Goal: Task Accomplishment & Management: Manage account settings

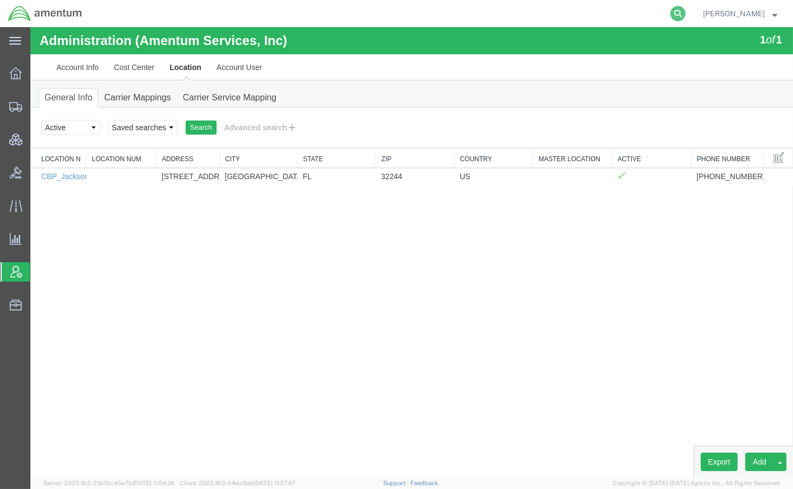
click at [674, 14] on icon at bounding box center [677, 13] width 15 height 15
click at [630, 14] on input "search" at bounding box center [505, 14] width 330 height 26
type input "56481869"
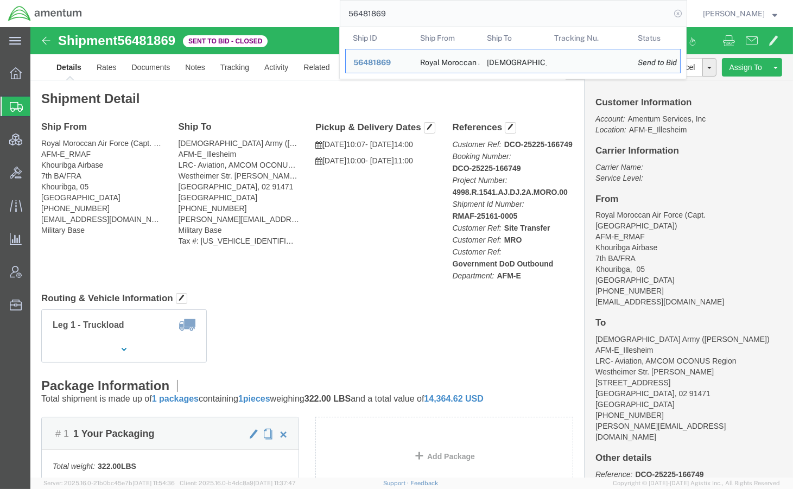
click at [673, 17] on icon at bounding box center [677, 13] width 15 height 15
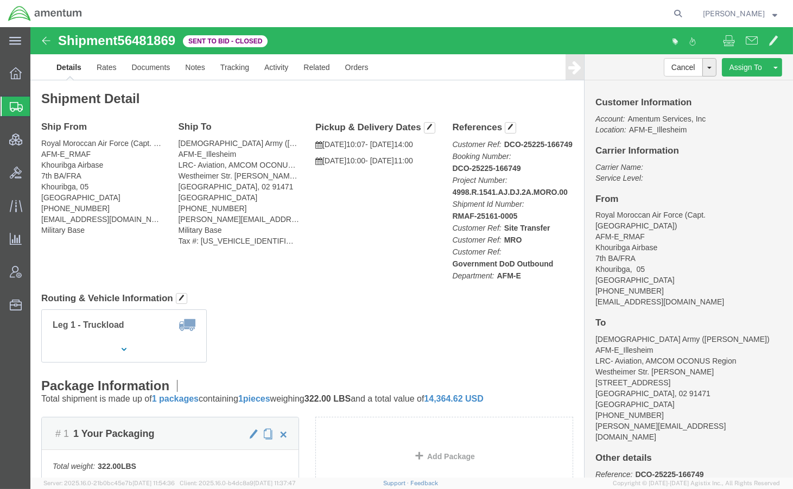
click at [659, 15] on agx-global-search at bounding box center [513, 13] width 347 height 27
click at [672, 11] on icon at bounding box center [677, 13] width 15 height 15
paste input "56510129"
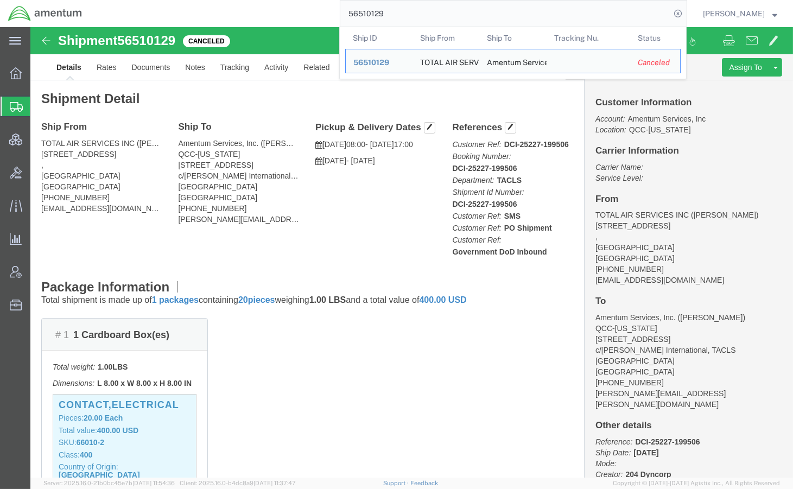
drag, startPoint x: 468, startPoint y: 15, endPoint x: 149, endPoint y: 1, distance: 319.4
click at [149, 1] on div "56510129 Ship ID Ship From Ship To Tracking Nu. Status Ship ID 56510129 Ship Fr…" at bounding box center [388, 13] width 597 height 27
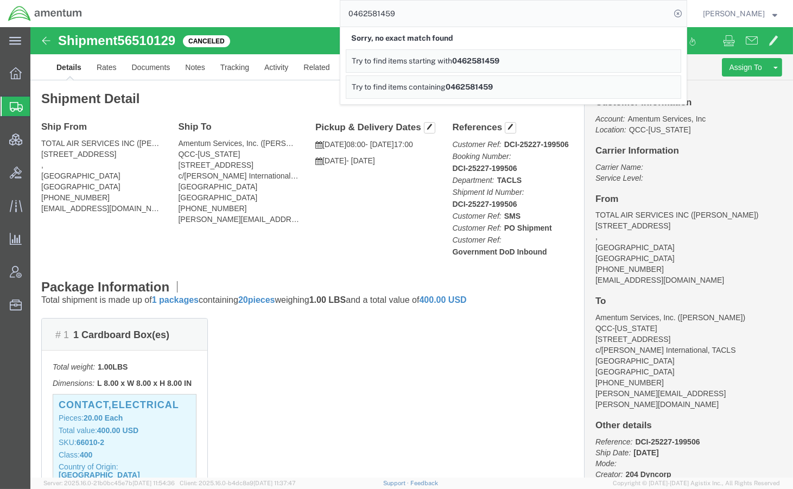
drag, startPoint x: 426, startPoint y: 17, endPoint x: 256, endPoint y: 19, distance: 169.9
click at [256, 19] on div "0462581459 Sorry, no exact match found Try to find items starting with 04625814…" at bounding box center [388, 13] width 597 height 27
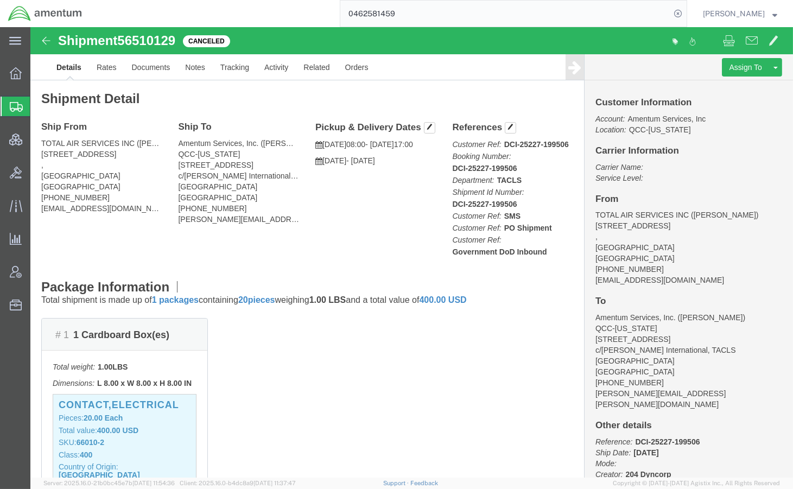
paste input "56510654"
type input "56510654"
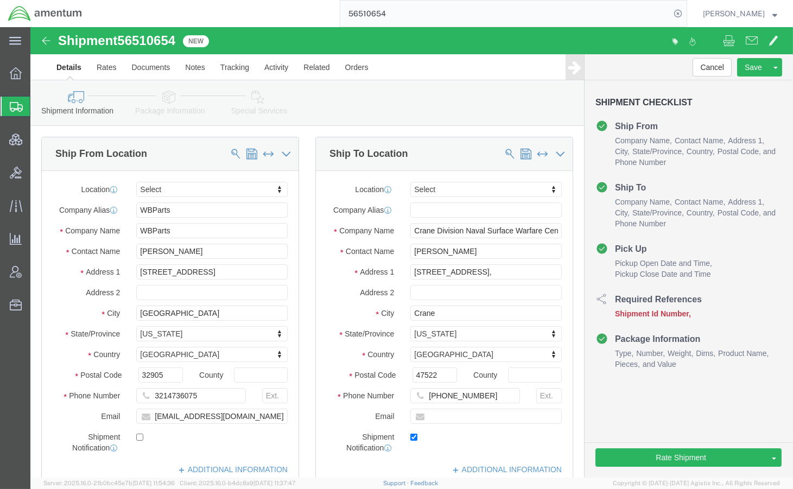
select select
drag, startPoint x: 149, startPoint y: 17, endPoint x: 92, endPoint y: 18, distance: 57.0
click div "Shipment 56510654 New"
copy span "56510654"
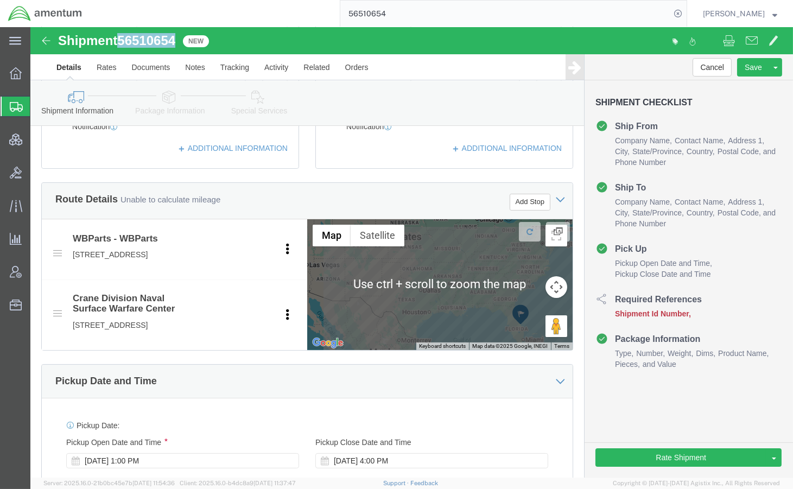
scroll to position [562, 0]
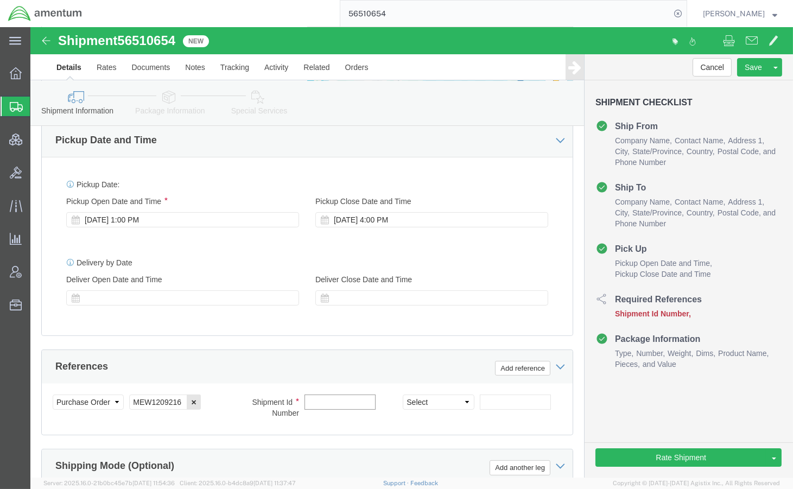
click input "text"
paste input "56510654"
type input "56510654"
click select "Select Account Type Activity ID Airline Appointment Number ASN Batch Request # …"
select select "DEPT"
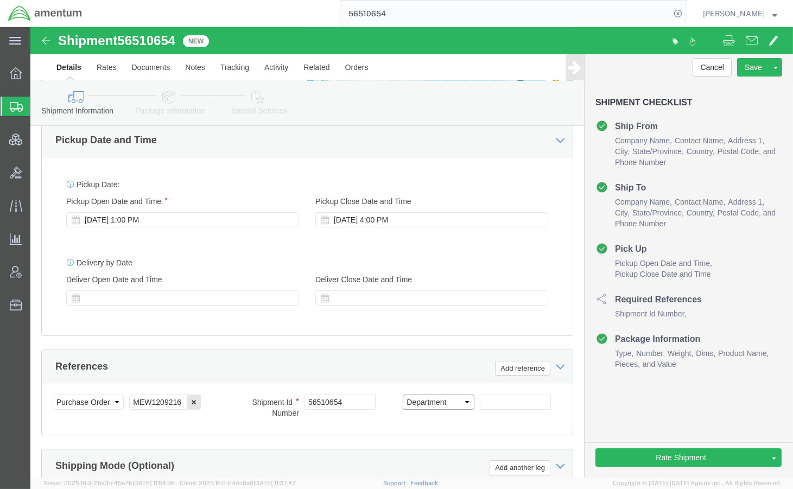
click select "Select Account Type Activity ID Airline Appointment Number ASN Batch Request # …"
click input "text"
type input "MEW"
drag, startPoint x: 100, startPoint y: 397, endPoint x: 191, endPoint y: 388, distance: 91.7
click div "Select Account Type Activity ID Airline Appointment Number ASN Batch Request # …"
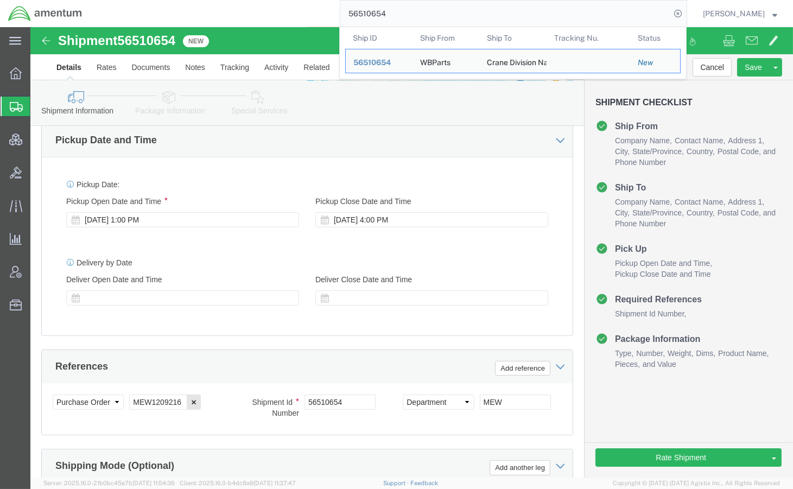
drag, startPoint x: 476, startPoint y: 15, endPoint x: 158, endPoint y: -12, distance: 318.7
click at [158, 0] on html "main_menu Created with Sketch. Collapse Menu Overview Shipments Shipment Manage…" at bounding box center [396, 244] width 793 height 489
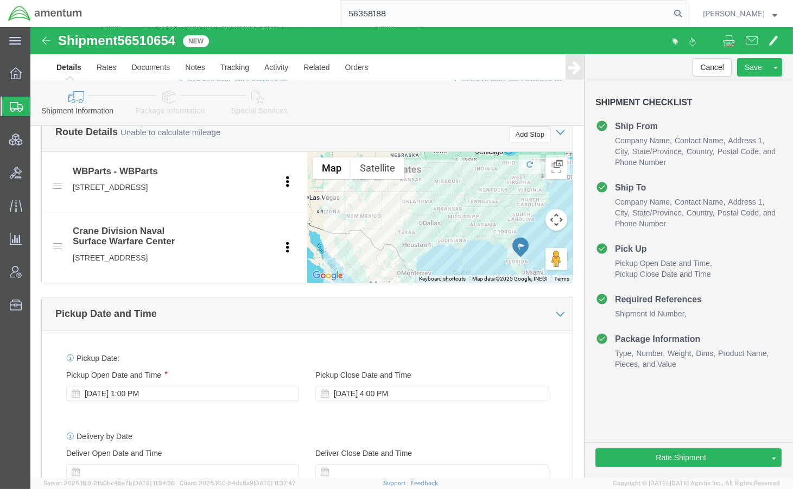
scroll to position [80, 0]
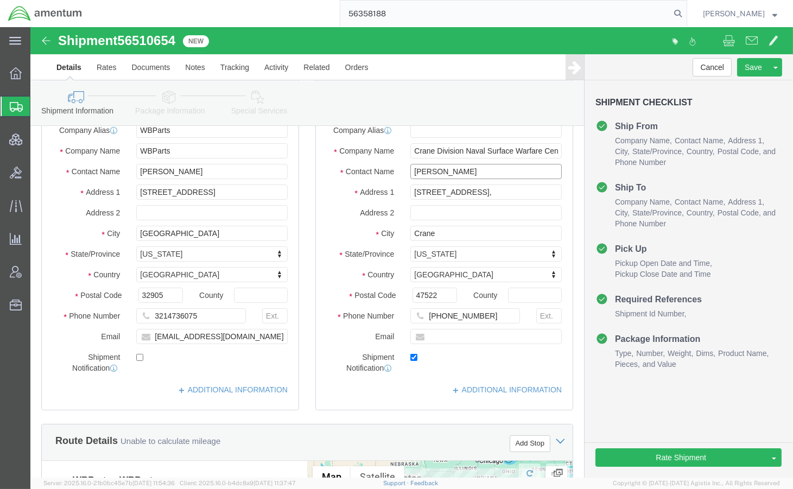
drag, startPoint x: 469, startPoint y: 144, endPoint x: 308, endPoint y: 148, distance: 161.2
click div "Contact Name Joe Summerville"
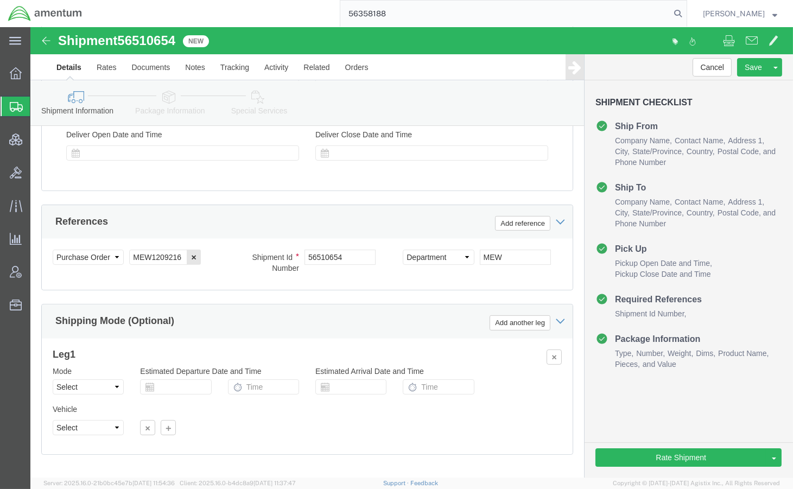
scroll to position [723, 0]
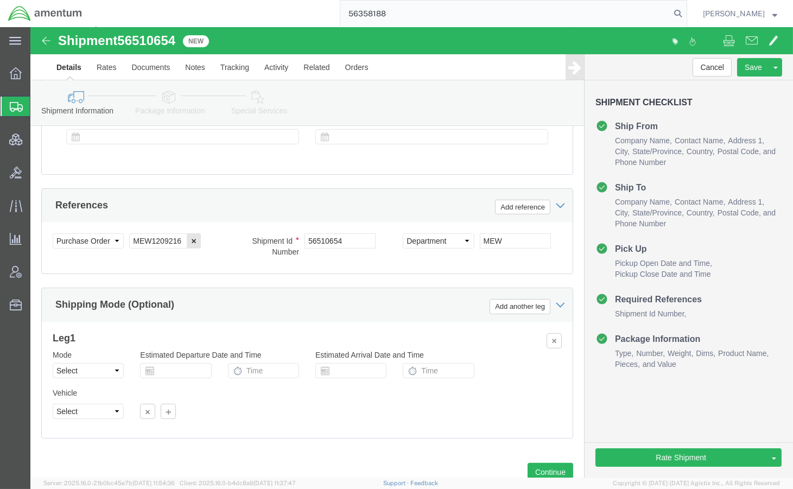
click icon
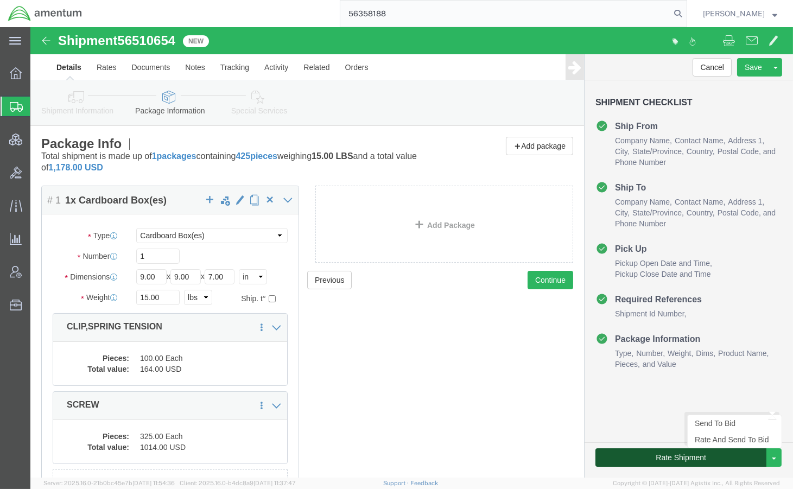
click button "Rate Shipment"
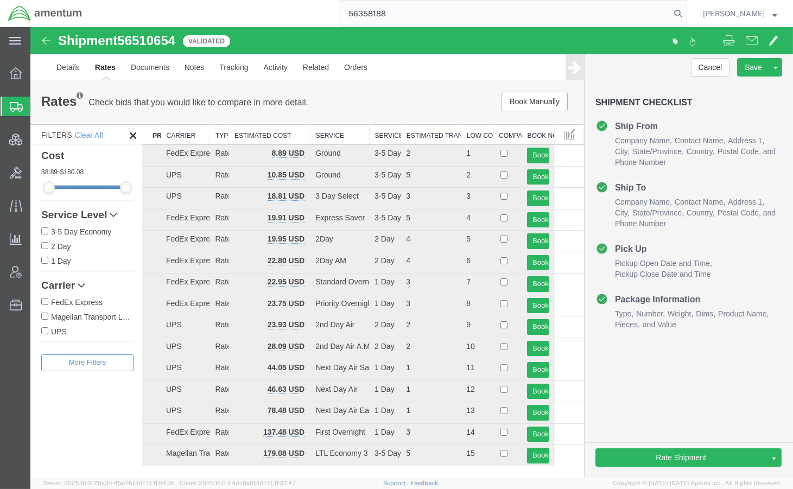
drag, startPoint x: 405, startPoint y: 15, endPoint x: 277, endPoint y: 7, distance: 128.3
click at [277, 7] on div "56358188" at bounding box center [388, 13] width 597 height 27
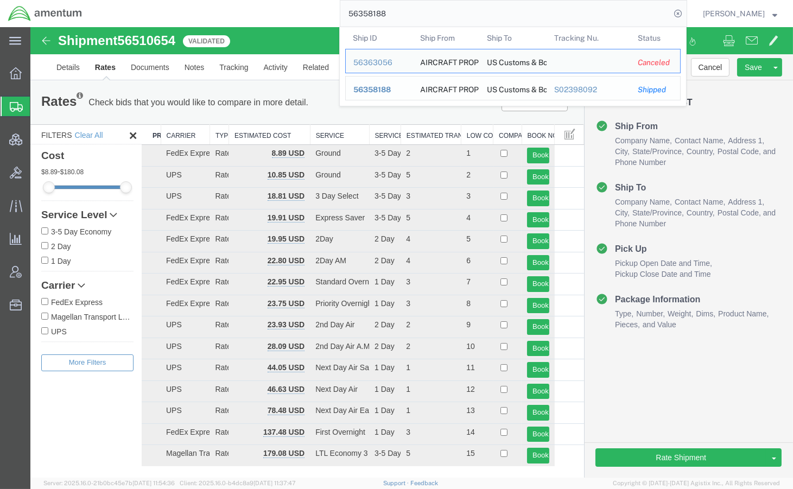
drag, startPoint x: 395, startPoint y: 80, endPoint x: 391, endPoint y: 86, distance: 7.4
click at [395, 80] on td "Ship ID 56358188" at bounding box center [378, 88] width 67 height 24
click at [380, 93] on span "56358188" at bounding box center [371, 89] width 37 height 9
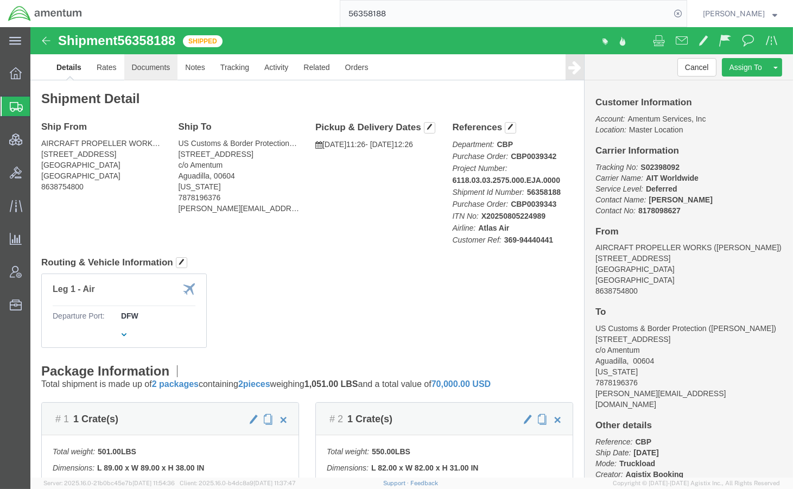
click link "Documents"
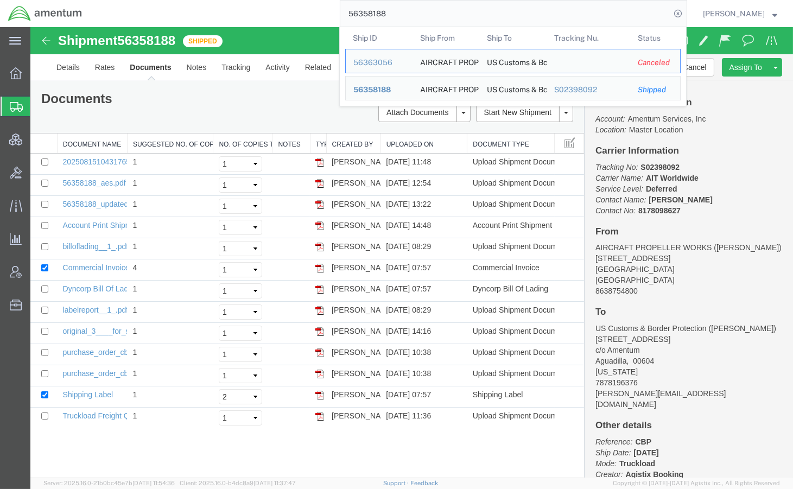
drag, startPoint x: 415, startPoint y: 11, endPoint x: 216, endPoint y: -14, distance: 200.7
click at [216, 0] on html "main_menu Created with Sketch. Collapse Menu Overview Shipments Shipment Manage…" at bounding box center [396, 244] width 793 height 489
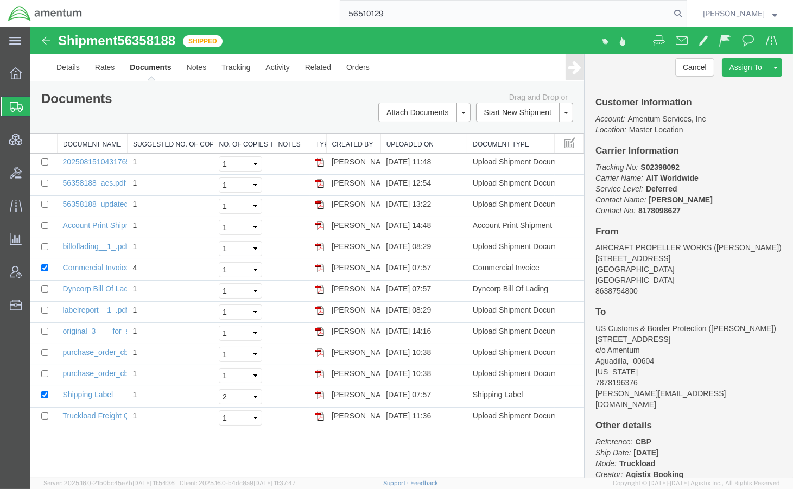
type input "56510129"
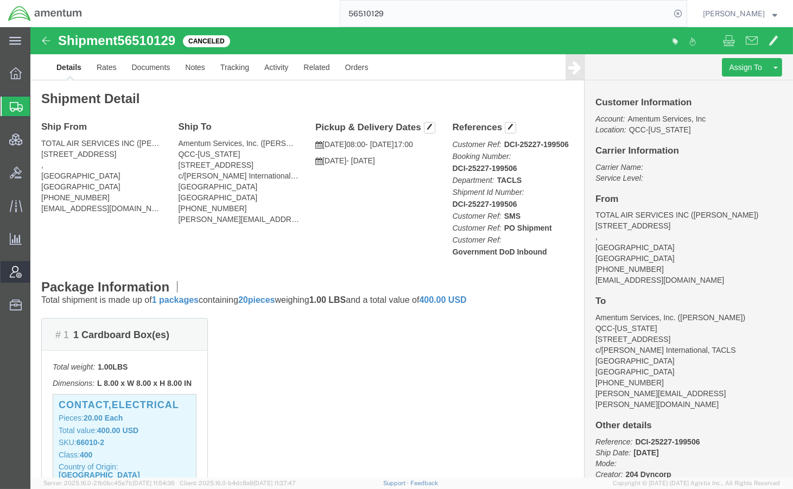
click at [37, 273] on span "Account Admin" at bounding box center [34, 272] width 8 height 22
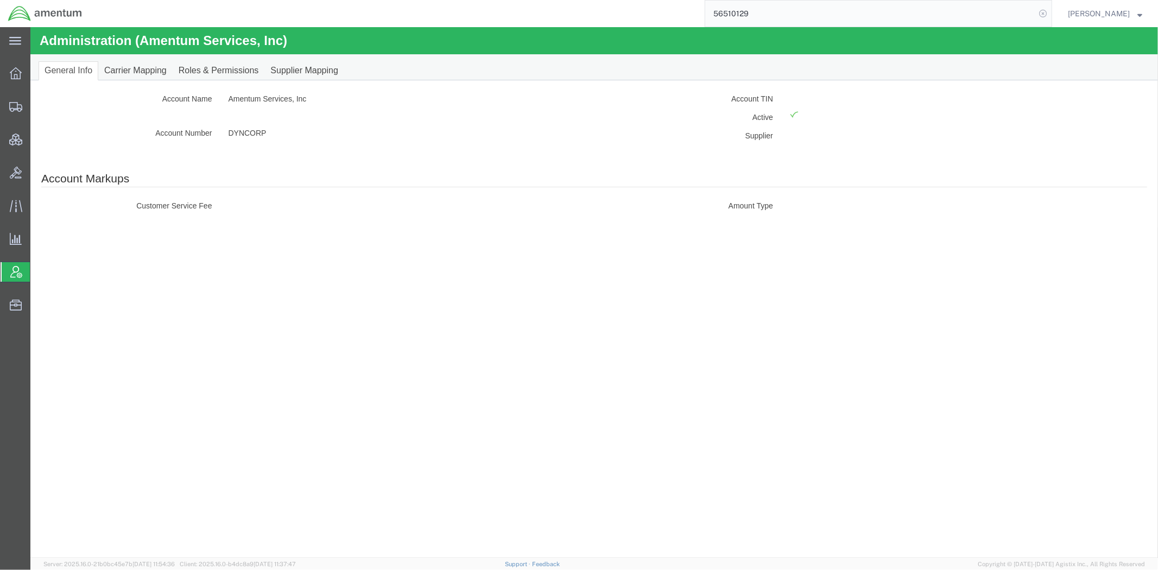
click at [792, 14] on icon at bounding box center [1042, 13] width 15 height 15
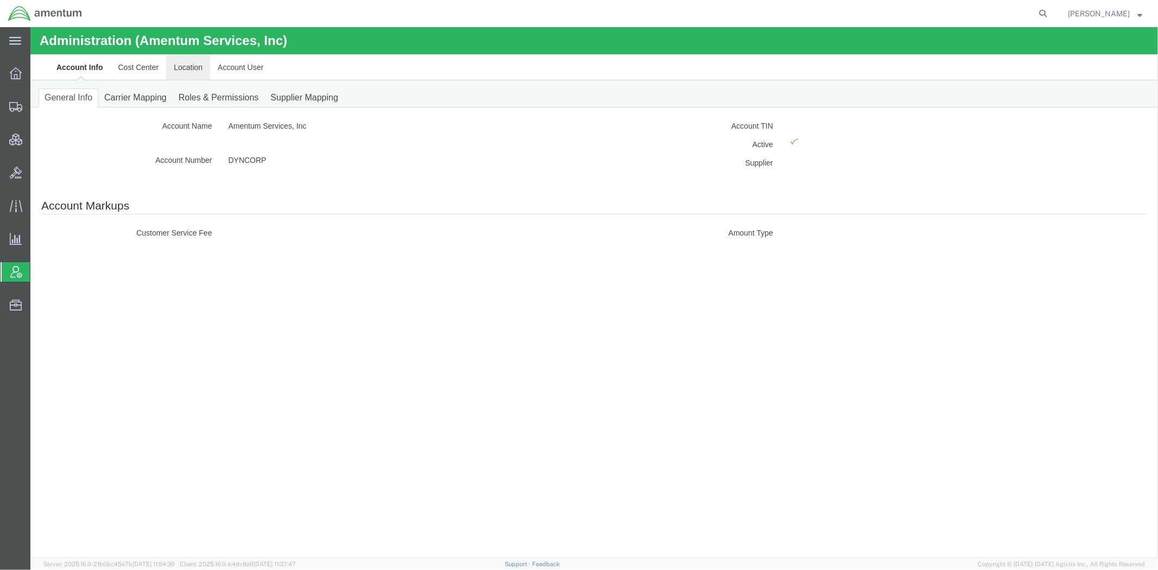
click at [169, 62] on link "Location" at bounding box center [188, 67] width 44 height 26
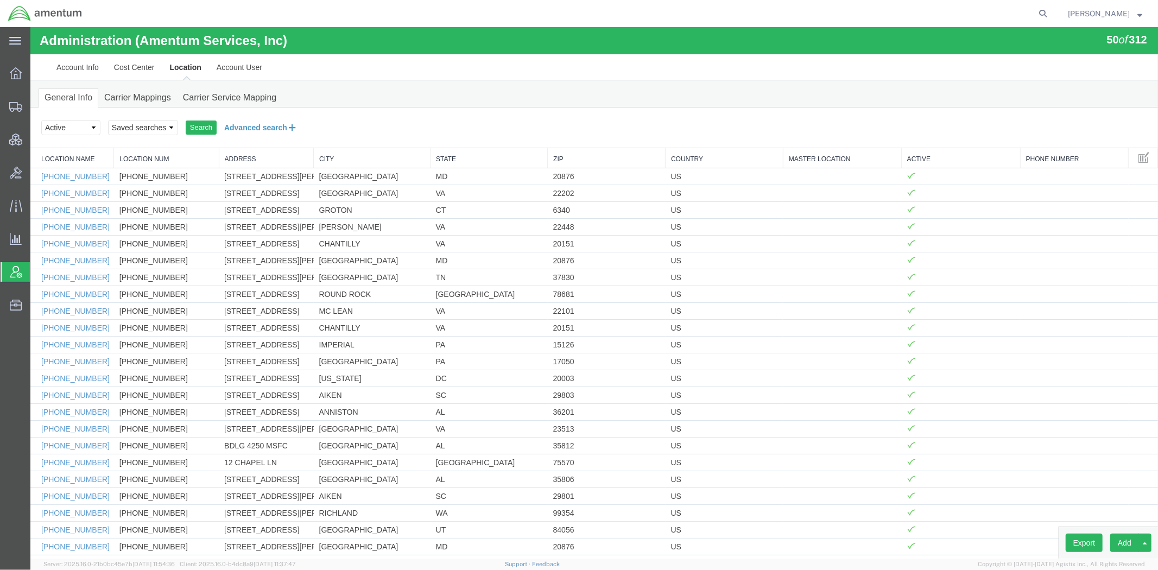
click at [265, 129] on button "Advanced search" at bounding box center [260, 127] width 88 height 18
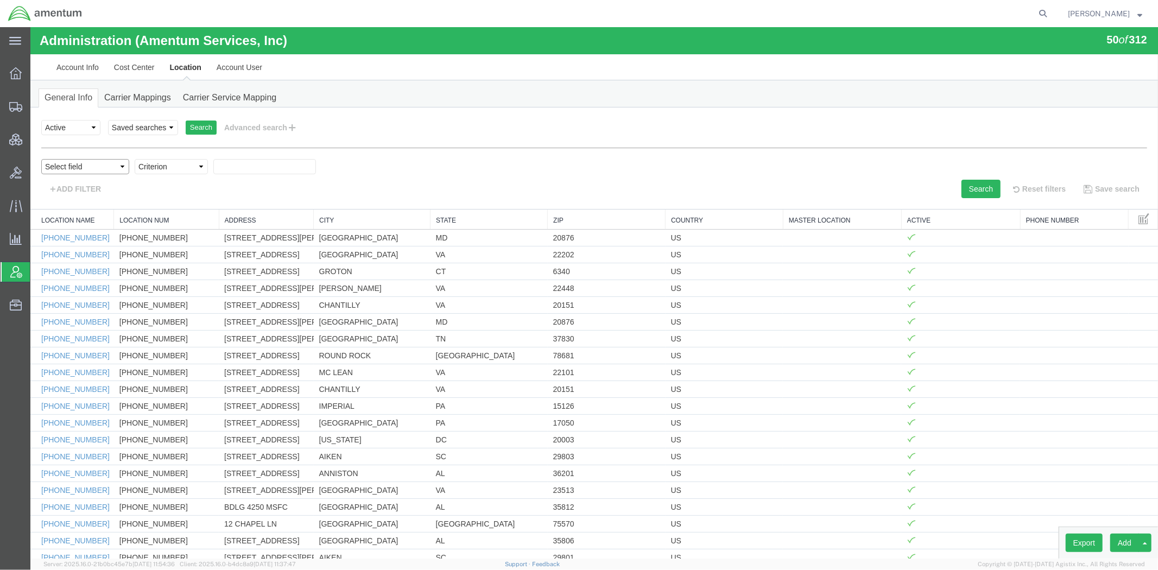
click at [109, 164] on select "Select field Address City Country County Location Name Location Num Master Loca…" at bounding box center [85, 165] width 88 height 15
select select "city"
click at [41, 158] on select "Select field Address City Country County Location Name Location Num Master Loca…" at bounding box center [85, 165] width 88 height 15
click at [184, 166] on select "Criterion contains does not contain is is blank is not blank starts with" at bounding box center [170, 165] width 73 height 15
select select "contains"
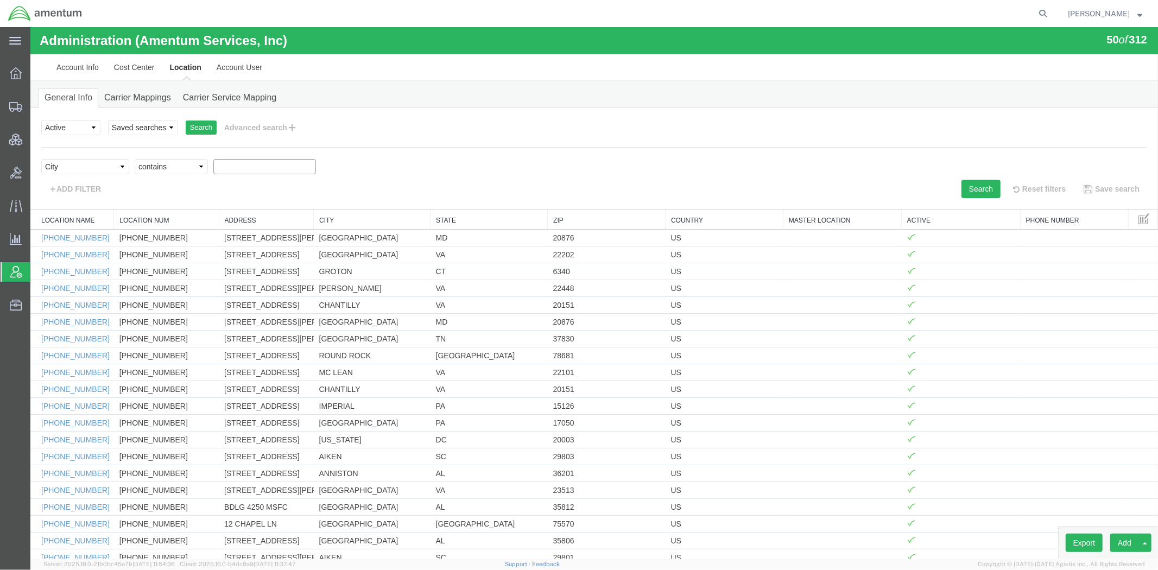
click at [134, 158] on select "Criterion contains does not contain is is blank is not blank starts with" at bounding box center [170, 165] width 73 height 15
type input "[GEOGRAPHIC_DATA]"
click at [792, 183] on button "Search" at bounding box center [980, 188] width 39 height 18
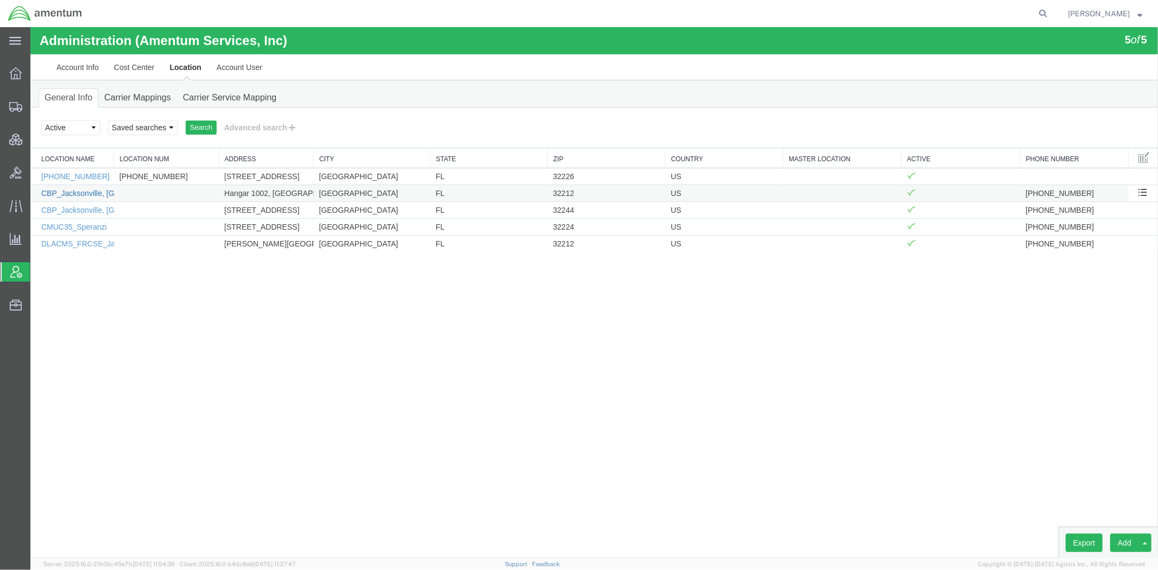
click at [82, 195] on link "CBP_Jacksonville, FL_EJA" at bounding box center [113, 192] width 144 height 9
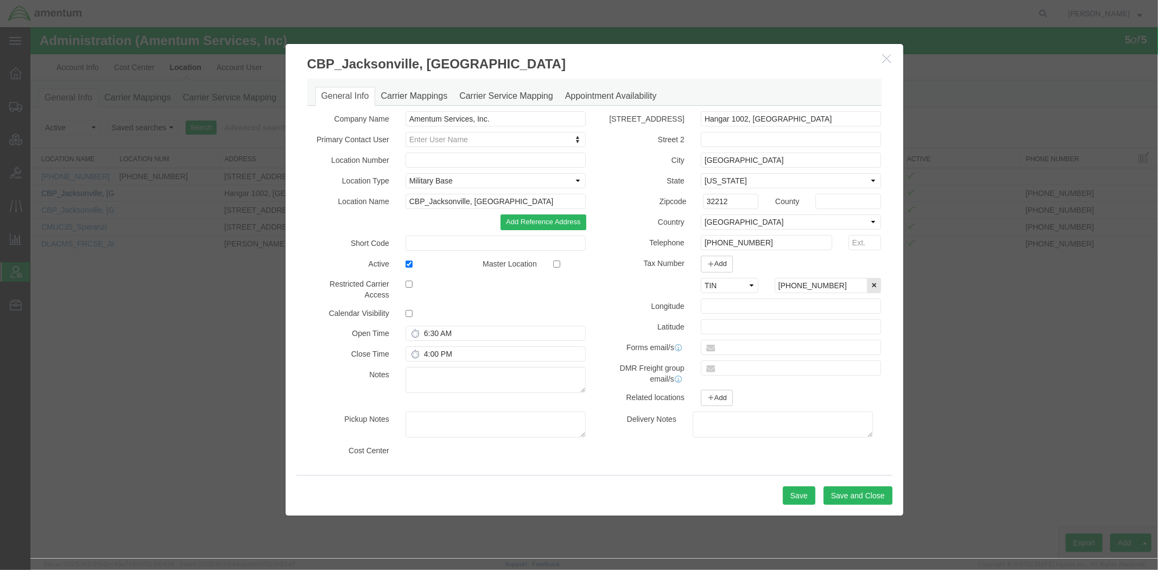
select select "DEPARTMENT"
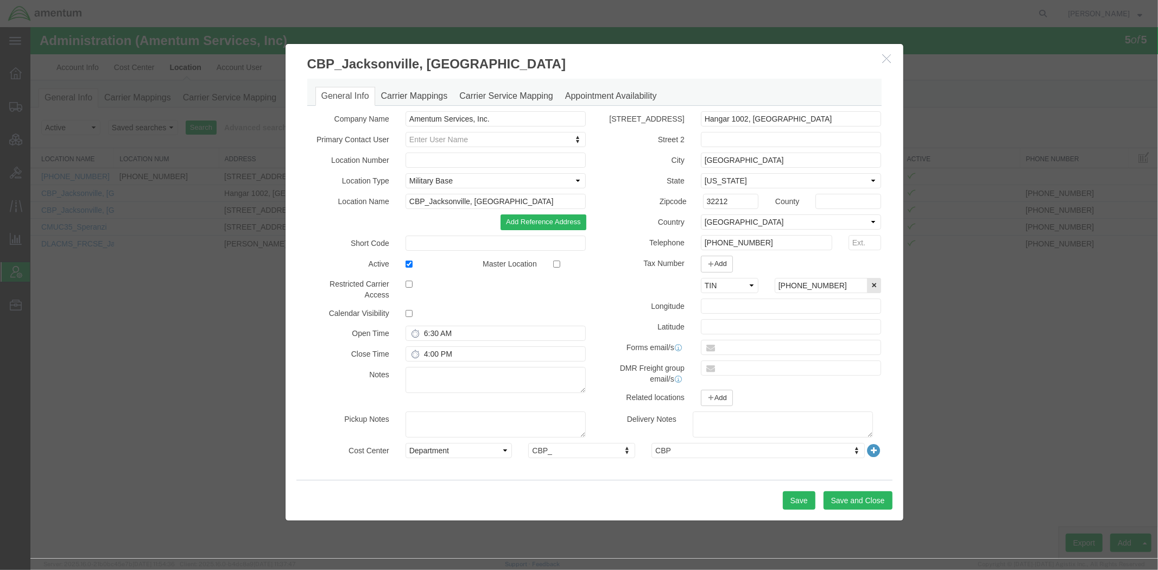
click at [792, 56] on icon "button" at bounding box center [886, 57] width 9 height 9
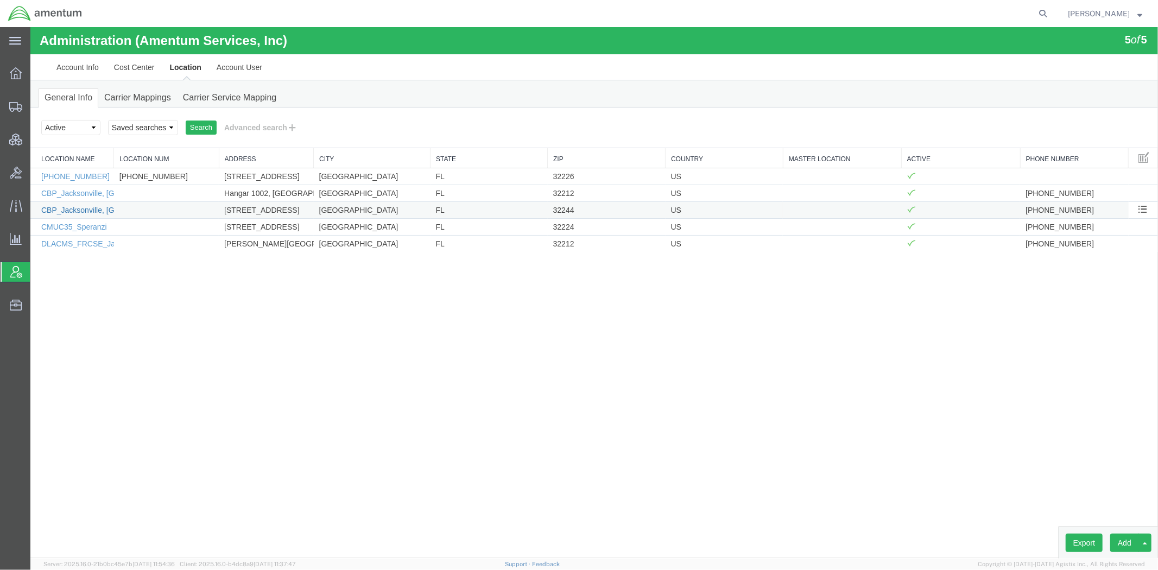
click at [93, 212] on link "CBP_Jacksonville, [GEOGRAPHIC_DATA]" at bounding box center [113, 209] width 144 height 9
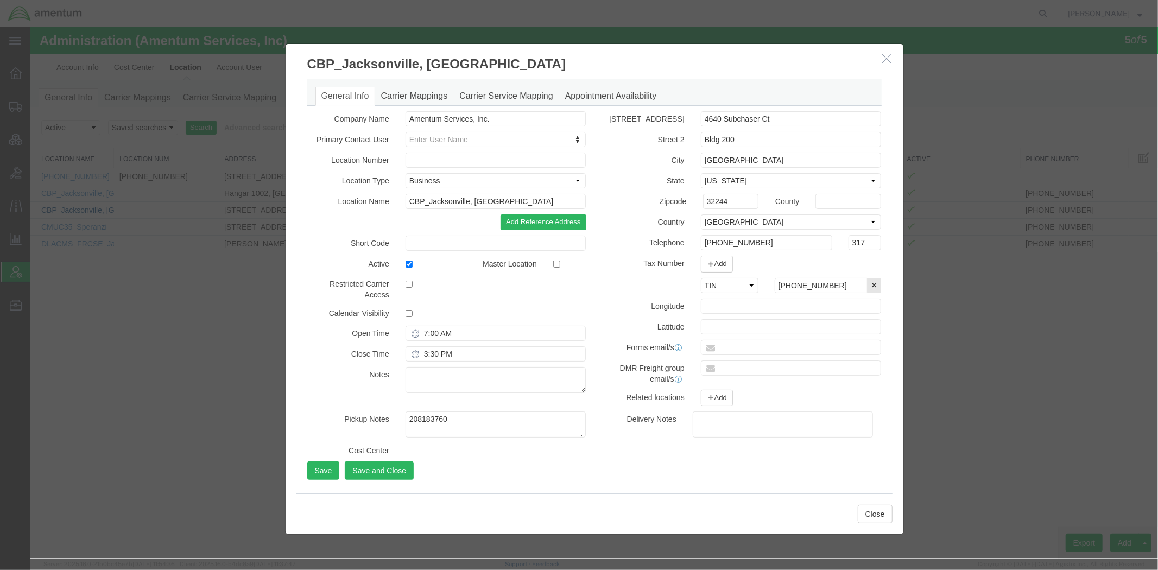
select select "DEPARTMENT"
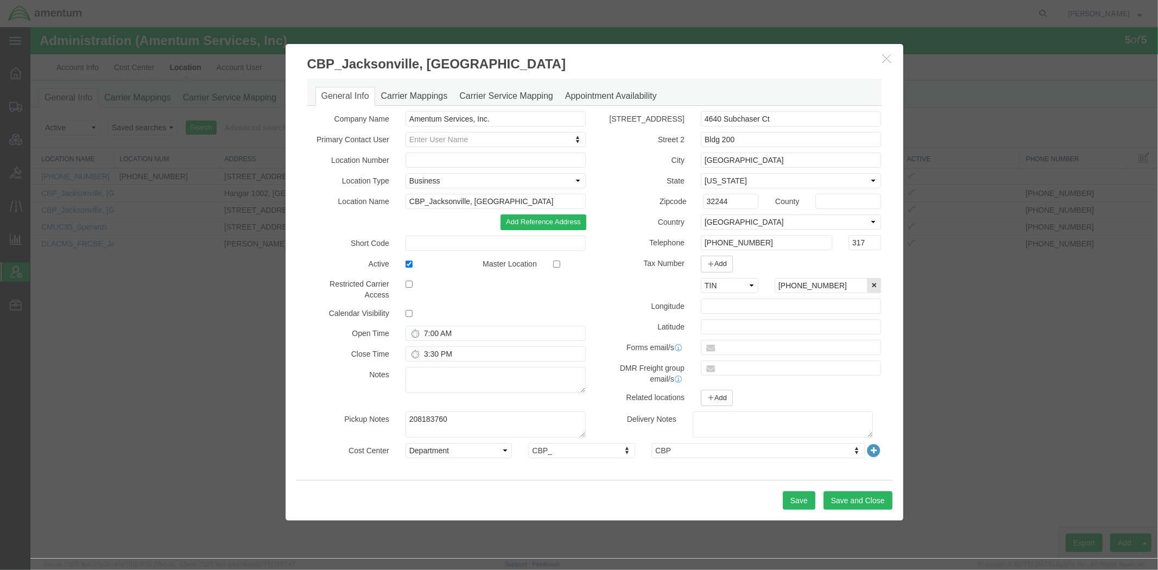
click at [792, 52] on button "button" at bounding box center [888, 59] width 14 height 14
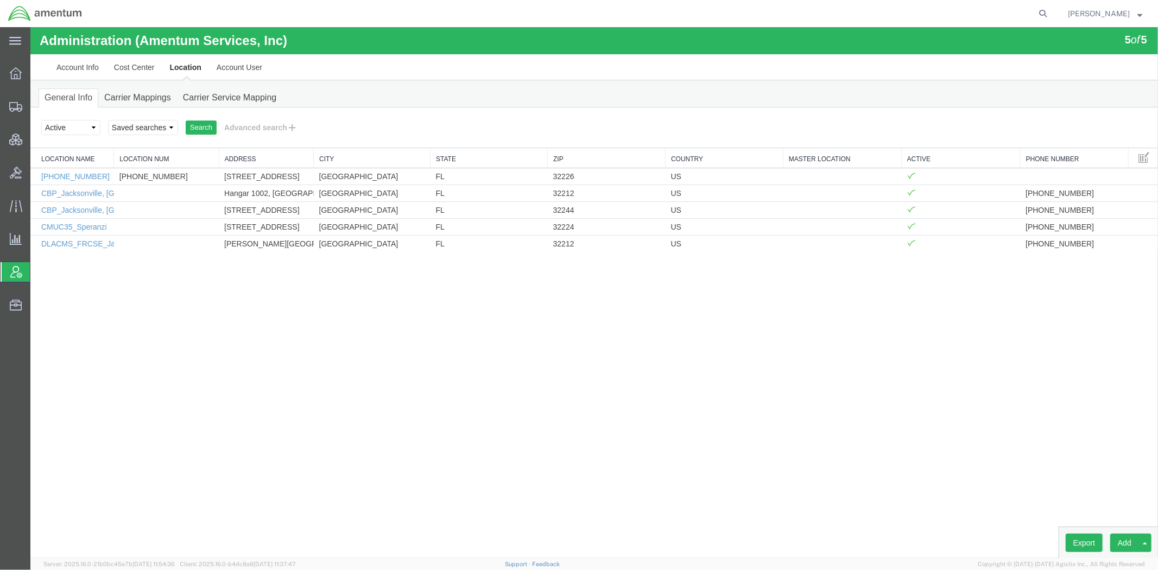
drag, startPoint x: 1040, startPoint y: 15, endPoint x: 1028, endPoint y: 14, distance: 12.0
click at [792, 15] on icon at bounding box center [1042, 13] width 15 height 15
click at [792, 13] on input "search" at bounding box center [870, 14] width 330 height 26
paste input "56481869"
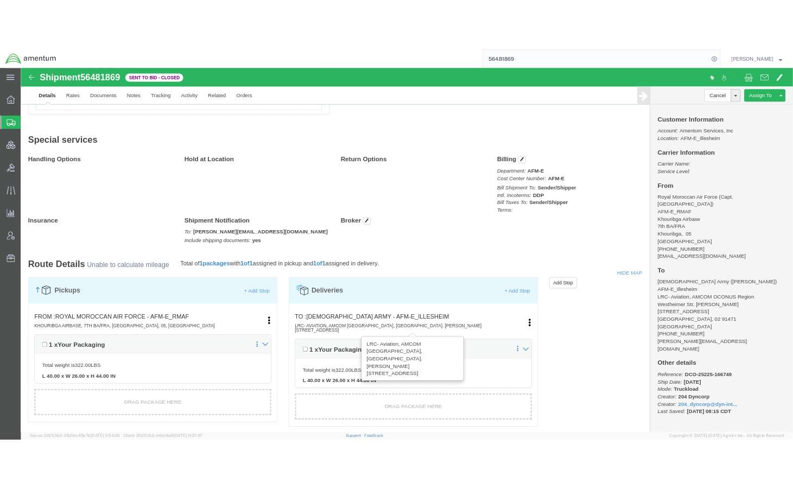
scroll to position [723, 0]
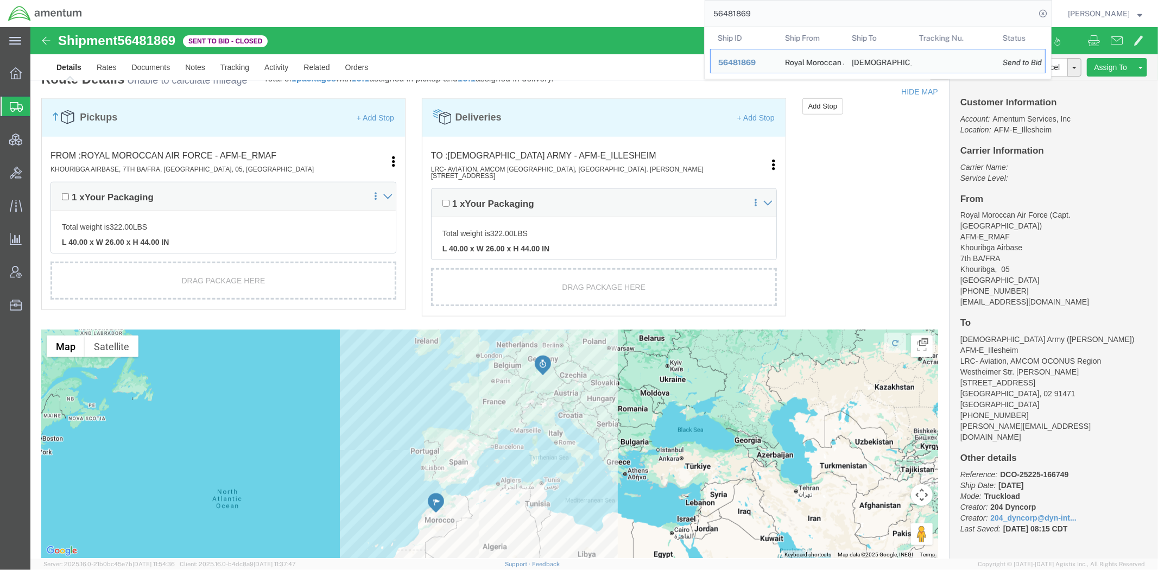
drag, startPoint x: 762, startPoint y: 8, endPoint x: 481, endPoint y: -18, distance: 281.8
click at [481, 0] on html "main_menu Created with Sketch. Collapse Menu Overview Shipments Shipment Manage…" at bounding box center [579, 285] width 1158 height 570
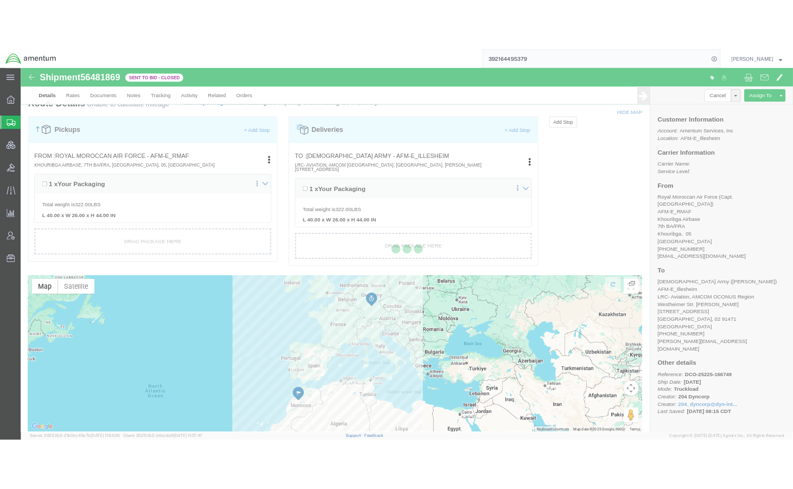
scroll to position [805, 0]
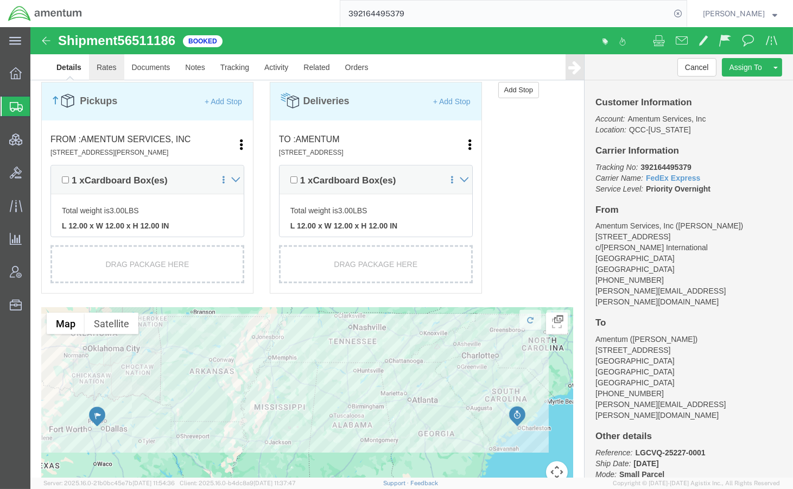
click link "Rates"
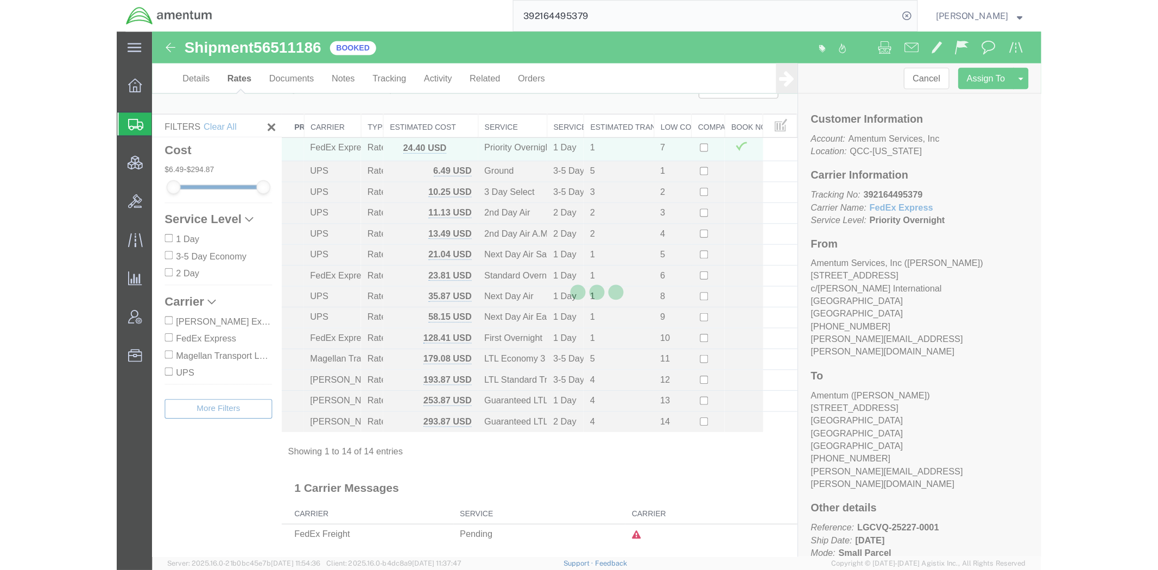
scroll to position [39, 0]
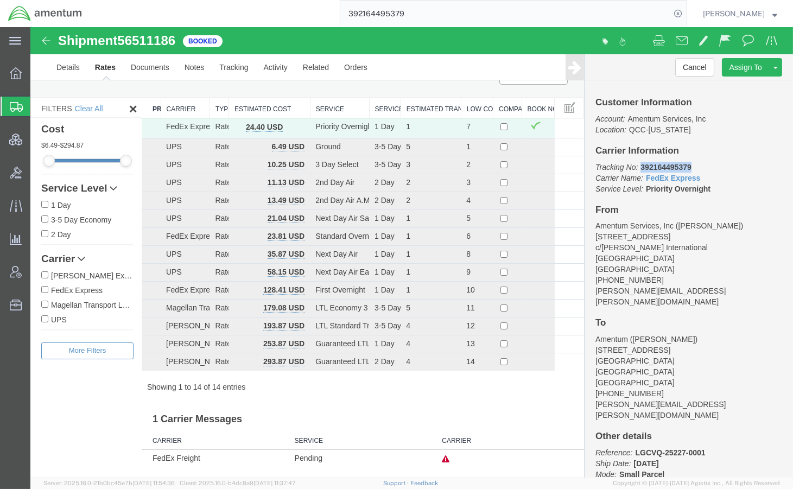
drag, startPoint x: 721, startPoint y: 191, endPoint x: 633, endPoint y: 167, distance: 91.0
click at [633, 167] on p "Tracking No: 392164495379 Carrier Name: FedEx Express FedEx Express Service Lev…" at bounding box center [688, 178] width 187 height 33
copy b "392164495379"
drag, startPoint x: 66, startPoint y: 67, endPoint x: 172, endPoint y: 28, distance: 112.1
click at [66, 67] on link "Details" at bounding box center [68, 67] width 39 height 26
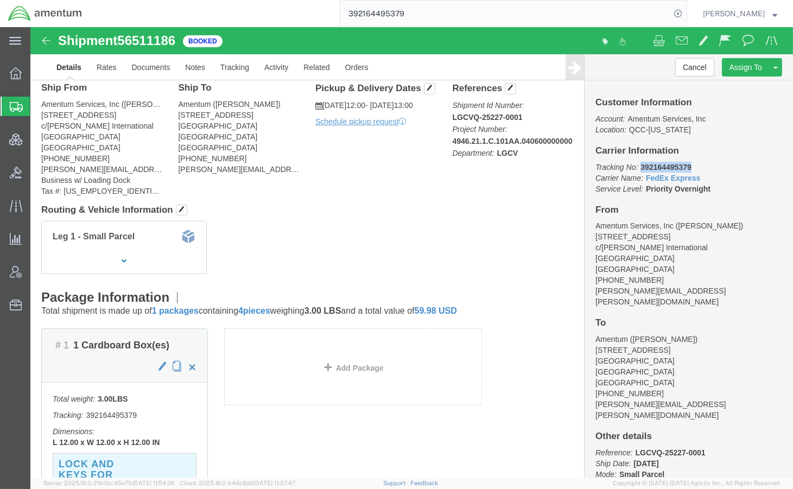
drag, startPoint x: 657, startPoint y: 137, endPoint x: 606, endPoint y: 143, distance: 52.0
click p "Tracking No: 392164495379 Carrier Name: FedEx Express FedEx Express Service Lev…"
copy b "392164495379"
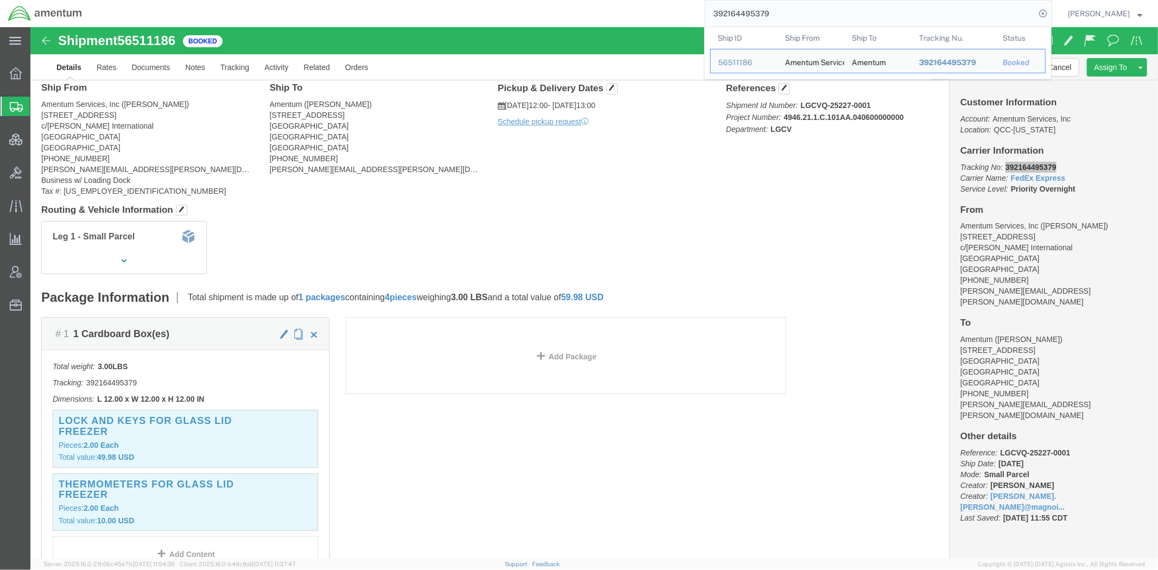
drag, startPoint x: 836, startPoint y: 17, endPoint x: 483, endPoint y: 5, distance: 353.0
click at [483, 5] on div "392164495379 Ship ID Ship From Ship To Tracking Nu. Status Ship ID 56511186 Shi…" at bounding box center [571, 13] width 962 height 27
paste input "56501362"
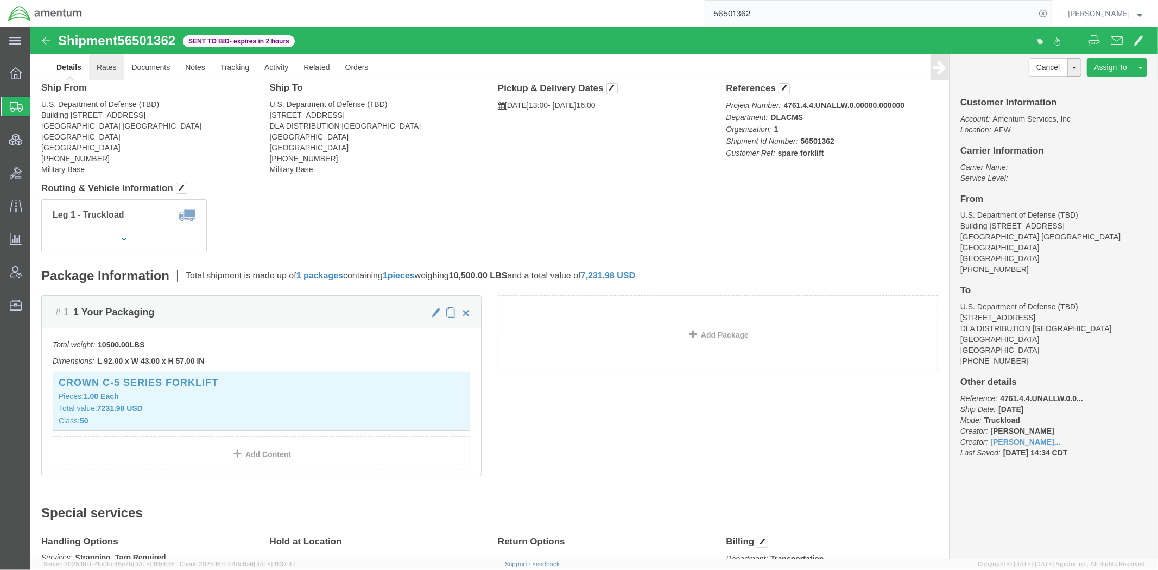
click link "Rates"
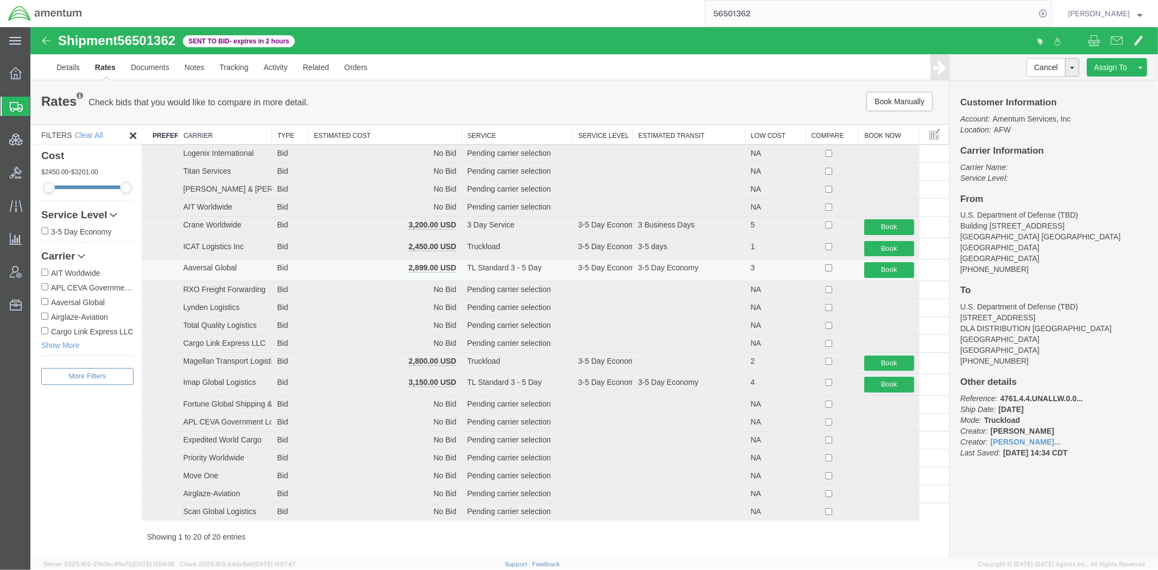
drag, startPoint x: 383, startPoint y: 131, endPoint x: 635, endPoint y: 206, distance: 262.9
click at [383, 131] on th "Estimated Cost" at bounding box center [385, 134] width 154 height 20
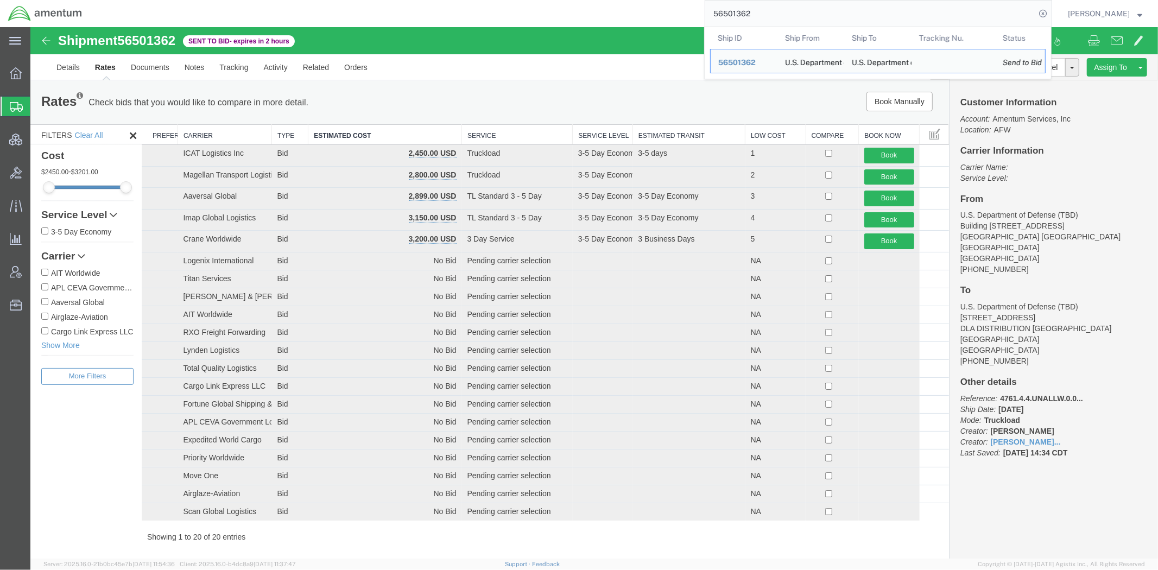
drag, startPoint x: 761, startPoint y: 15, endPoint x: 539, endPoint y: -9, distance: 223.7
click at [539, 0] on html "main_menu Created with Sketch. Collapse Menu Overview Shipments Shipment Manage…" at bounding box center [579, 285] width 1158 height 570
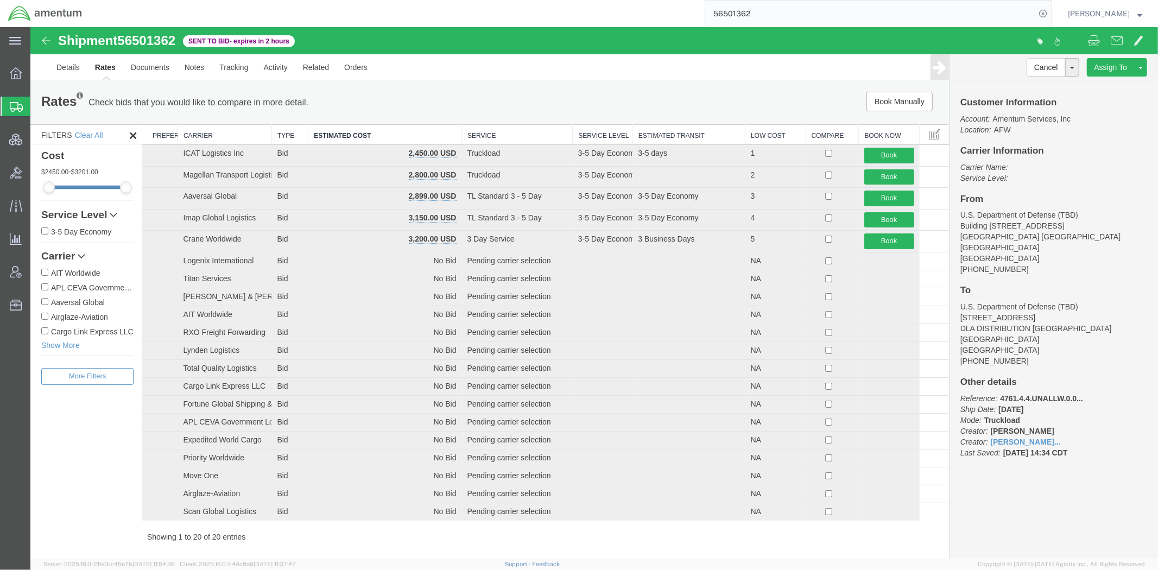
paste input "5298255"
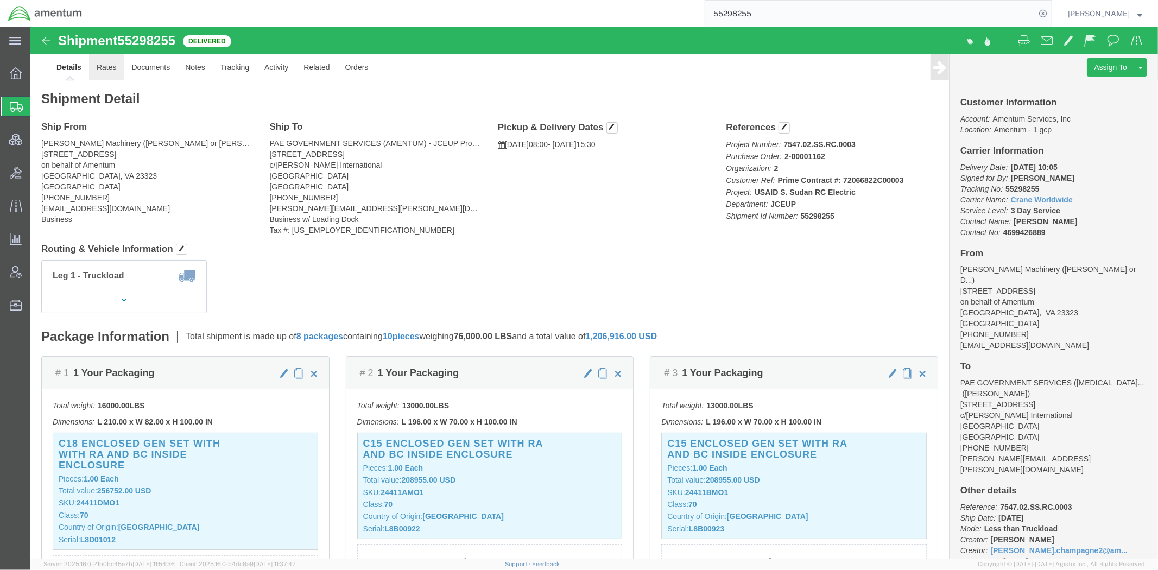
click link "Rates"
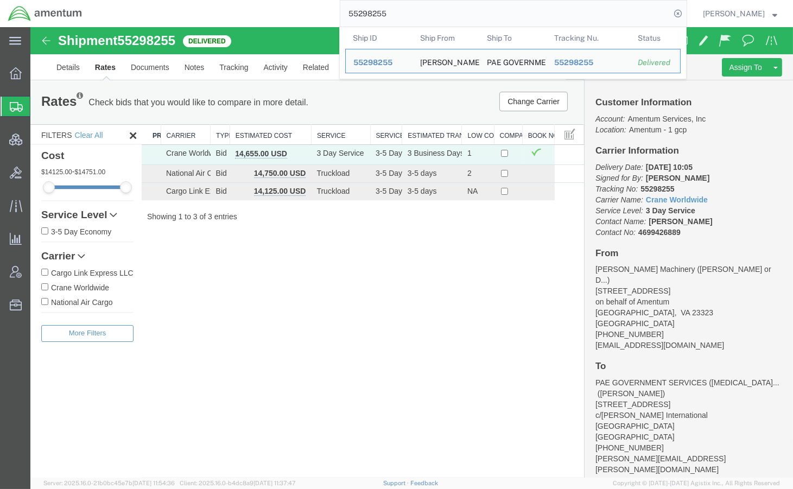
drag, startPoint x: 410, startPoint y: 18, endPoint x: 236, endPoint y: 6, distance: 174.7
click at [226, 6] on div "55298255 Ship ID Ship From Ship To Tracking Nu. Status Ship ID 55298255 Ship Fr…" at bounding box center [388, 13] width 597 height 27
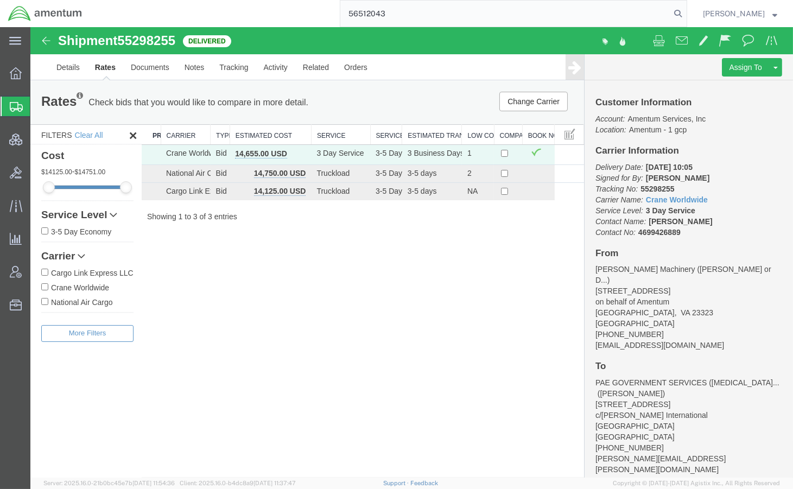
type input "56512043"
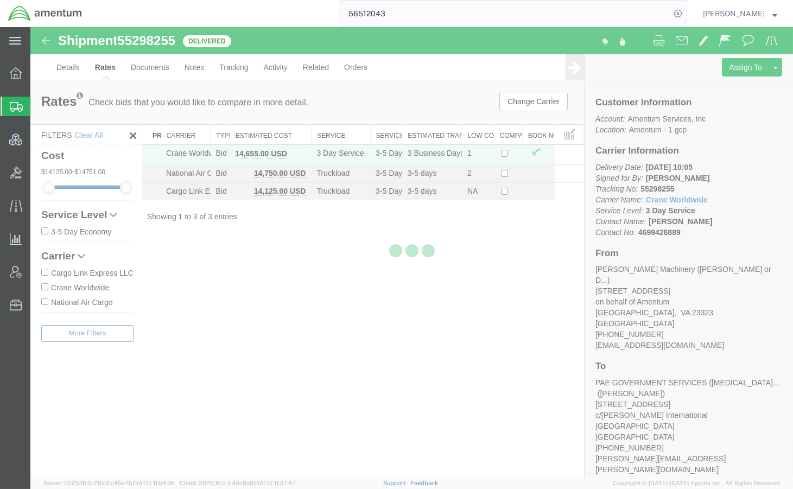
click at [413, 11] on input "56512043" at bounding box center [505, 14] width 330 height 26
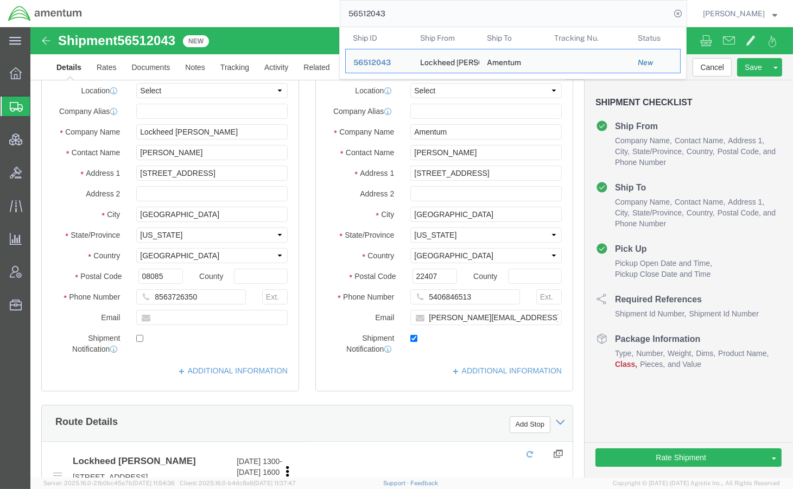
click at [275, 20] on div "56512043 Ship ID Ship From Ship To Tracking Nu. Status Ship ID 56512043 Ship Fr…" at bounding box center [388, 13] width 597 height 27
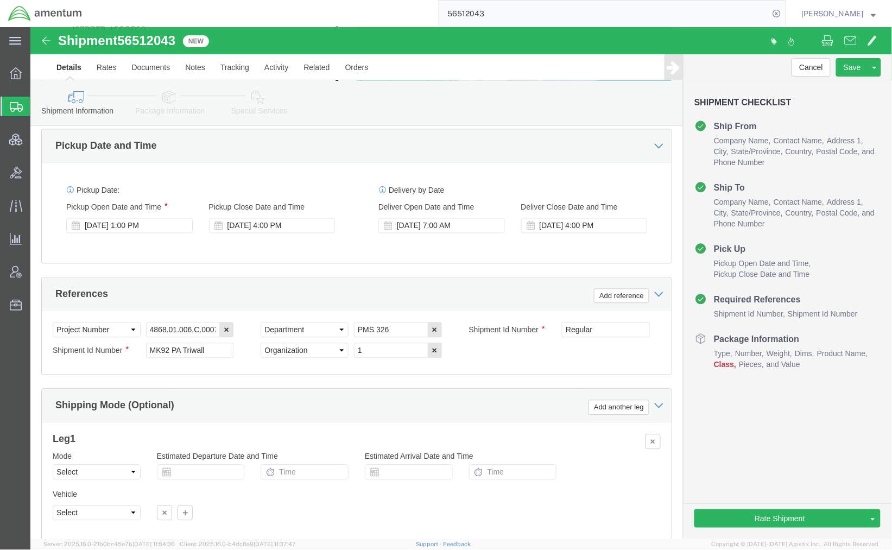
scroll to position [543, 0]
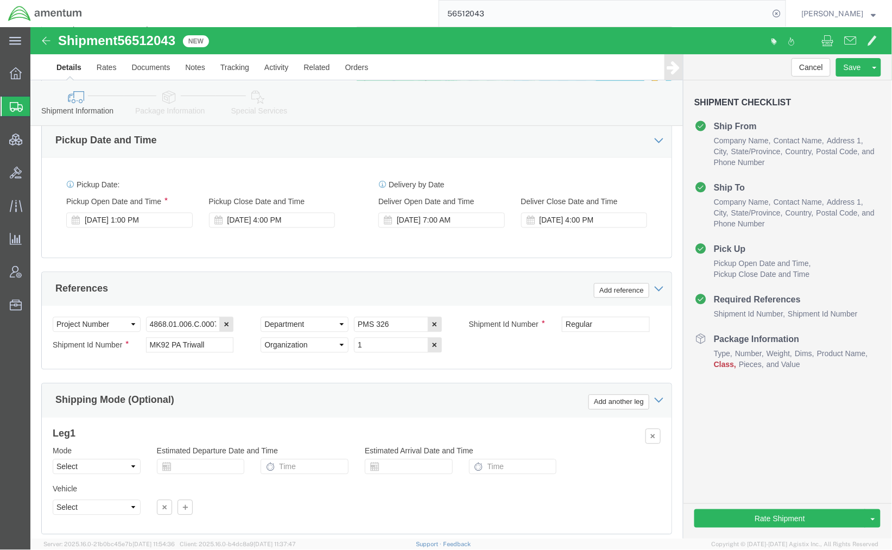
click link "Package Information"
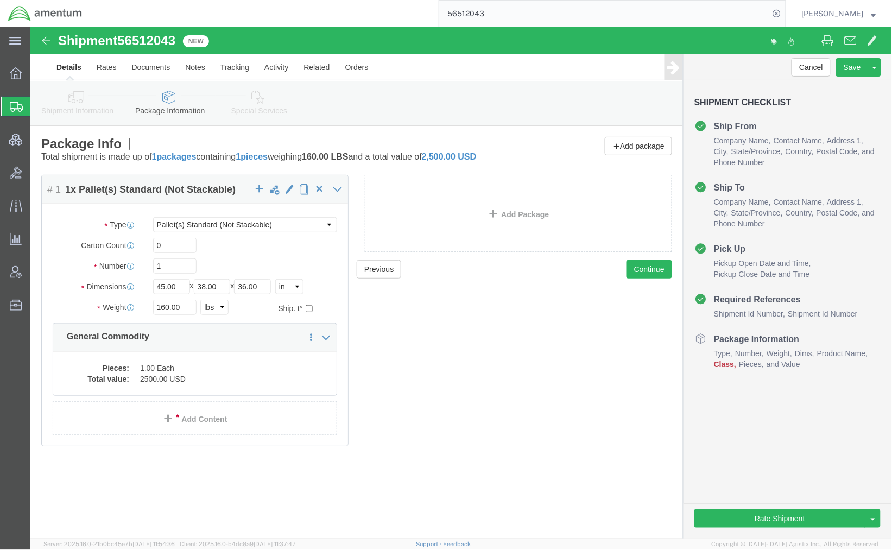
click link "Special Services"
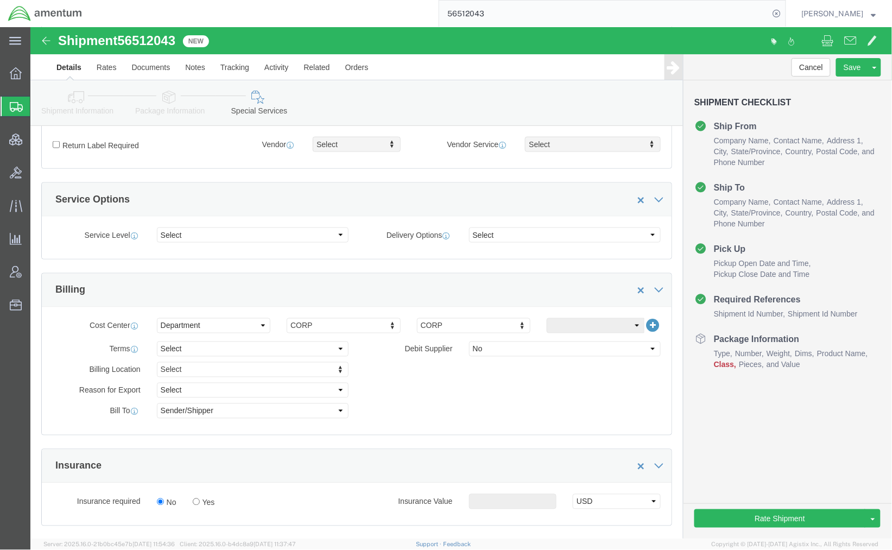
scroll to position [361, 0]
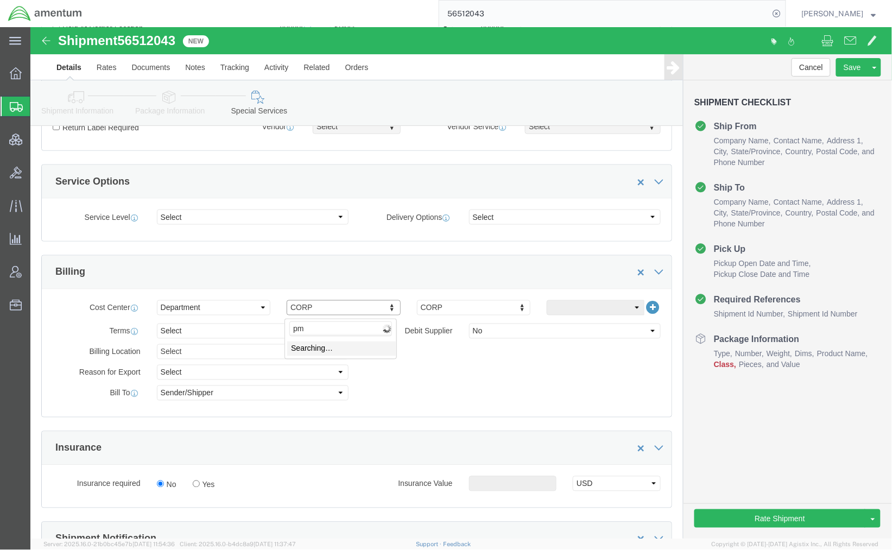
type input "p"
type input "P"
type input "p"
click select "Select Buyer Cost Center Department Operations Number Order Number Sales Person"
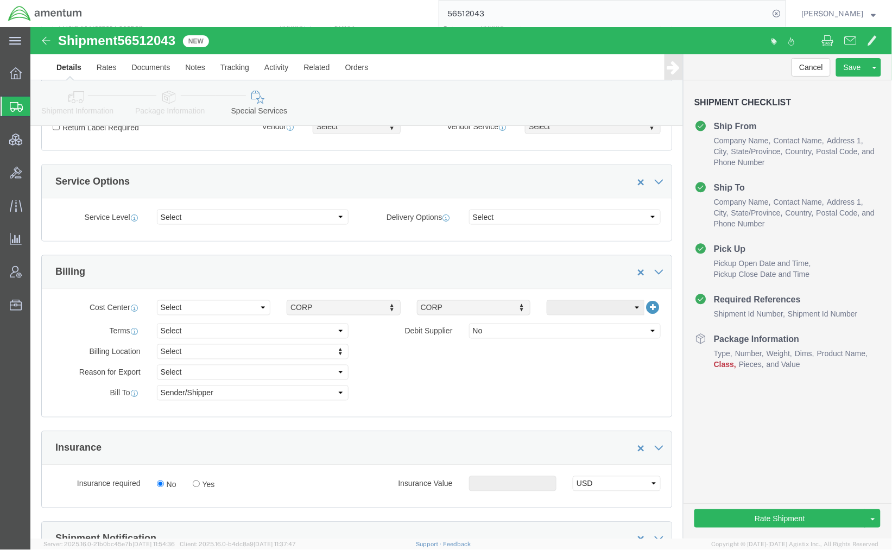
click icon
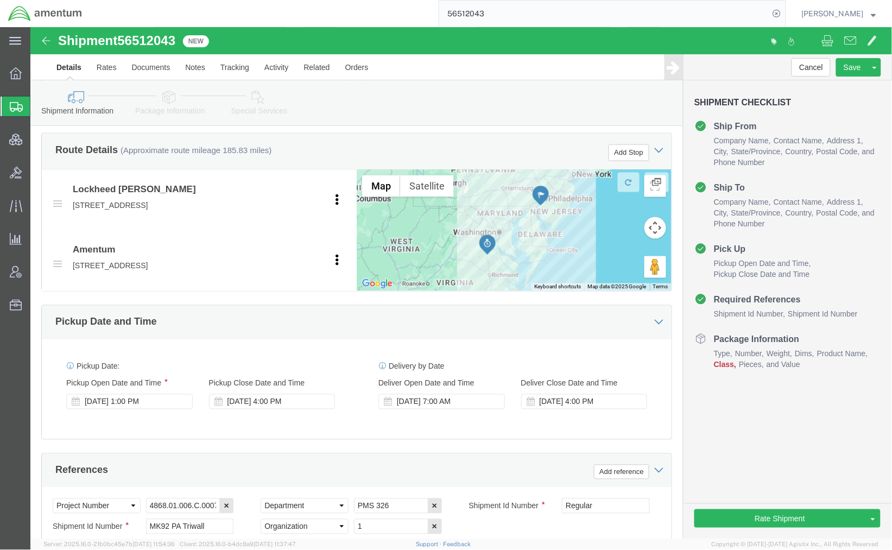
click icon
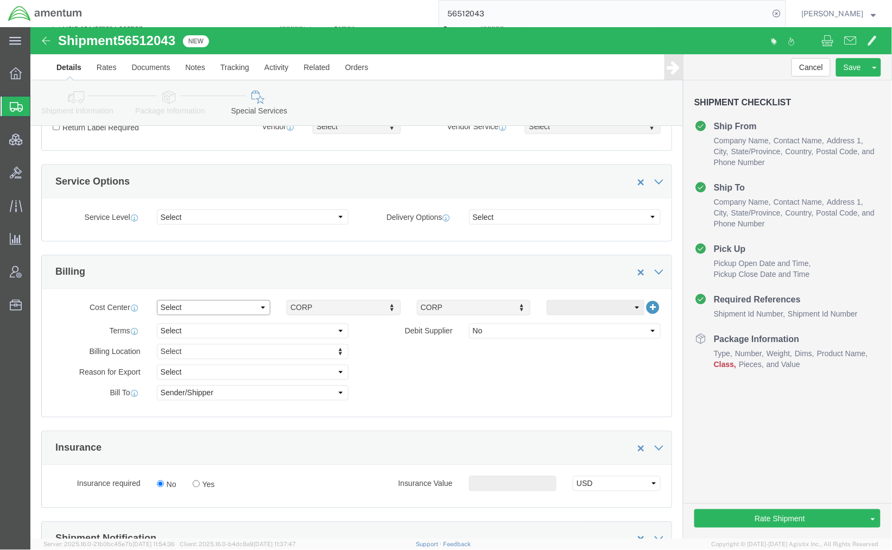
click select "Select Buyer Cost Center Department Operations Number Order Number Sales Person"
select select "COSTCENTER"
click select "Select Buyer Cost Center Department Operations Number Order Number Sales Person"
click input "text"
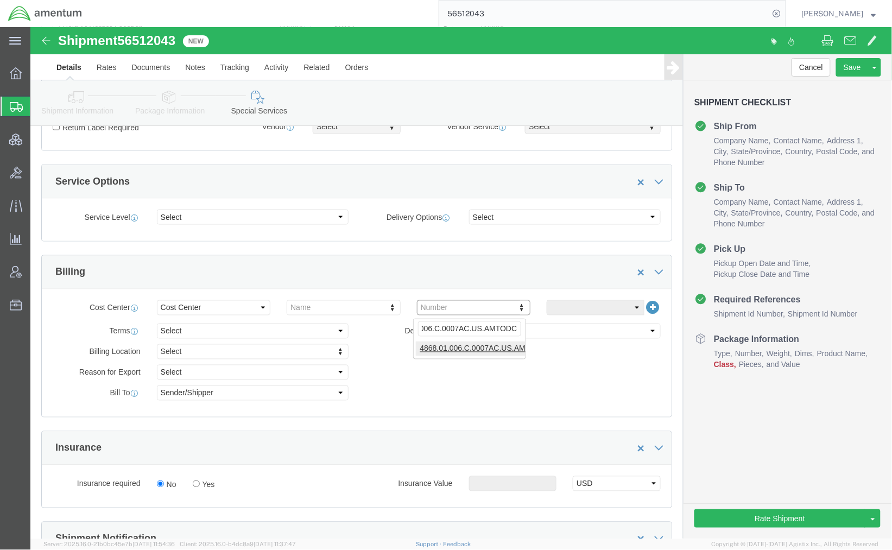
type input "4868.01.006.C.0007AC.US.AMTODC"
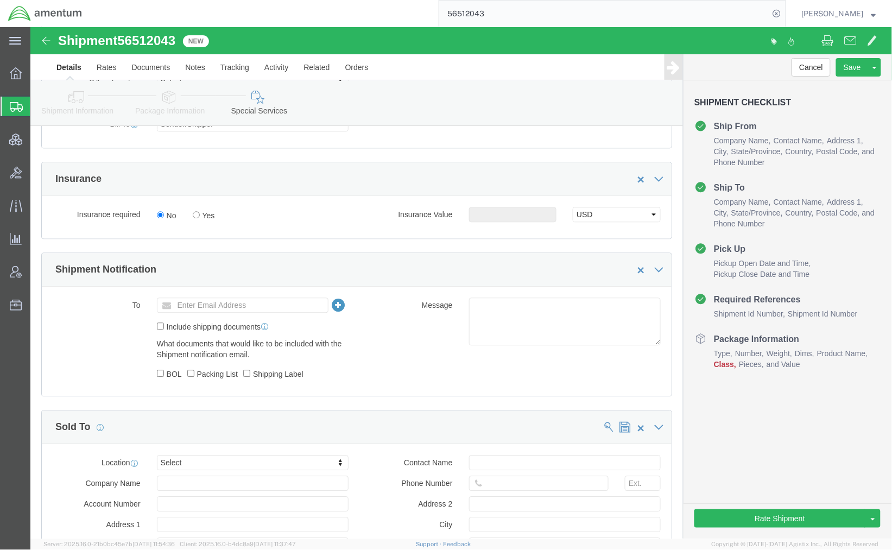
scroll to position [633, 0]
click input "text"
paste input "kim.hayworth@amentum.com"
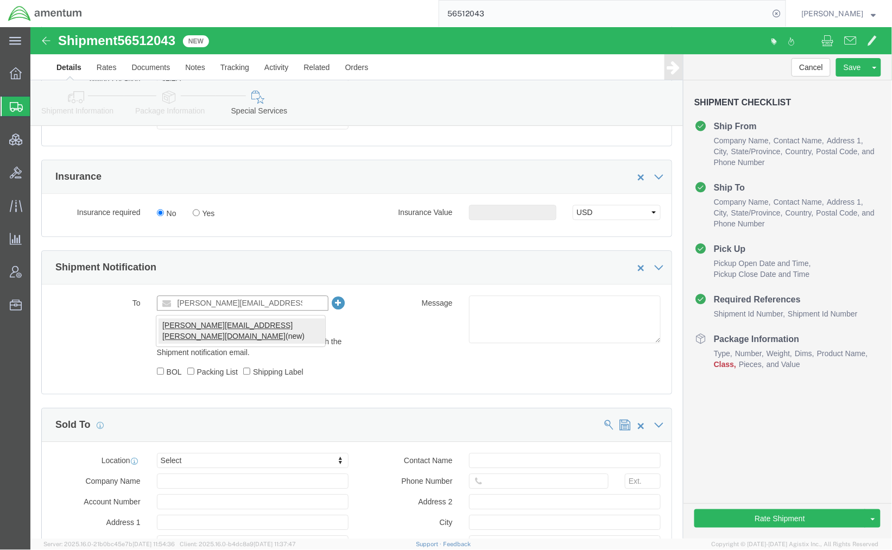
type input "kim.hayworth@amentum.com"
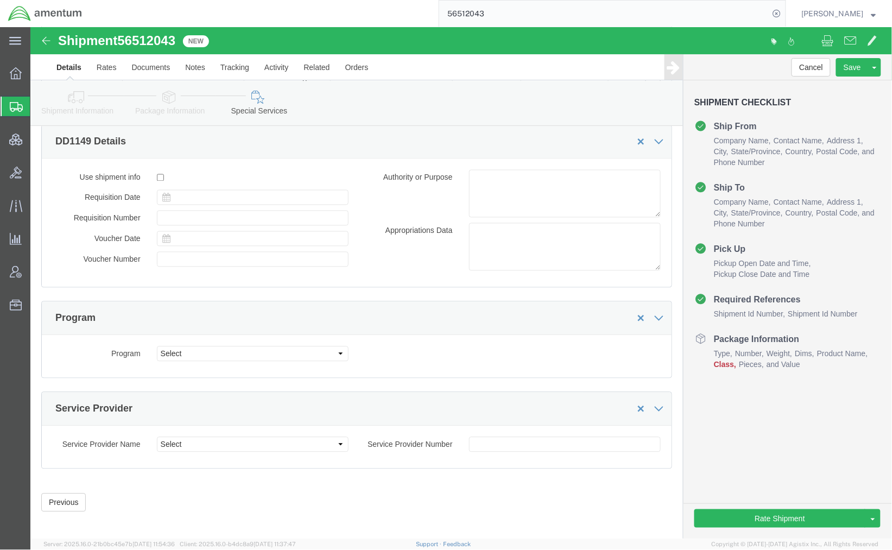
scroll to position [1737, 0]
click link "Package Information"
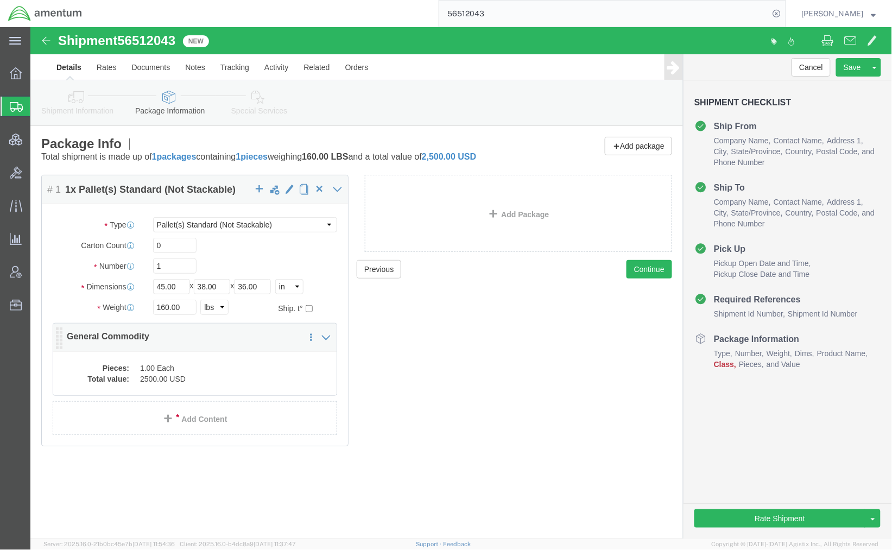
click dd "2500.00 USD"
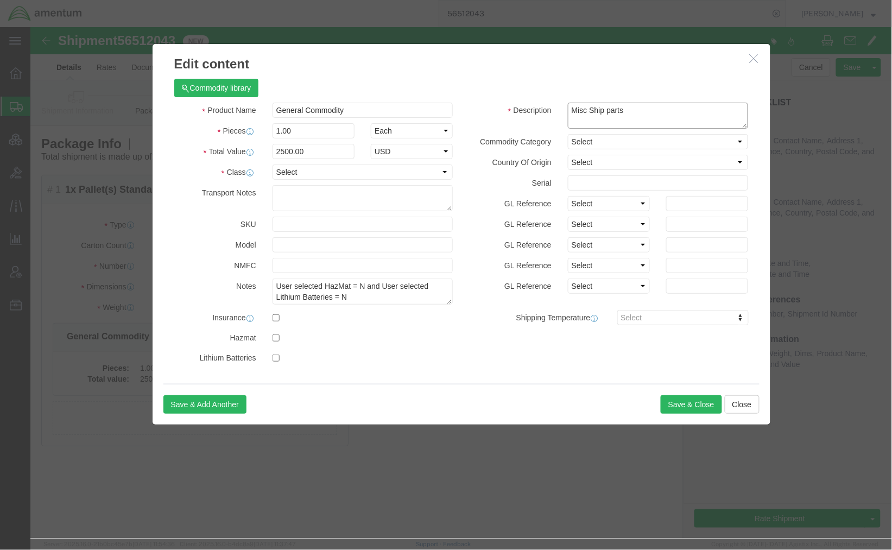
drag, startPoint x: 612, startPoint y: 88, endPoint x: 453, endPoint y: 79, distance: 158.7
click div "Description Misc Ship parts"
drag, startPoint x: 348, startPoint y: 78, endPoint x: 125, endPoint y: 53, distance: 224.5
click div "Commodity library Product Name General Commodity Pieces 1.00 Select Bag Barrels…"
paste input "Misc Ship parts"
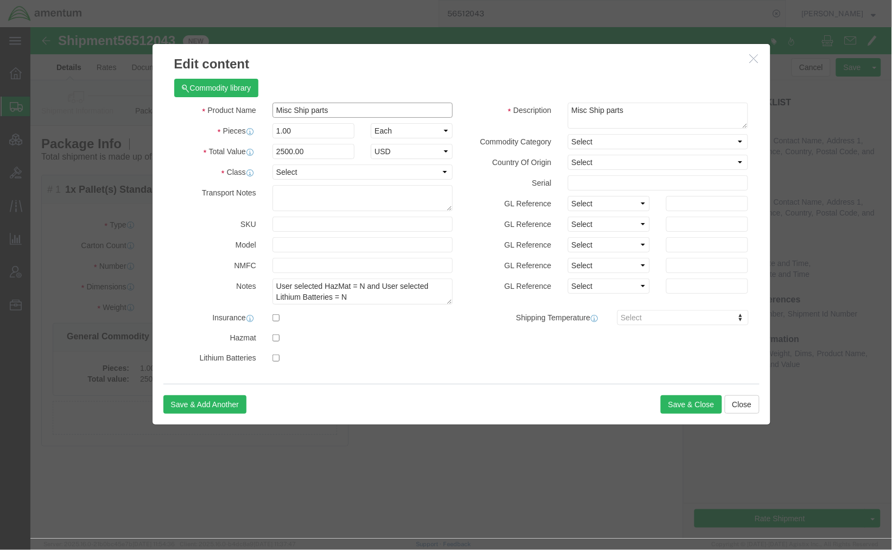
type input "Misc Ship parts"
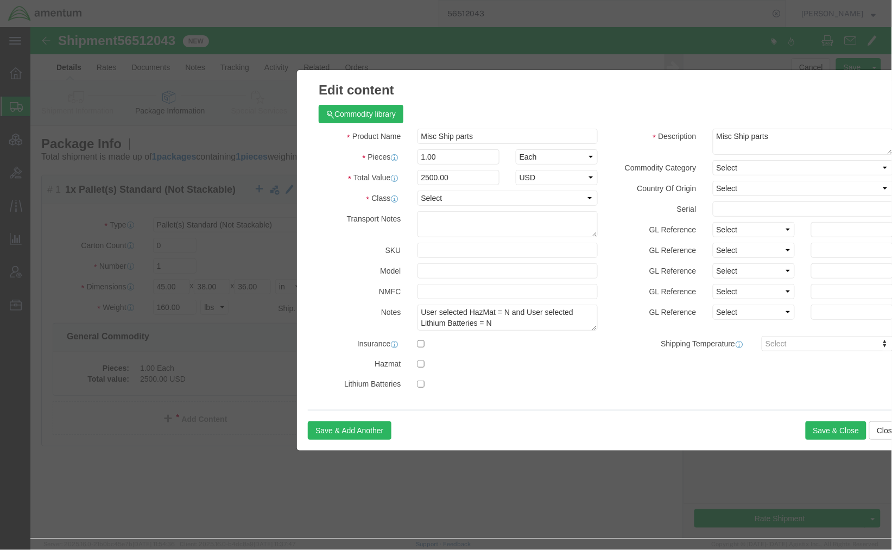
drag, startPoint x: 535, startPoint y: 30, endPoint x: 679, endPoint y: 56, distance: 146.7
click h3 "Edit content"
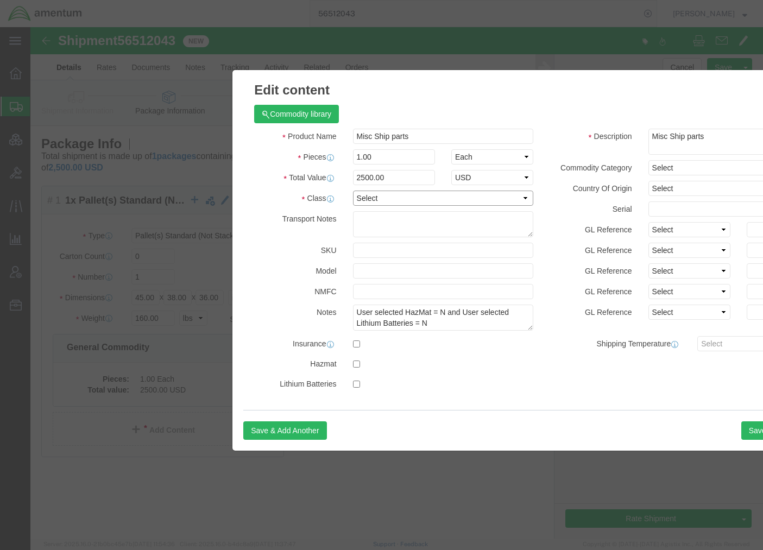
click select "Select 50 55 60 65 70 85 92.5 100 125 175 250 300 400"
select select "175"
click select "Select 50 55 60 65 70 85 92.5 100 125 175 250 300 400"
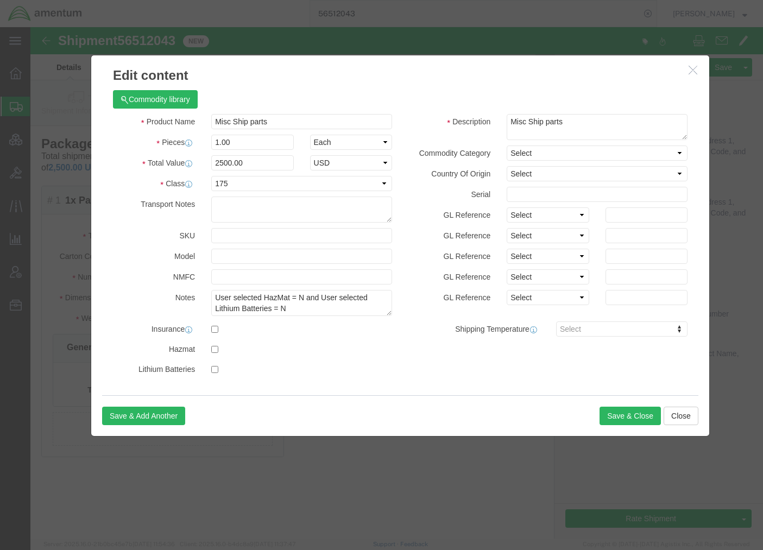
drag, startPoint x: 598, startPoint y: 55, endPoint x: 456, endPoint y: 40, distance: 142.5
click h3 "Edit content"
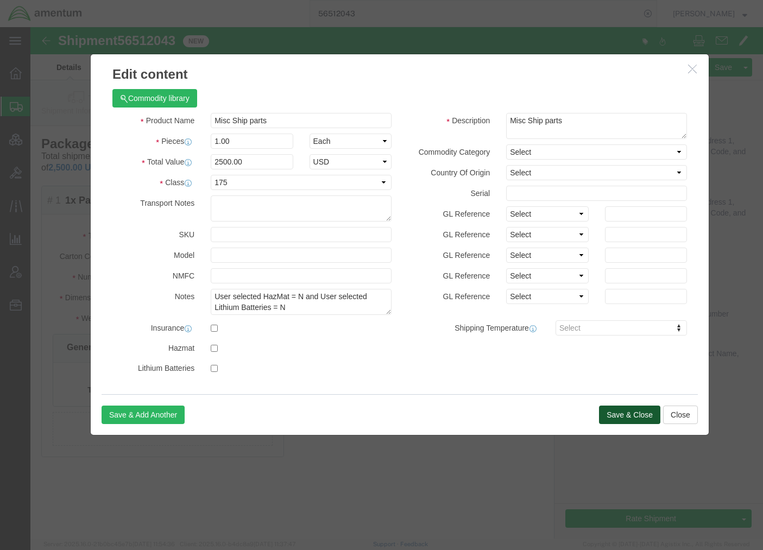
click button "Save & Close"
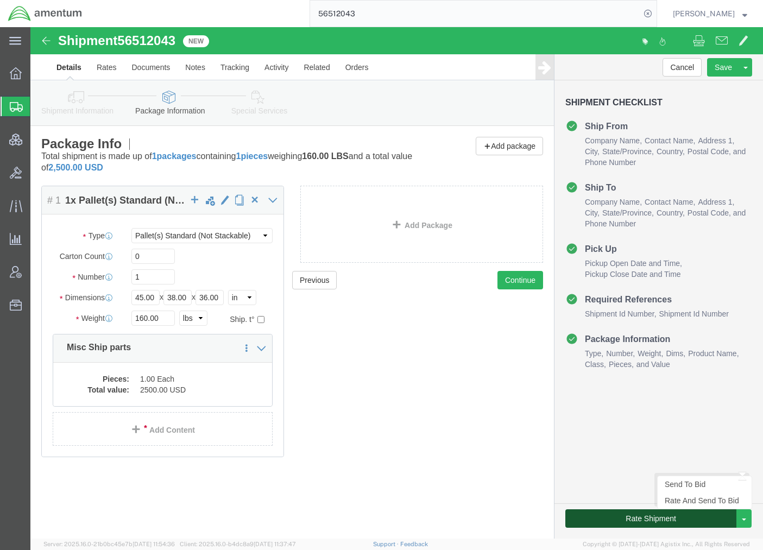
click button "Rate Shipment"
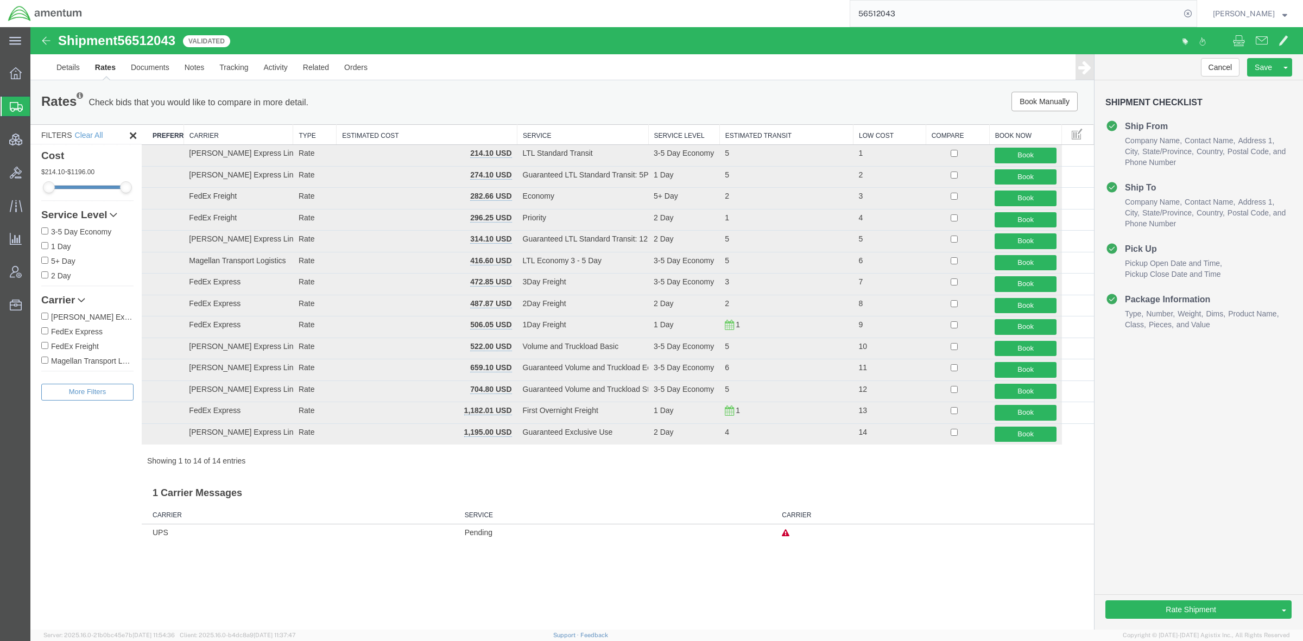
click at [107, 488] on div "Filters Clear All Cost 214.10 - 1196.00 Service Level 3-5 Day Economy 1 Day 5+ …" at bounding box center [85, 377] width 111 height 506
click at [60, 68] on link "Details" at bounding box center [68, 67] width 39 height 26
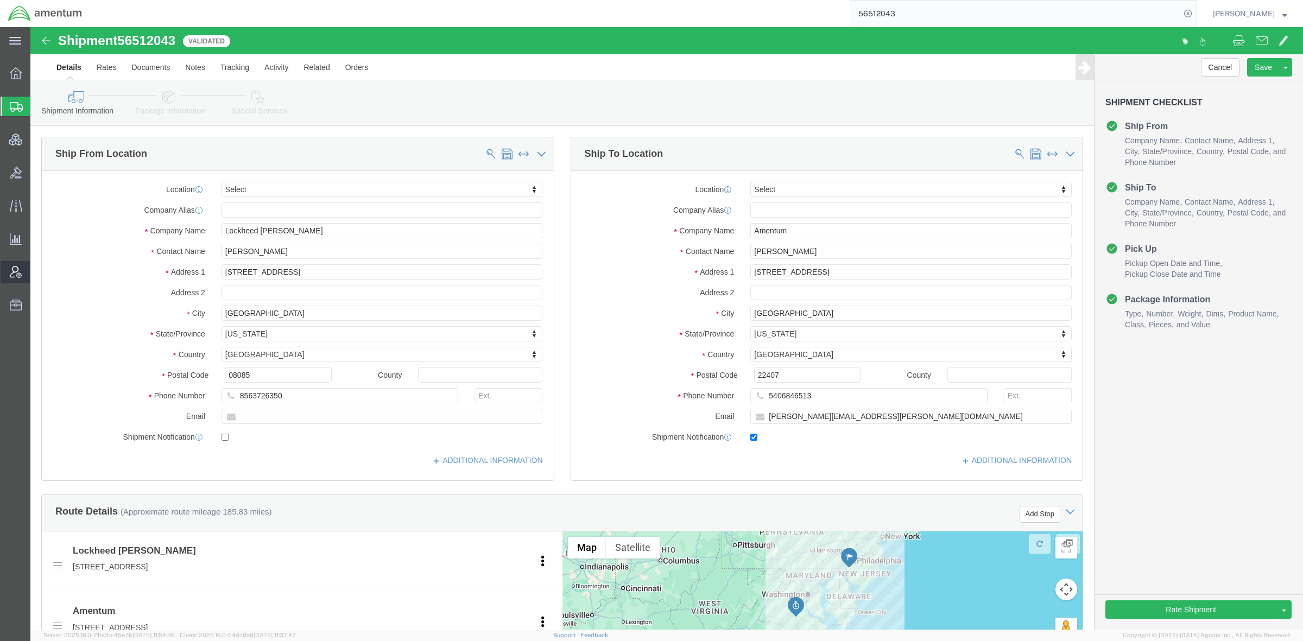
click at [37, 275] on span "Account Admin" at bounding box center [34, 272] width 8 height 22
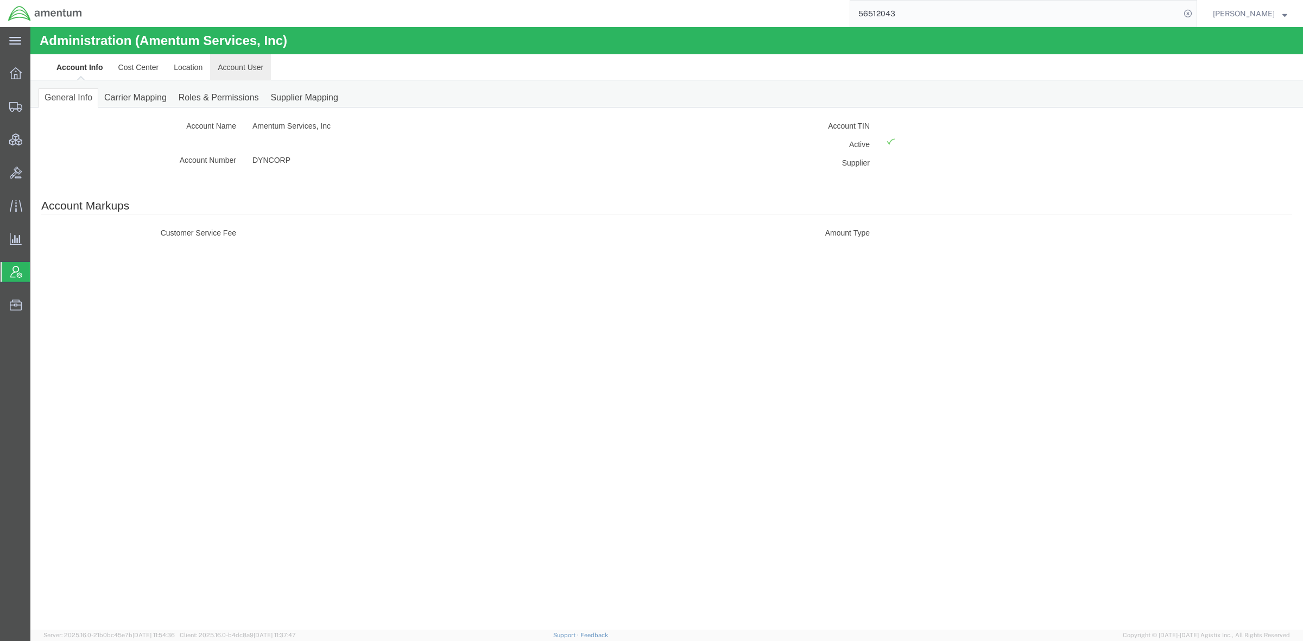
click at [242, 74] on link "Account User" at bounding box center [240, 67] width 61 height 26
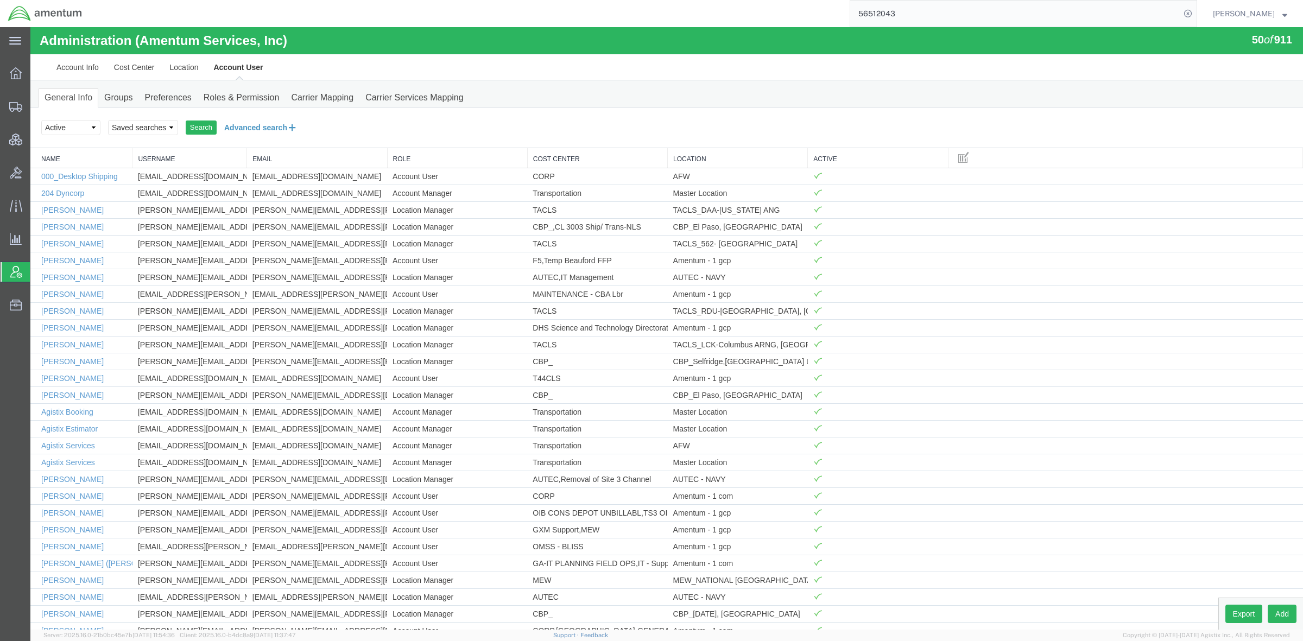
click at [243, 125] on button "Advanced search" at bounding box center [261, 127] width 88 height 18
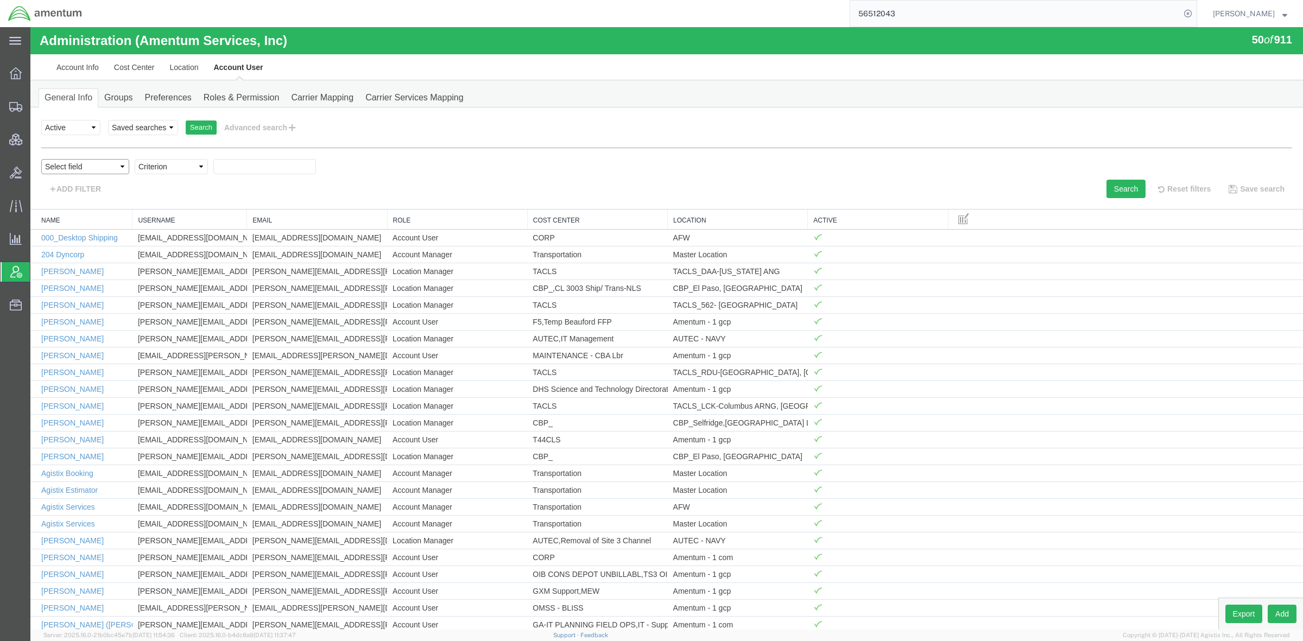
click at [118, 170] on select "Select field Cost Center Email Location Name Role Username" at bounding box center [85, 166] width 88 height 15
select select "personName"
click at [41, 159] on select "Select field Cost Center Email Location Name Role Username" at bounding box center [85, 166] width 88 height 15
click at [175, 167] on select "Criterion contains does not contain is is blank is not blank starts with" at bounding box center [171, 166] width 73 height 15
select select "contains"
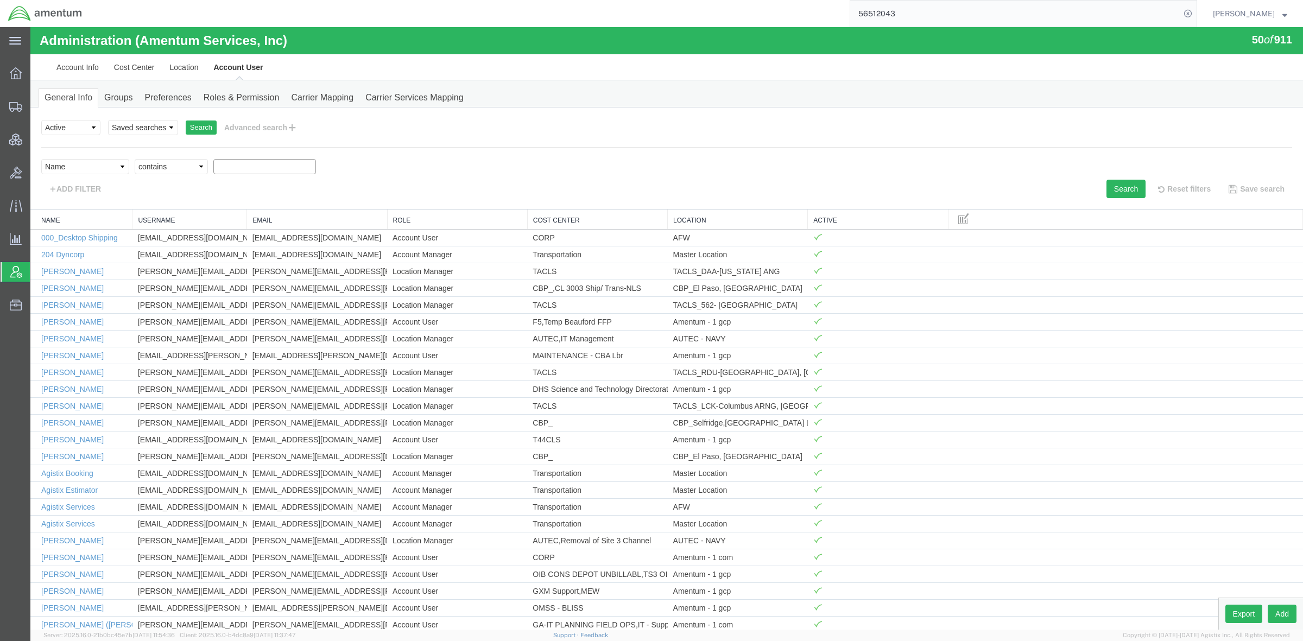
click at [135, 159] on select "Criterion contains does not contain is is blank is not blank starts with" at bounding box center [171, 166] width 73 height 15
click at [259, 168] on input "text" at bounding box center [264, 166] width 103 height 15
type input "norma"
click at [792, 188] on button "Search" at bounding box center [1125, 189] width 39 height 18
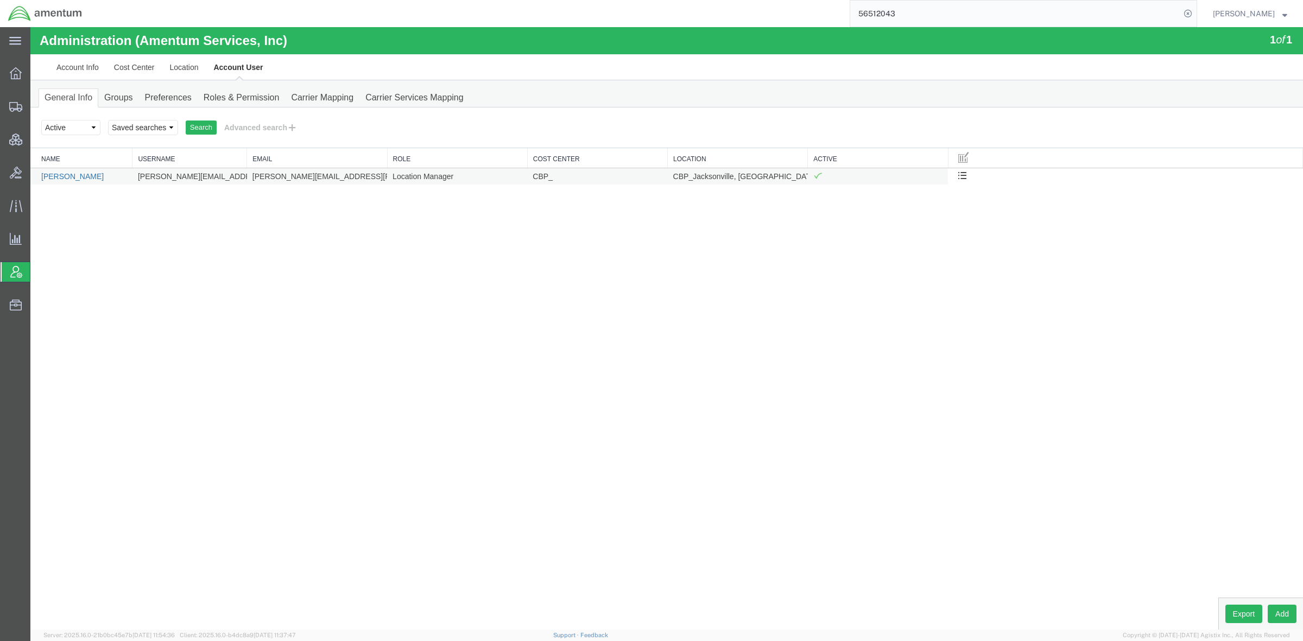
click at [58, 177] on link "Norma Scott" at bounding box center [72, 176] width 62 height 9
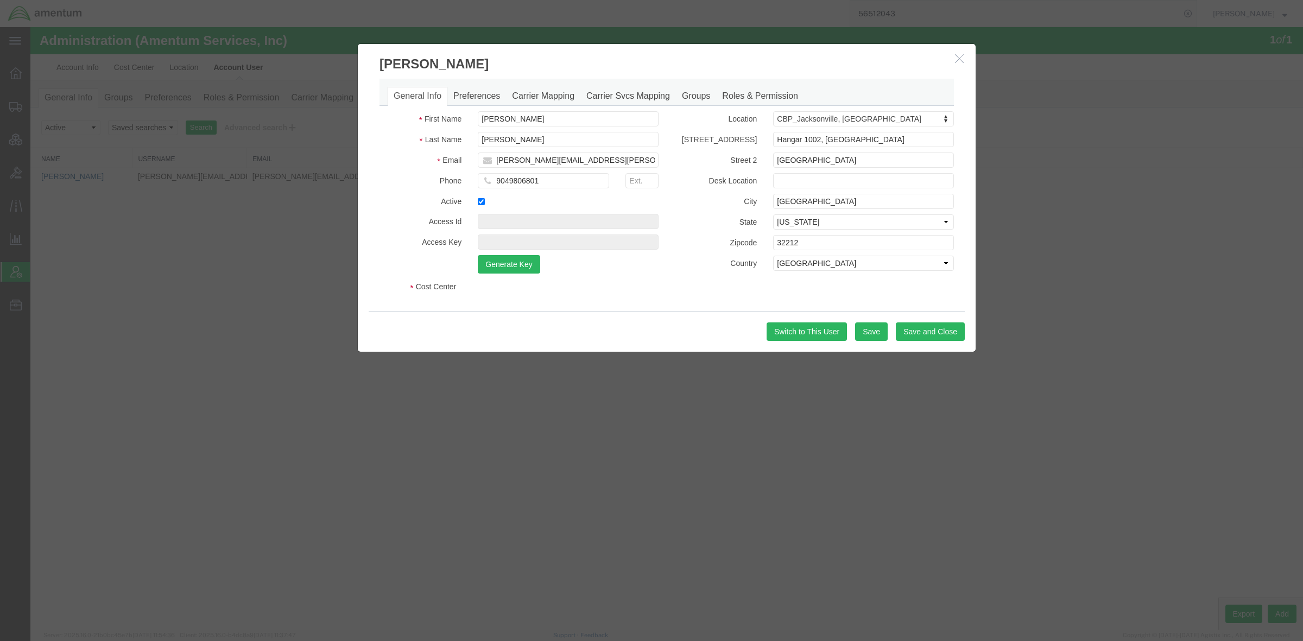
select select "DEPARTMENT"
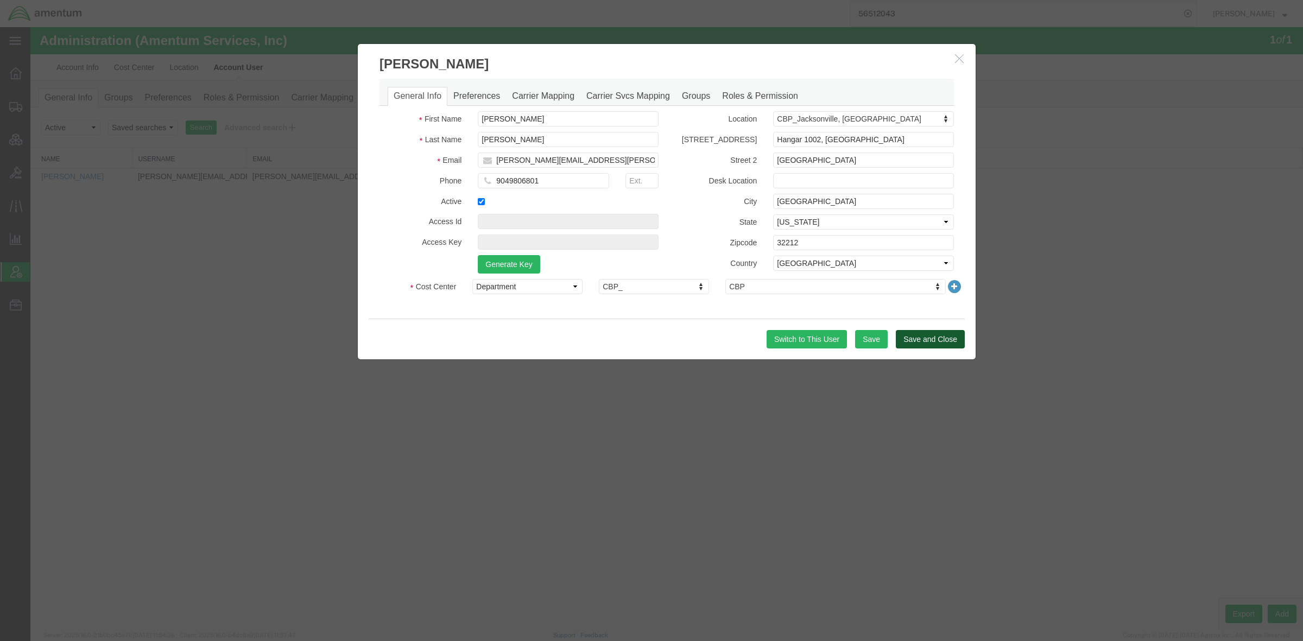
click at [792, 345] on button "Save and Close" at bounding box center [930, 339] width 69 height 18
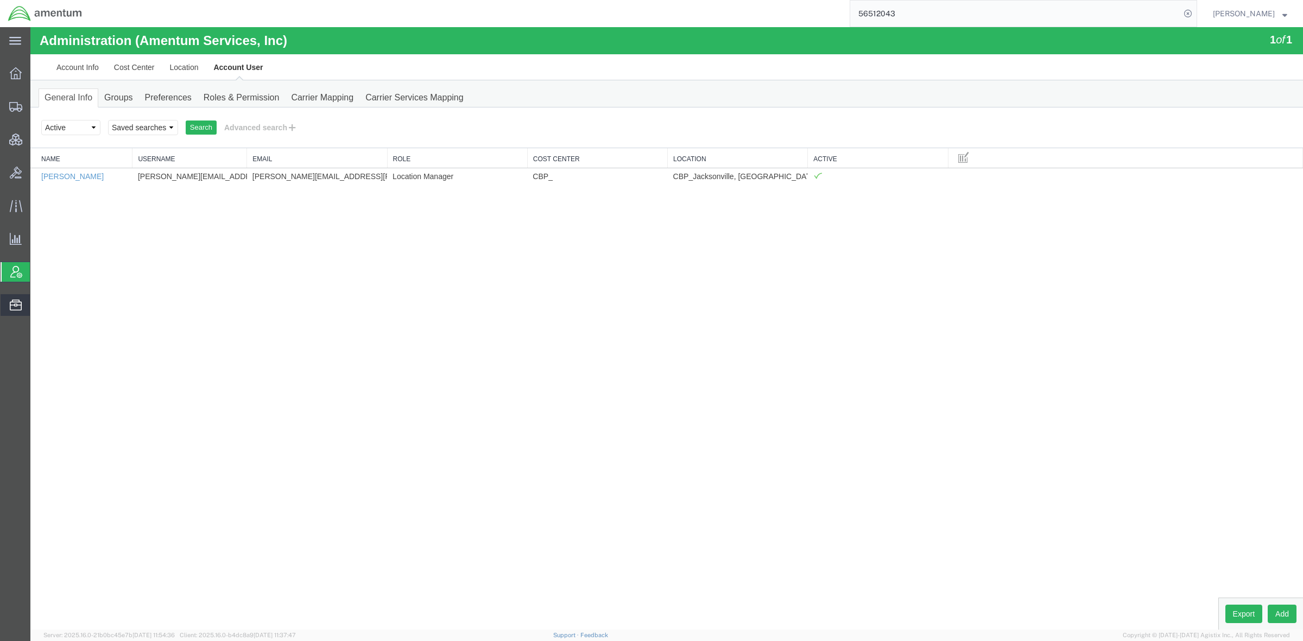
click at [0, 0] on span "Address Book" at bounding box center [0, 0] width 0 height 0
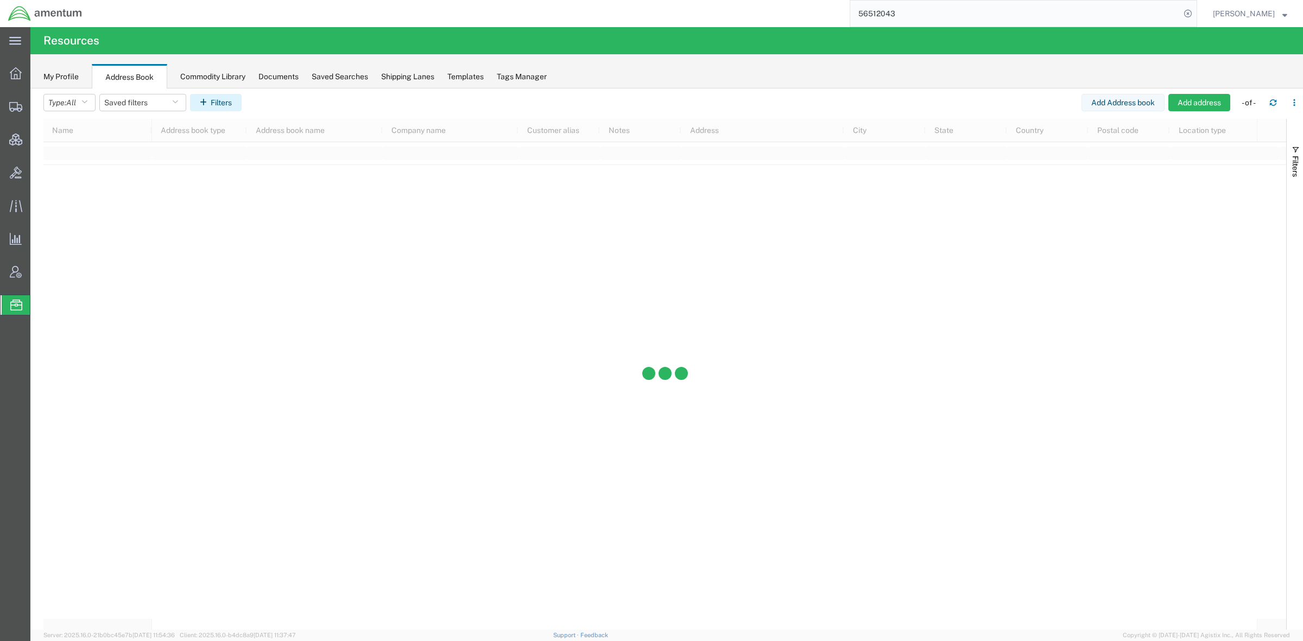
click at [220, 100] on button "Filters" at bounding box center [216, 102] width 52 height 17
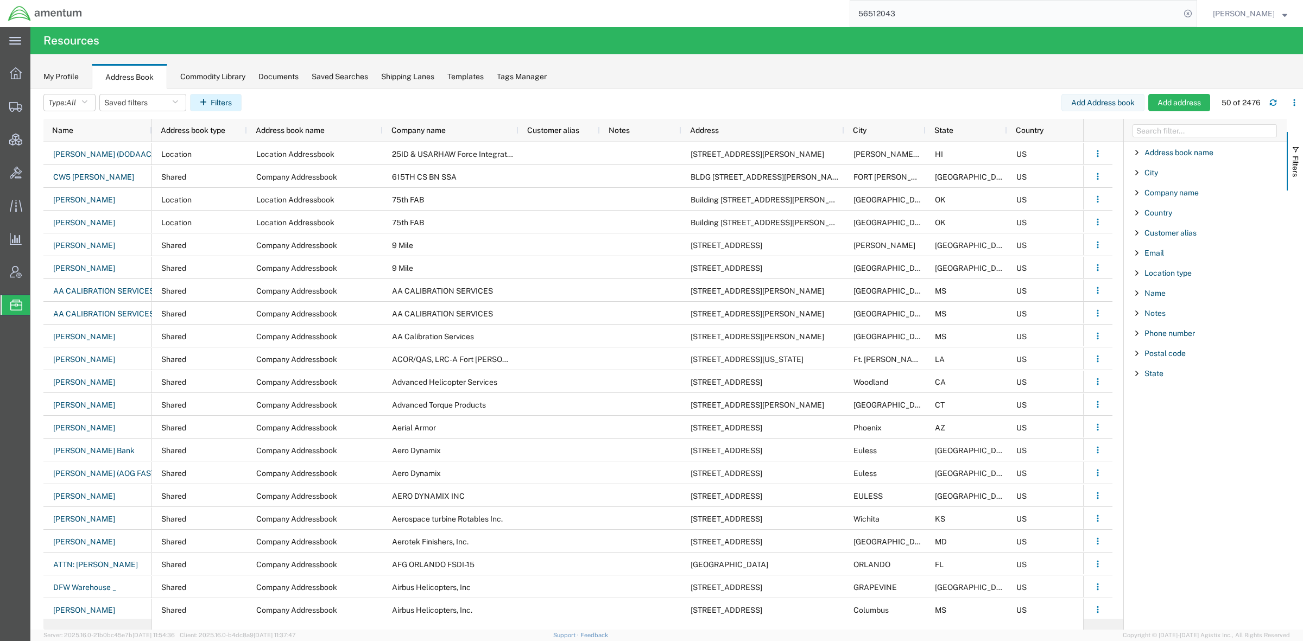
click at [219, 104] on button "Filters" at bounding box center [216, 102] width 52 height 17
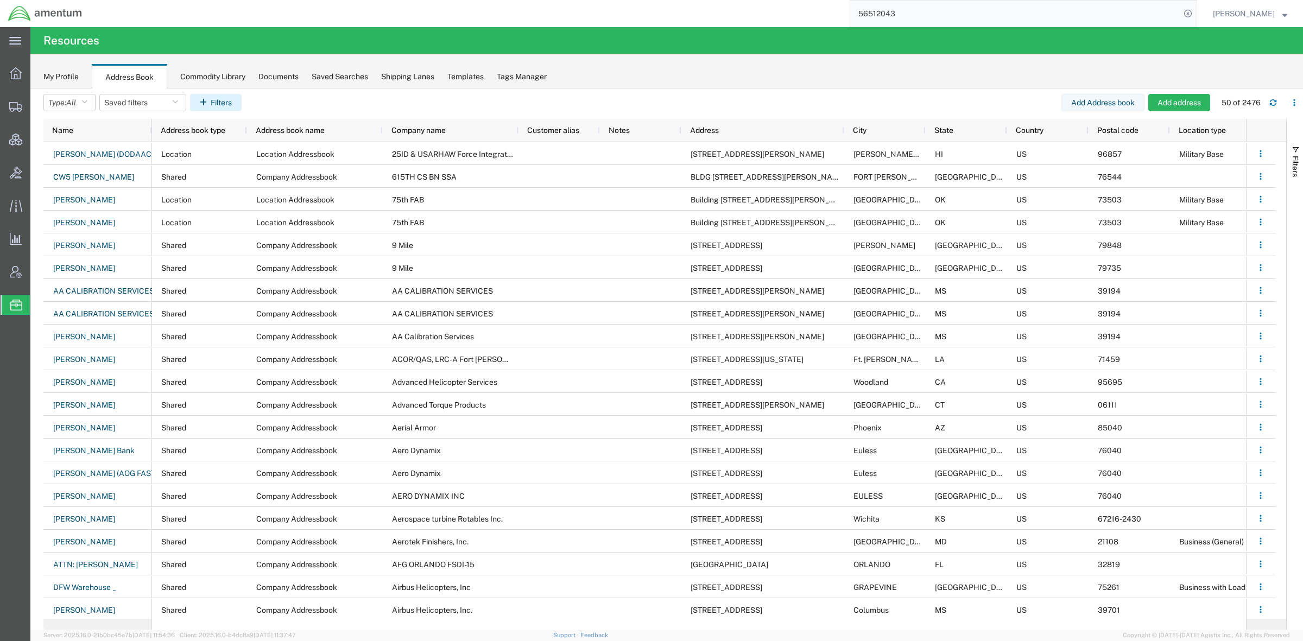
click at [209, 104] on icon "button" at bounding box center [205, 103] width 11 height 8
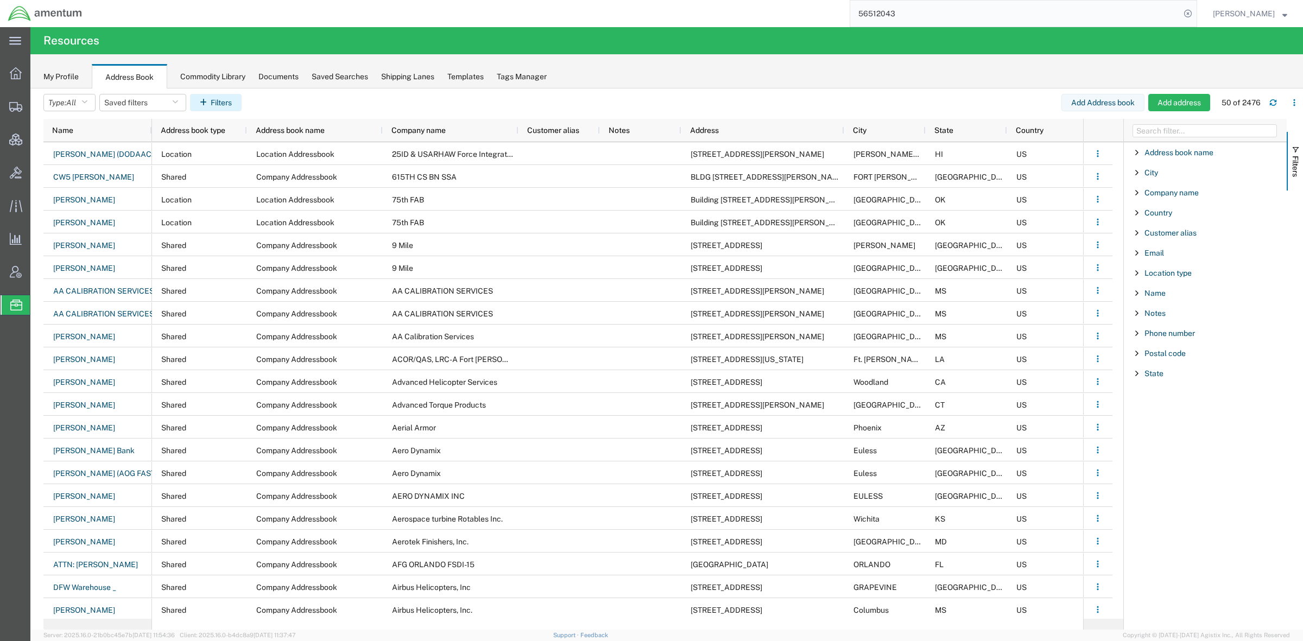
click at [209, 105] on icon "button" at bounding box center [205, 103] width 11 height 8
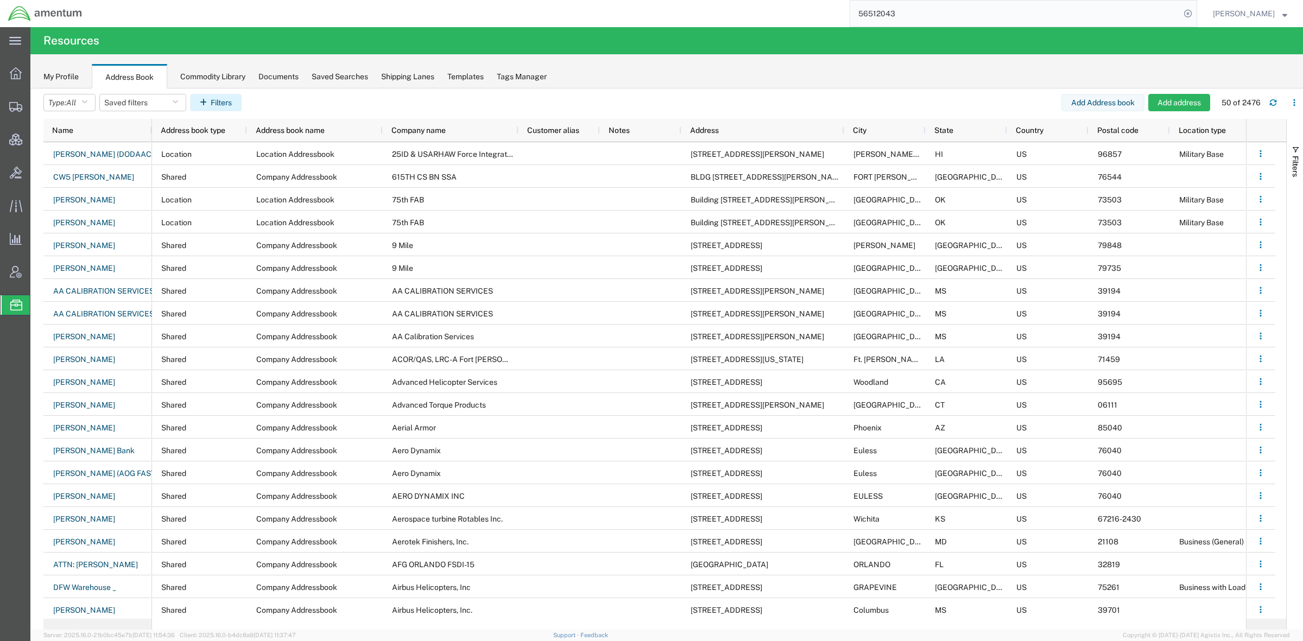
click at [209, 106] on icon "button" at bounding box center [205, 103] width 11 height 8
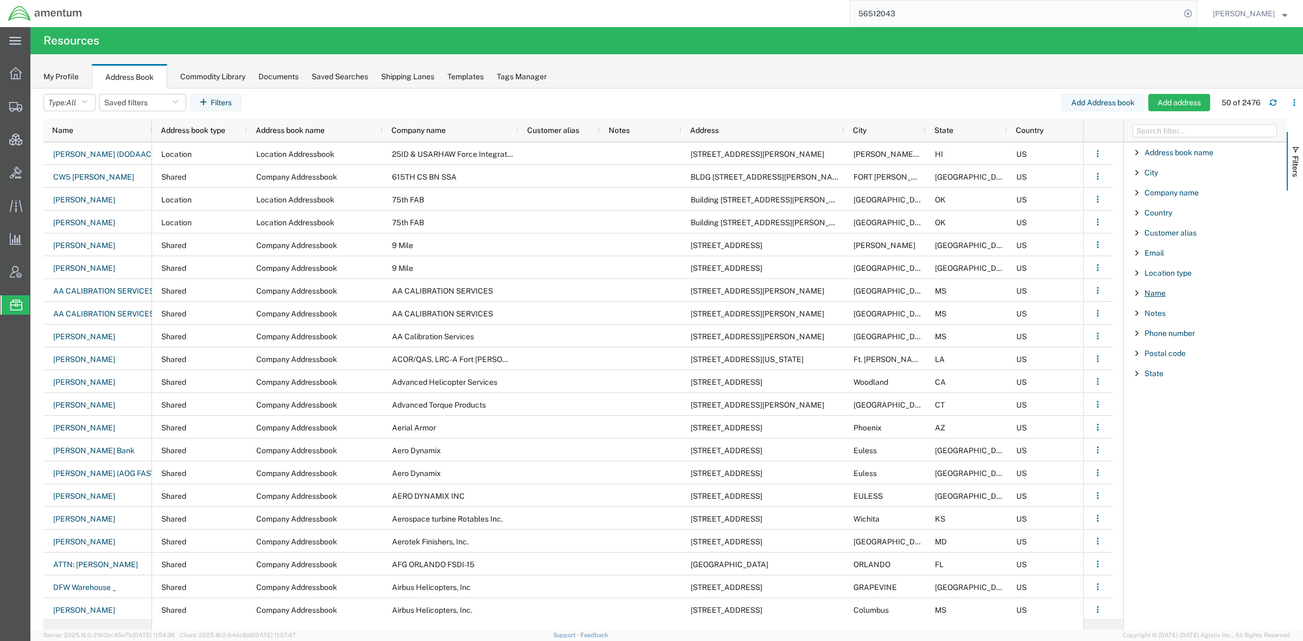
click at [792, 294] on span "Name" at bounding box center [1154, 293] width 21 height 9
click at [792, 340] on input "Filter Value" at bounding box center [1209, 338] width 142 height 13
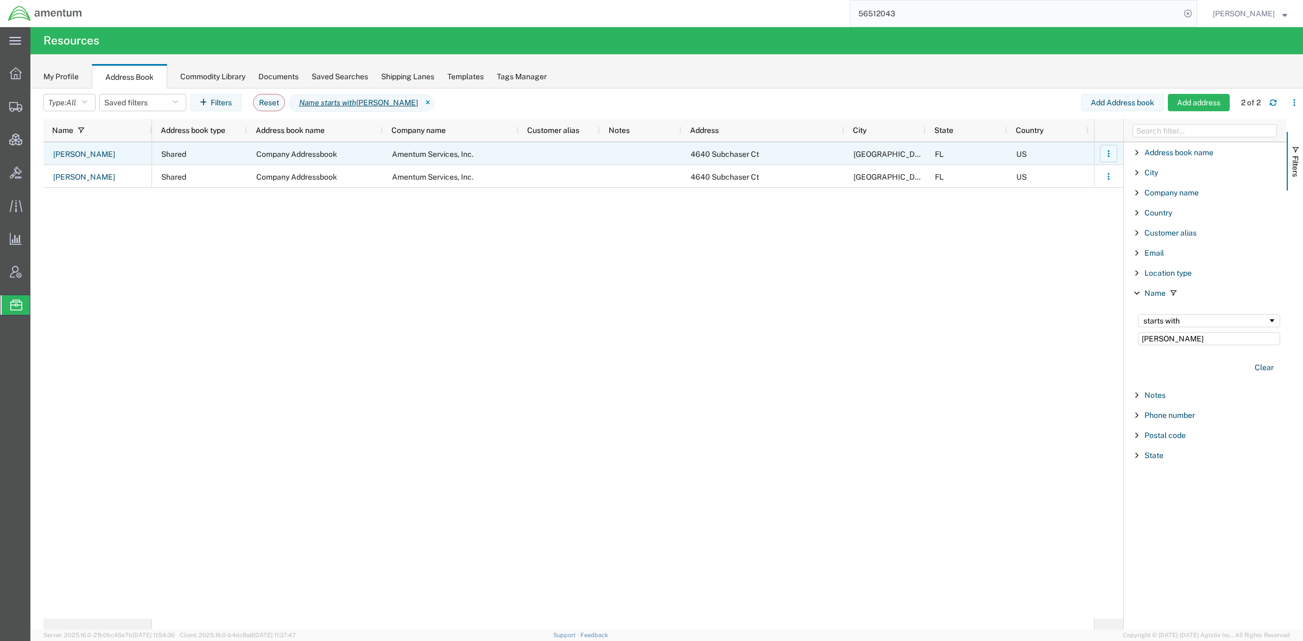
type input "norma"
click at [792, 153] on icon "button" at bounding box center [1108, 154] width 2 height 2
click at [792, 196] on link "Remove" at bounding box center [1064, 200] width 80 height 20
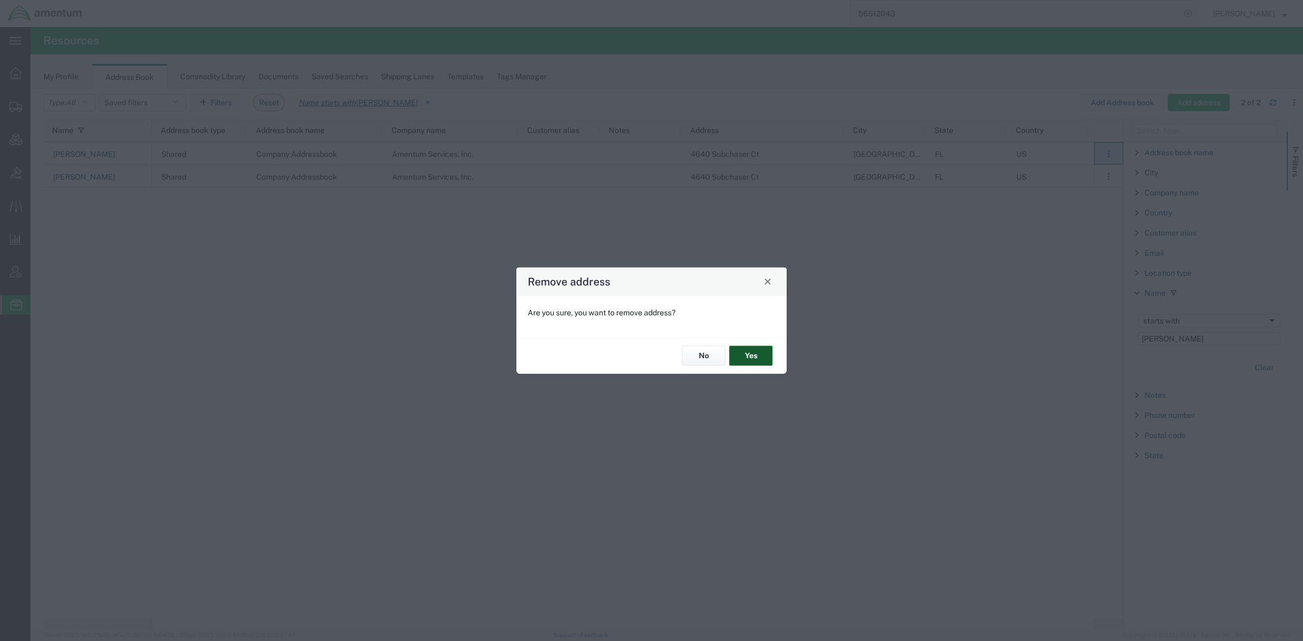
click at [742, 350] on button "Yes" at bounding box center [750, 356] width 43 height 20
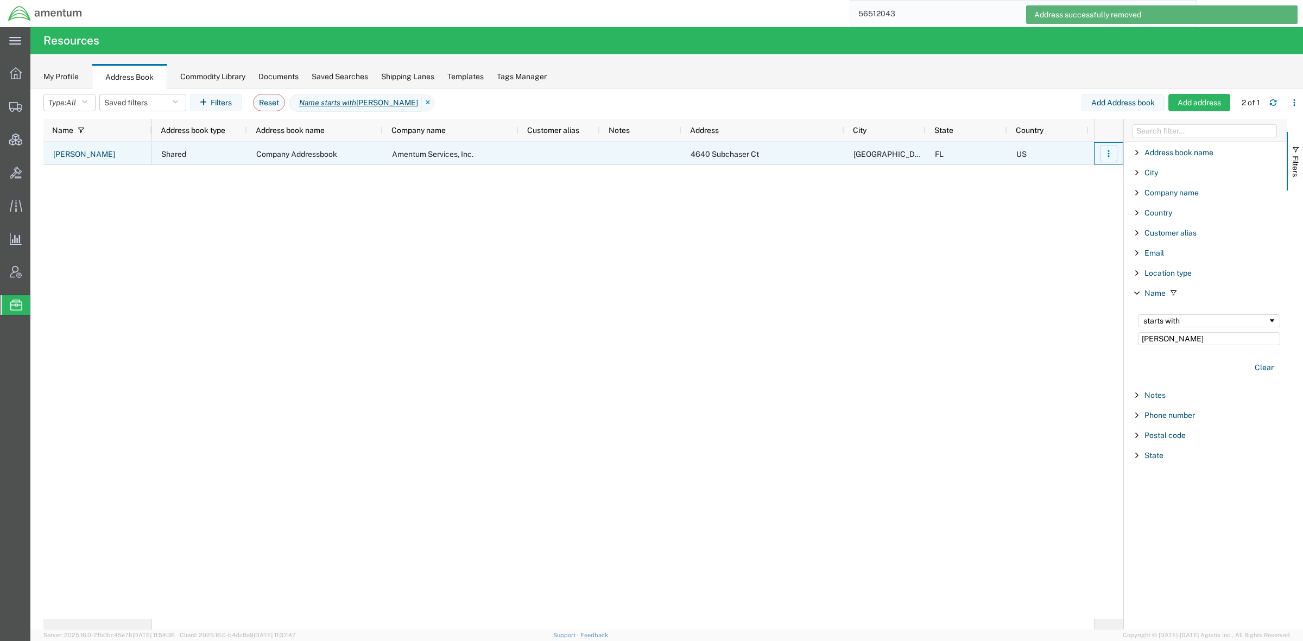
click at [792, 157] on button "button" at bounding box center [1108, 153] width 17 height 17
click at [792, 204] on link "Remove" at bounding box center [1064, 200] width 80 height 20
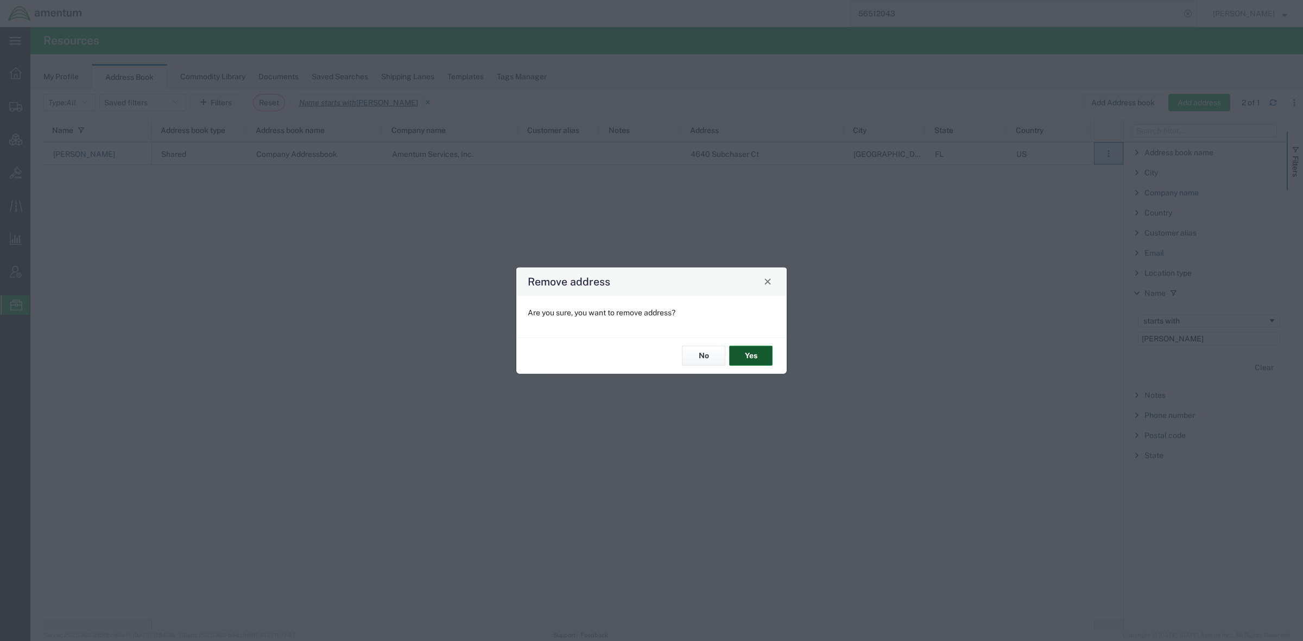
click at [742, 352] on button "Yes" at bounding box center [750, 356] width 43 height 20
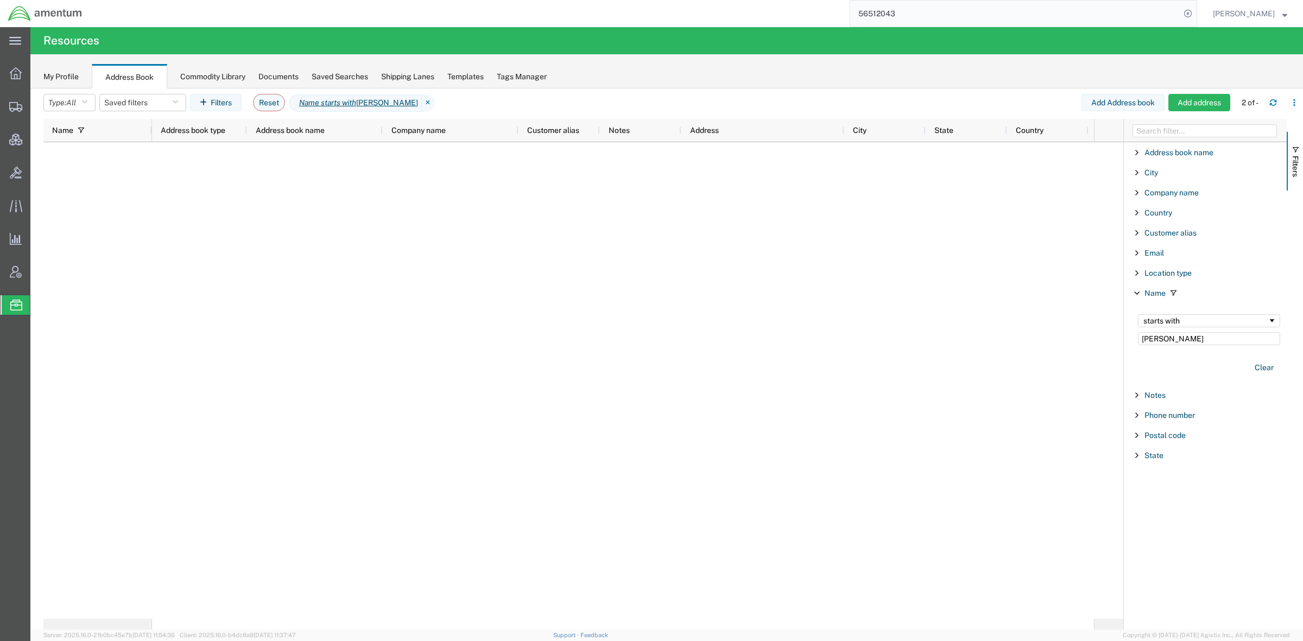
click at [422, 103] on icon at bounding box center [428, 102] width 13 height 17
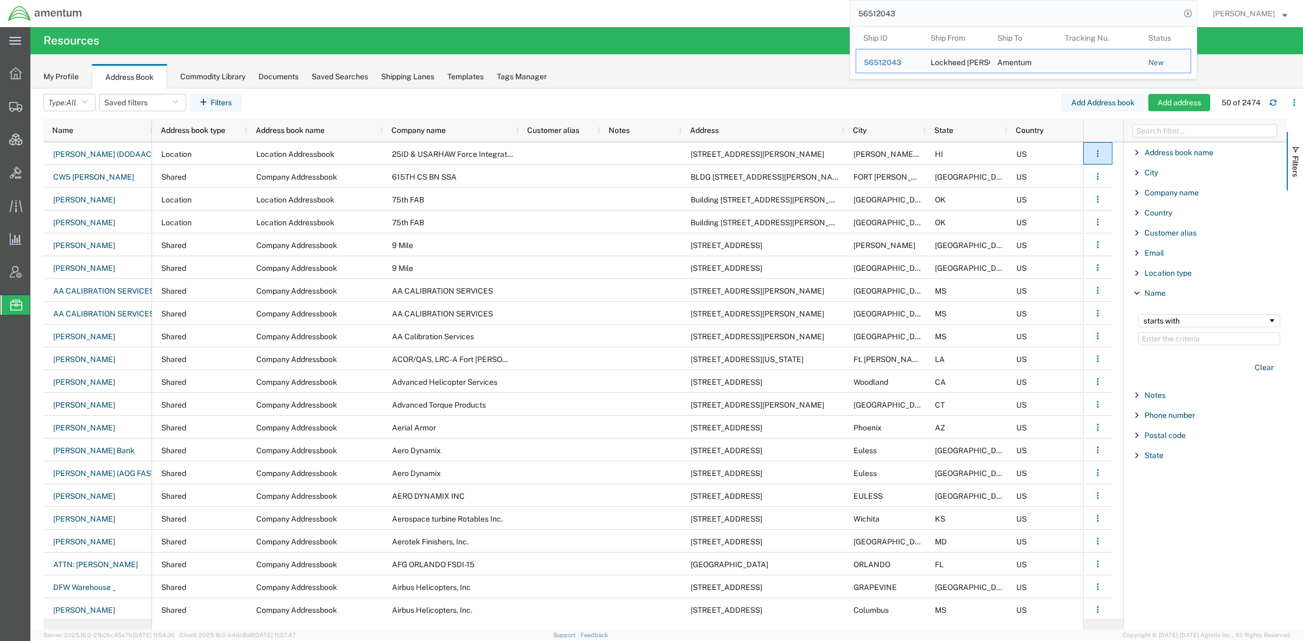
drag, startPoint x: 956, startPoint y: 20, endPoint x: 538, endPoint y: -17, distance: 419.6
click at [538, 0] on html "main_menu Created with Sketch. Collapse Menu Overview Shipments Shipment Manage…" at bounding box center [651, 320] width 1303 height 641
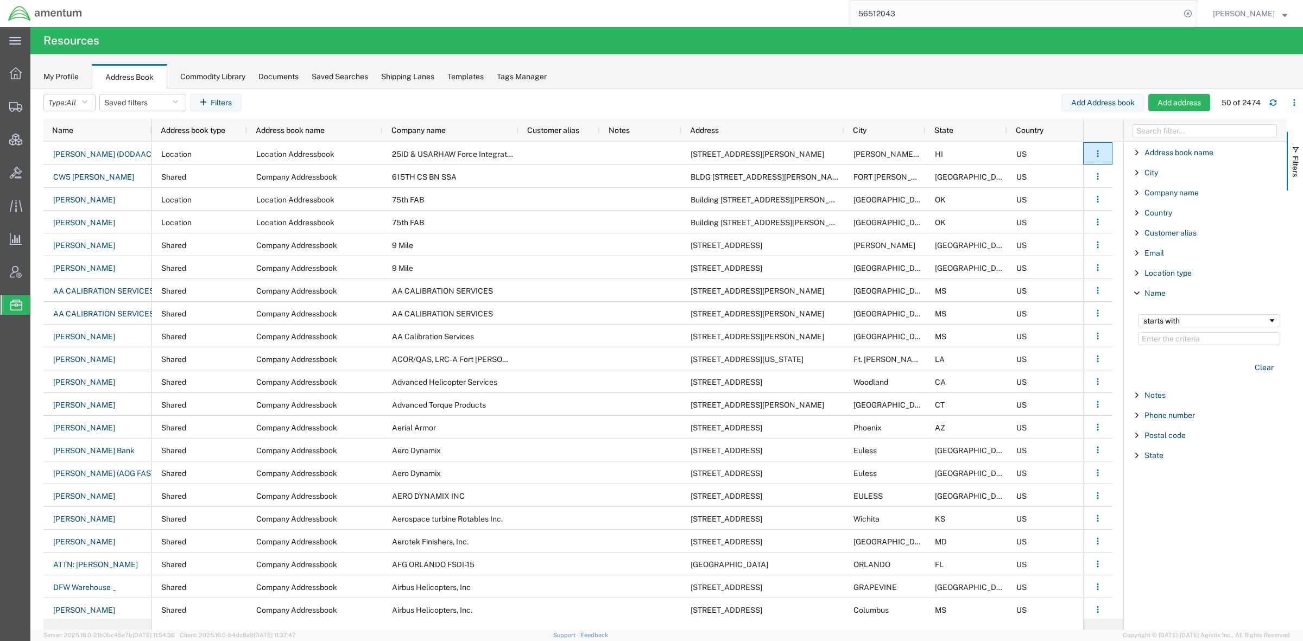
paste input "463676"
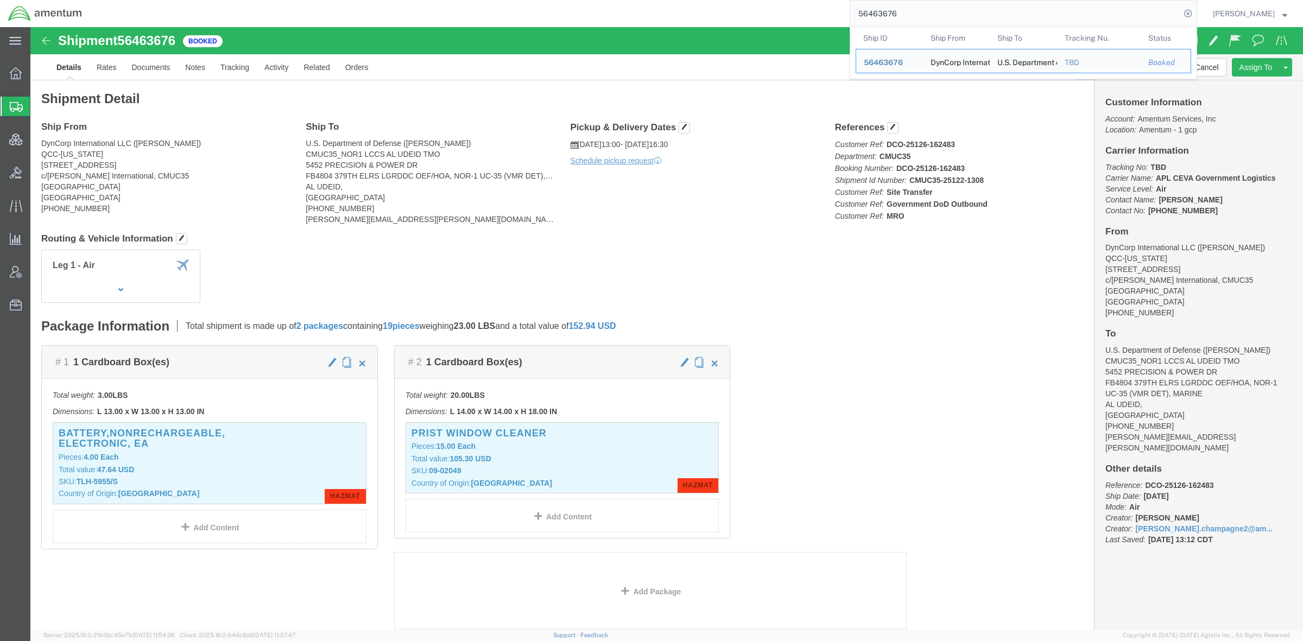
drag, startPoint x: 948, startPoint y: 15, endPoint x: 747, endPoint y: 4, distance: 201.6
click at [741, 6] on div "56463676 Ship ID Ship From Ship To Tracking Nu. Status Ship ID 56463676 Ship Fr…" at bounding box center [643, 13] width 1107 height 27
paste input "512043"
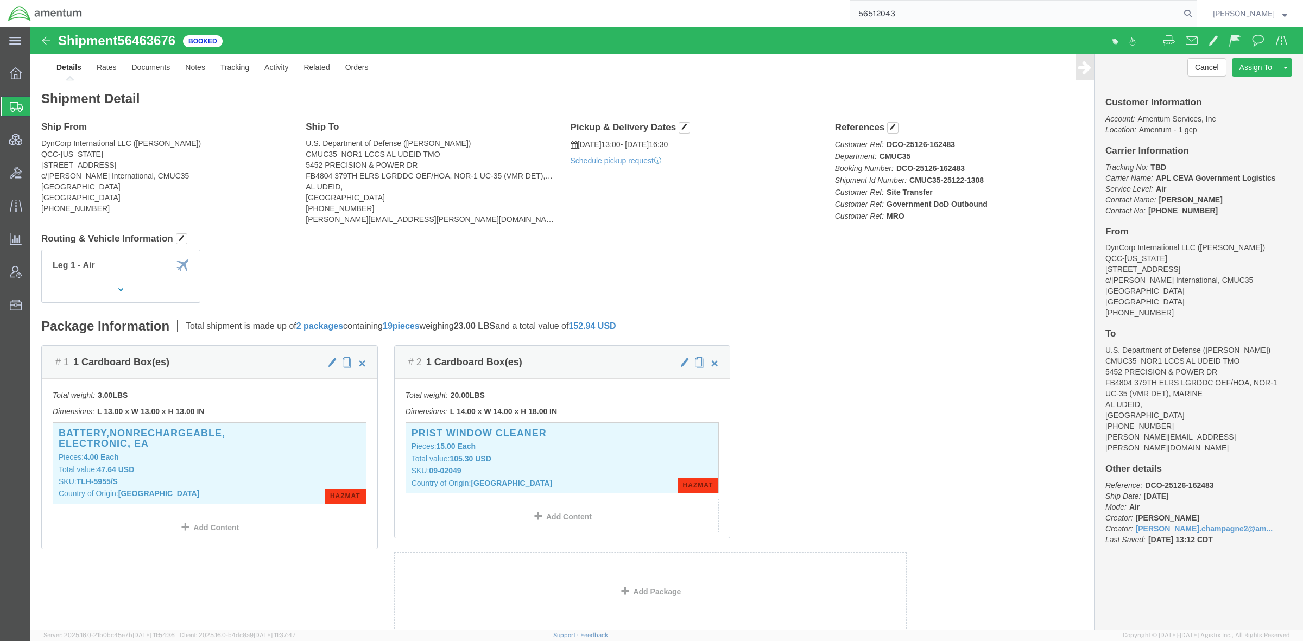
type input "56512043"
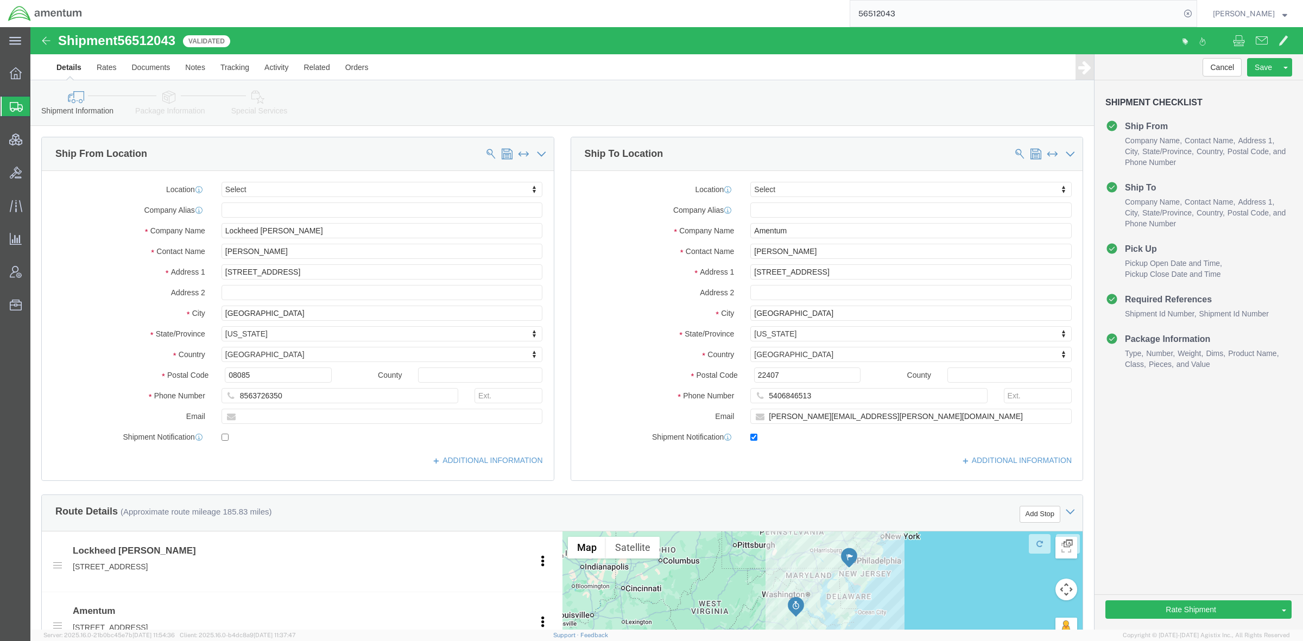
select select
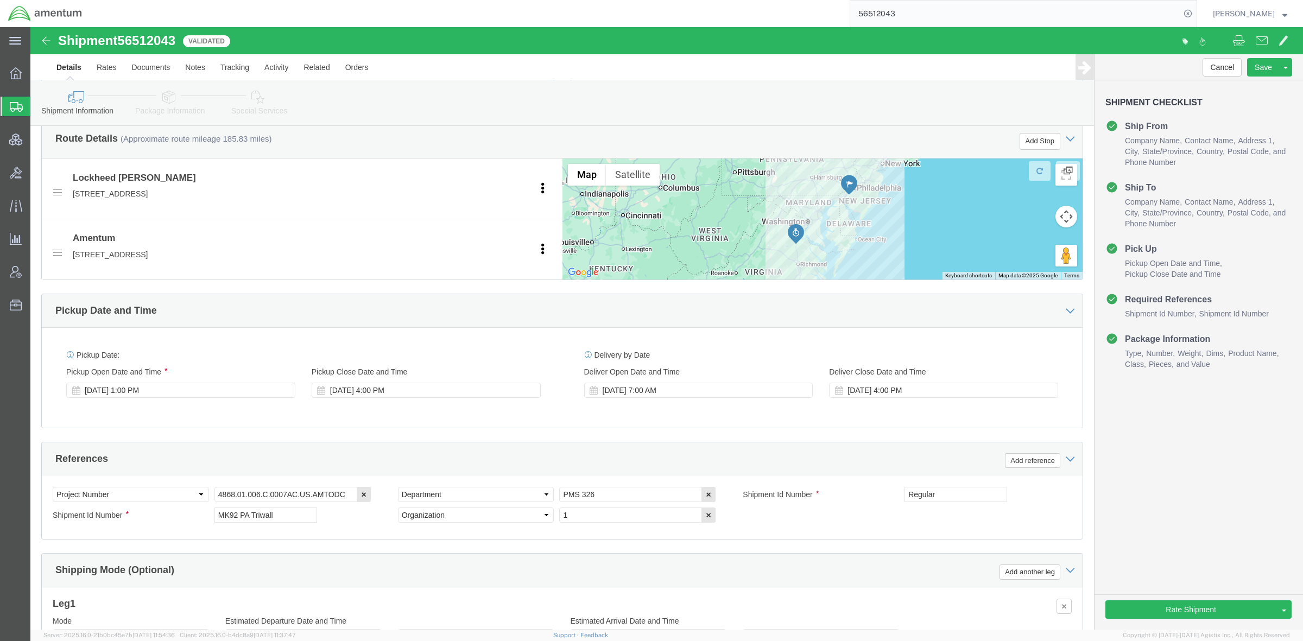
scroll to position [452, 0]
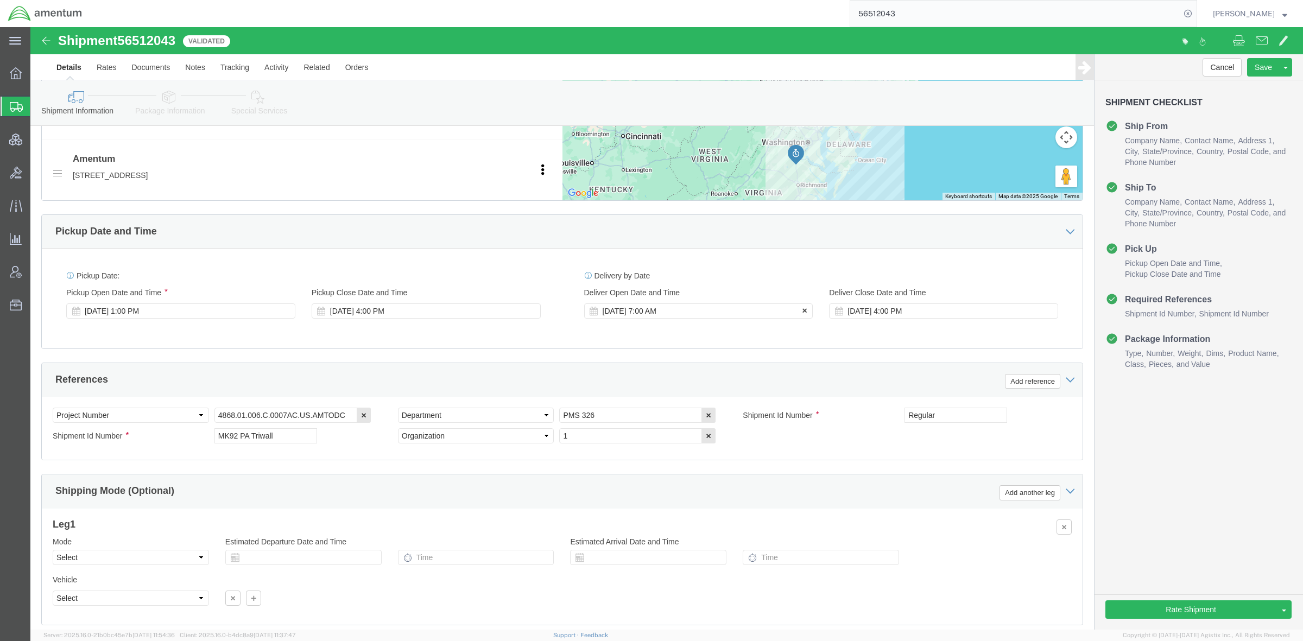
click div "Aug 19 2025 7:00 AM"
click div "Delivery by Date Delivery Start Date Delivery Start Time Deliver Open Date and …"
click button "Rate Shipment"
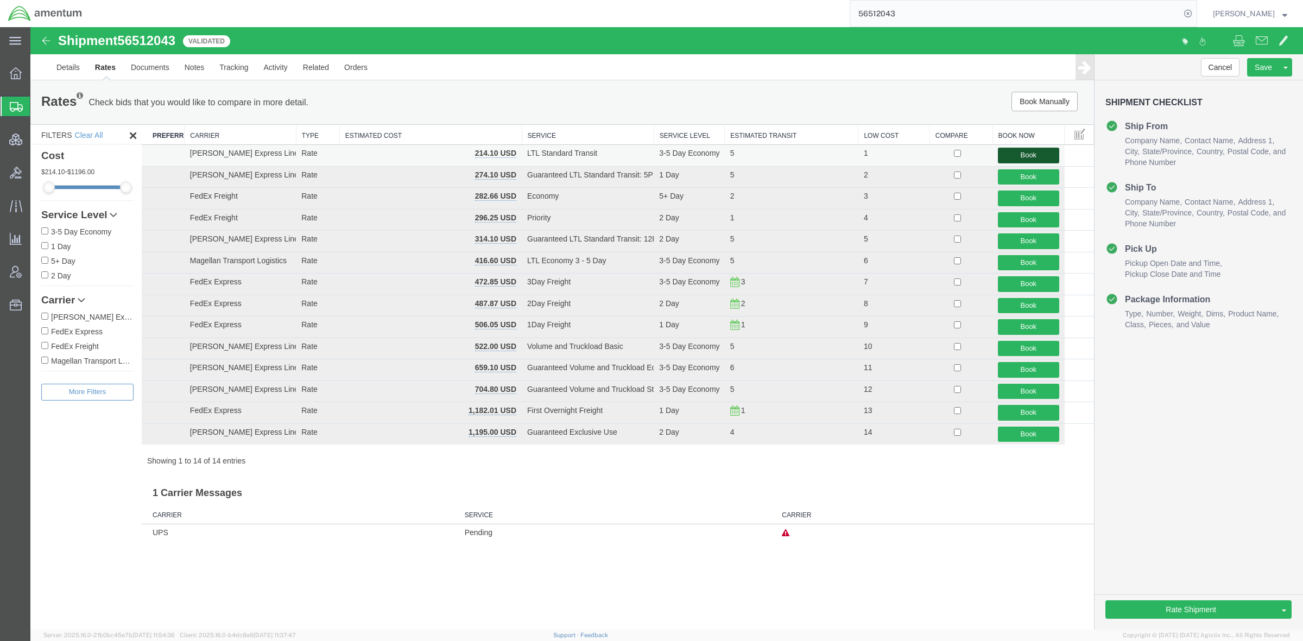
click at [792, 155] on button "Book" at bounding box center [1028, 156] width 61 height 16
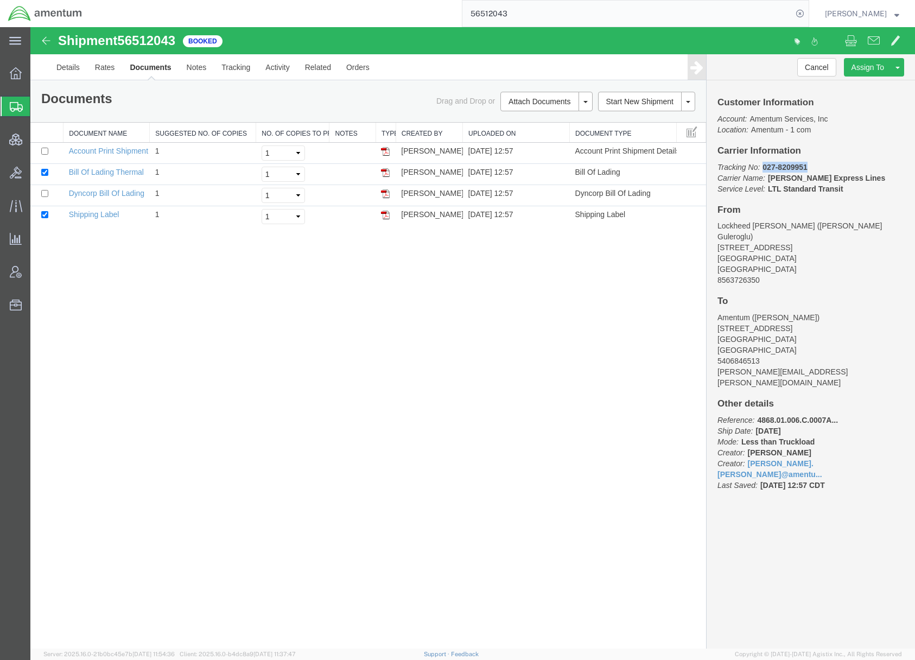
drag, startPoint x: 816, startPoint y: 163, endPoint x: 761, endPoint y: 165, distance: 54.9
click at [761, 165] on p "Tracking No: 027-8209951 Carrier Name: Estes Express Lines Estes Express Lines …" at bounding box center [811, 178] width 187 height 33
copy b "027-8209951"
drag, startPoint x: 114, startPoint y: 194, endPoint x: 46, endPoint y: 194, distance: 67.8
click at [114, 194] on link "Dyncorp Bill Of Lading" at bounding box center [106, 193] width 75 height 9
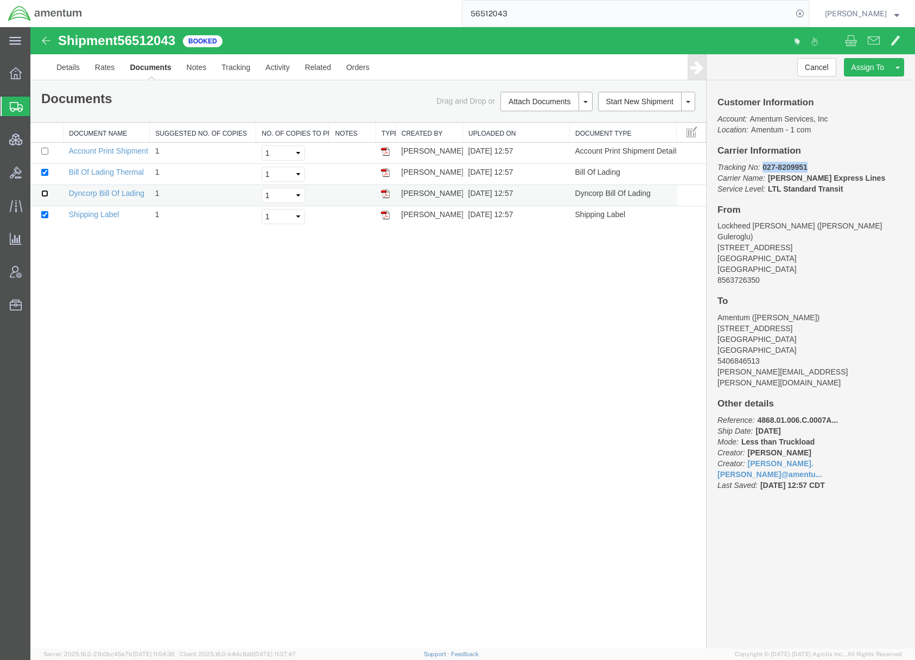
click at [44, 194] on input "checkbox" at bounding box center [44, 193] width 7 height 7
checkbox input "true"
click at [110, 171] on link "Bill Of Lading Thermal" at bounding box center [106, 172] width 75 height 9
click at [515, 119] on link "Print Documents" at bounding box center [545, 120] width 94 height 16
click at [84, 67] on link "Details" at bounding box center [68, 67] width 39 height 26
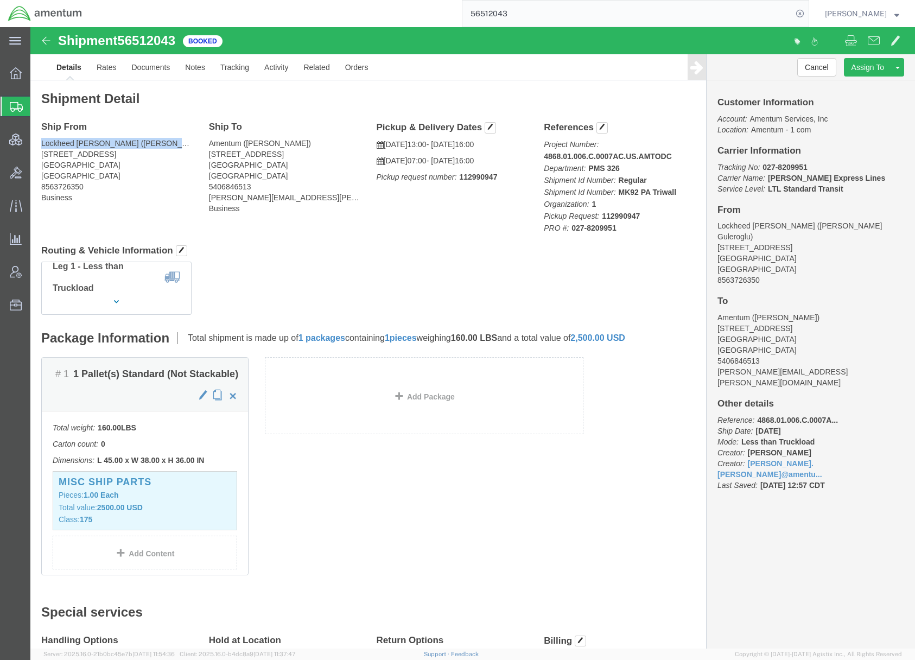
drag, startPoint x: 138, startPoint y: 115, endPoint x: 5, endPoint y: 119, distance: 132.5
click div "Ship From Lockheed Martin (Rose Guleroglu) 405 Heron Drive Swedesboro, NJ 08085…"
copy address "Lockheed Martin (Rose Guleroglu)"
drag, startPoint x: 91, startPoint y: 136, endPoint x: 69, endPoint y: 139, distance: 22.0
click address "Lockheed Martin (Rose Guleroglu) 405 Heron Drive Swedesboro, NJ 08085 United St…"
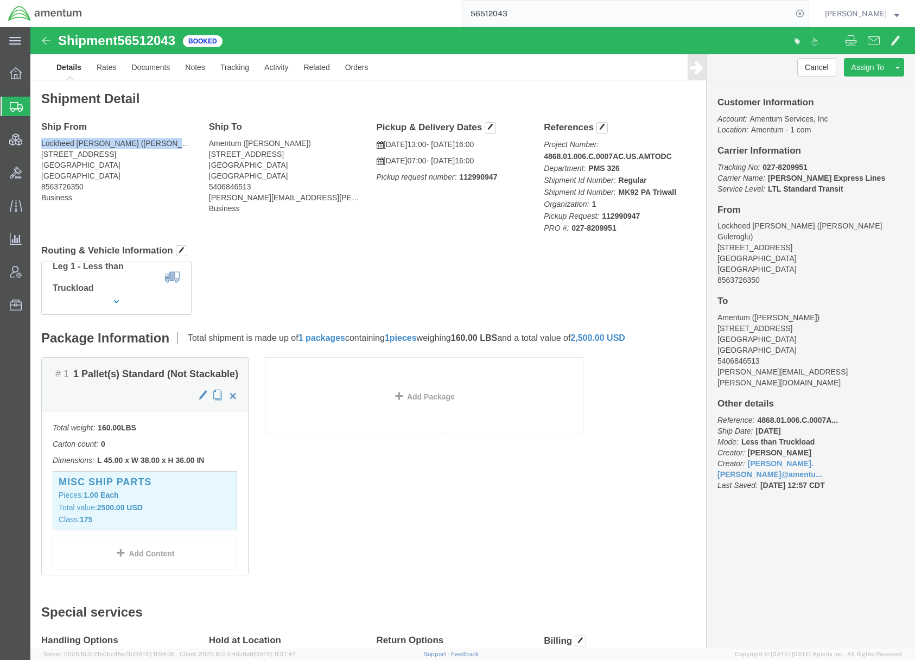
copy address "08085"
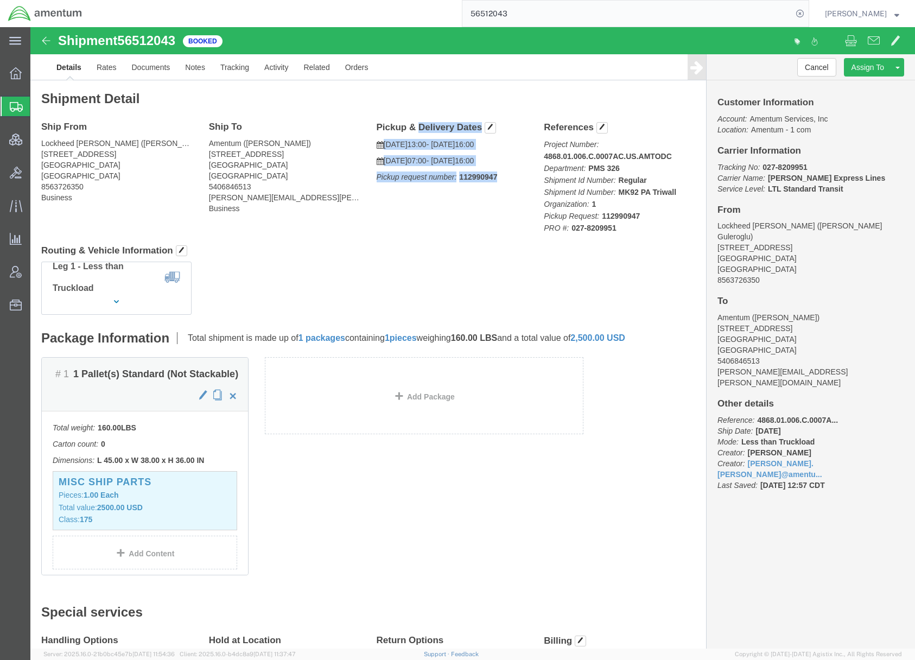
drag, startPoint x: 341, startPoint y: 95, endPoint x: 473, endPoint y: 163, distance: 149.0
click div "Ship From Lockheed Martin (Rose Guleroglu) 405 Heron Drive Swedesboro, NJ 08085…"
copy div "Pickup & Delivery Dates 08/19/2025 13:00 - 08/19/2025 16:00 08/22/2025 07:00 - …"
click at [37, 268] on span "Account Admin" at bounding box center [34, 272] width 8 height 22
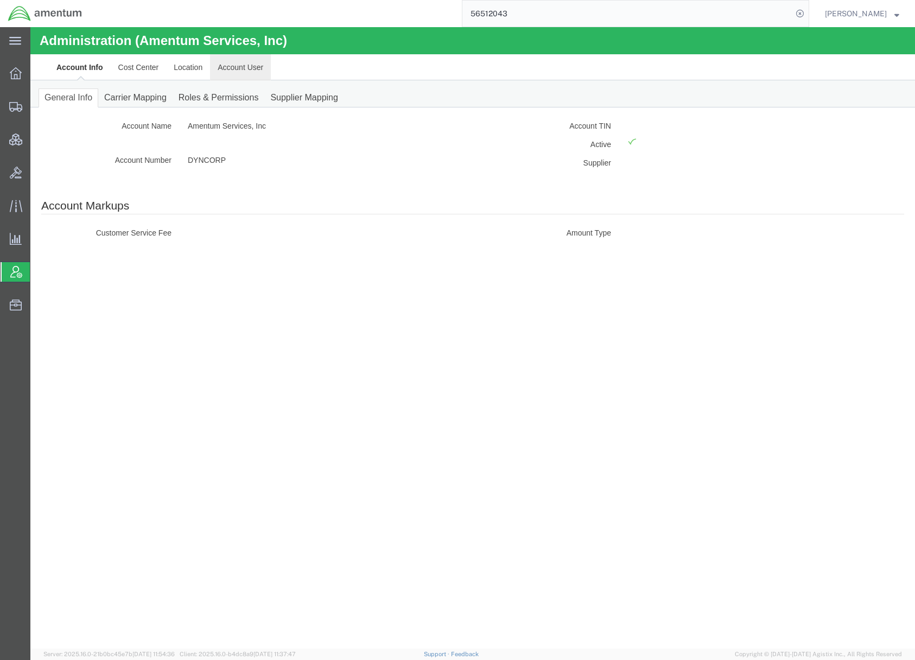
click at [251, 66] on link "Account User" at bounding box center [240, 67] width 61 height 26
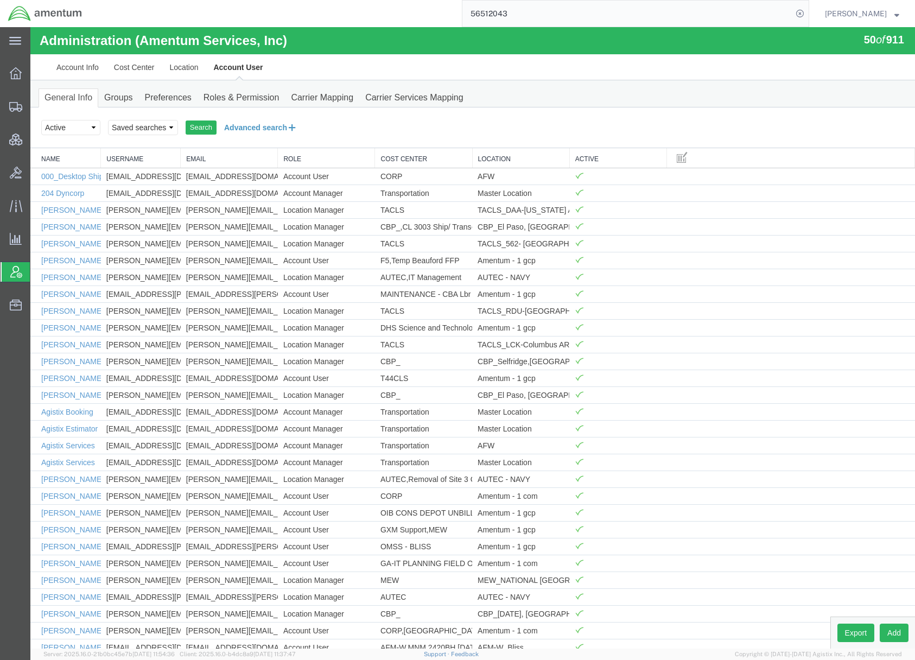
click at [272, 131] on button "Advanced search" at bounding box center [261, 127] width 88 height 18
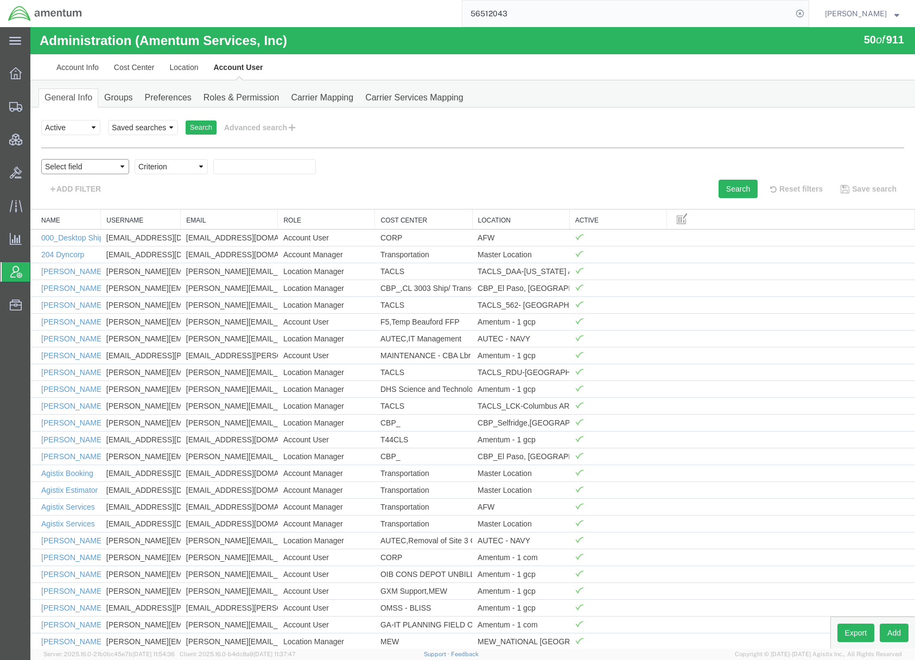
click at [77, 169] on select "Select field Cost Center Email Location Name Role Username" at bounding box center [85, 166] width 88 height 15
select select "personName"
click at [41, 159] on select "Select field Cost Center Email Location Name Role Username" at bounding box center [85, 166] width 88 height 15
click at [171, 168] on select "Criterion contains does not contain is is blank is not blank starts with" at bounding box center [171, 166] width 73 height 15
select select "contains"
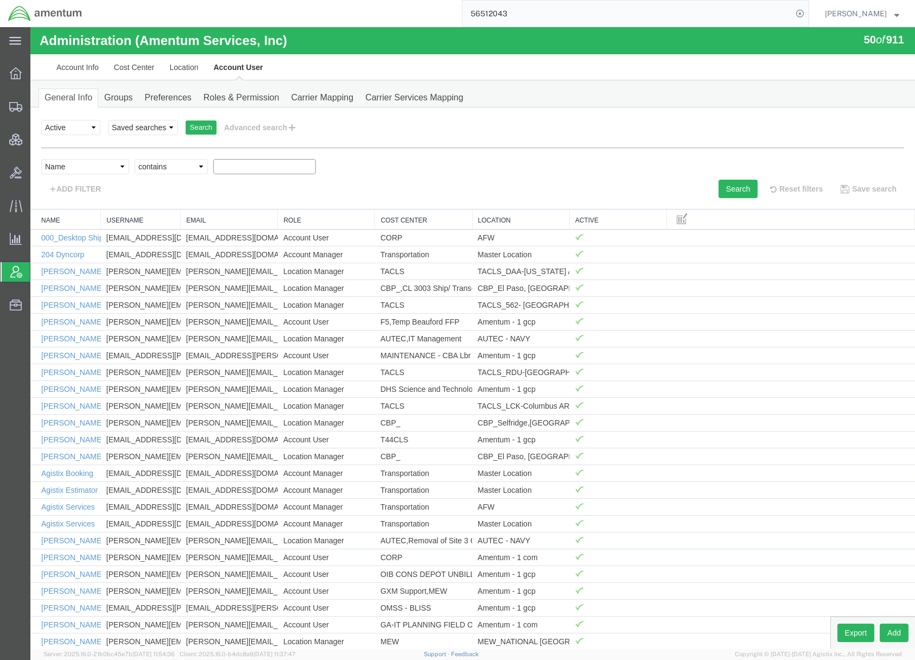
click at [135, 159] on select "Criterion contains does not contain is is blank is not blank starts with" at bounding box center [171, 166] width 73 height 15
click at [235, 170] on input "text" at bounding box center [264, 166] width 103 height 15
click at [725, 194] on button "Search" at bounding box center [738, 189] width 39 height 18
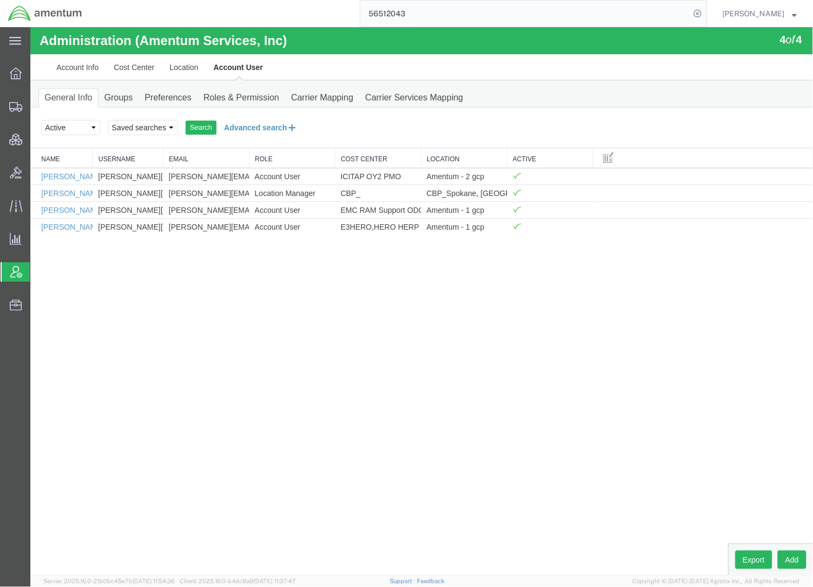
click at [276, 130] on button "Advanced search" at bounding box center [260, 127] width 88 height 18
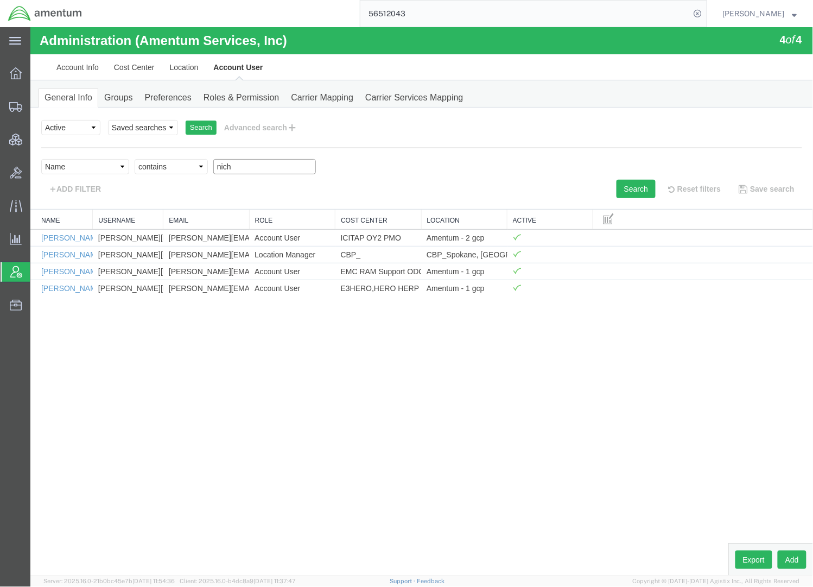
drag, startPoint x: 262, startPoint y: 162, endPoint x: 177, endPoint y: 167, distance: 84.8
click at [177, 167] on div "Select field Cost Center Email Location Name Role Username Criterion contains d…" at bounding box center [421, 168] width 761 height 21
type input "riddle"
click at [640, 187] on button "Search" at bounding box center [635, 188] width 39 height 18
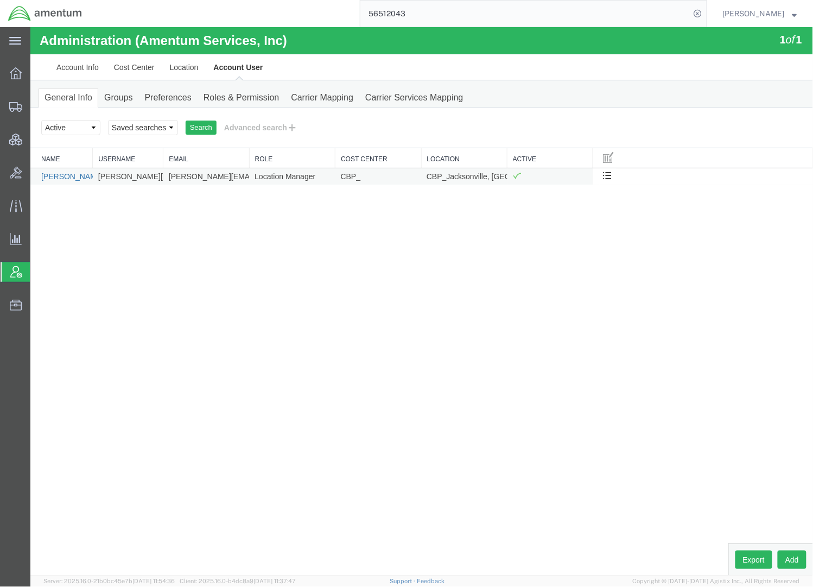
click at [62, 175] on link "Nick Riddle" at bounding box center [72, 176] width 62 height 9
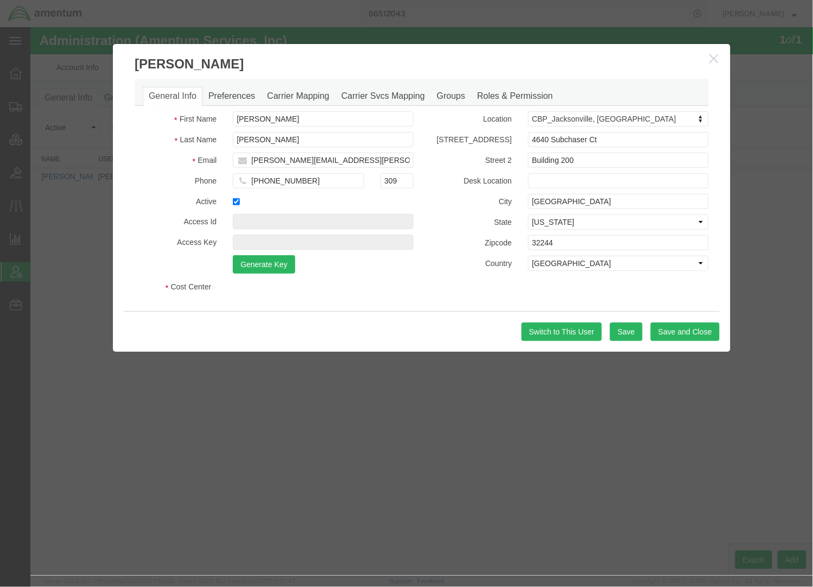
select select "DEPARTMENT"
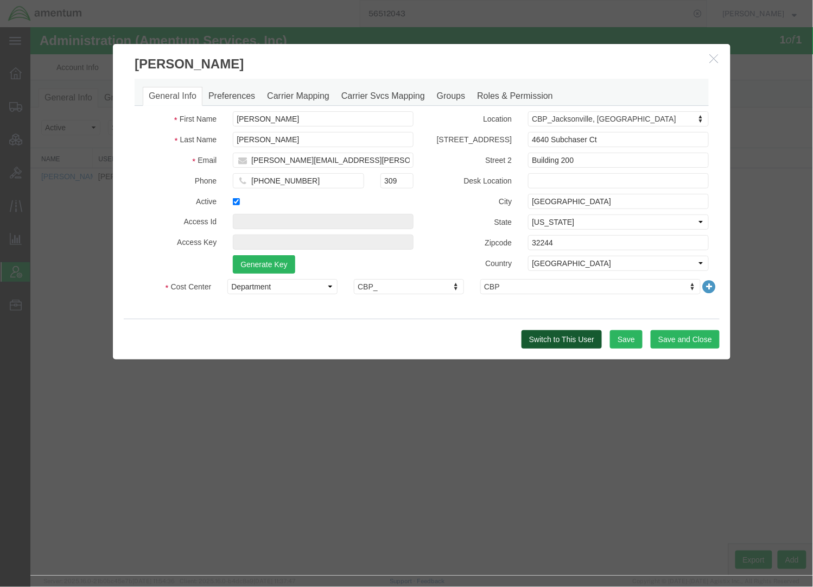
click at [558, 343] on button "Switch to This User" at bounding box center [561, 338] width 80 height 18
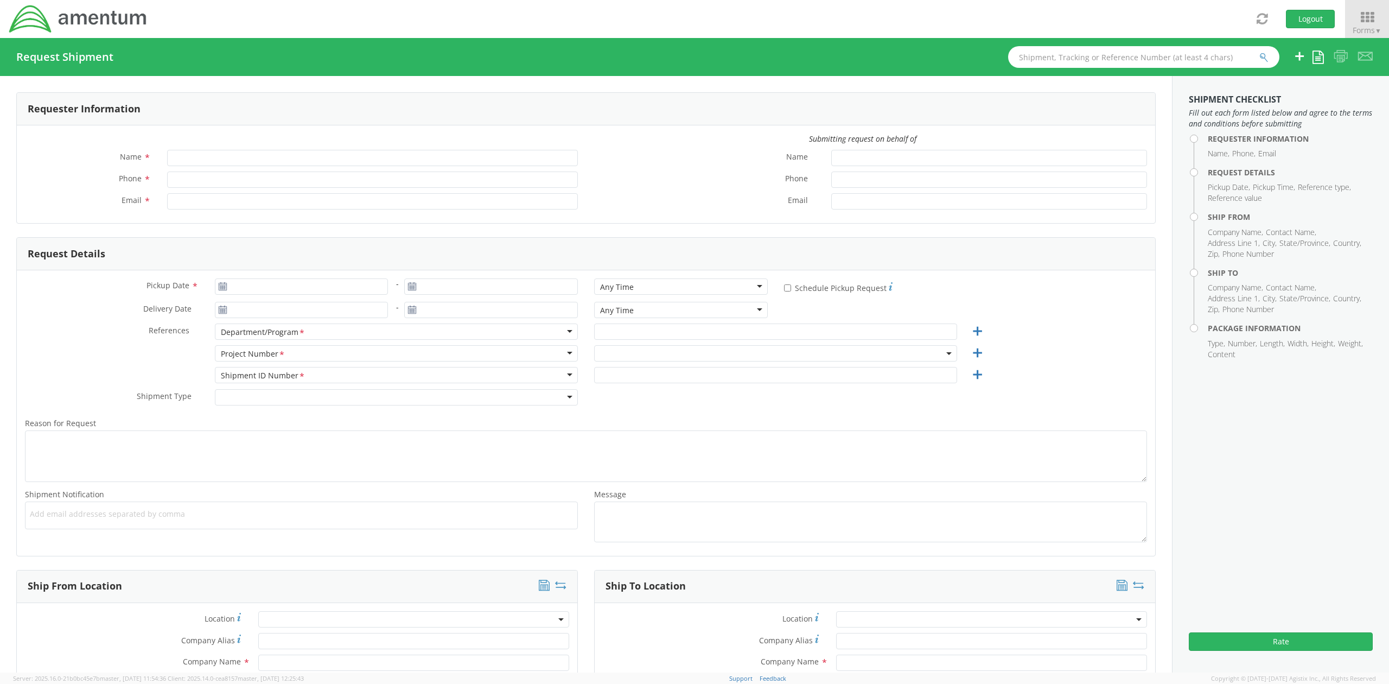
type input "Jason Champagne"
type input "+1-817-224-7489"
type input "jason.champagne2@amentum.com"
click at [701, 352] on span at bounding box center [775, 353] width 363 height 16
click at [684, 370] on input "search" at bounding box center [774, 371] width 354 height 16
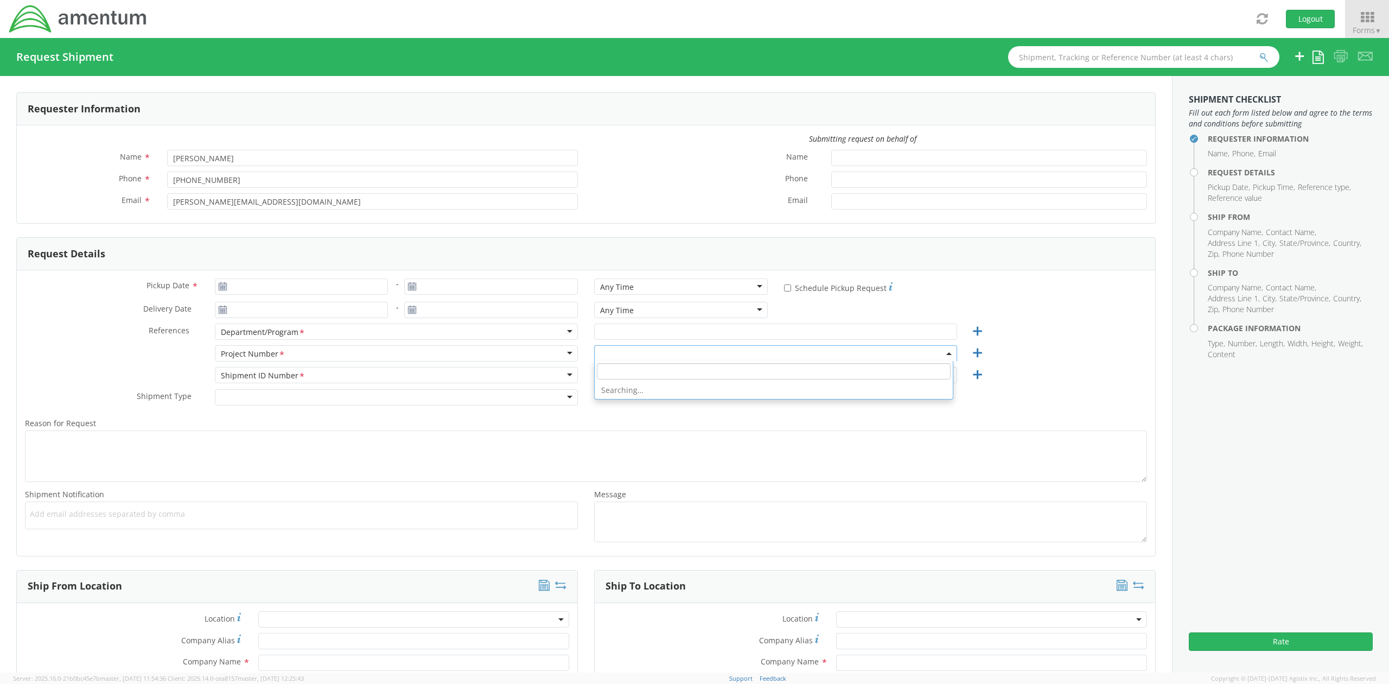
select select "OVHD.600294.PURCH"
paste input "4576.C.25.0000000.MGMT.PROMGMT"
type input "4576.C.25.0000000.MGMT.PROMGMT"
select select "4576.C.25.0000000.MGMT.PROMGMT"
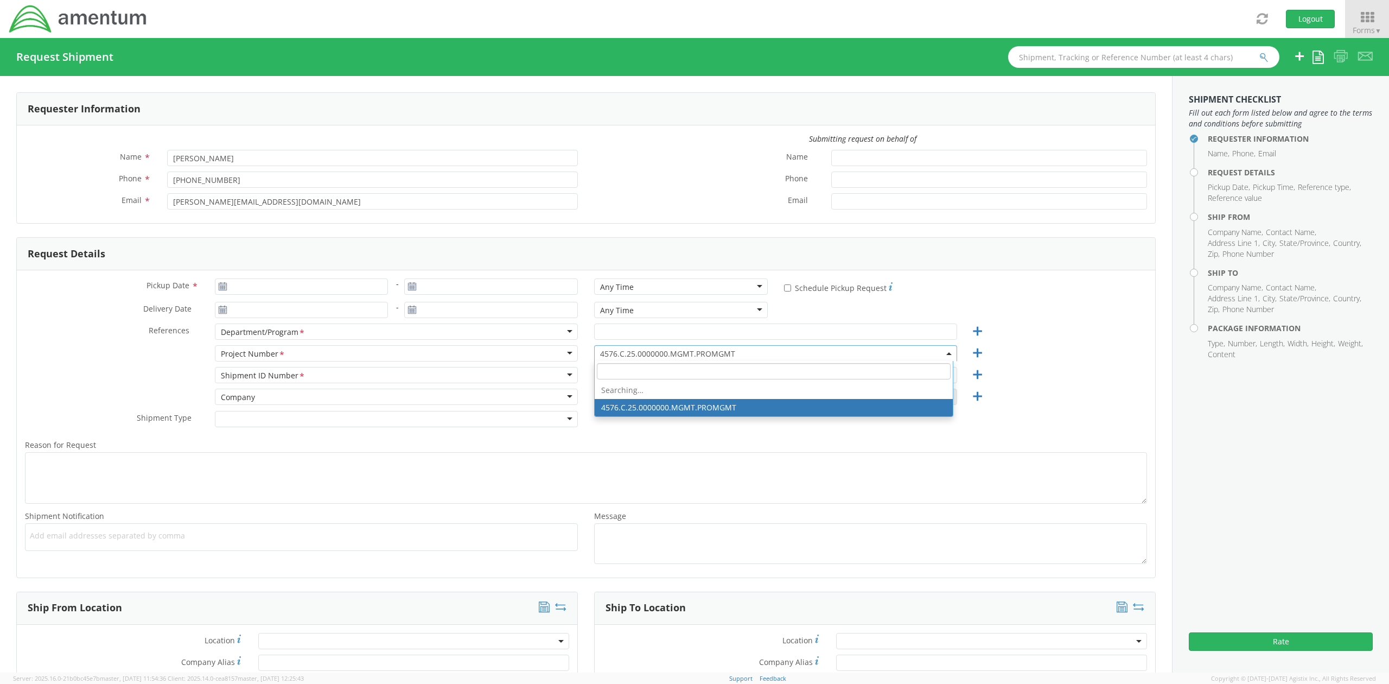
click at [778, 352] on span "4576.C.25.0000000.MGMT.PROMGMT" at bounding box center [775, 353] width 351 height 10
click at [765, 367] on input "search" at bounding box center [774, 371] width 354 height 16
paste input "7246.01.5.0478.0000.000.999"
type input "7246.01.5.0478.0000.000.999"
select select "7246.01.5.0478.0000.000.999"
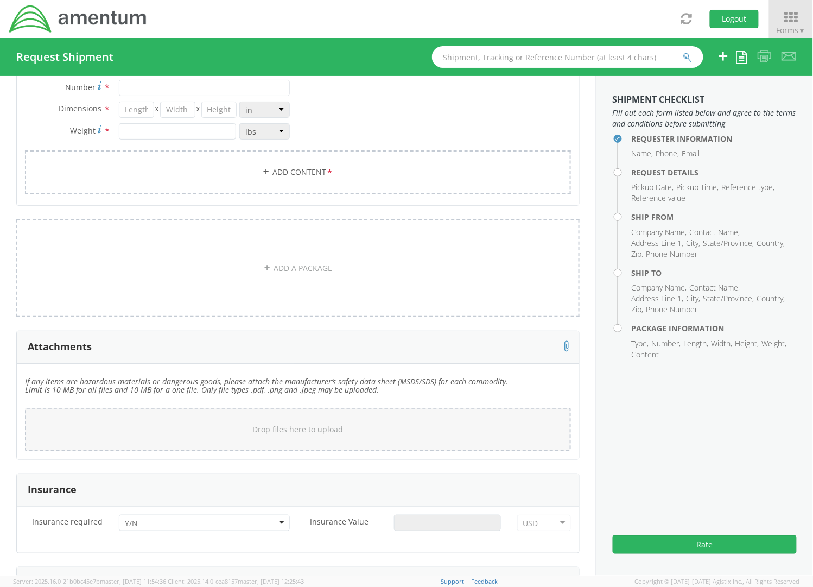
scroll to position [1062, 0]
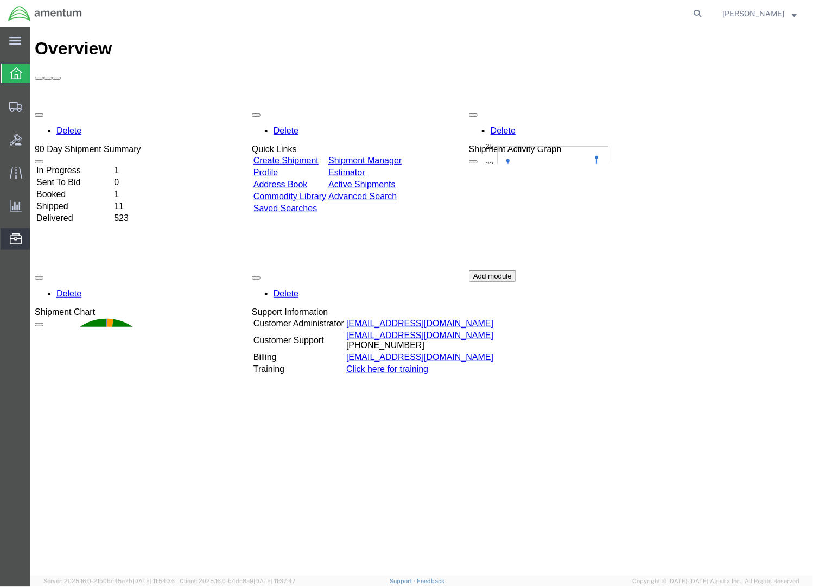
click at [0, 0] on span "Address Book" at bounding box center [0, 0] width 0 height 0
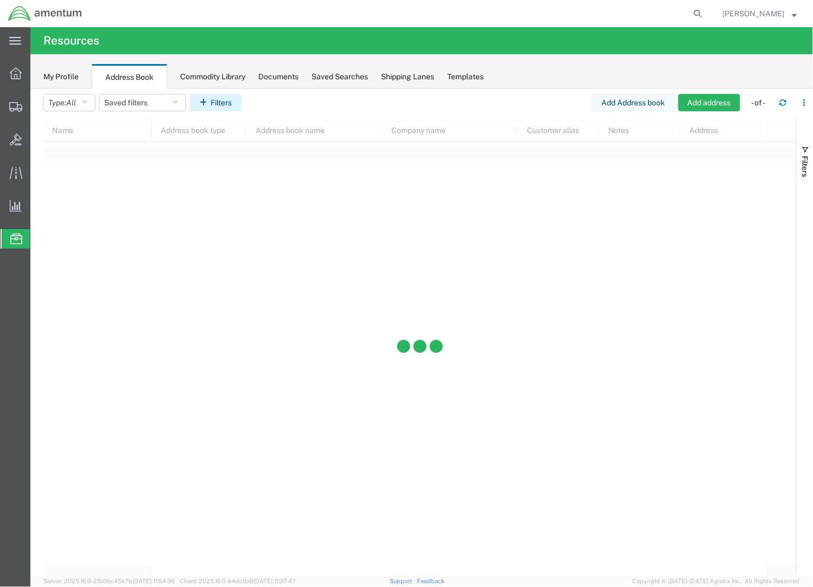
click at [232, 102] on button "Filters" at bounding box center [216, 102] width 52 height 17
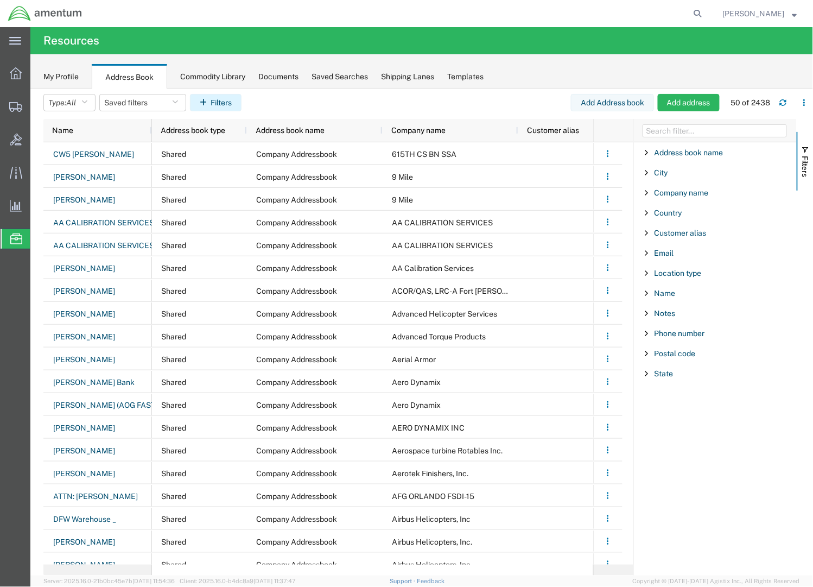
click at [226, 103] on button "Filters" at bounding box center [216, 102] width 52 height 17
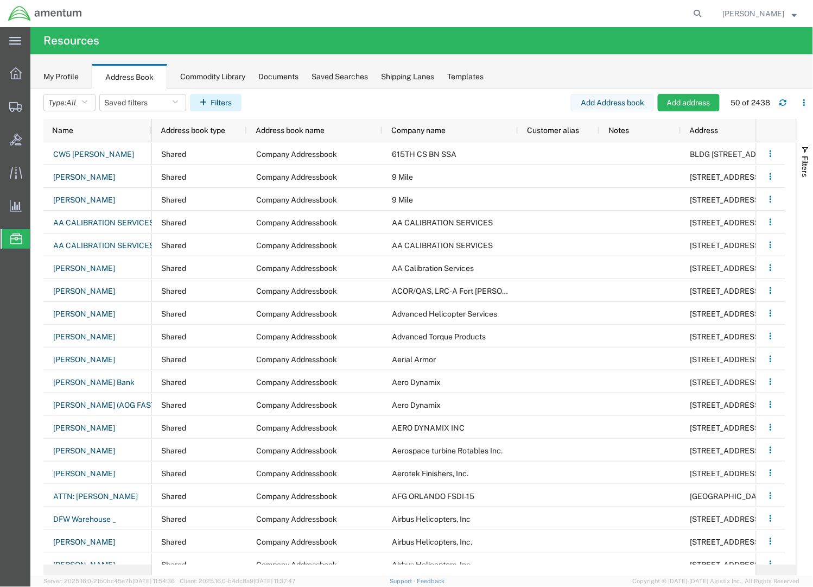
click at [226, 103] on button "Filters" at bounding box center [216, 102] width 52 height 17
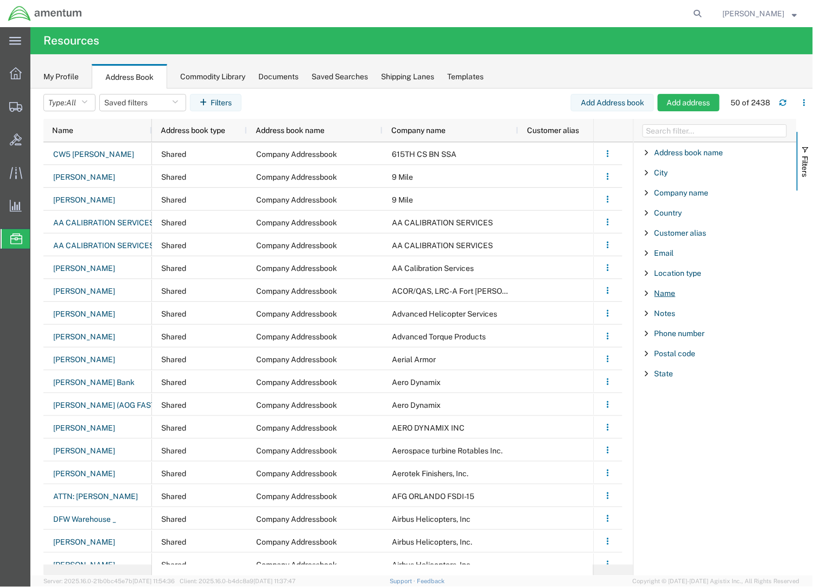
click at [664, 296] on span "Name" at bounding box center [665, 293] width 21 height 9
click at [671, 339] on input "Filter Value" at bounding box center [719, 338] width 142 height 13
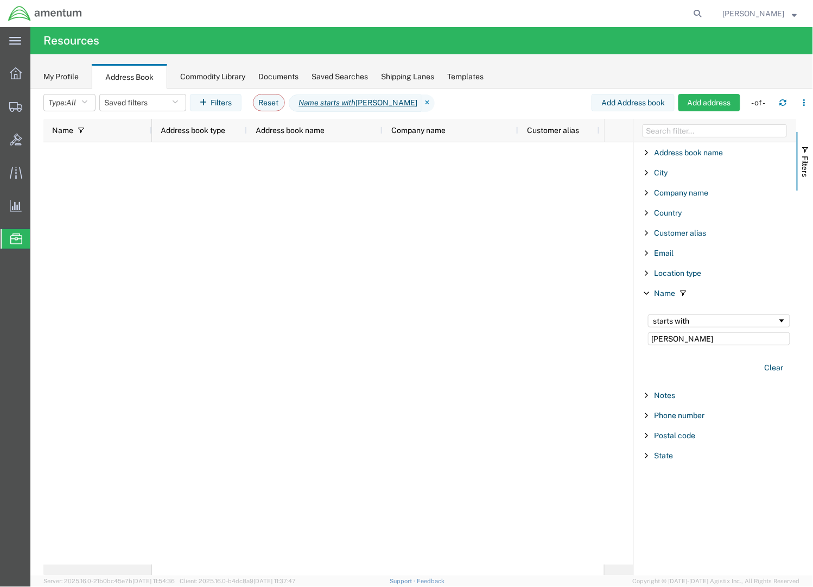
type input "[PERSON_NAME]"
click at [645, 296] on span "Filter List 12 Filters" at bounding box center [647, 293] width 9 height 9
click at [639, 294] on div "Name" at bounding box center [715, 293] width 163 height 20
drag, startPoint x: 702, startPoint y: 341, endPoint x: 494, endPoint y: 313, distance: 209.9
click at [494, 313] on div "Name Address book type Address book name Company name Customer alias Notes Addr…" at bounding box center [428, 347] width 770 height 456
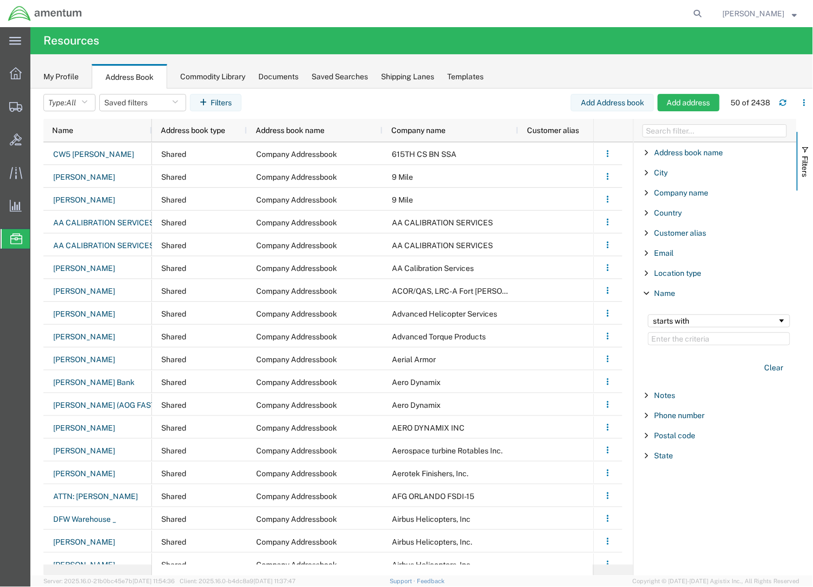
click at [650, 176] on span "Filter List 12 Filters" at bounding box center [647, 172] width 9 height 9
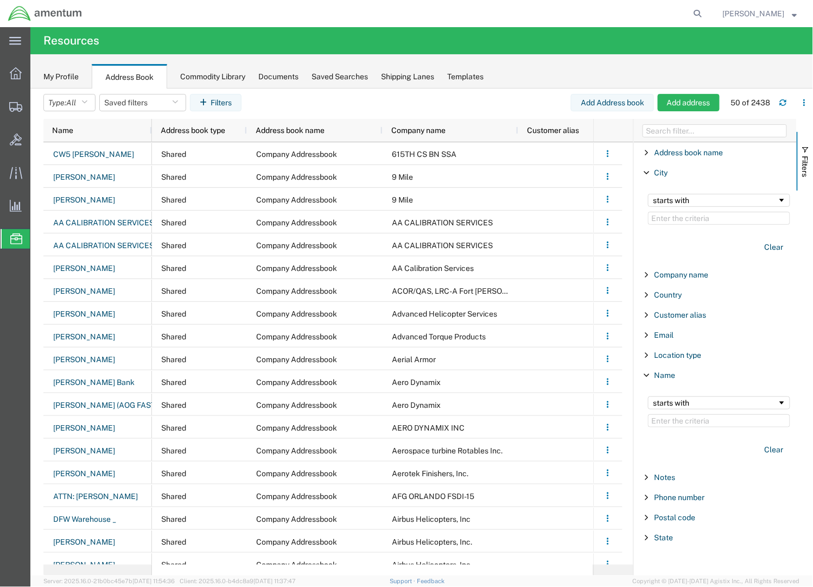
click at [667, 218] on input "Filter Value" at bounding box center [719, 218] width 142 height 13
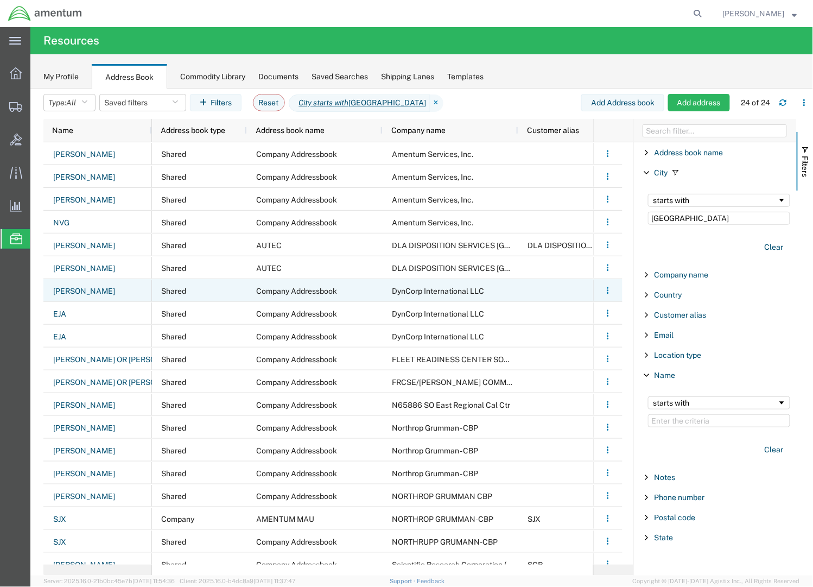
scroll to position [124, 0]
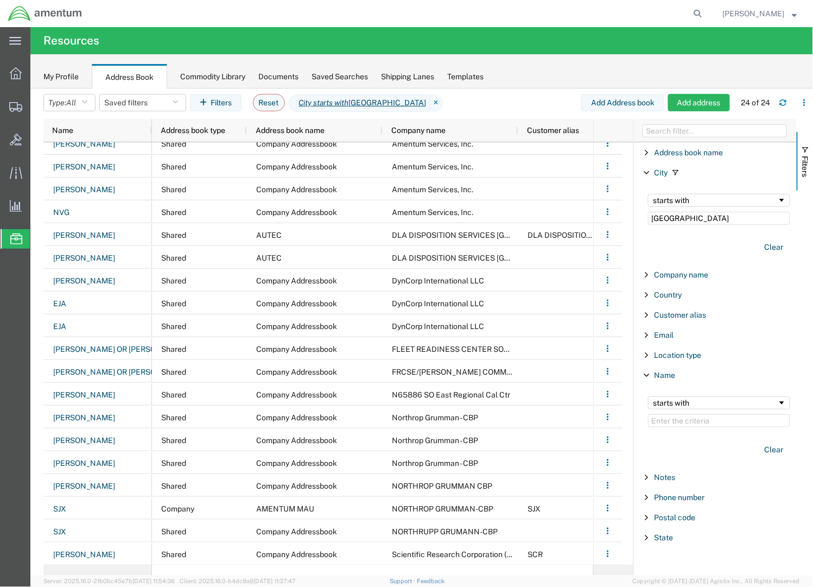
type input "[GEOGRAPHIC_DATA]"
click at [649, 517] on span "Filter List 12 Filters" at bounding box center [647, 517] width 9 height 9
click at [684, 562] on input "Filter Value" at bounding box center [719, 562] width 142 height 13
type input "32244"
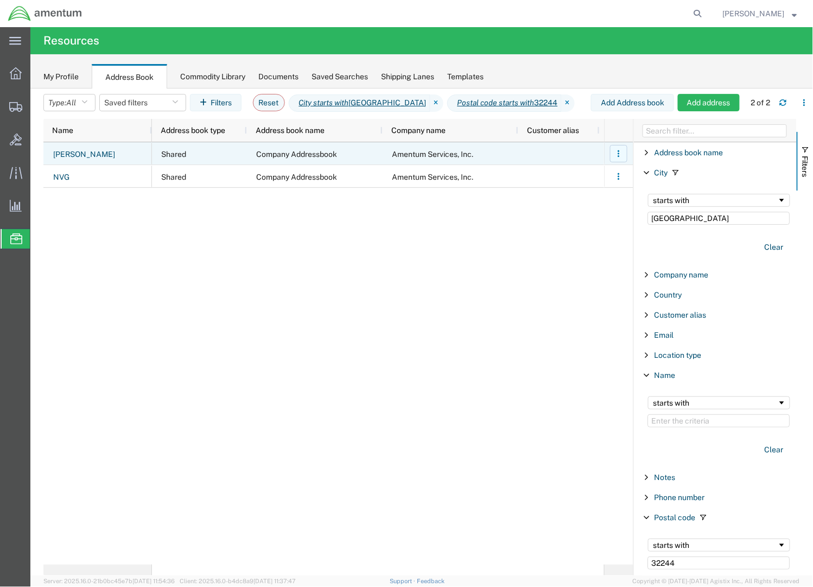
click at [622, 153] on button "button" at bounding box center [618, 153] width 17 height 17
click at [586, 196] on link "Remove" at bounding box center [574, 200] width 80 height 20
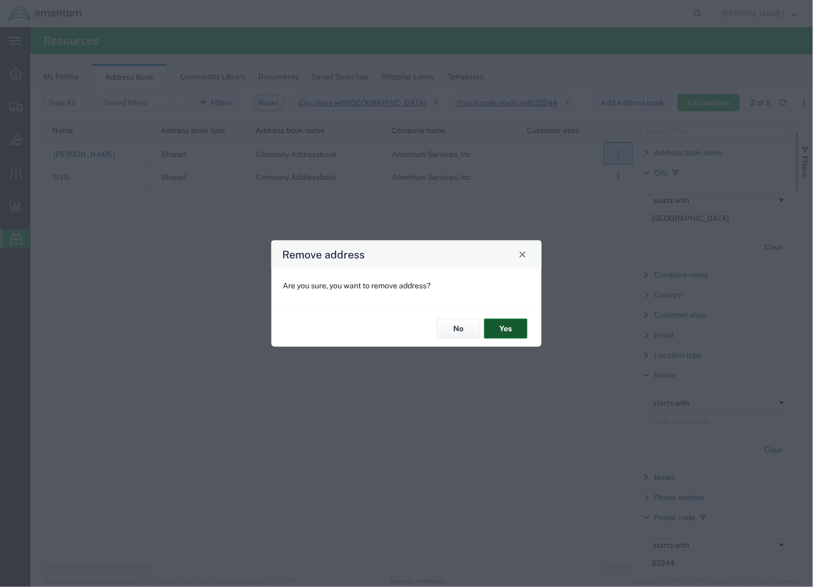
click at [515, 329] on button "Yes" at bounding box center [505, 329] width 43 height 20
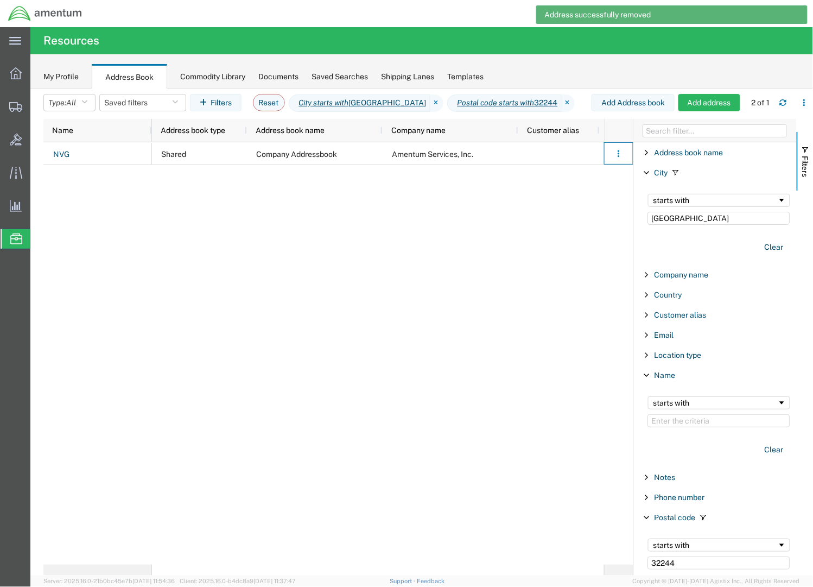
click at [515, 329] on div "Shared Company Addressbook Amentum Services, Inc. 4640 Subchaser Ct" at bounding box center [378, 353] width 452 height 422
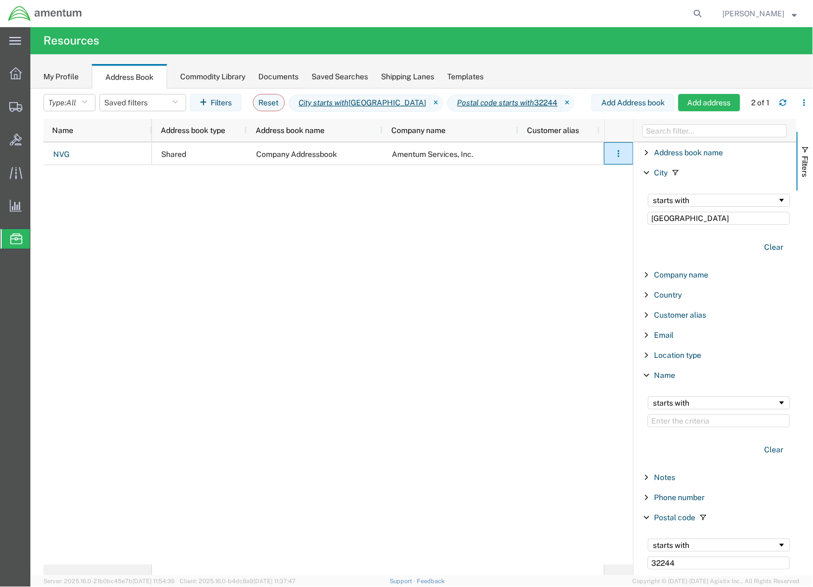
click at [786, 11] on span "Nick Riddle" at bounding box center [760, 14] width 74 height 12
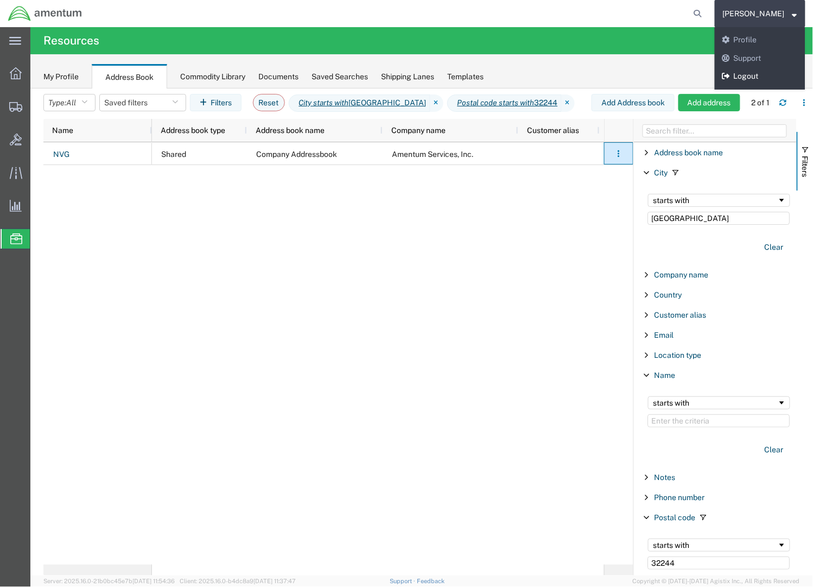
click at [763, 72] on link "Logout" at bounding box center [760, 76] width 91 height 18
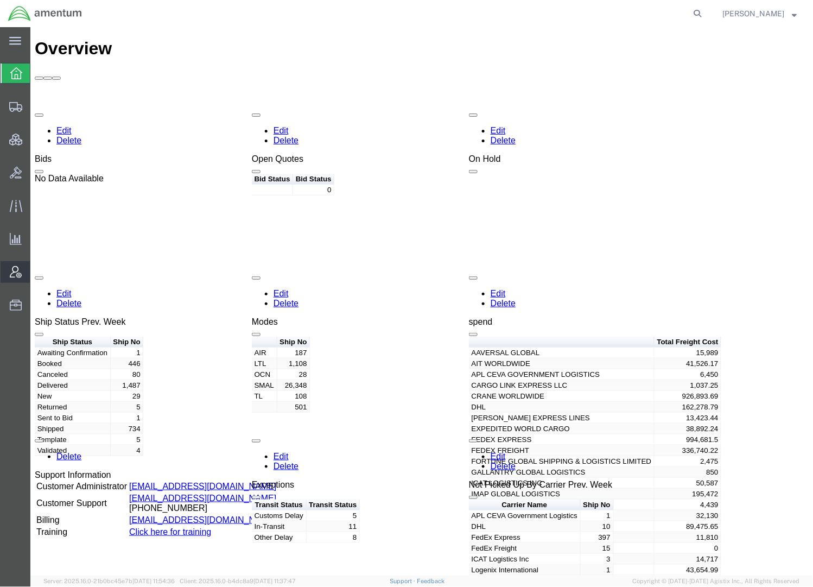
click at [37, 272] on span "Account Admin" at bounding box center [34, 272] width 8 height 22
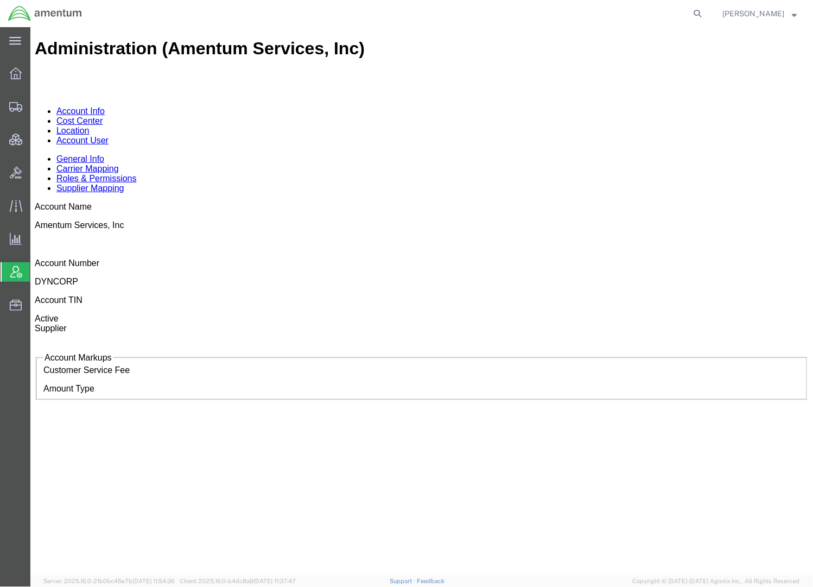
click at [108, 135] on link "Account User" at bounding box center [82, 139] width 52 height 9
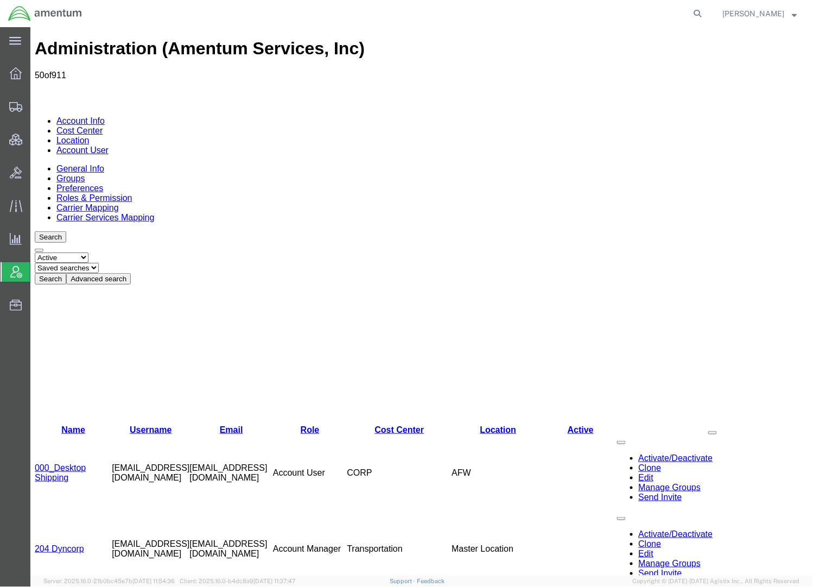
click at [130, 272] on button "Advanced search" at bounding box center [98, 277] width 65 height 11
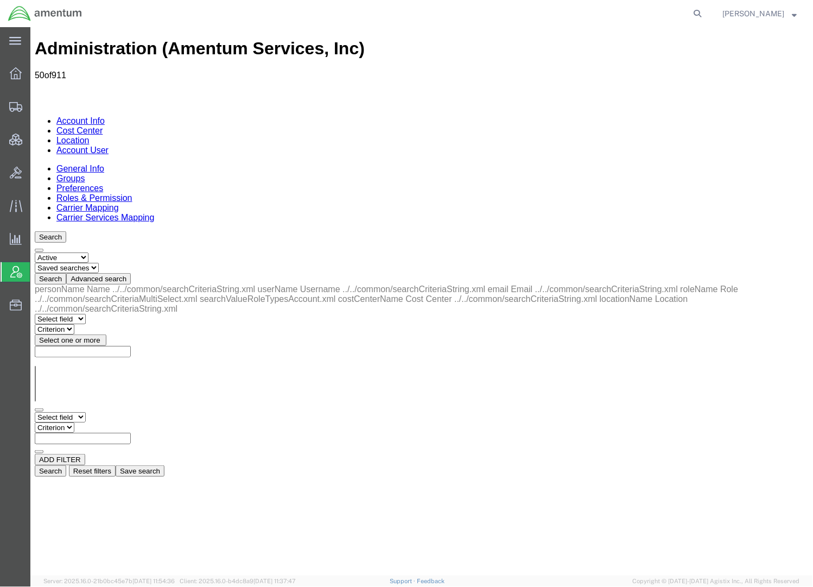
click at [85, 411] on select "Select field Cost Center Email Location Name Role Username" at bounding box center [59, 416] width 51 height 10
select select "personName"
click at [34, 411] on select "Select field Cost Center Email Location Name Role Username" at bounding box center [59, 416] width 51 height 10
click at [99, 422] on select "Criterion contains does not contain is is blank is not blank starts with" at bounding box center [66, 427] width 65 height 10
select select "contains"
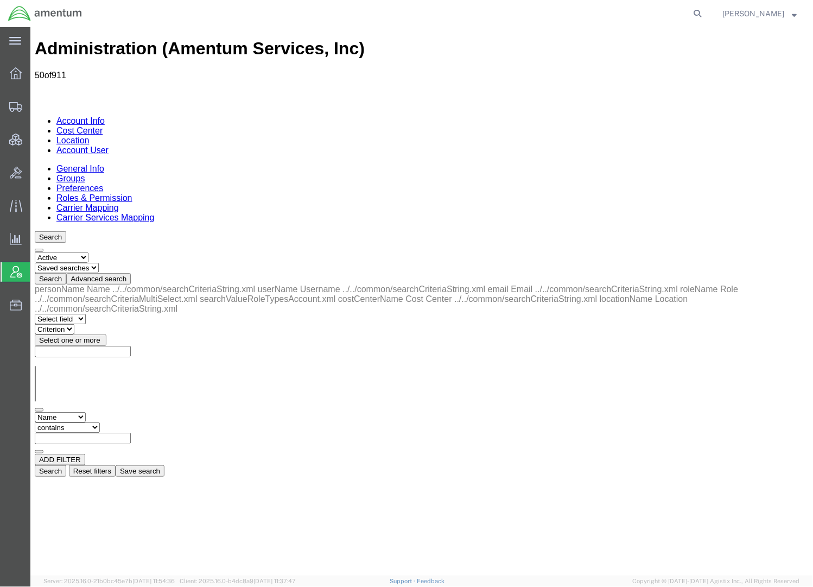
click at [99, 422] on select "Criterion contains does not contain is is blank is not blank starts with" at bounding box center [66, 427] width 65 height 10
click at [130, 432] on input "text" at bounding box center [82, 437] width 96 height 11
paste input "[PERSON_NAME]"
click at [66, 465] on button "Search" at bounding box center [49, 470] width 31 height 11
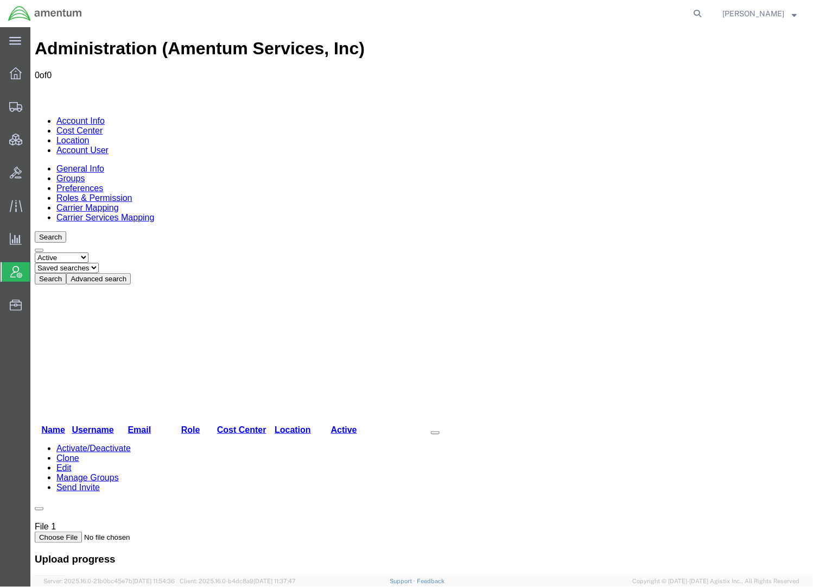
click at [130, 272] on button "Advanced search" at bounding box center [98, 277] width 65 height 11
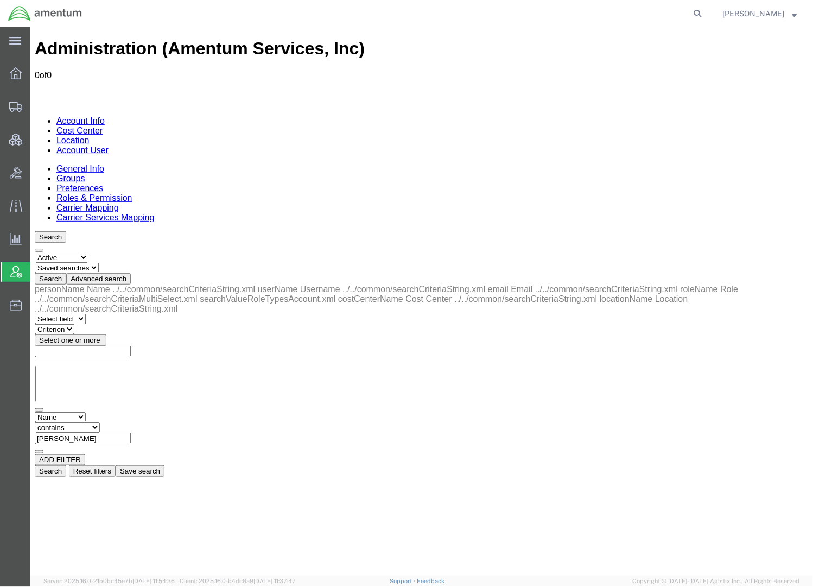
drag, startPoint x: 261, startPoint y: 165, endPoint x: 227, endPoint y: 170, distance: 33.5
click at [130, 432] on input "[PERSON_NAME]" at bounding box center [82, 437] width 96 height 11
type input "[PERSON_NAME]"
click at [66, 465] on button "Search" at bounding box center [49, 470] width 31 height 11
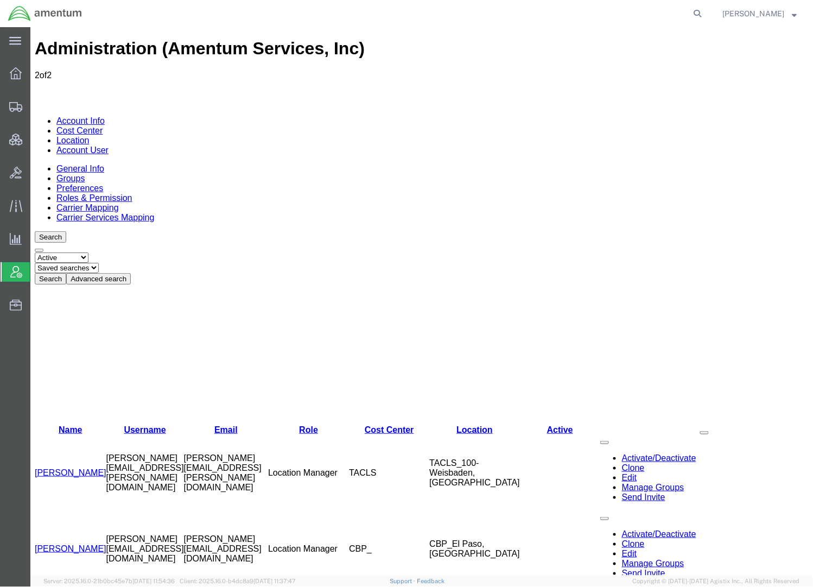
click at [80, 543] on link "[PERSON_NAME]" at bounding box center [70, 547] width 72 height 9
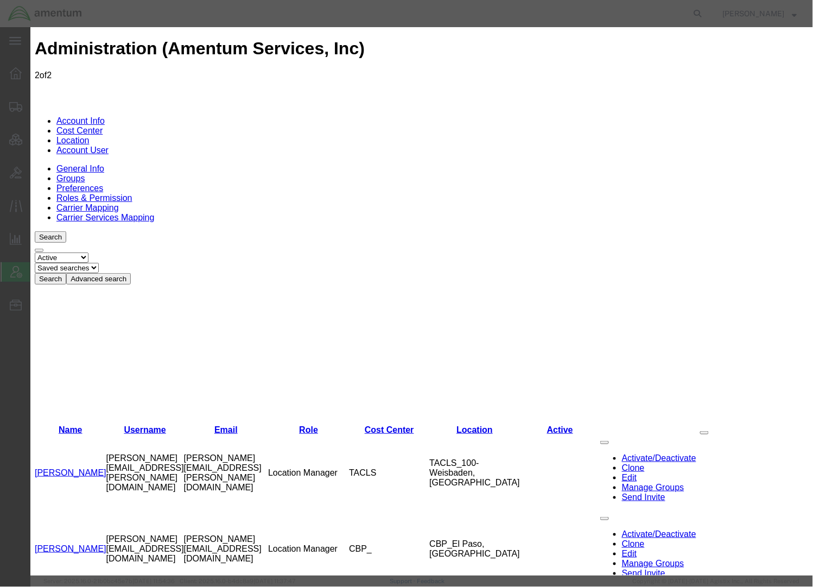
select select "DEPARTMENT"
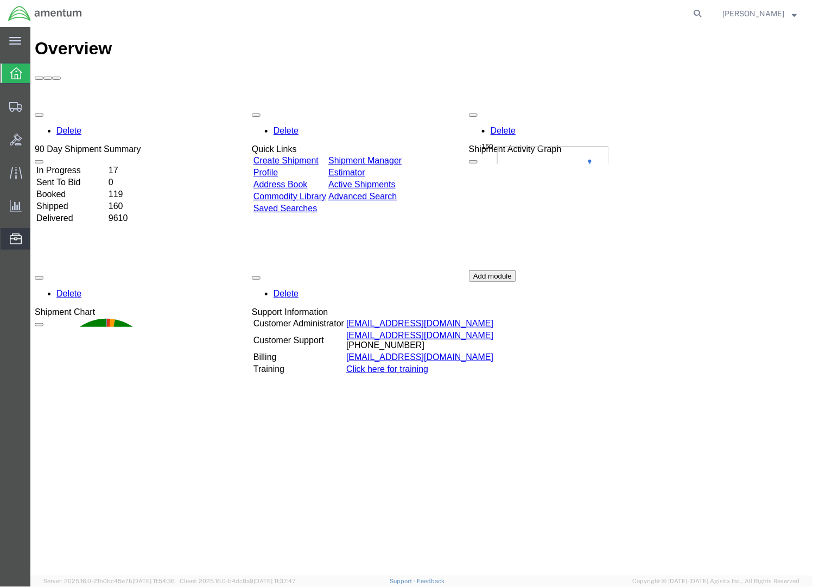
click at [0, 0] on span "Address Book" at bounding box center [0, 0] width 0 height 0
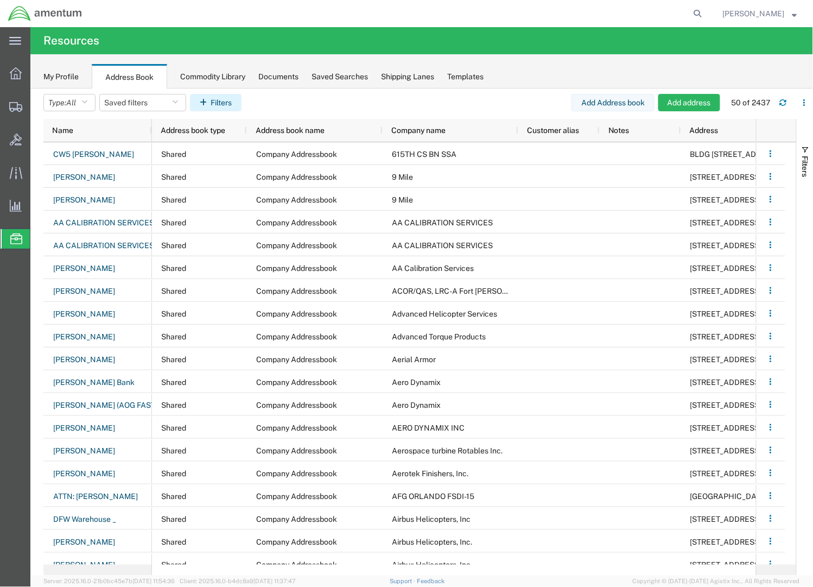
click at [237, 100] on button "Filters" at bounding box center [216, 102] width 52 height 17
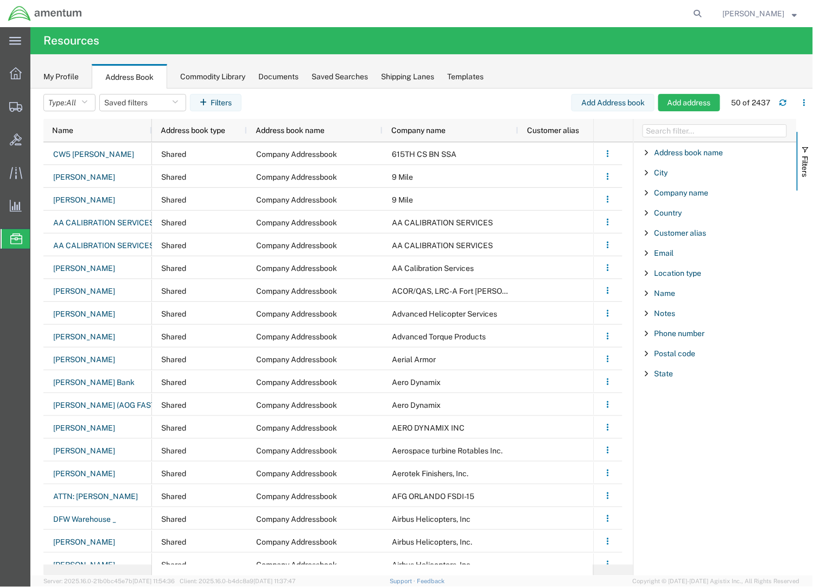
click at [650, 175] on span "Filter List 12 Filters" at bounding box center [647, 172] width 9 height 9
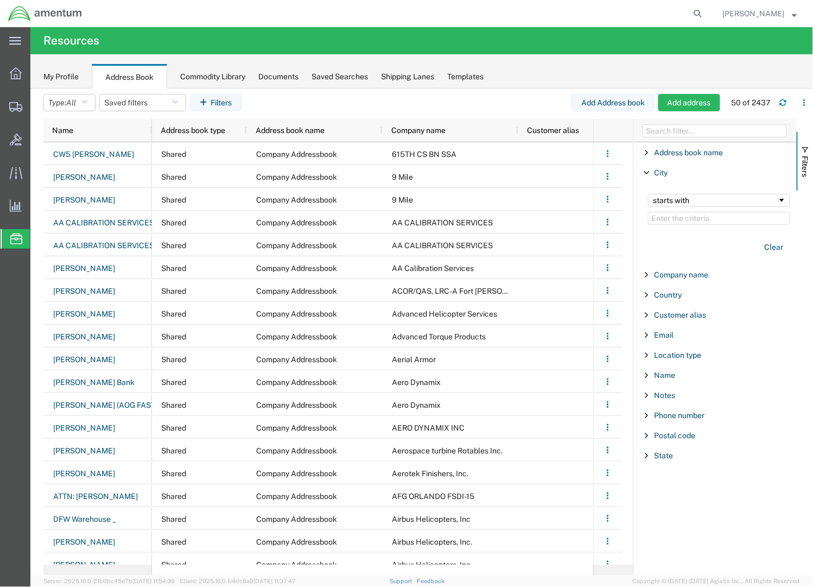
click at [678, 218] on input "Filter Value" at bounding box center [719, 218] width 142 height 13
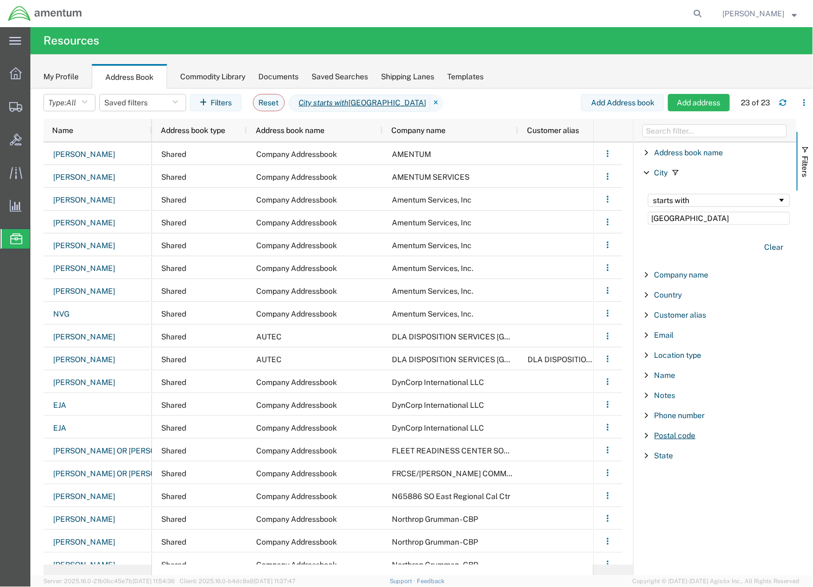
type input "[GEOGRAPHIC_DATA]"
click at [671, 440] on span "Postal code" at bounding box center [675, 435] width 41 height 9
click at [660, 482] on input "Filter Value" at bounding box center [719, 480] width 142 height 13
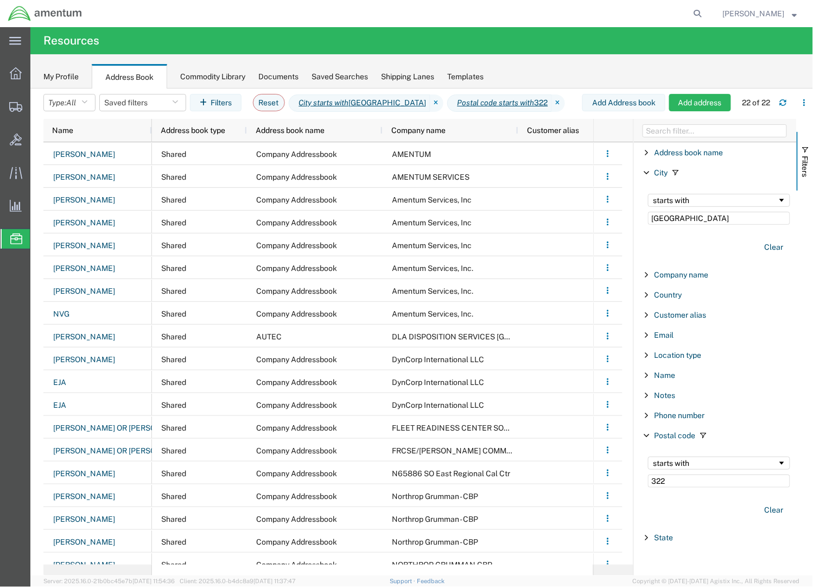
type input "322"
click at [644, 374] on span "Filter List 12 Filters" at bounding box center [647, 375] width 9 height 9
click at [671, 416] on input "Filter Value" at bounding box center [719, 420] width 142 height 13
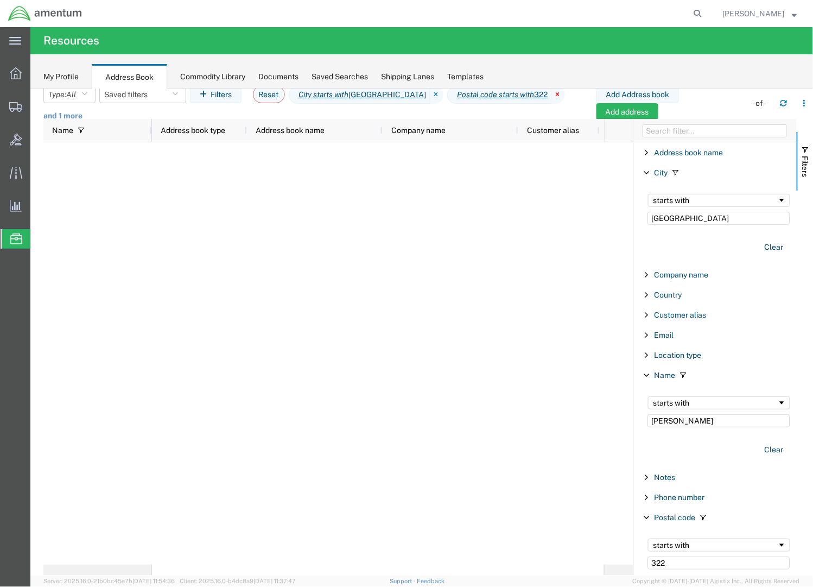
type input "[PERSON_NAME]"
click at [552, 102] on icon at bounding box center [558, 94] width 13 height 17
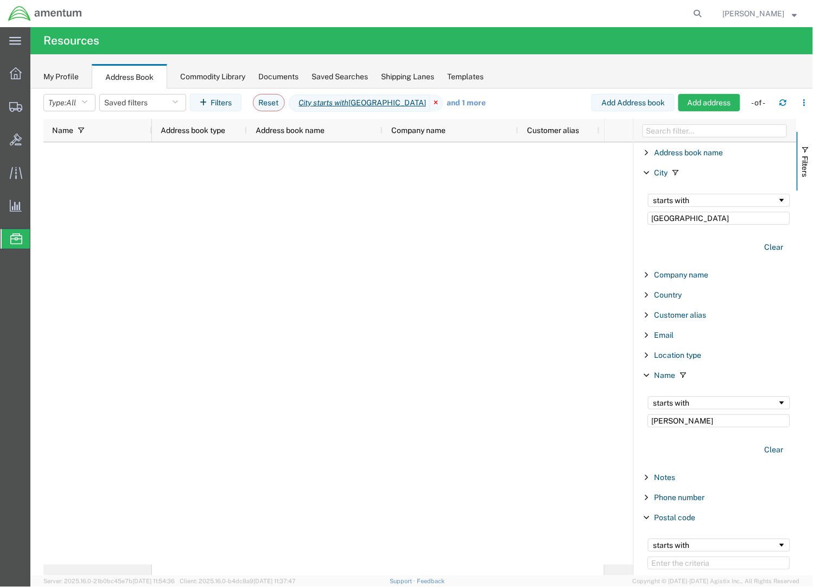
click at [430, 106] on icon at bounding box center [436, 102] width 13 height 17
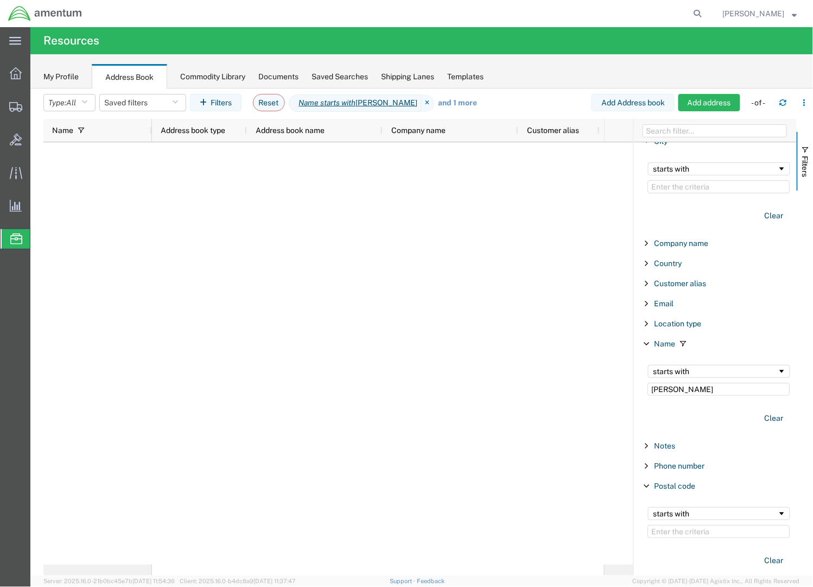
scroll to position [56, 0]
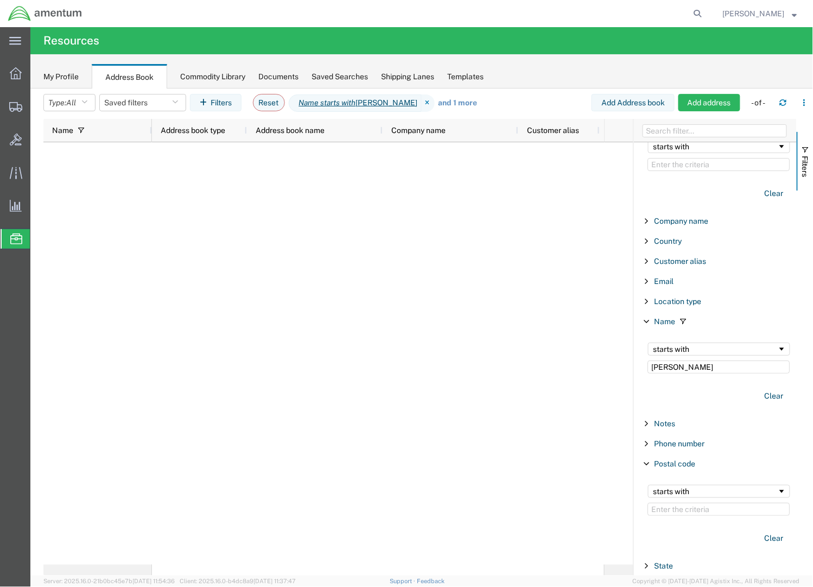
click at [647, 460] on span "Filter List 12 Filters" at bounding box center [647, 463] width 9 height 9
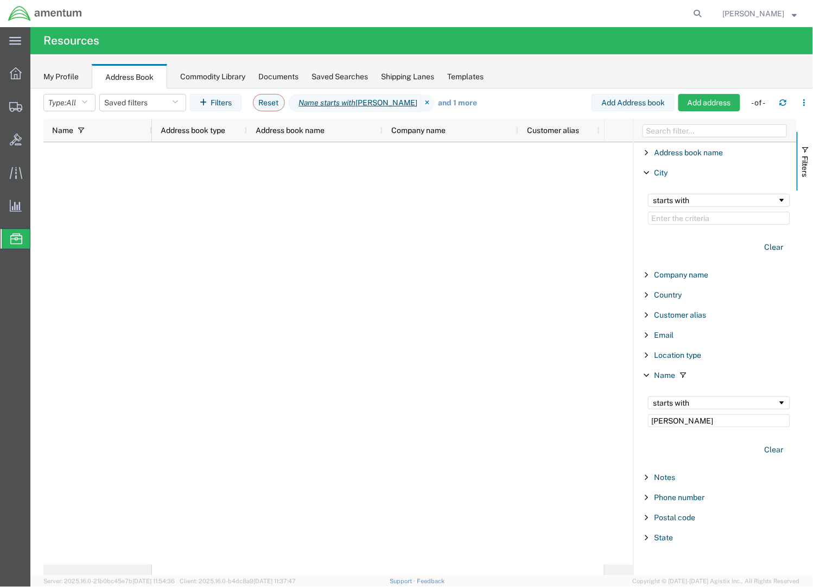
click at [647, 175] on span "Filter List 12 Filters" at bounding box center [647, 172] width 9 height 9
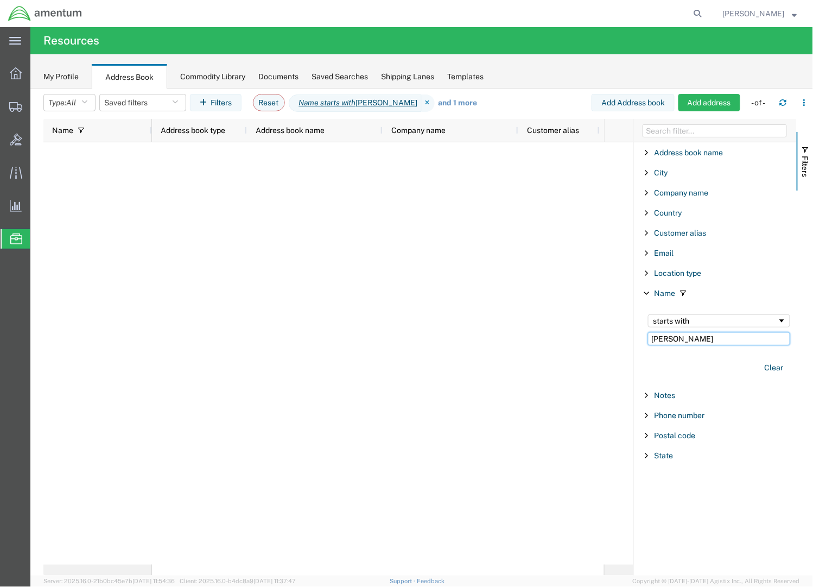
click at [702, 343] on input "[PERSON_NAME]" at bounding box center [719, 338] width 142 height 13
type input "nor"
click at [62, 72] on div "My Profile" at bounding box center [60, 76] width 35 height 11
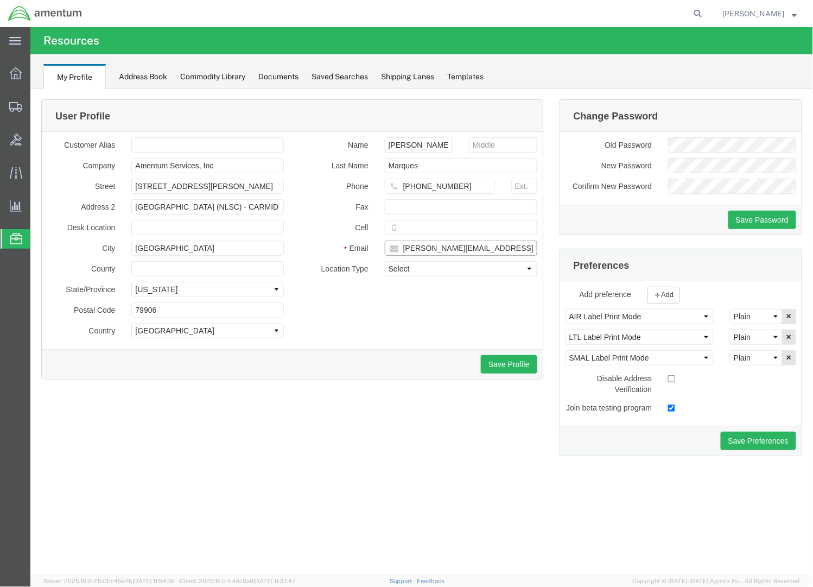
drag, startPoint x: 520, startPoint y: 251, endPoint x: 65, endPoint y: 202, distance: 458.6
click at [65, 202] on div "Customer Alias Company Amentum Services, Inc Street [STREET_ADDRESS][PERSON_NAM…" at bounding box center [292, 240] width 506 height 206
drag, startPoint x: 426, startPoint y: 248, endPoint x: 206, endPoint y: 237, distance: 220.6
click at [206, 237] on div "Customer Alias Company Amentum Services, Inc Street [STREET_ADDRESS][PERSON_NAM…" at bounding box center [292, 240] width 506 height 206
type input "[PERSON_NAME][EMAIL_ADDRESS][DOMAIN_NAME]"
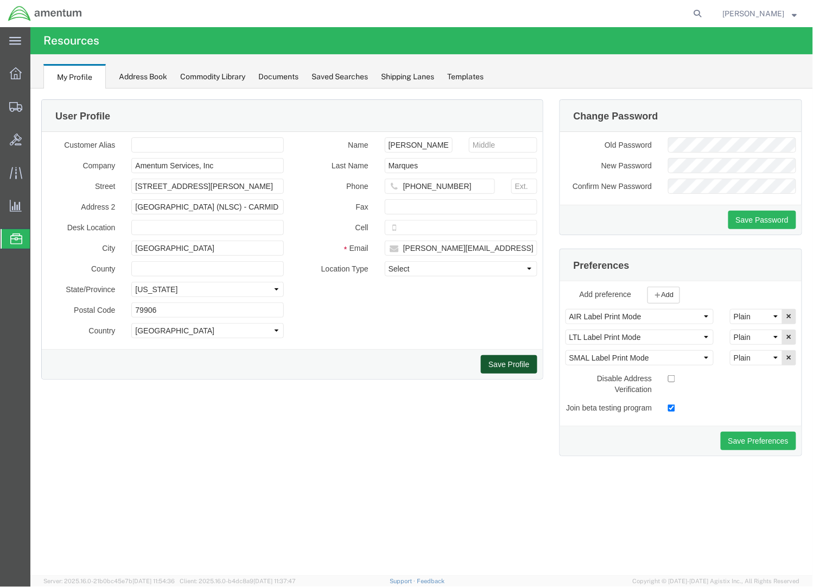
click at [507, 365] on button "Save Profile" at bounding box center [508, 363] width 56 height 18
click at [784, 16] on span "[PERSON_NAME]" at bounding box center [754, 14] width 62 height 12
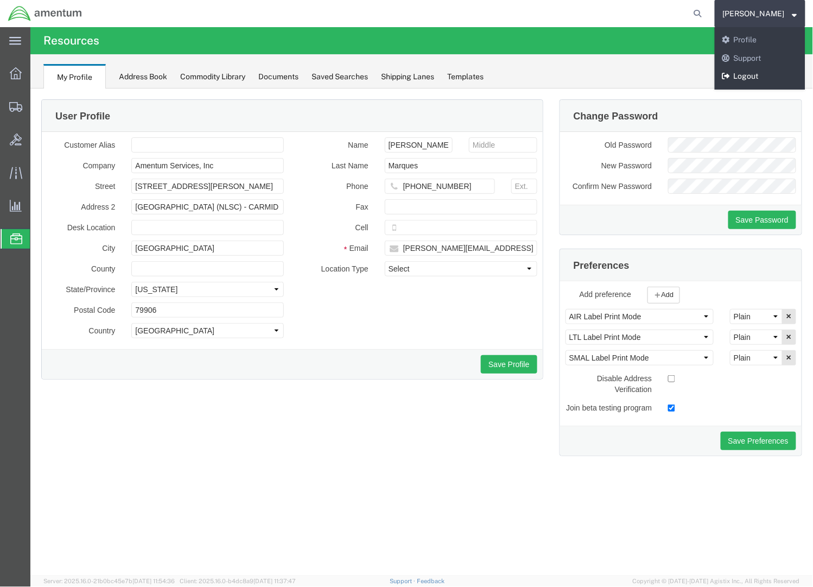
click at [762, 79] on link "Logout" at bounding box center [760, 76] width 91 height 18
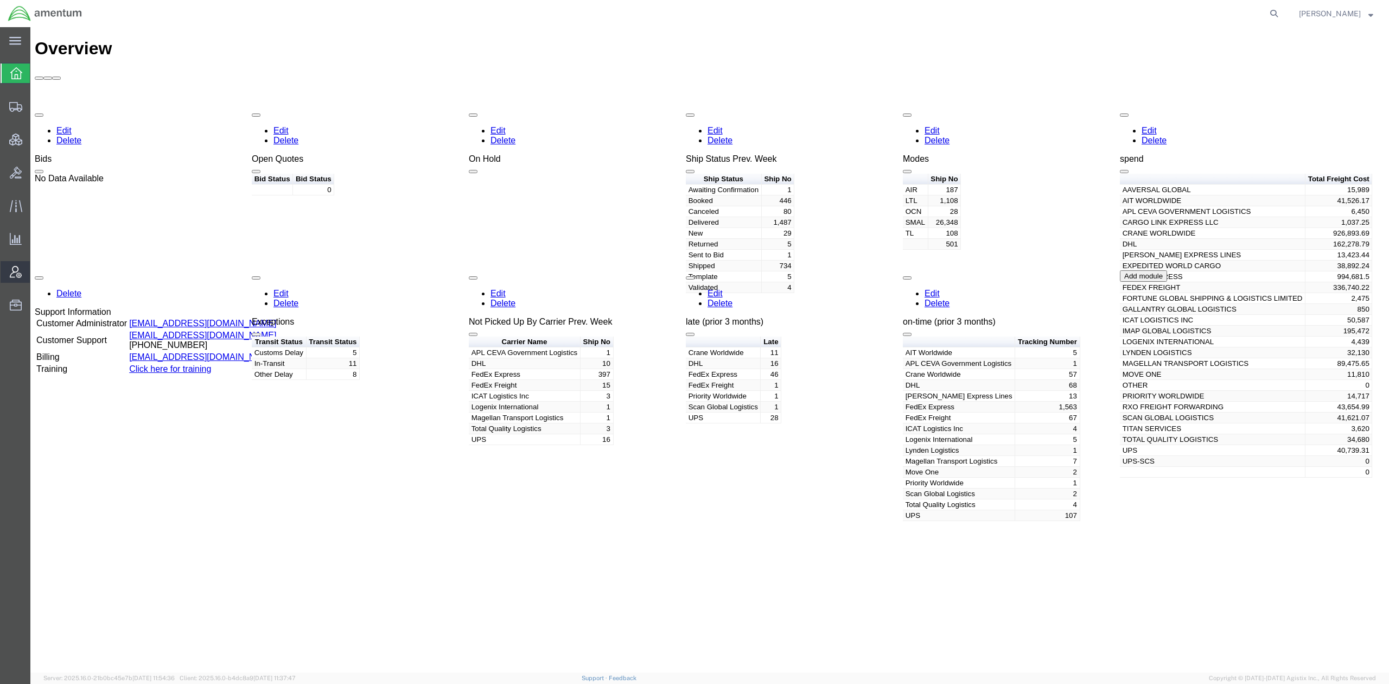
click at [37, 272] on span "Account Admin" at bounding box center [34, 272] width 8 height 22
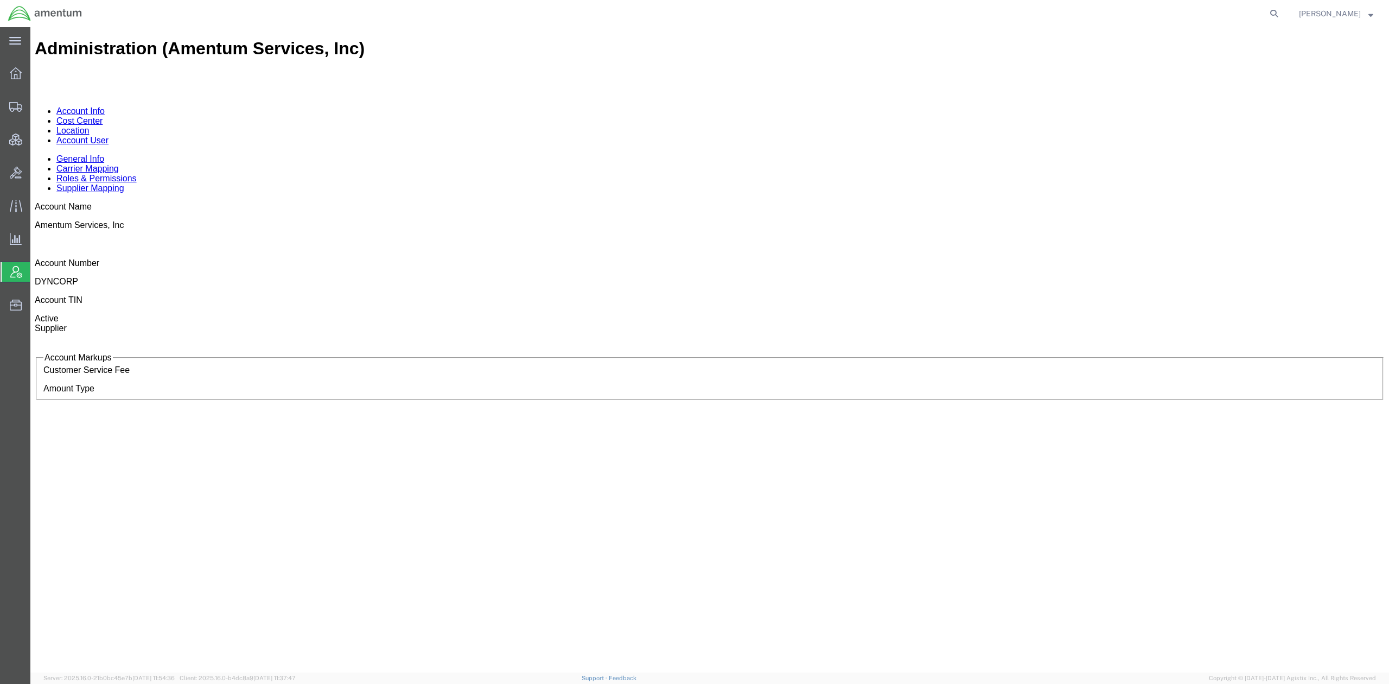
click at [109, 136] on link "Account User" at bounding box center [82, 140] width 52 height 9
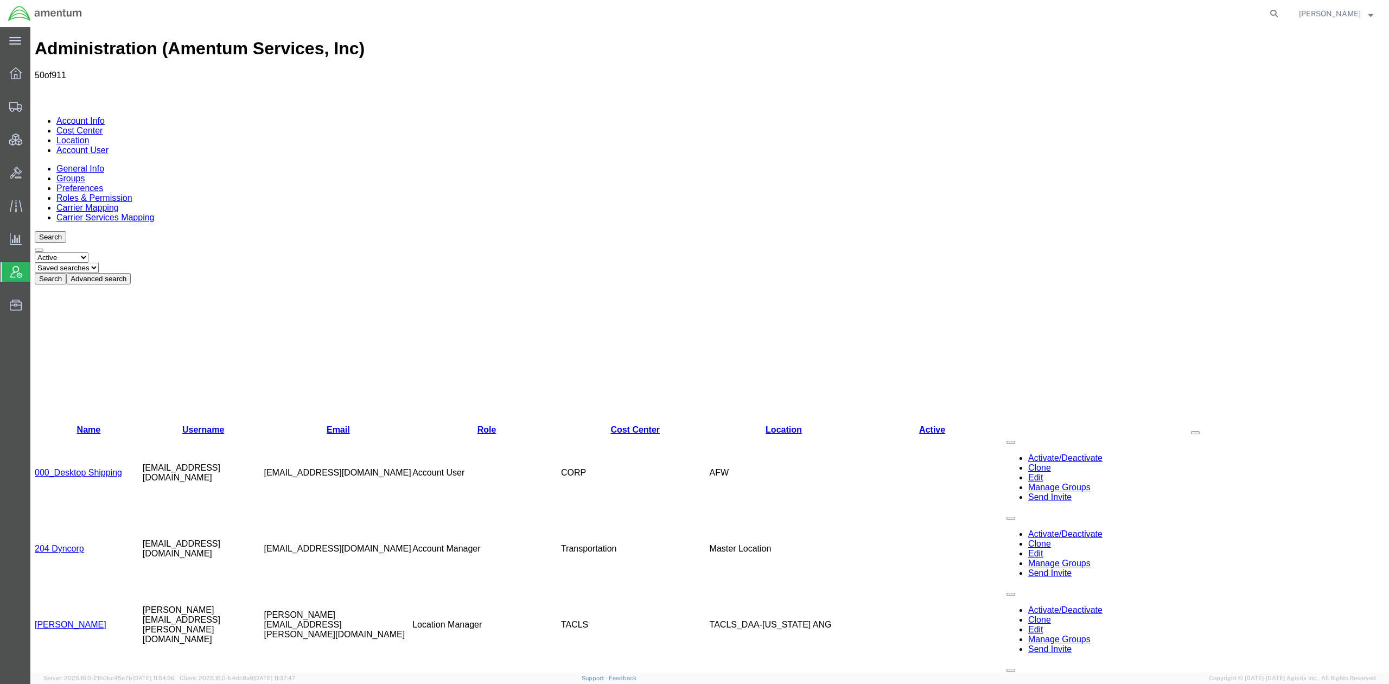
click at [131, 273] on button "Advanced search" at bounding box center [98, 278] width 65 height 11
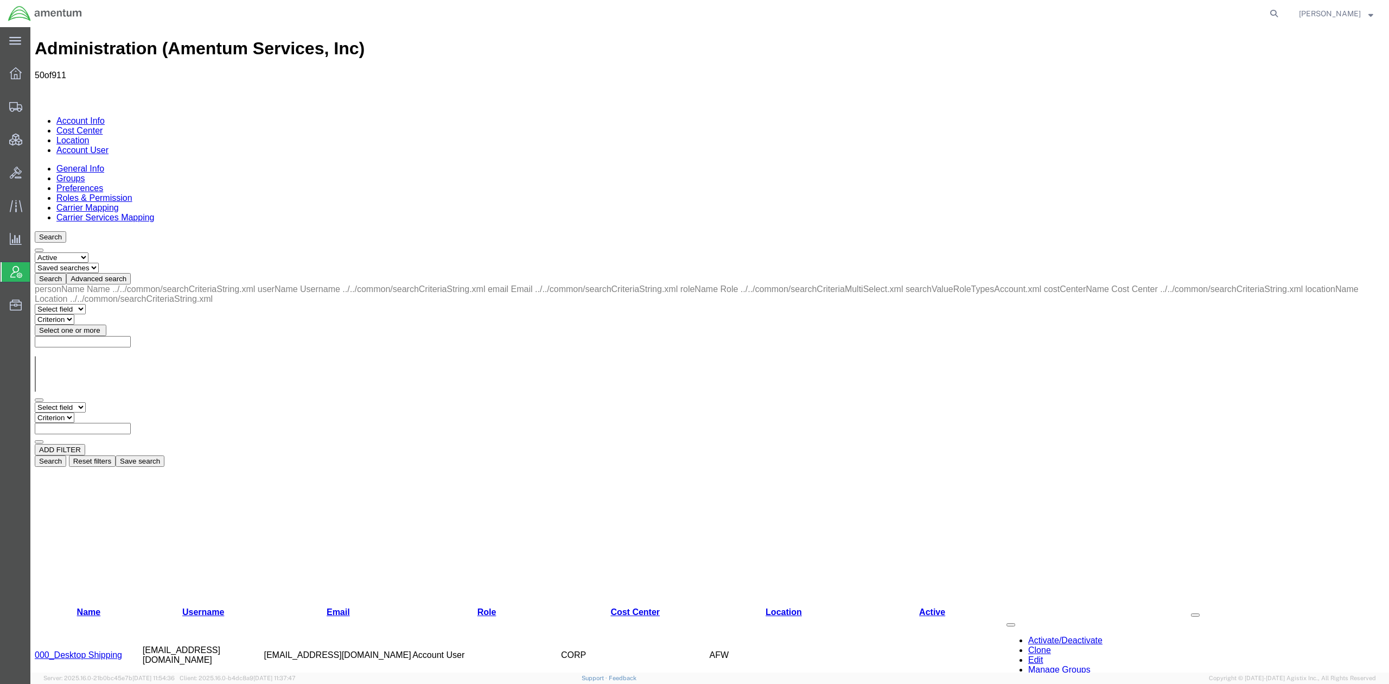
click at [86, 402] on select "Select field Cost Center Email Location Name Role Username" at bounding box center [60, 407] width 51 height 10
select select "personName"
click at [35, 402] on select "Select field Cost Center Email Location Name Role Username" at bounding box center [60, 407] width 51 height 10
click at [100, 412] on select "Criterion contains does not contain is is blank is not blank starts with" at bounding box center [67, 417] width 65 height 10
select select "contains"
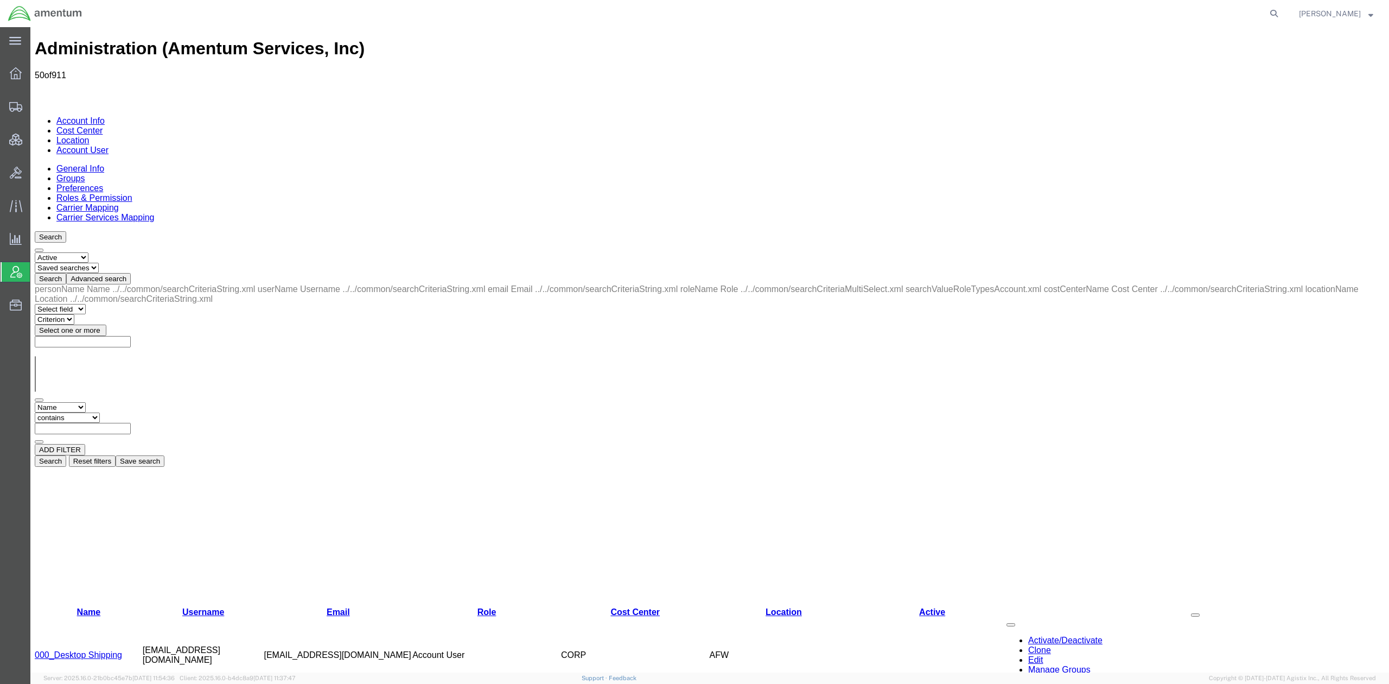
click at [100, 412] on select "Criterion contains does not contain is is blank is not blank starts with" at bounding box center [67, 417] width 65 height 10
type input "jacobsen"
click at [66, 455] on button "Search" at bounding box center [50, 460] width 31 height 11
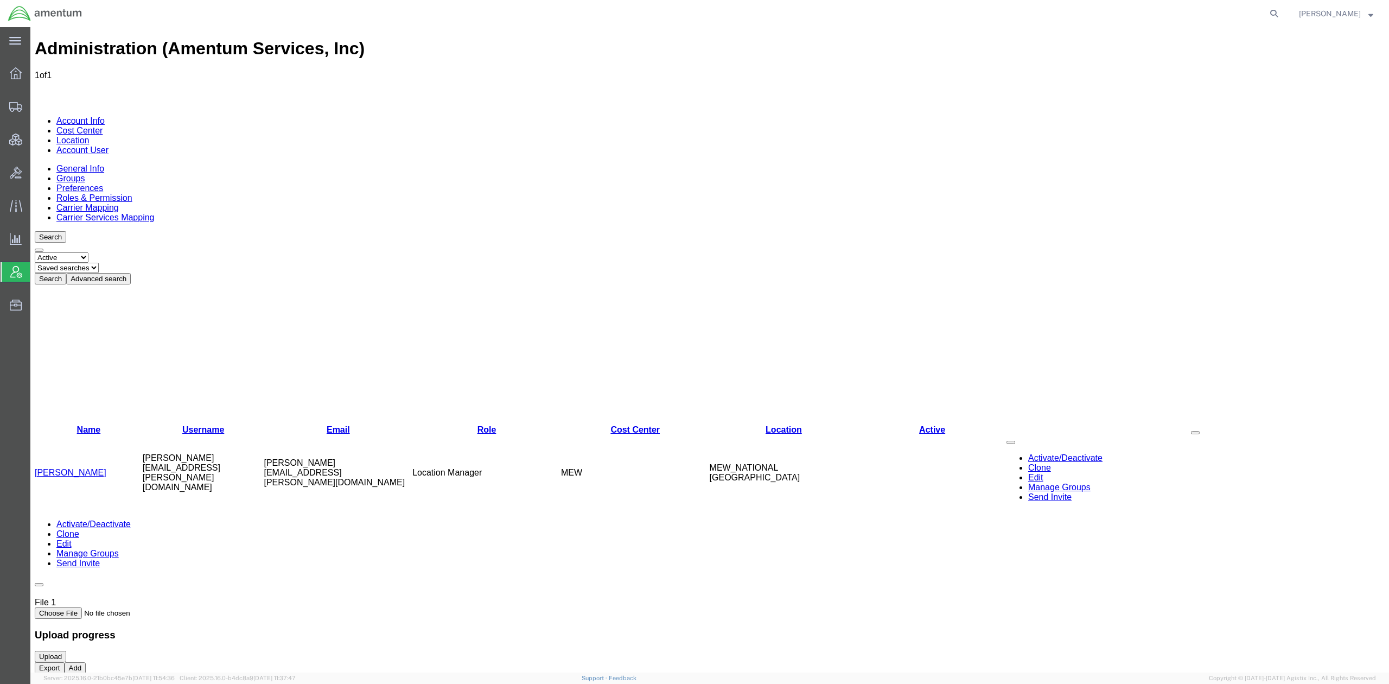
click at [812, 463] on link "Clone" at bounding box center [1039, 467] width 23 height 9
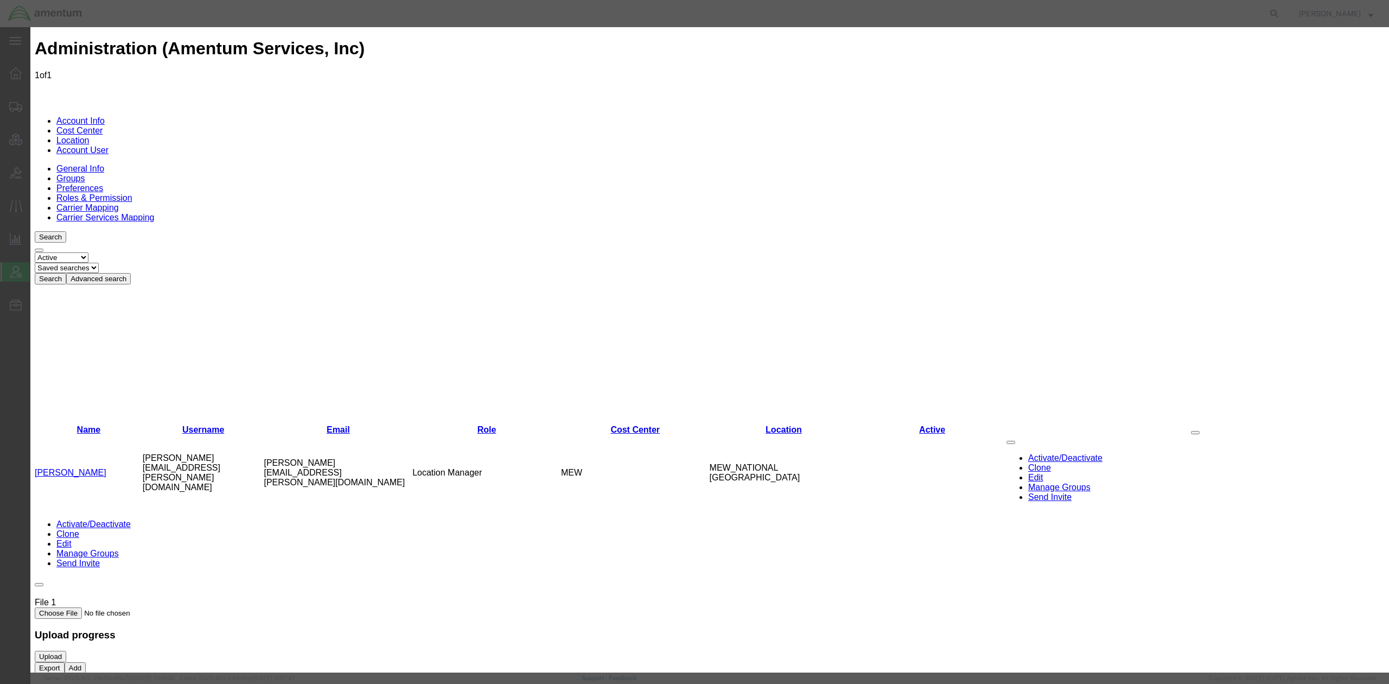
paste input "amenew.masho@amentum.com"
type input "amenew.masho@amentum.com"
paste input "Masho, Amenew"
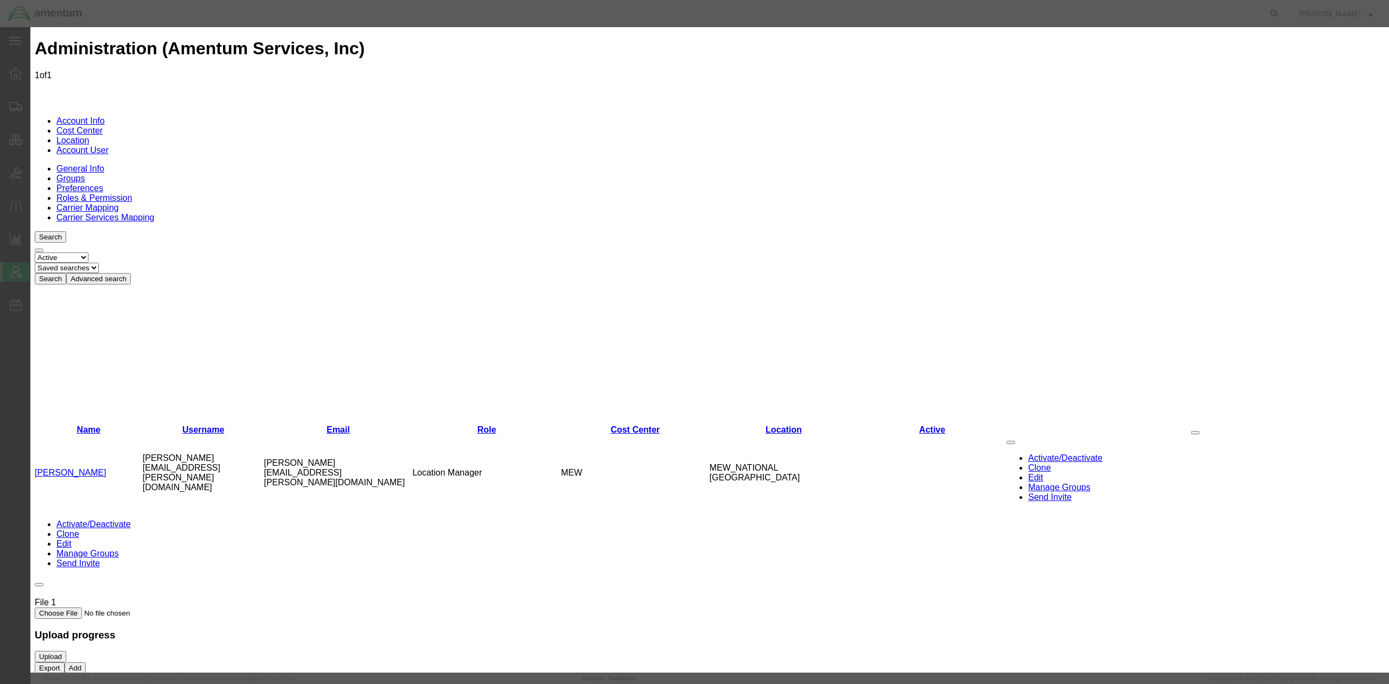
drag, startPoint x: 915, startPoint y: 109, endPoint x: 847, endPoint y: 111, distance: 67.9
type input "Masho"
paste input "Amenew"
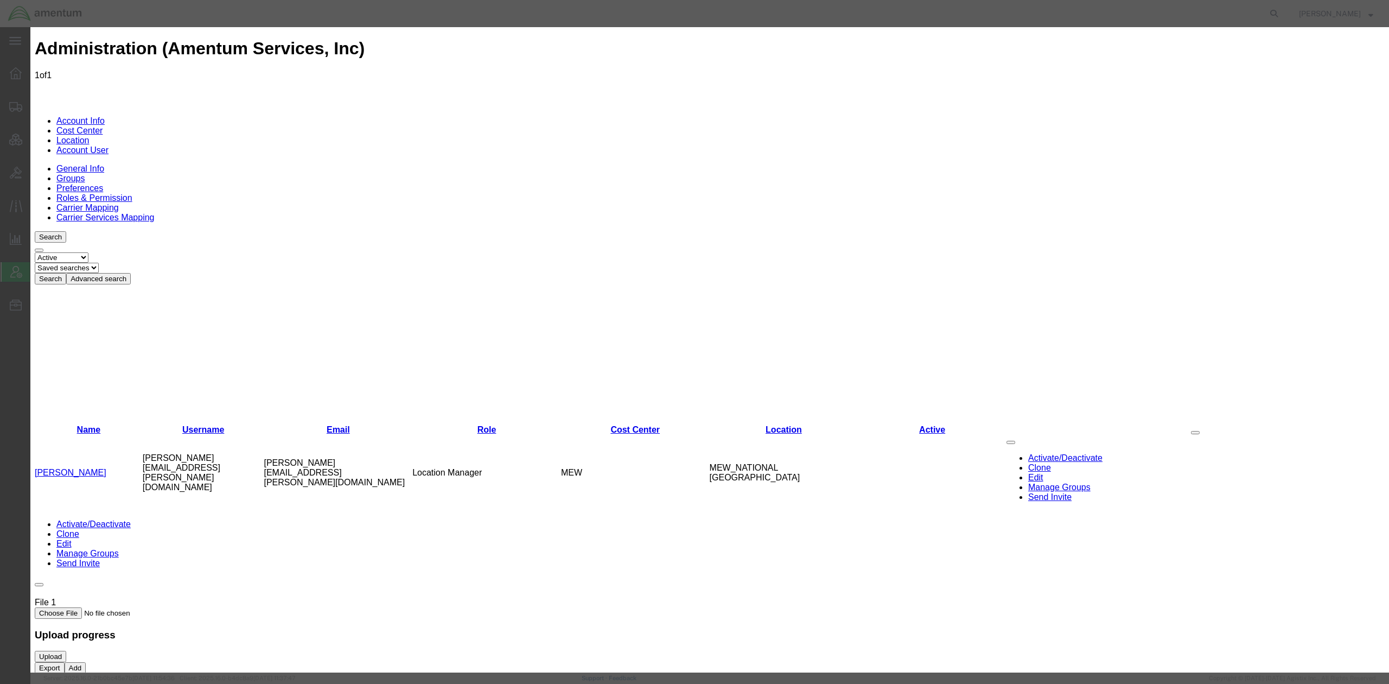
type input "Amenew"
select select "DEPARTMENT"
drag, startPoint x: 600, startPoint y: 179, endPoint x: 342, endPoint y: 135, distance: 262.1
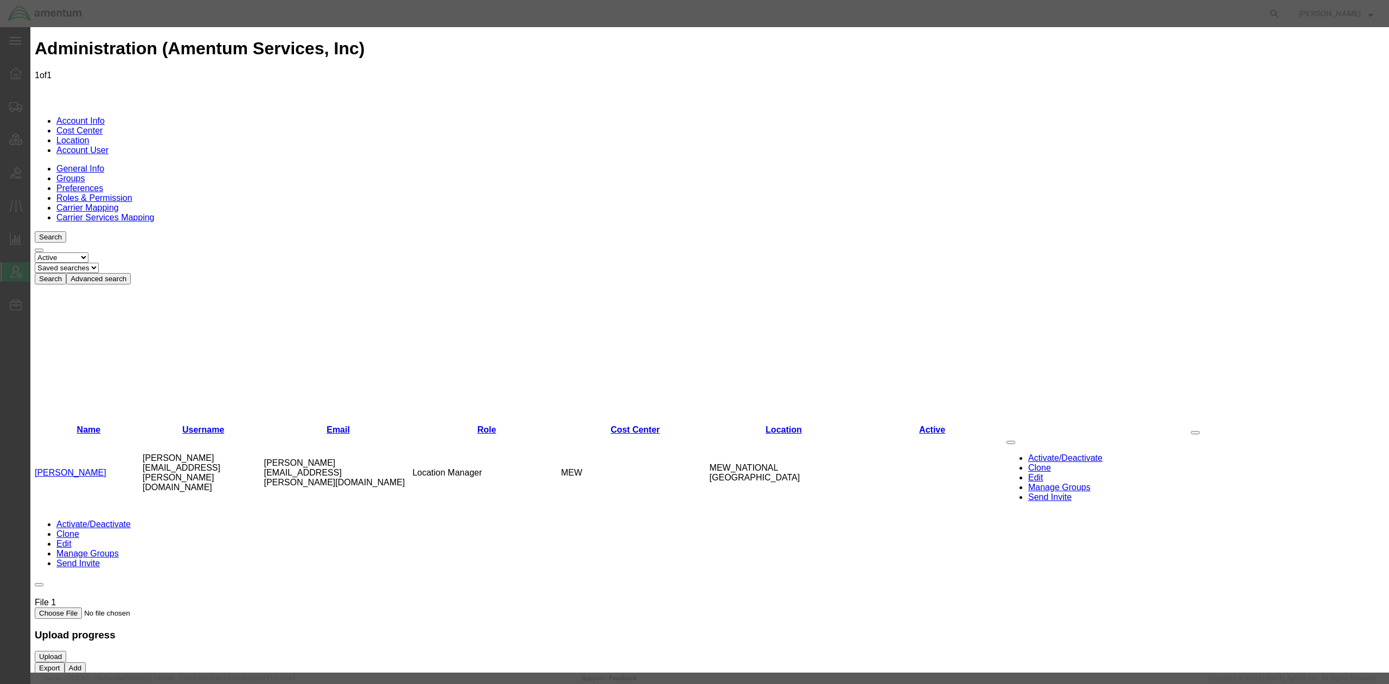
type input "+1-202-494-4849"
type input "p"
type input "gcp"
select select "{"locationId":"60352","street1":"13500 Heritage Pkwy","street2":"","oneLineAddr…"
type input "13500 Heritage Pkwy"
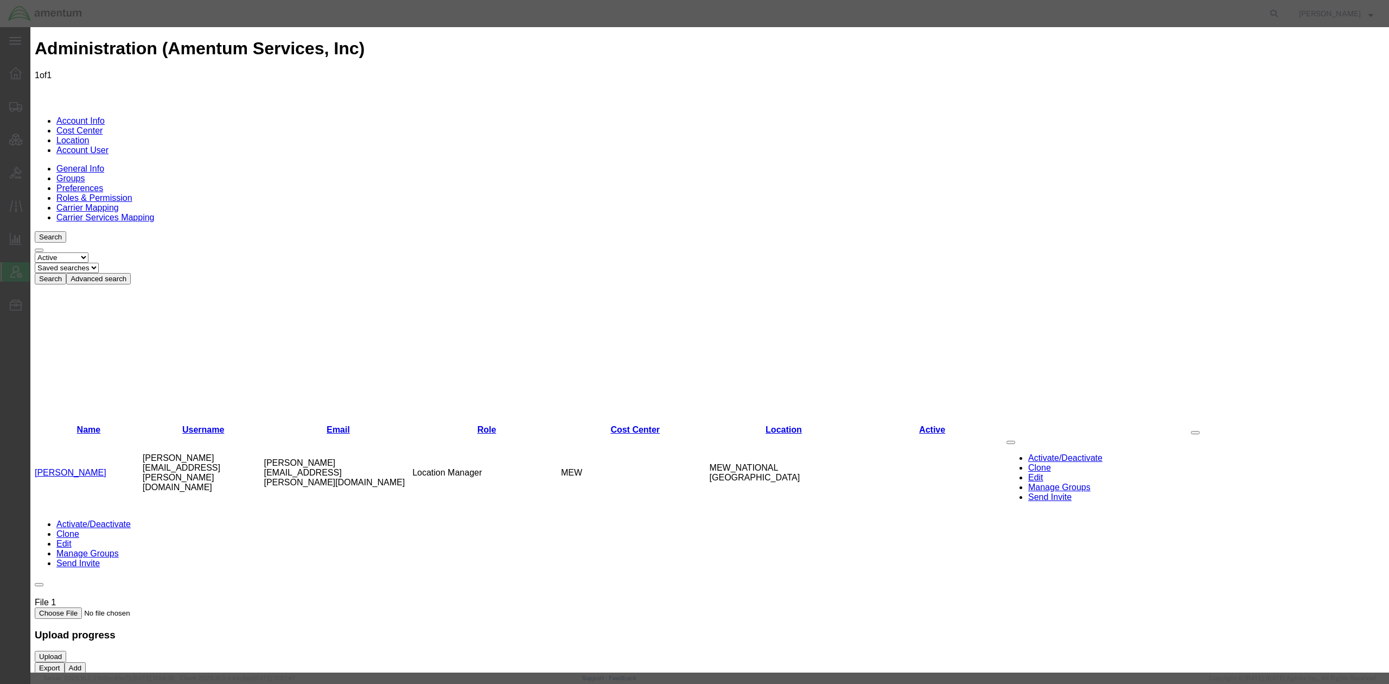
type input "[GEOGRAPHIC_DATA]"
select select "[GEOGRAPHIC_DATA]"
type input "76177"
drag, startPoint x: 895, startPoint y: 135, endPoint x: 600, endPoint y: 109, distance: 295.8
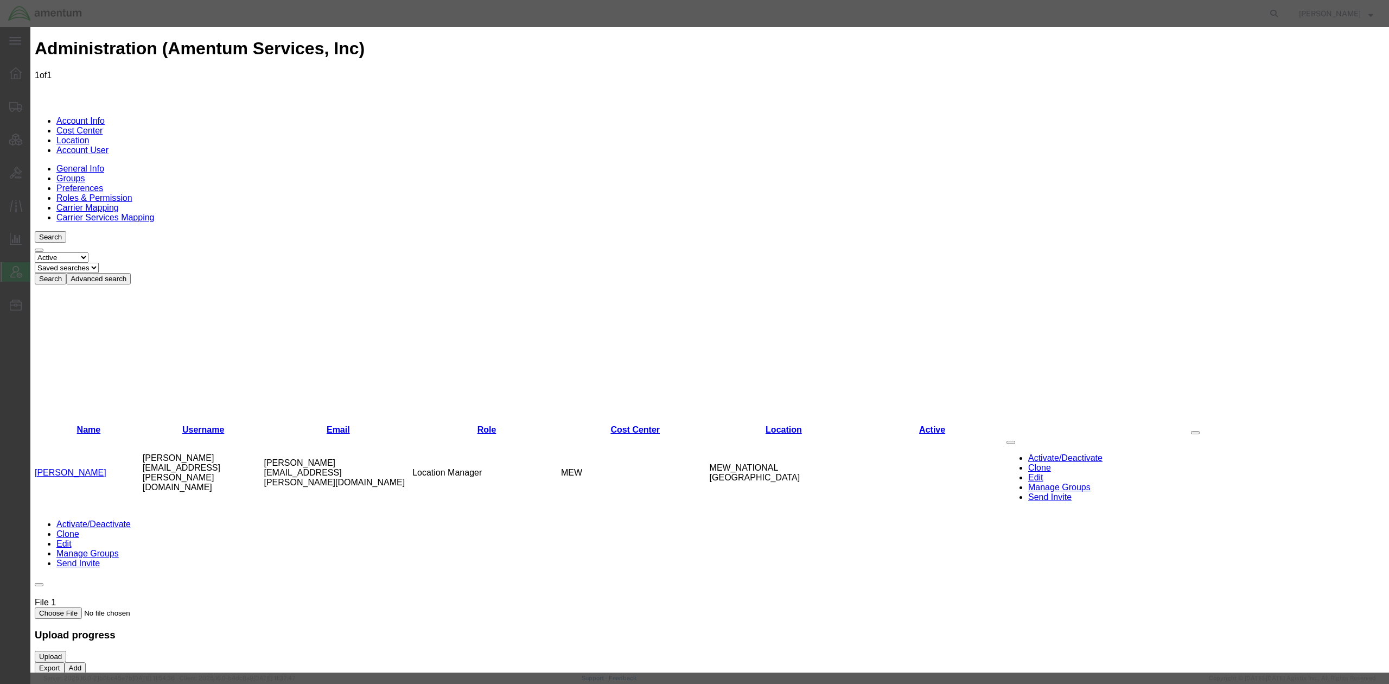
select select "AL"
select select
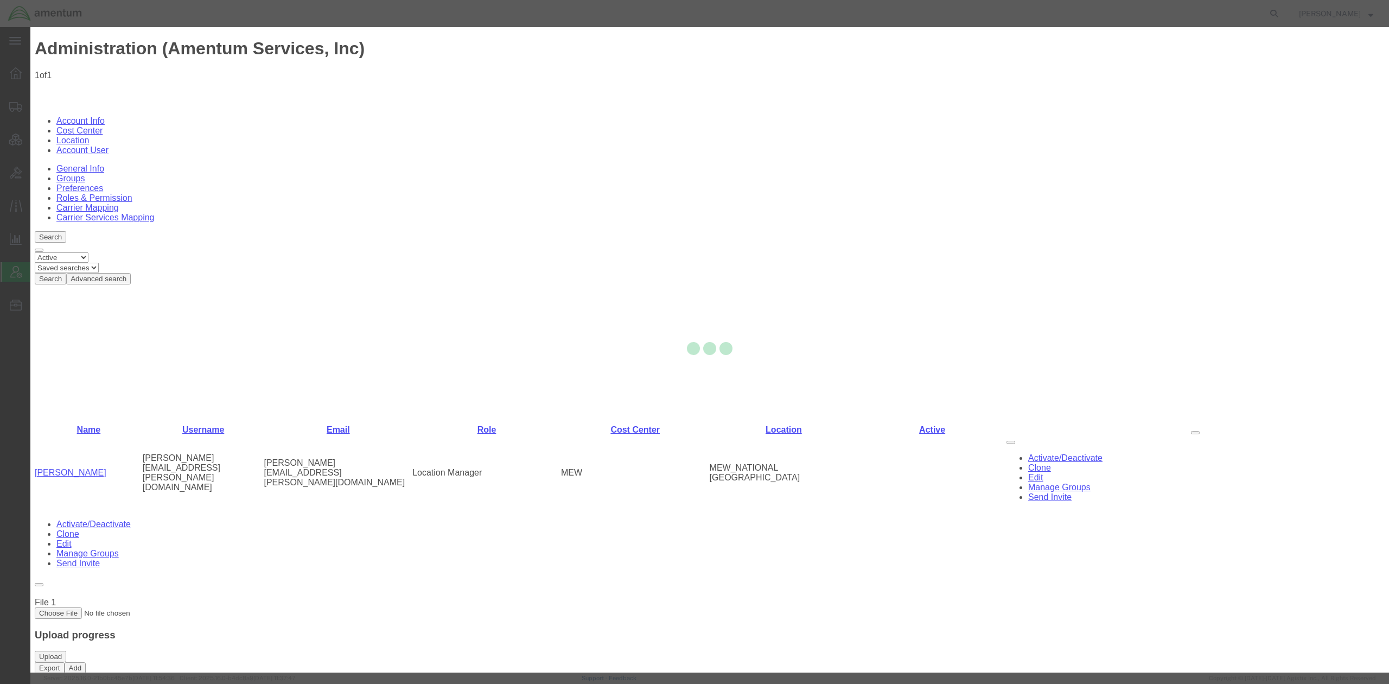
select select "DEPARTMENT"
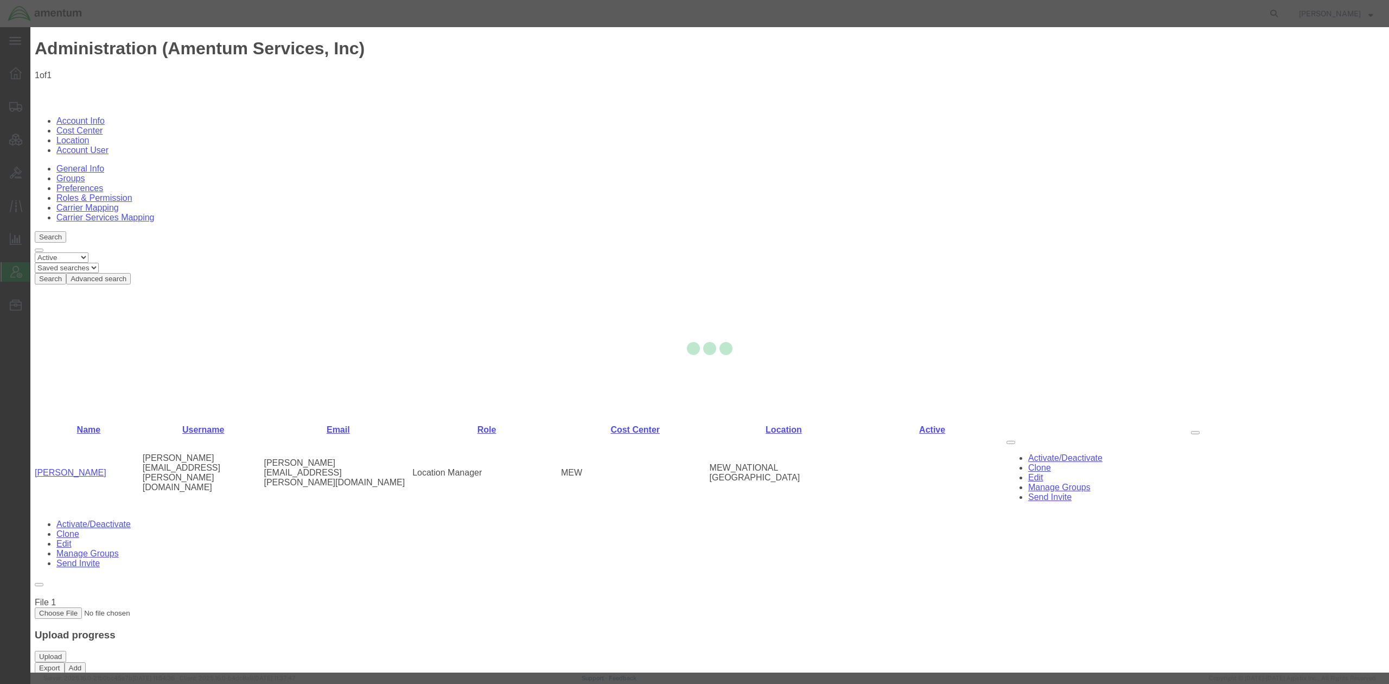
select select
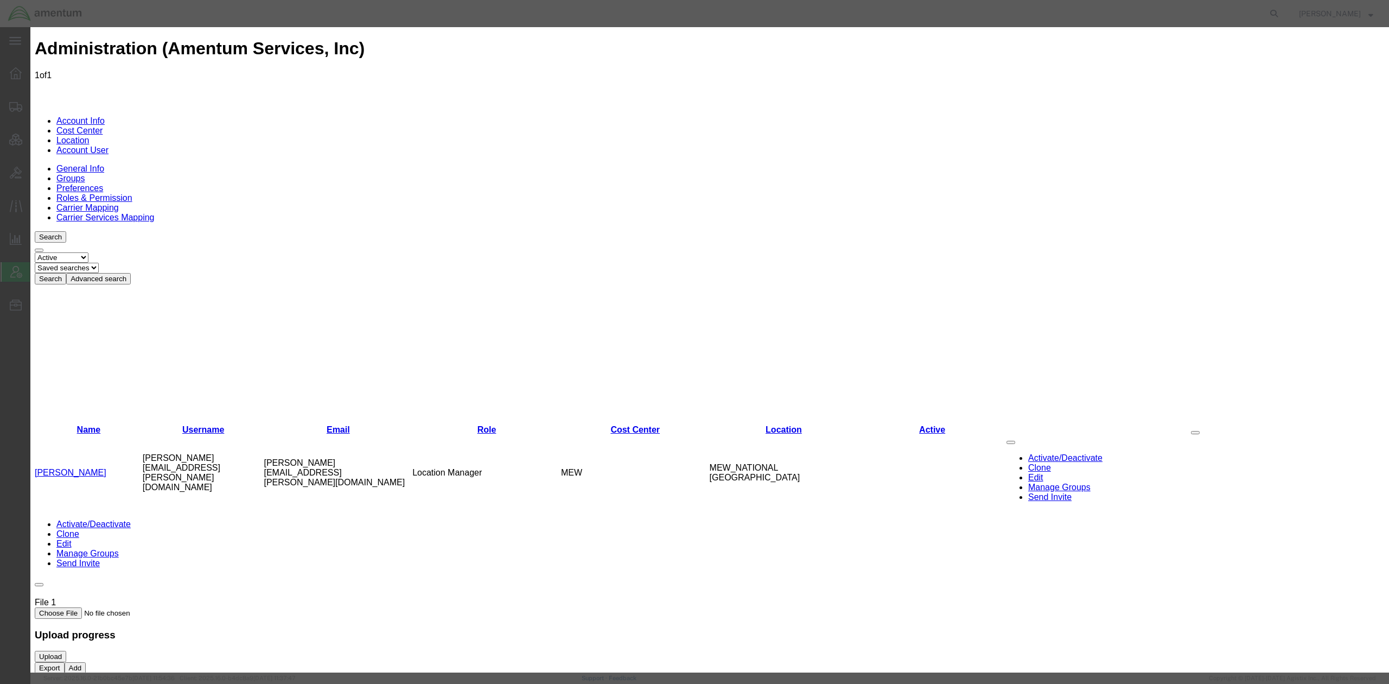
select select "US/Eastern"
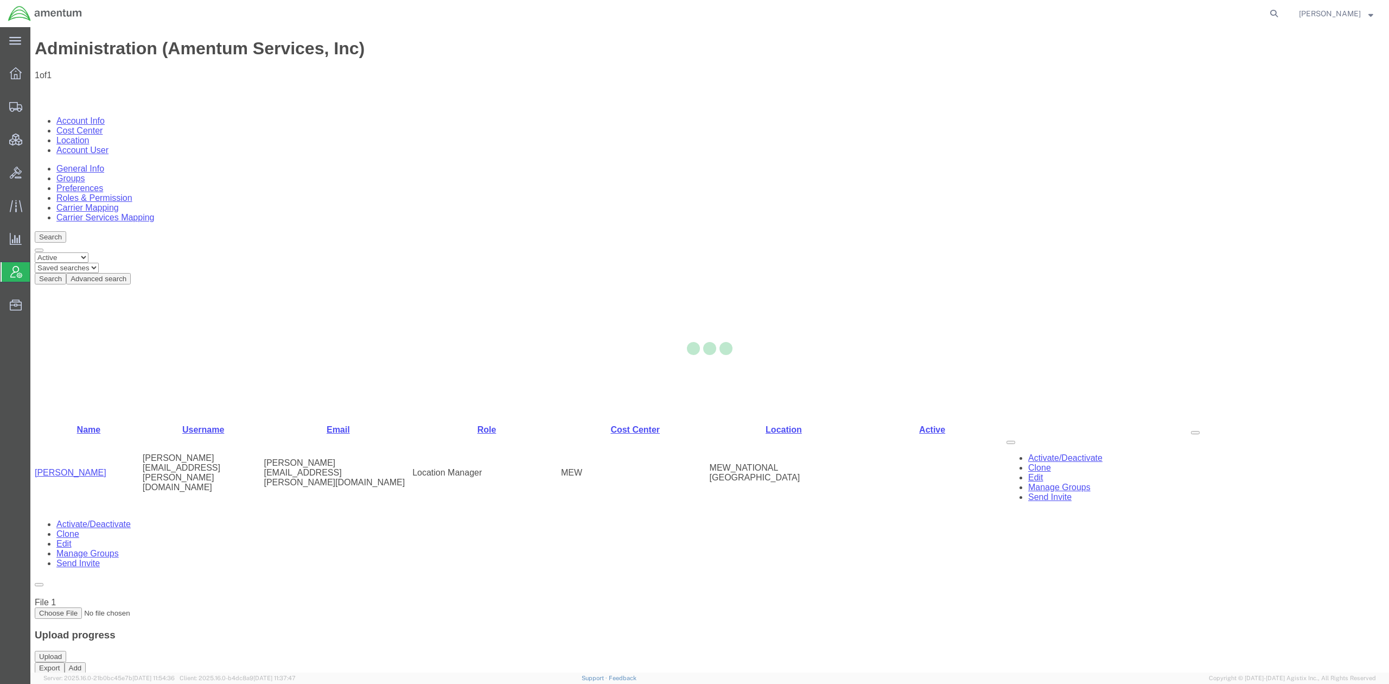
select select
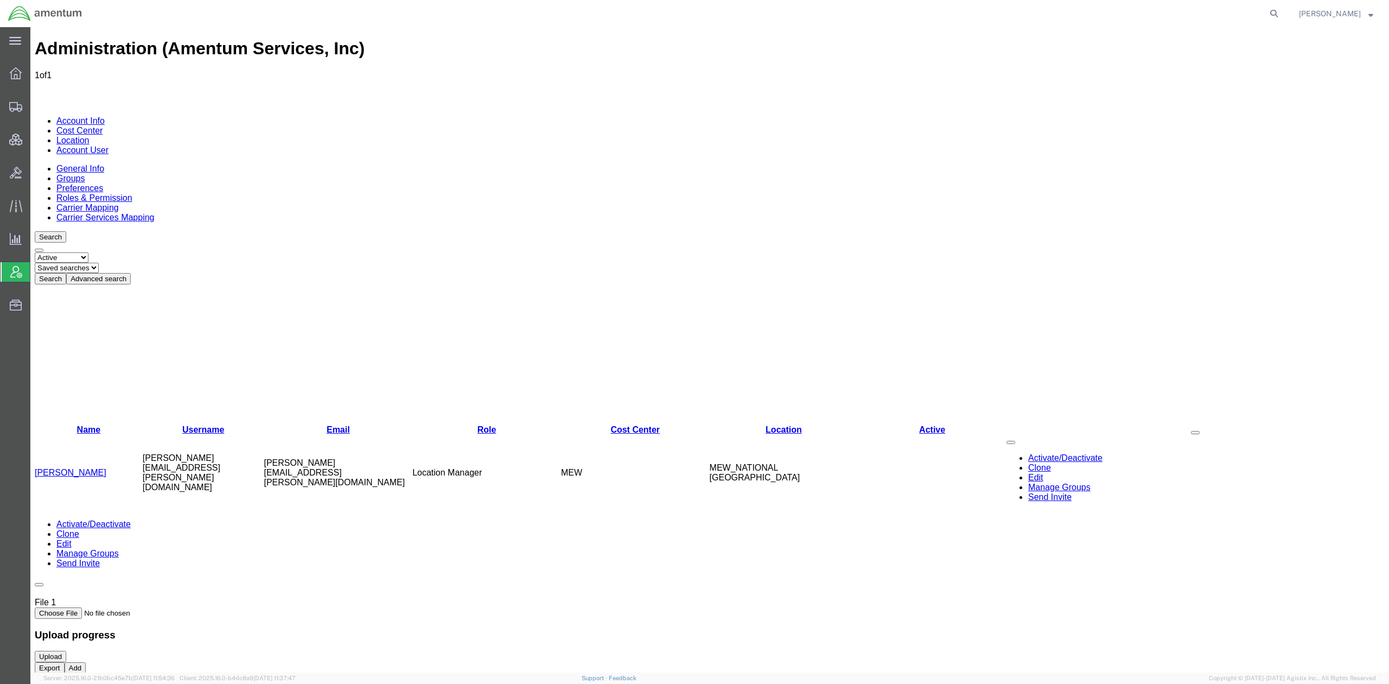
click at [131, 273] on button "Advanced search" at bounding box center [98, 278] width 65 height 11
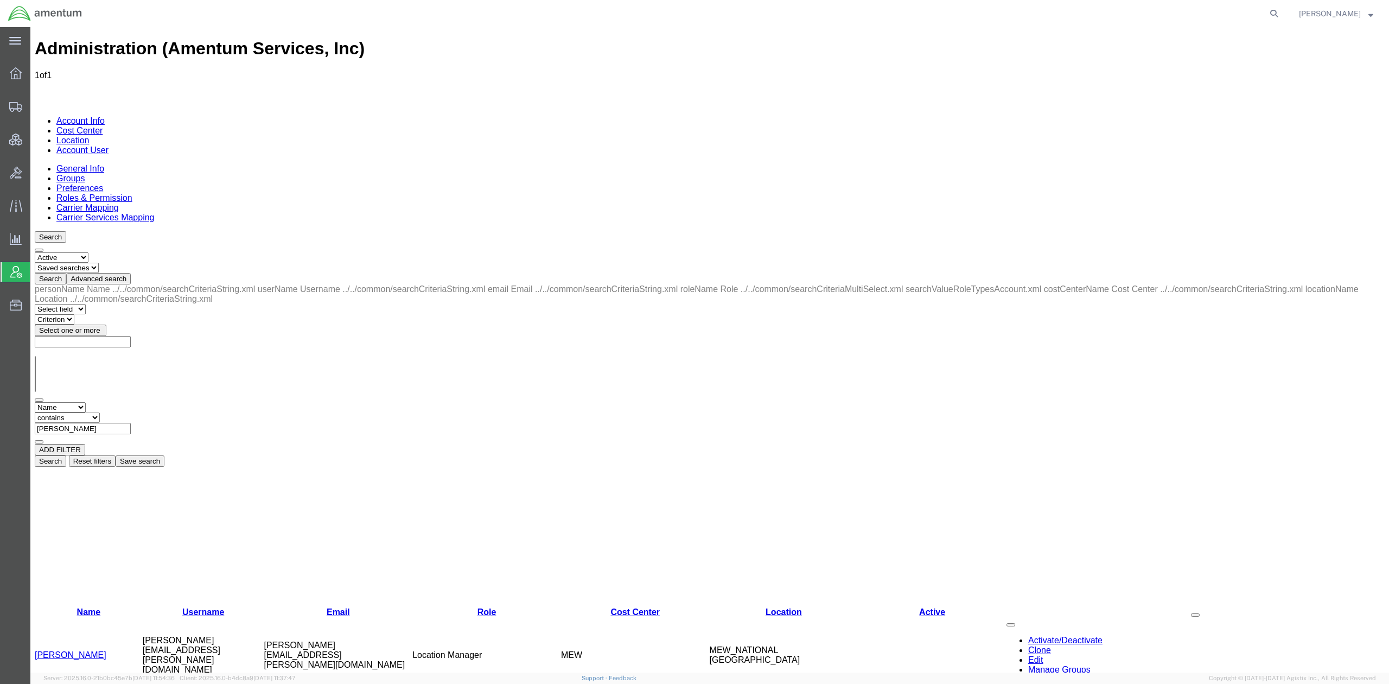
drag, startPoint x: 278, startPoint y: 169, endPoint x: 155, endPoint y: 153, distance: 123.7
click at [155, 284] on div "personName Name ../../common/searchCriteriaString.xml userName Username ../../c…" at bounding box center [710, 375] width 1350 height 182
paste input "Masho, Amenew"
drag, startPoint x: 246, startPoint y: 170, endPoint x: 65, endPoint y: 154, distance: 182.0
click at [65, 284] on div "personName Name ../../common/searchCriteriaString.xml userName Username ../../c…" at bounding box center [710, 375] width 1350 height 182
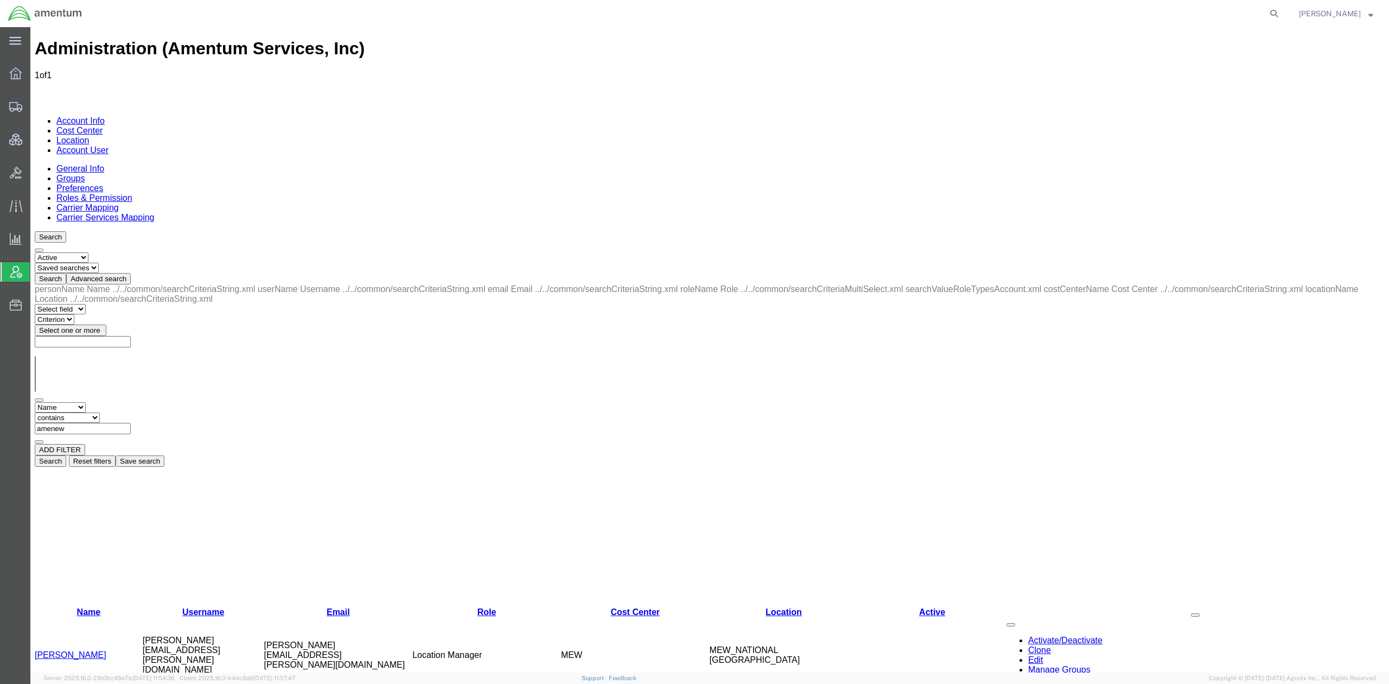
type input "amenew"
click at [66, 455] on button "Search" at bounding box center [50, 460] width 31 height 11
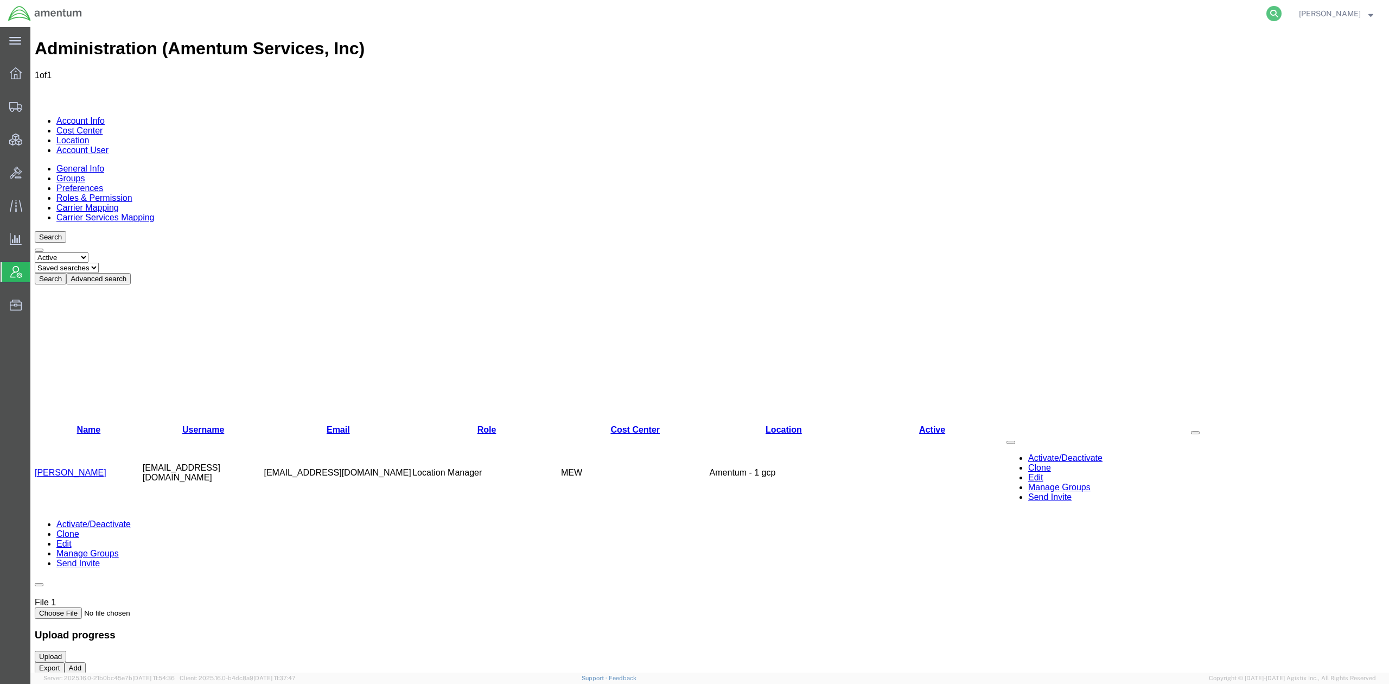
click at [812, 10] on icon at bounding box center [1274, 13] width 15 height 15
paste input "56512726"
type input "56512726"
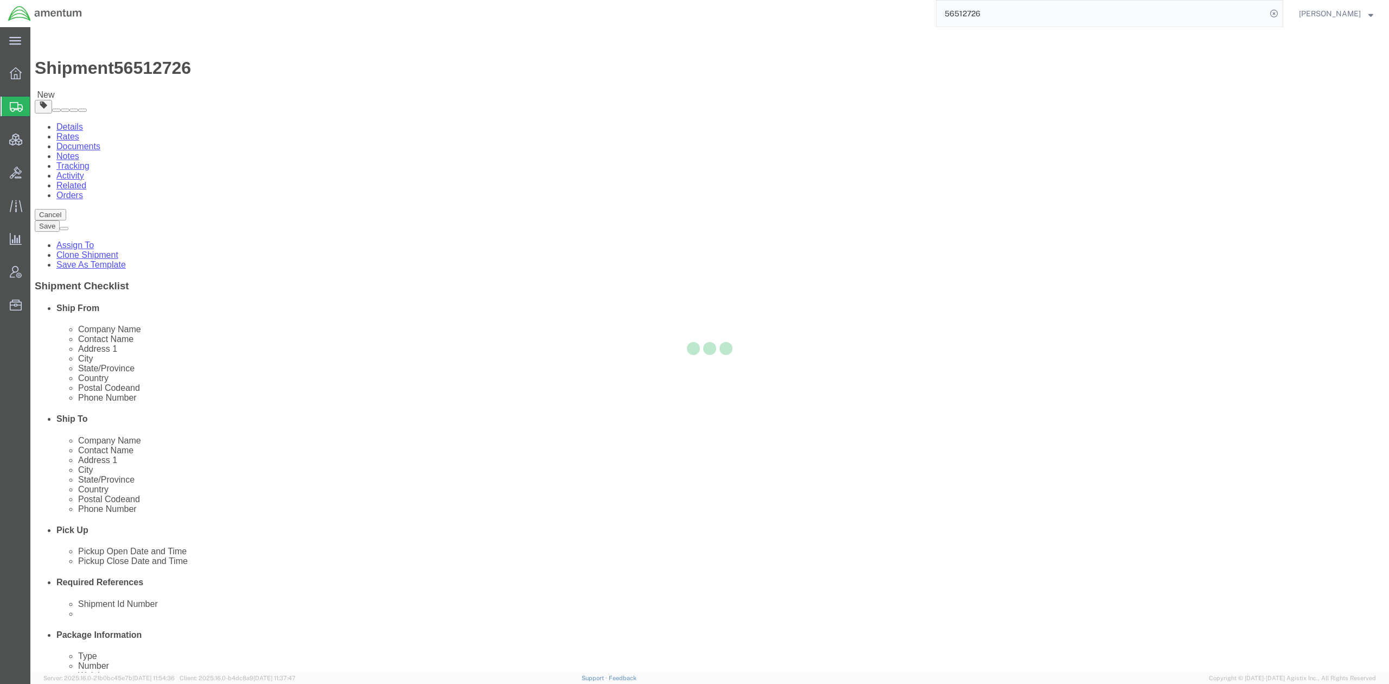
select select
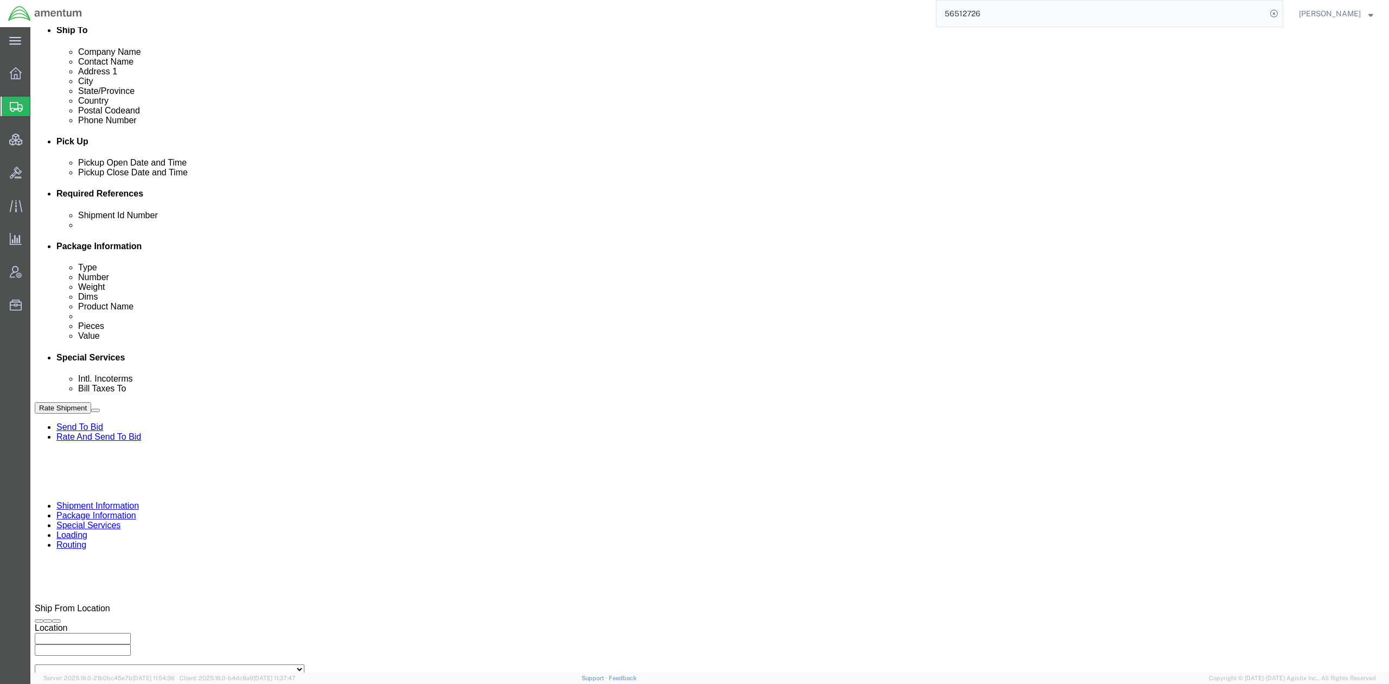
scroll to position [464, 0]
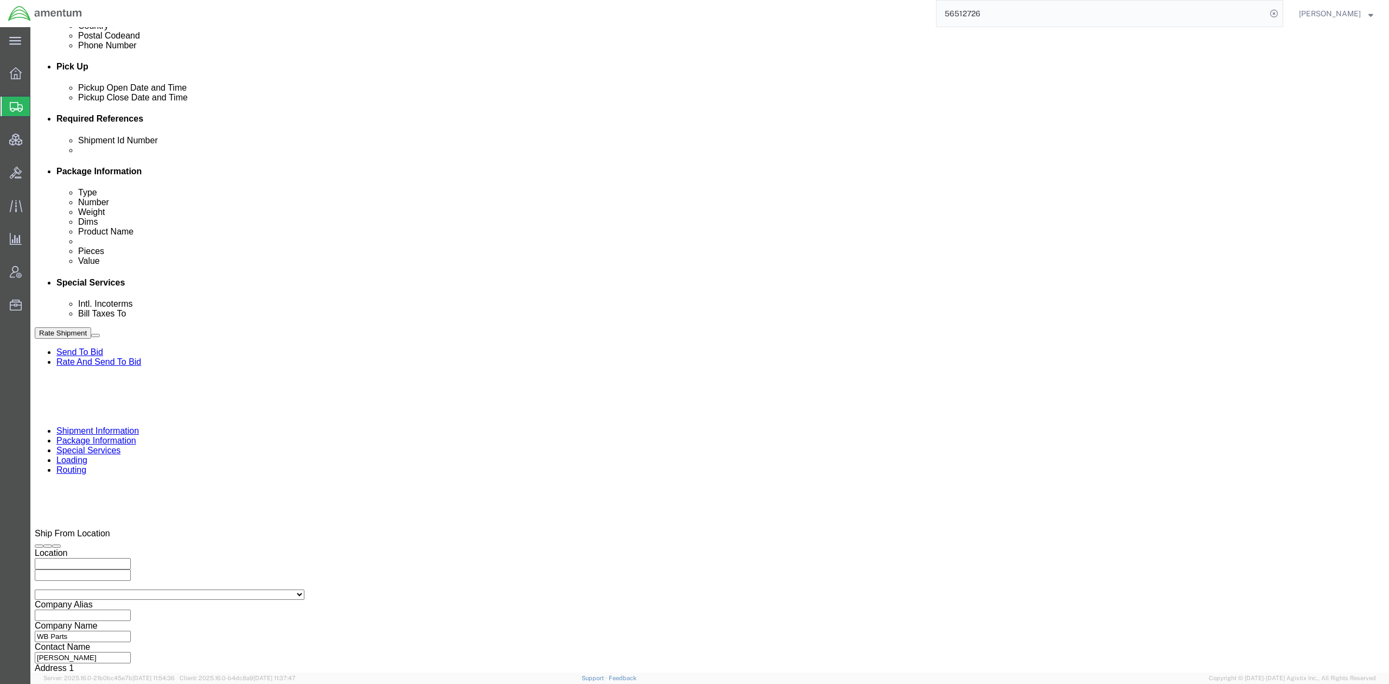
drag, startPoint x: 147, startPoint y: 9, endPoint x: 92, endPoint y: 11, distance: 54.3
click span "56512726"
copy span "56512726"
paste input "56512726"
type input "56512726"
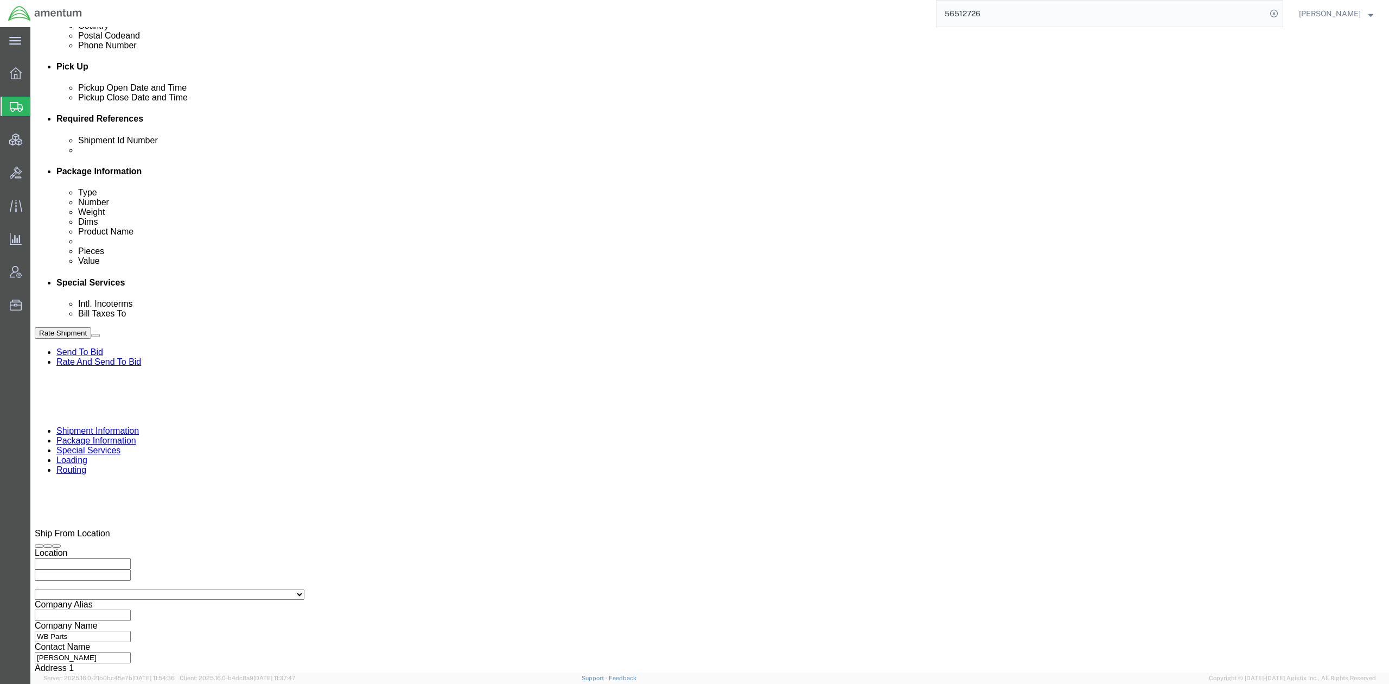
drag, startPoint x: 332, startPoint y: 378, endPoint x: 157, endPoint y: 367, distance: 175.6
click div "Select Account Type Activity ID Airline Appointment Number ASN Batch Request # …"
click select "Select Account Type Activity ID Airline Appointment Number ASN Batch Request # …"
select select "DEPT"
click select "Select Account Type Activity ID Airline Appointment Number ASN Batch Request # …"
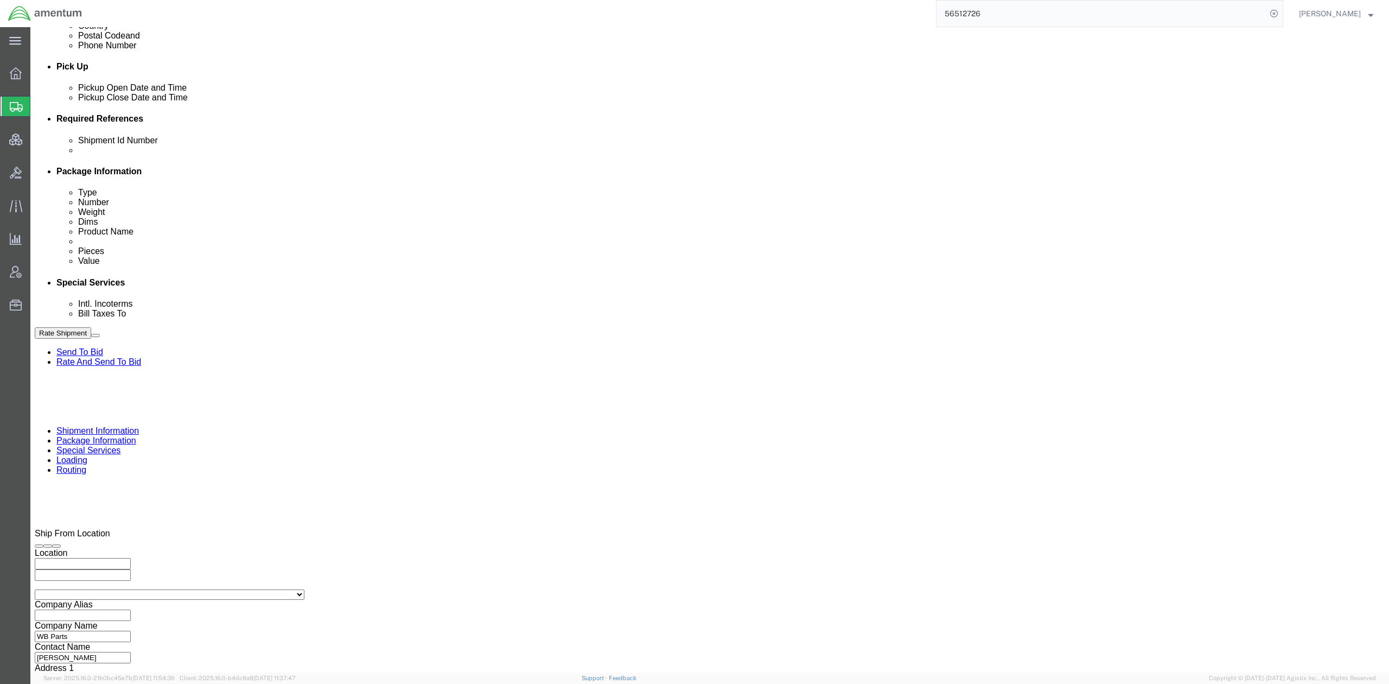
paste input "Maritime Electronic Warfare (MEW)"
type input "Maritime Electronic Warfare (MEW)"
click link "Package Information"
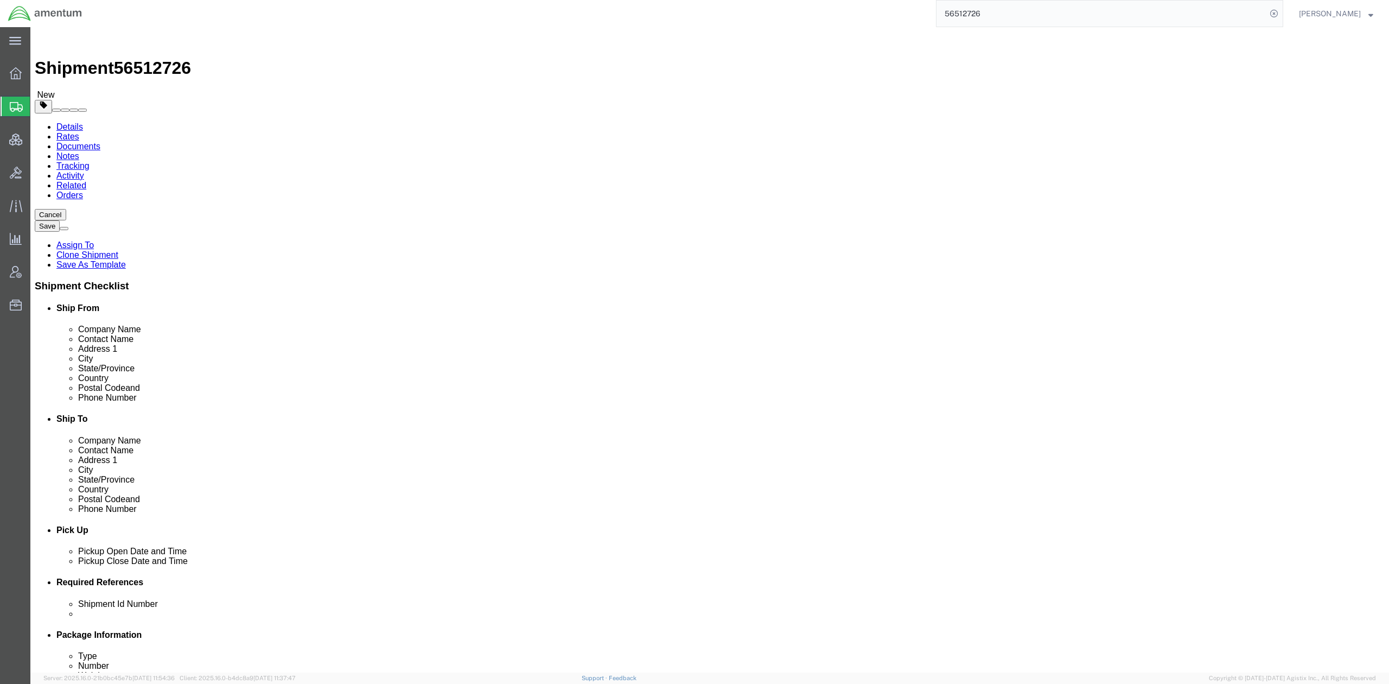
click link "Special Services"
click icon
click div "Pieces: 1.00 Each Total value: 1178.00 USD"
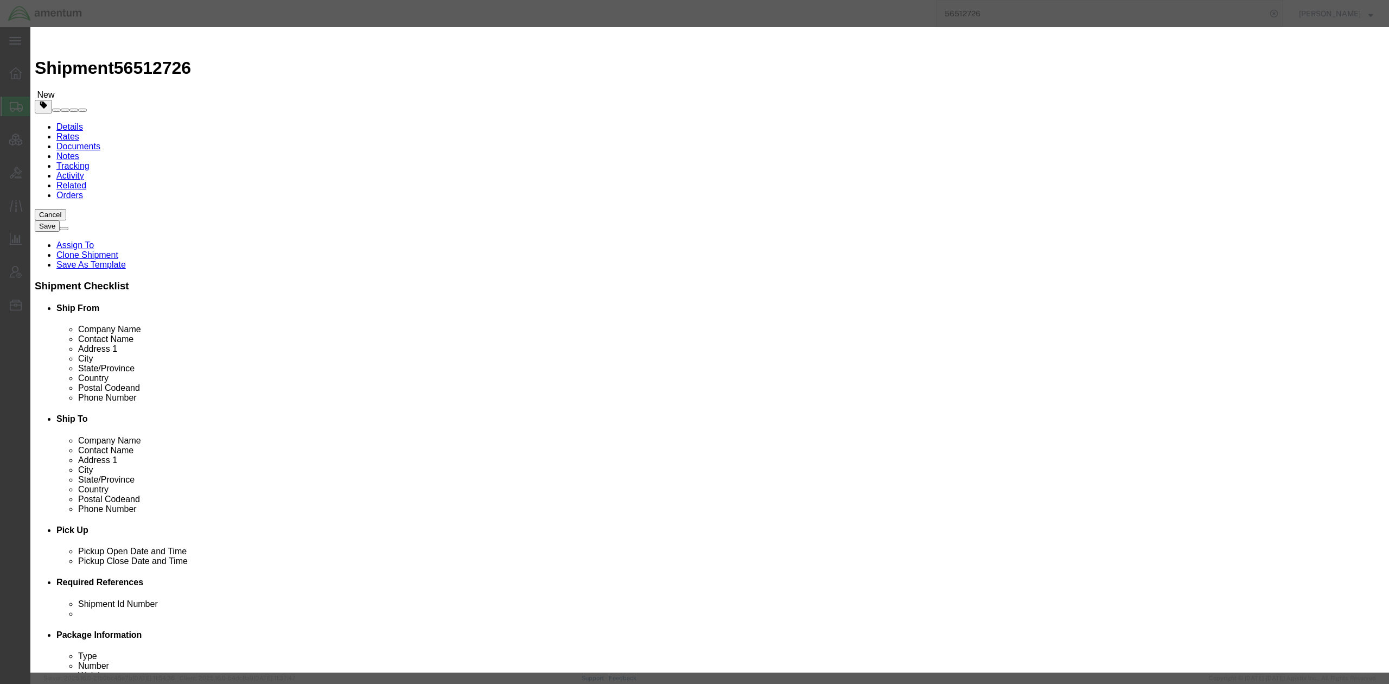
click button "Close"
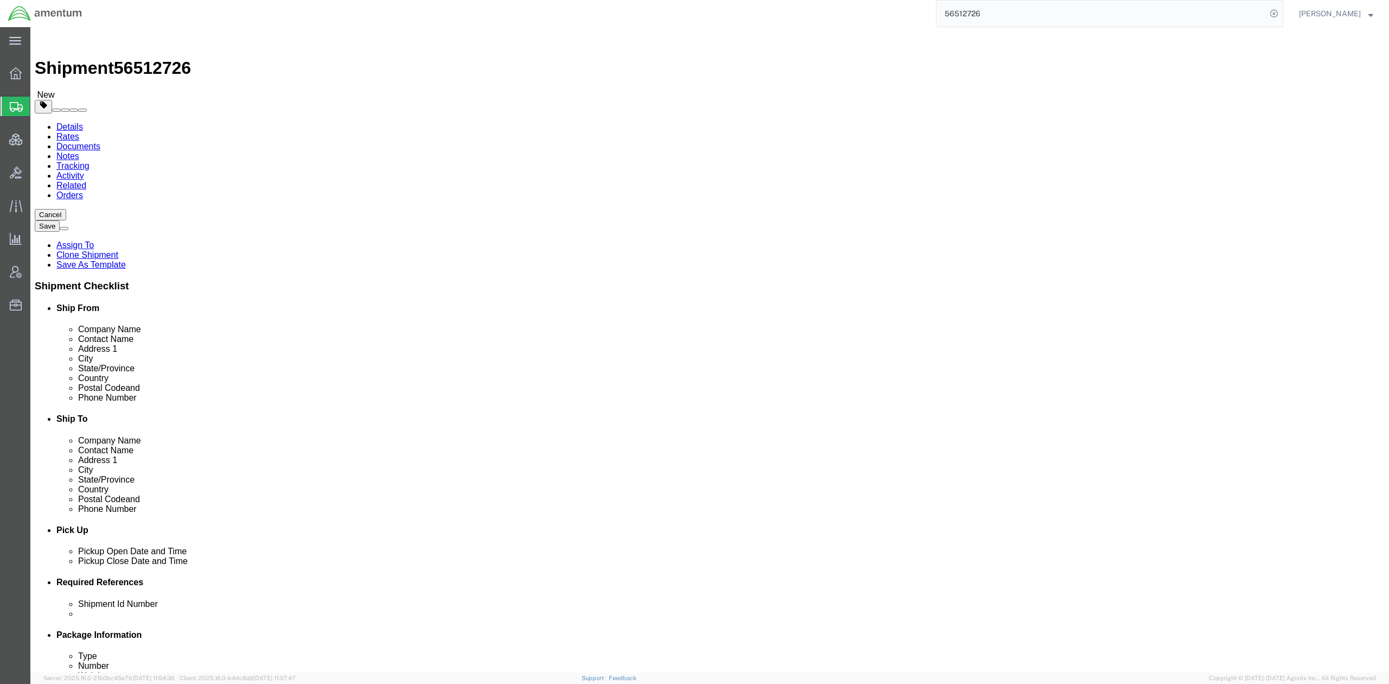
click link "Special Services"
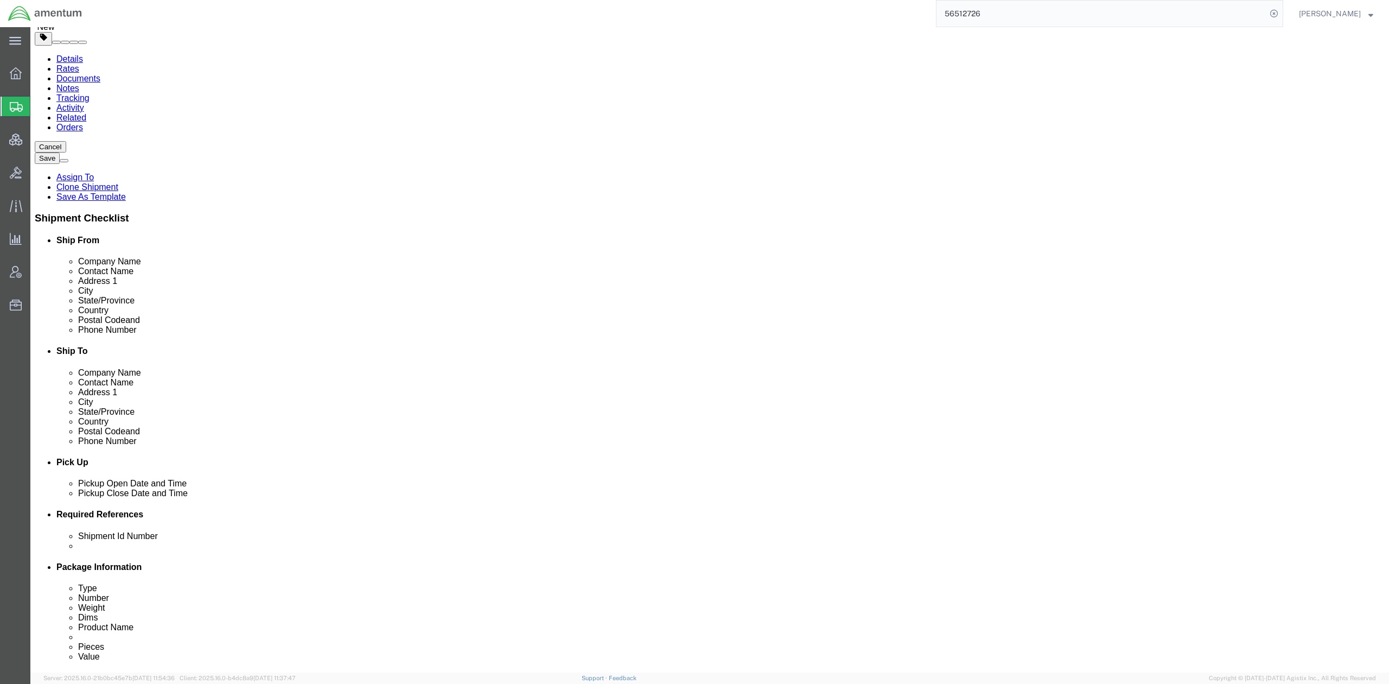
scroll to position [385, 0]
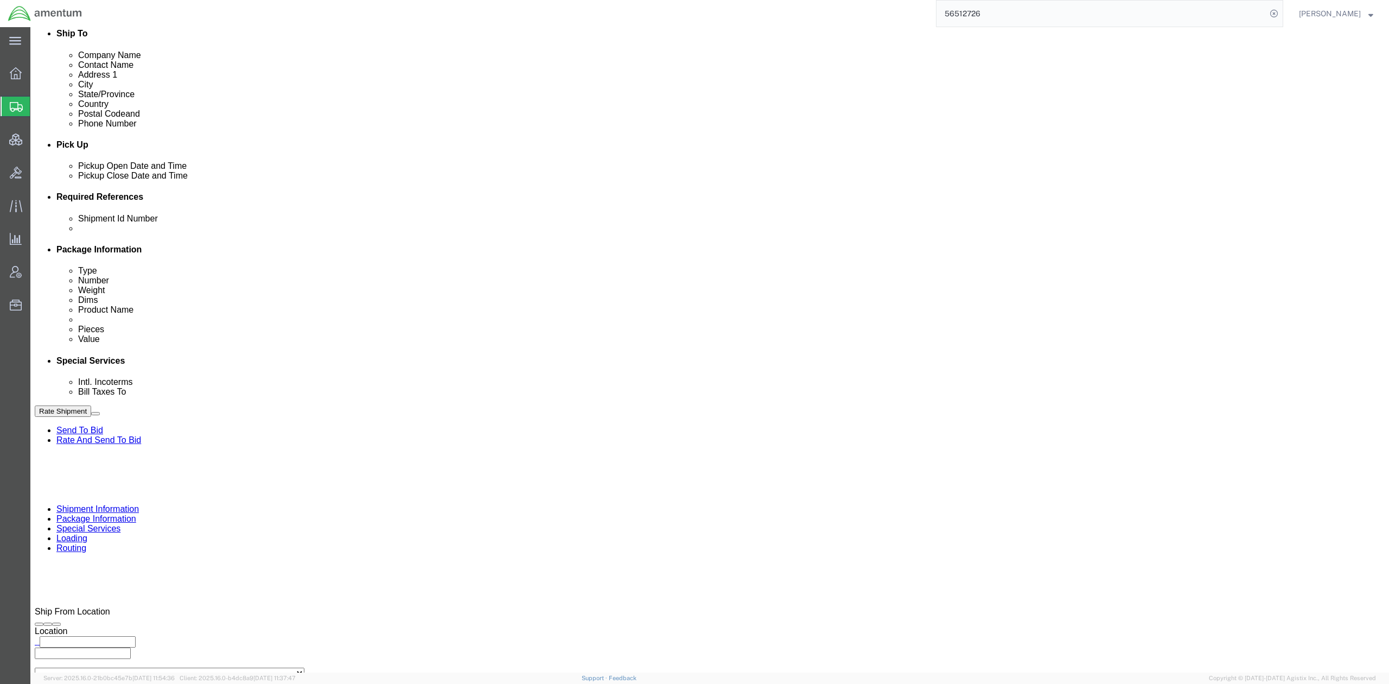
click ul "Ashley.Ramsey@amentum.com"
type input "v"
paste input "ahysell@wbparts.com"
type input "ahysell@wbparts.com"
click ul "Ashley.Ramsey@amentum.com ahysell@wbparts.com (new)"
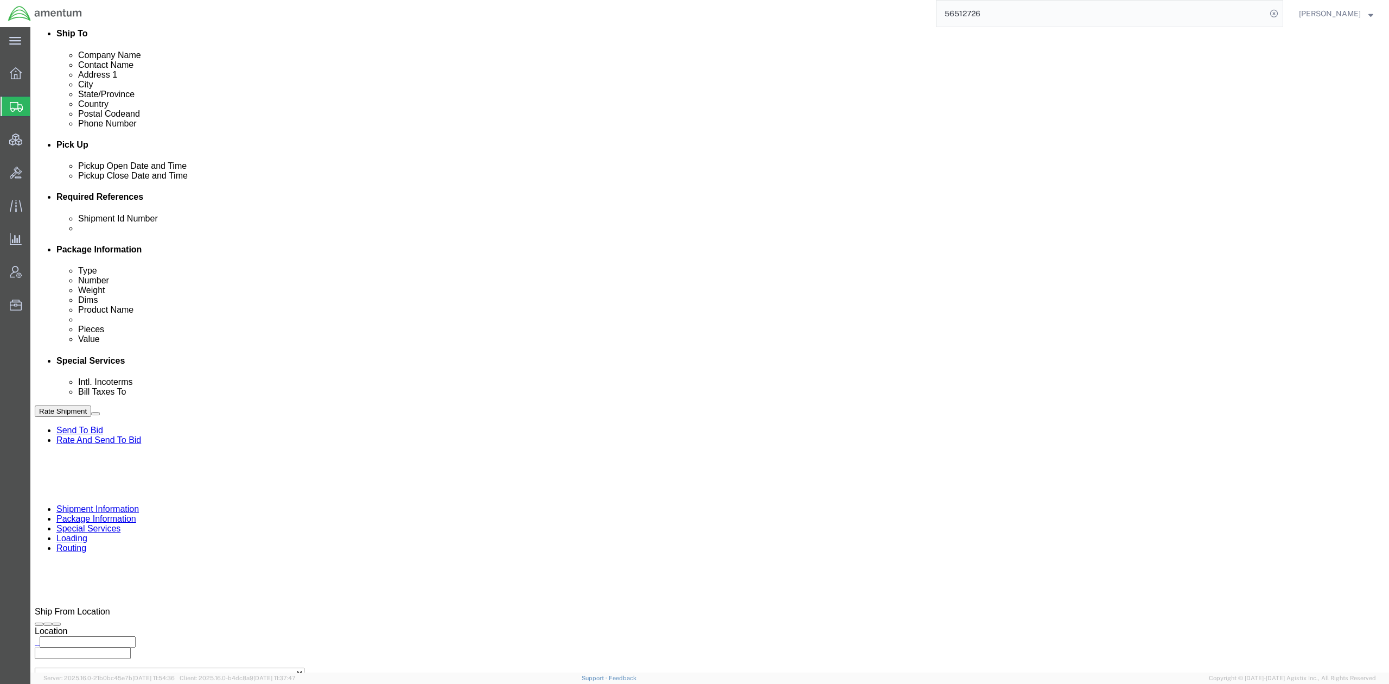
paste input "robert.j.summerville.civ@us.navy.mil"
type input "robert.j.summerville.civ@us.navy.mil"
click link "Activity"
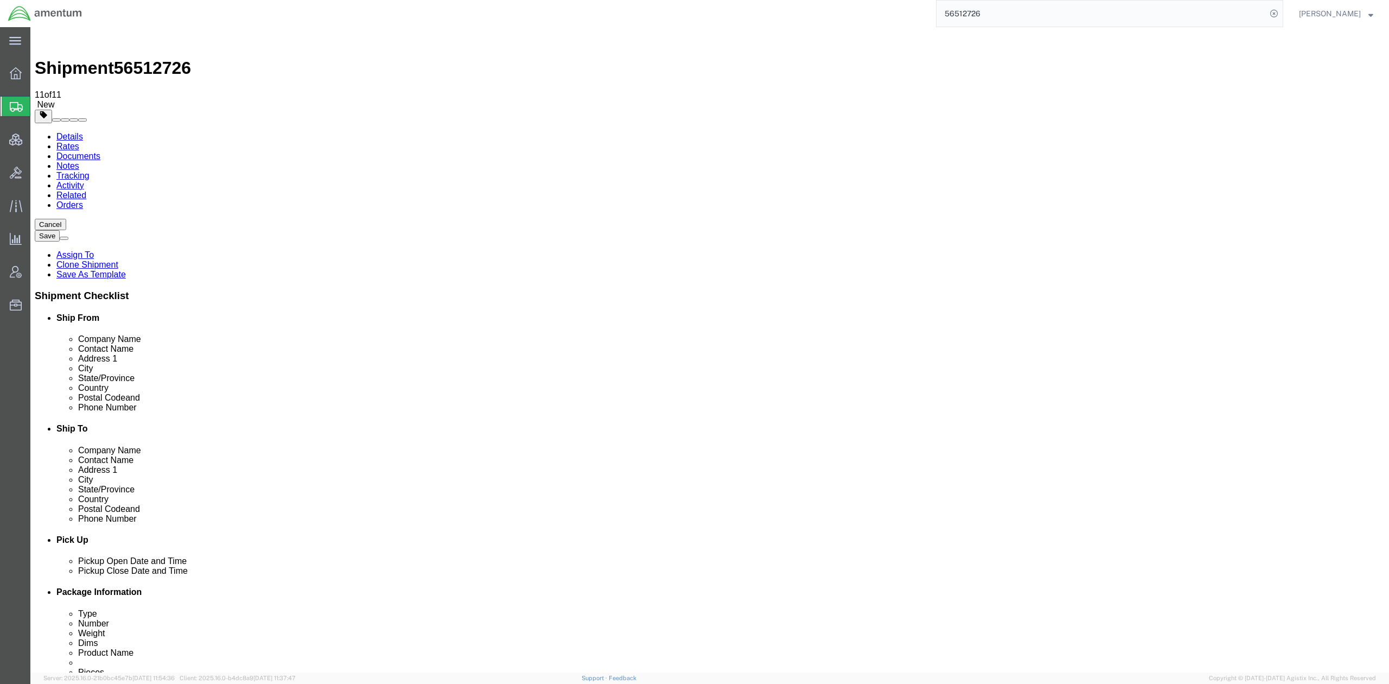
drag, startPoint x: 327, startPoint y: 317, endPoint x: 222, endPoint y: 320, distance: 104.8
copy td "Ashley.Ramsey@amentum.com"
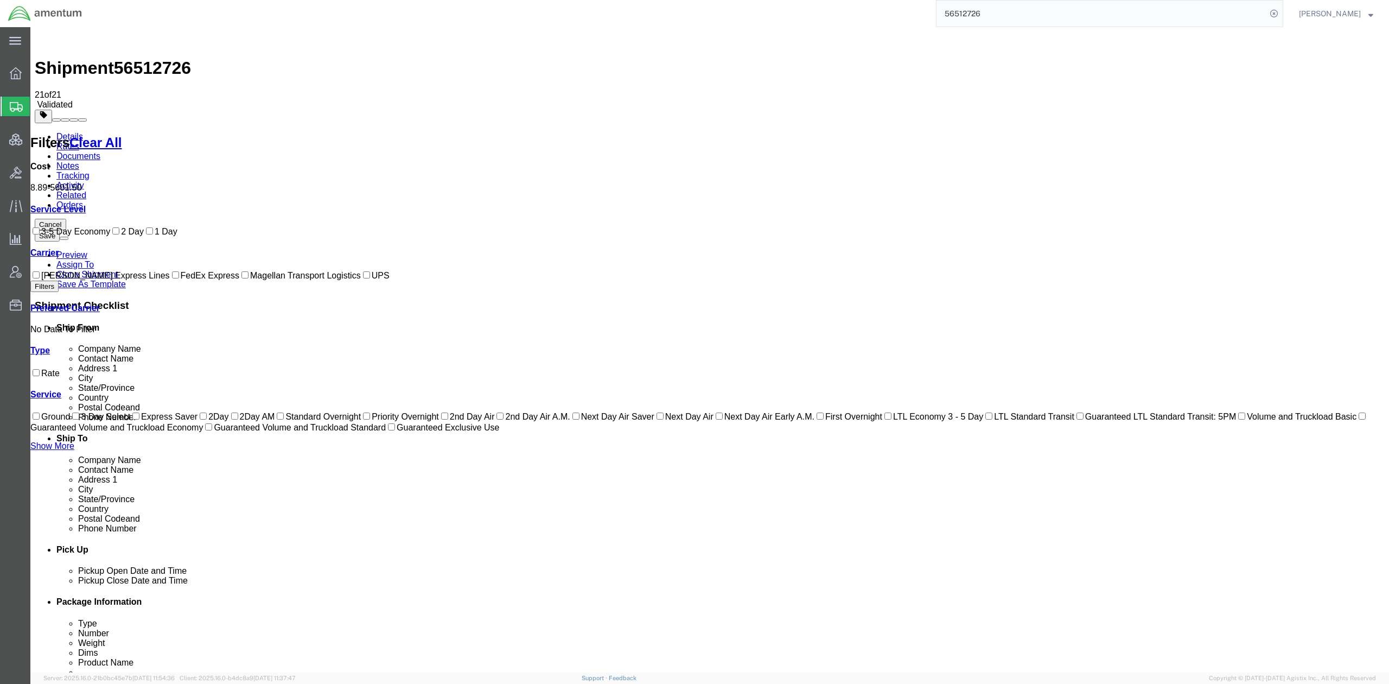
drag, startPoint x: 40, startPoint y: 424, endPoint x: 61, endPoint y: 322, distance: 104.6
click at [40, 424] on div "Filters Clear All Cost 8.89 - 5601.50 Service Level 3-5 Day Economy 2 Day 1 Day…" at bounding box center [709, 398] width 1359 height 548
click at [70, 132] on link "Details" at bounding box center [69, 136] width 27 height 9
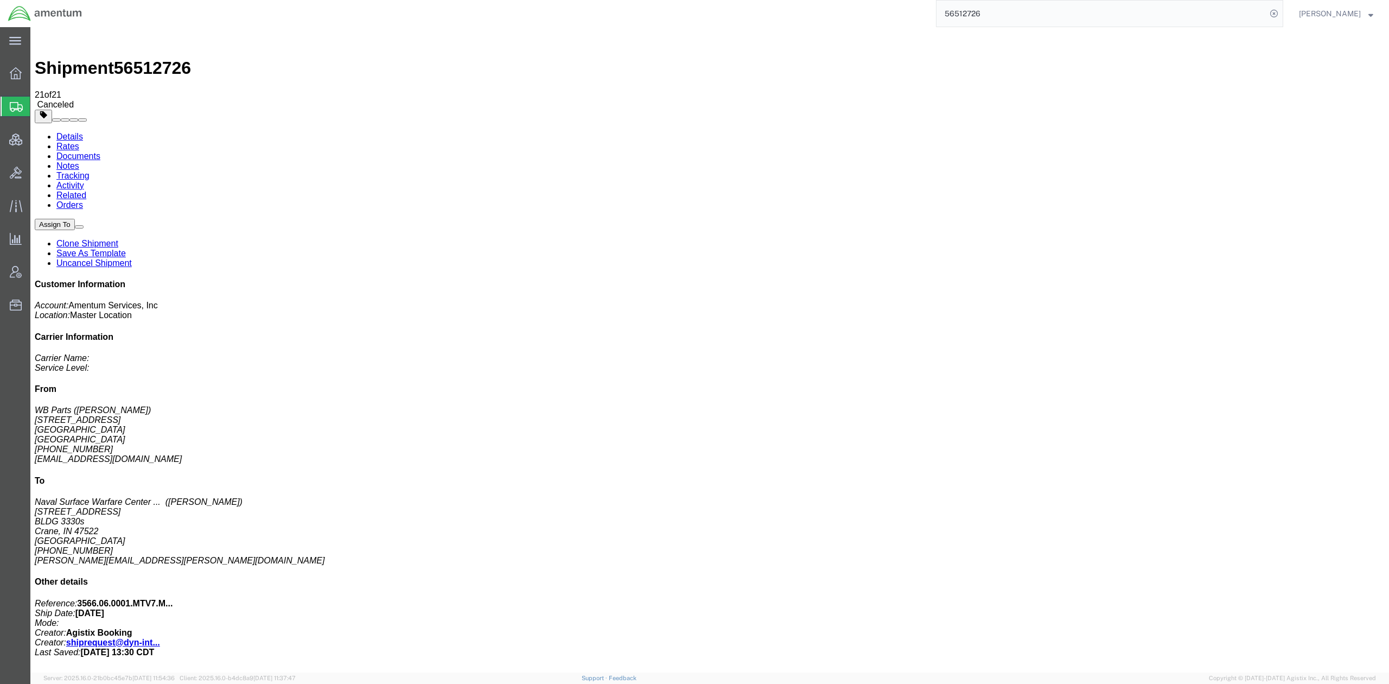
click button "button"
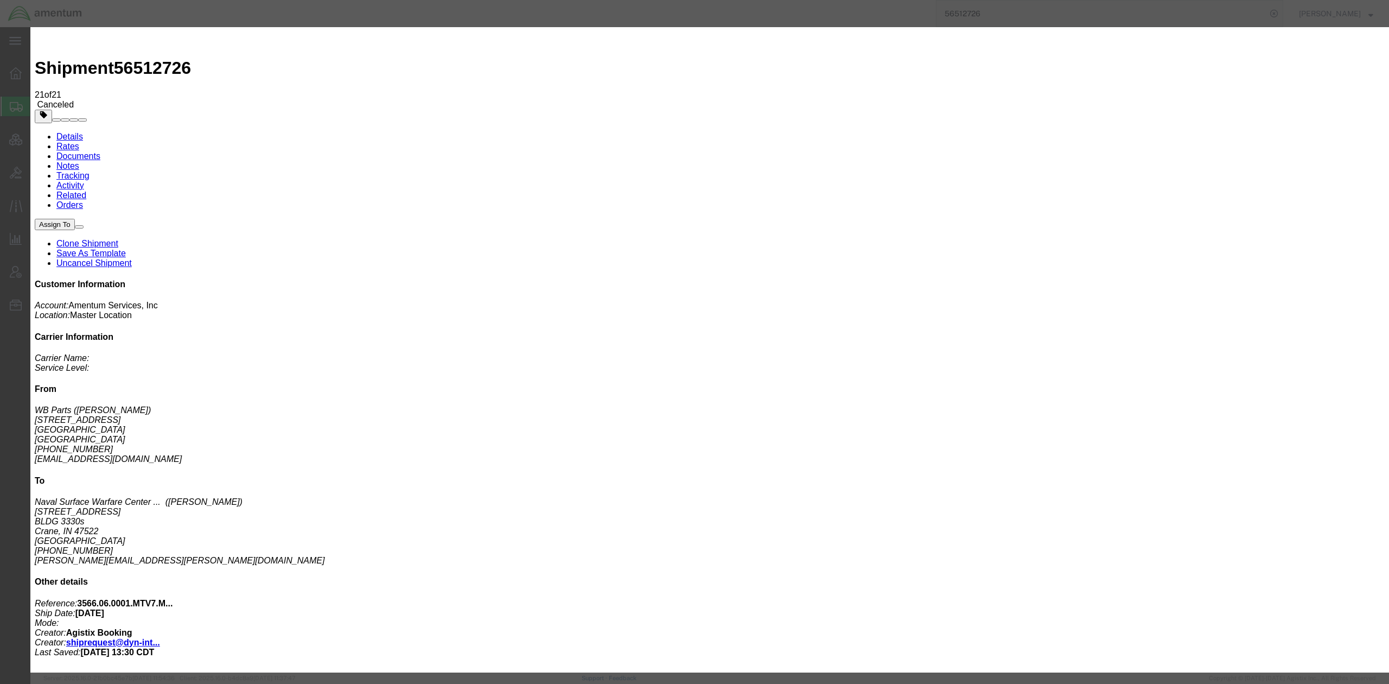
click select "Select Air Less than Truckload Multi-Leg Ocean Freight Rail Small Parcel Truckl…"
select select "SMAL"
click select "Select Air Less than Truckload Multi-Leg Ocean Freight Rail Small Parcel Truckl…"
click button "Save"
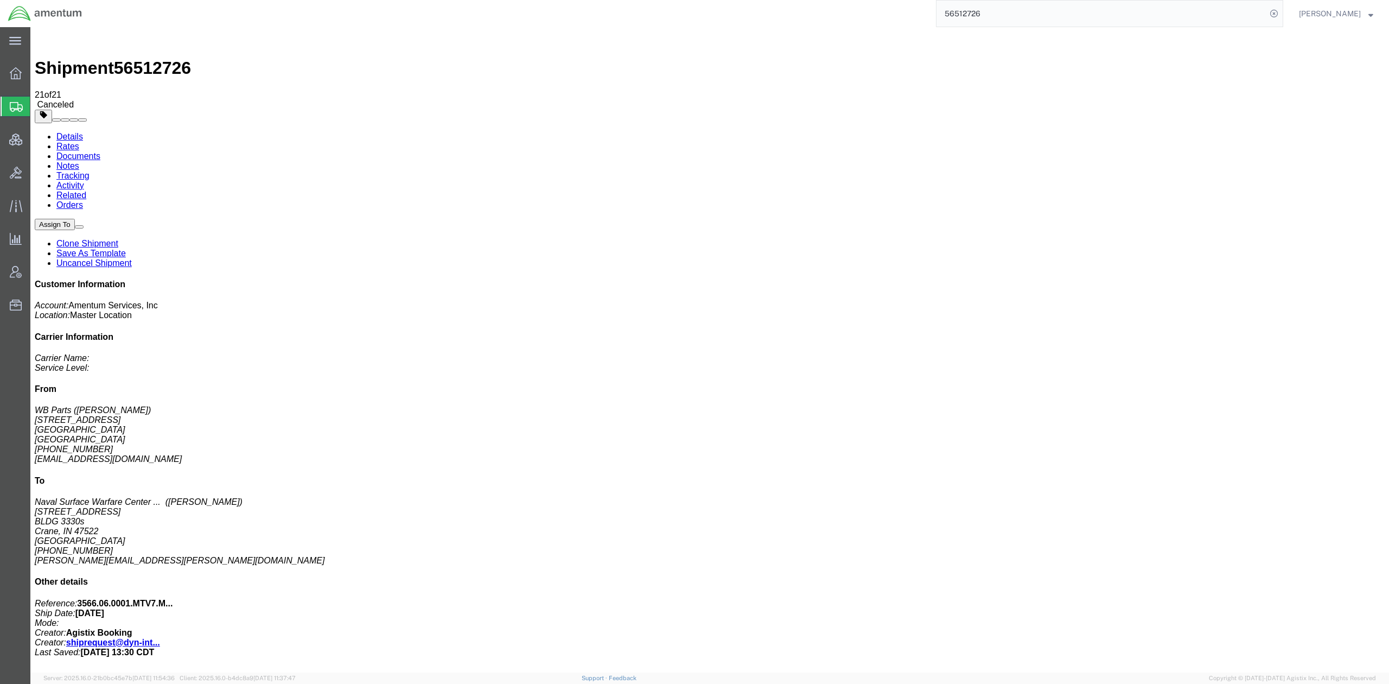
click link "Activity"
click at [37, 301] on span "Resources" at bounding box center [34, 305] width 8 height 22
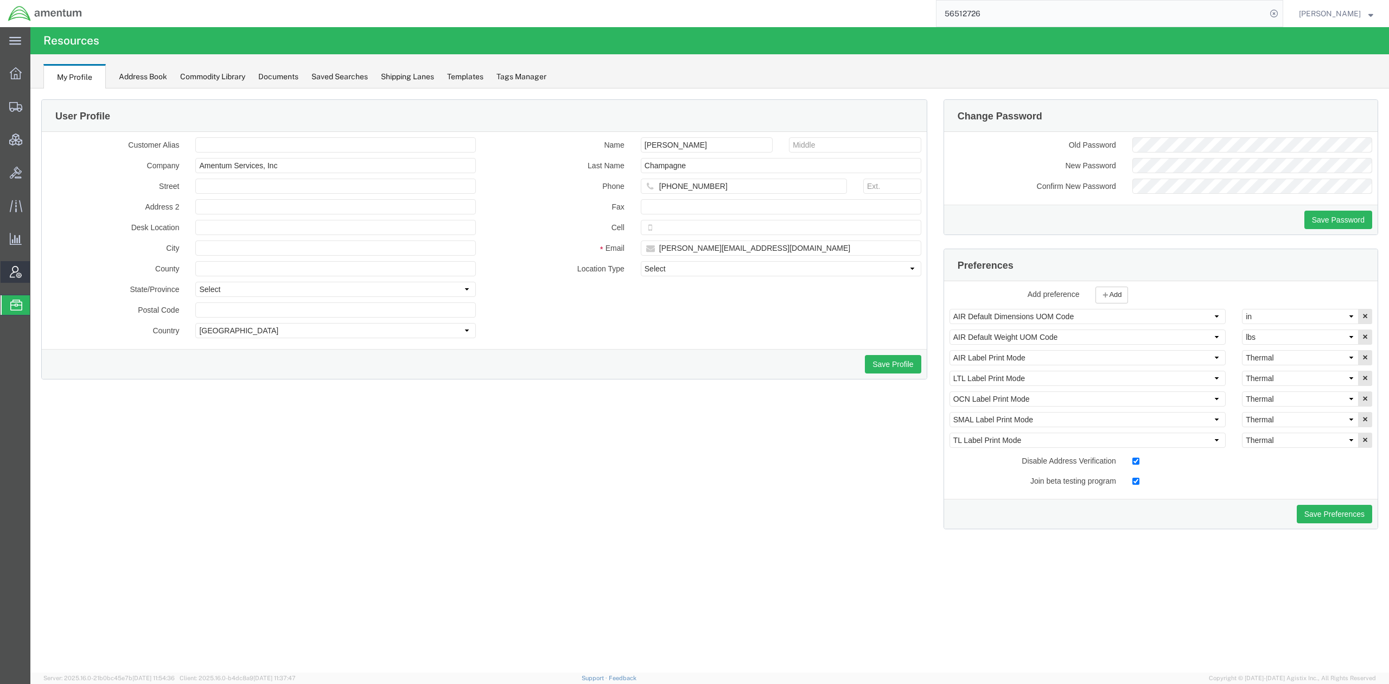
click at [37, 272] on span "Account Admin" at bounding box center [34, 272] width 8 height 22
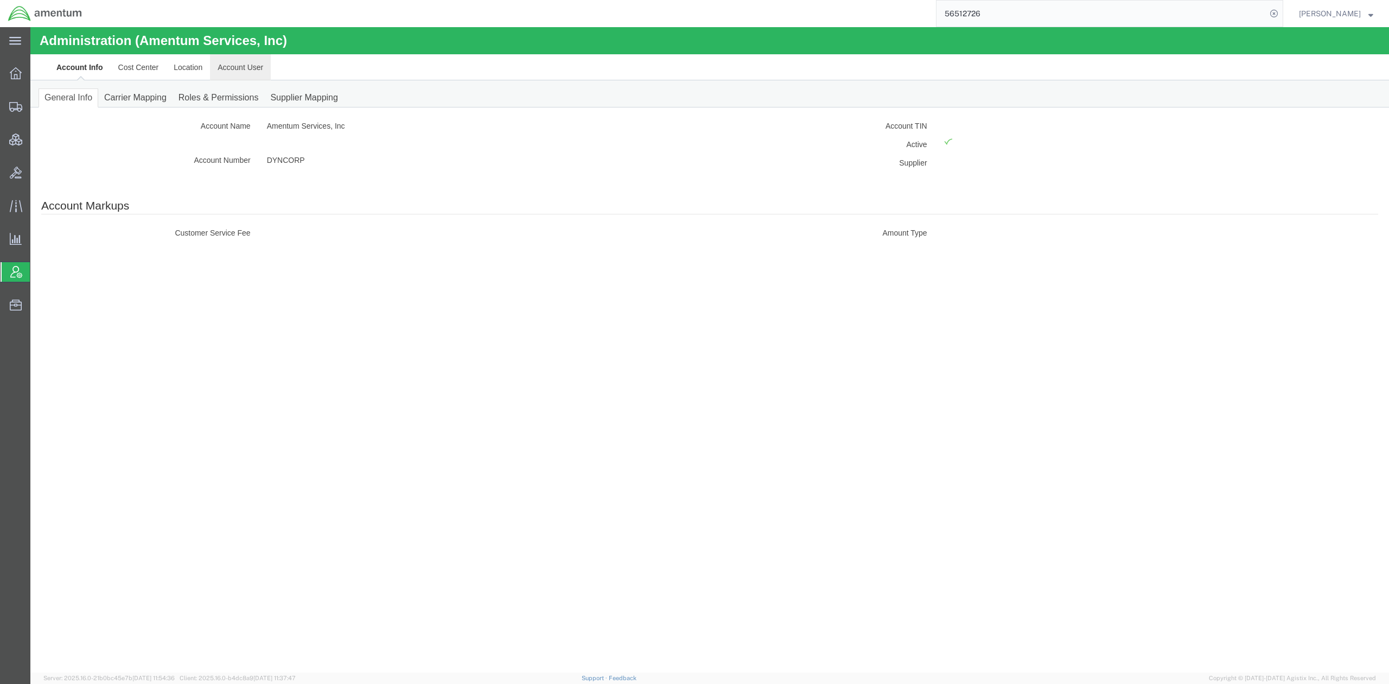
click at [246, 67] on link "Account User" at bounding box center [240, 67] width 61 height 26
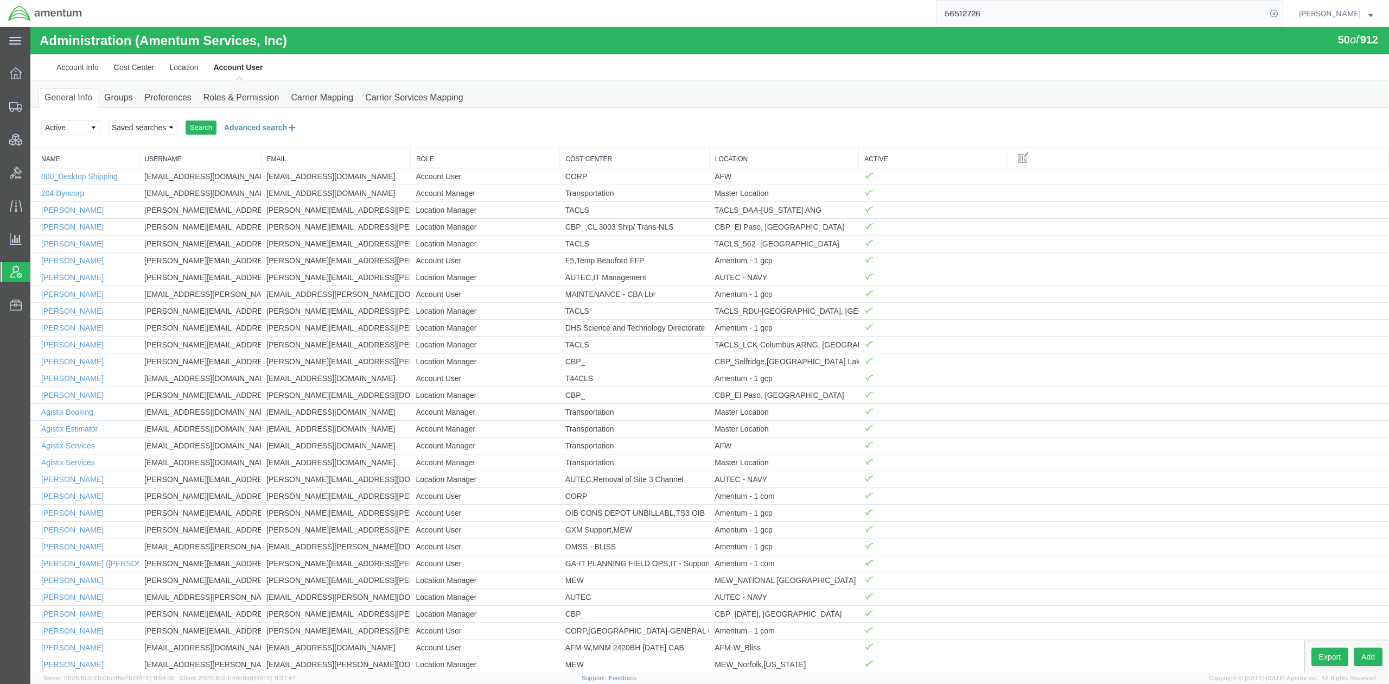
click at [248, 122] on button "Advanced search" at bounding box center [261, 127] width 88 height 18
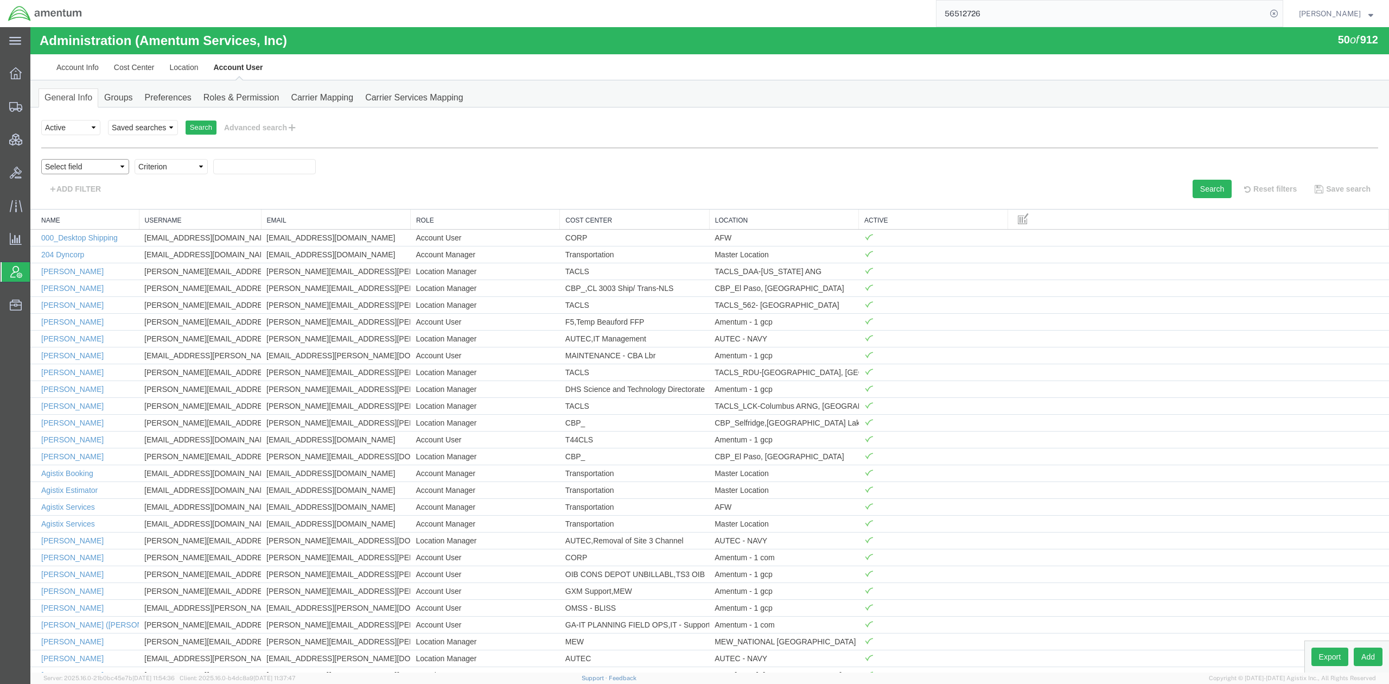
click at [105, 160] on select "Select field Cost Center Email Location Name Role Username" at bounding box center [85, 166] width 88 height 15
select select "personName"
click at [41, 159] on select "Select field Cost Center Email Location Name Role Username" at bounding box center [85, 166] width 88 height 15
click at [170, 173] on select "Criterion contains does not contain is is blank is not blank starts with" at bounding box center [171, 166] width 73 height 15
select select "contains"
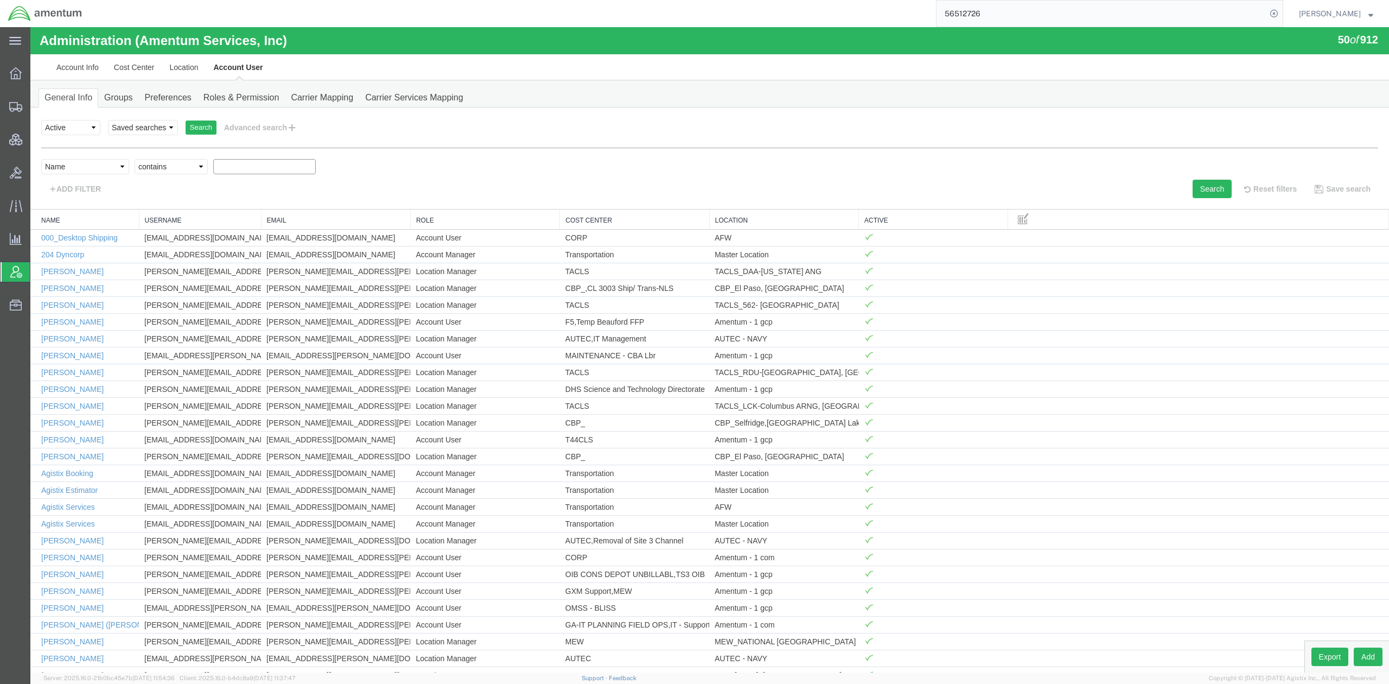
click at [135, 159] on select "Criterion contains does not contain is is blank is not blank starts with" at bounding box center [171, 166] width 73 height 15
paste input "Ashley Ramsey"
type input "Ashley Ramsey"
click at [812, 189] on button "Search" at bounding box center [1212, 189] width 39 height 18
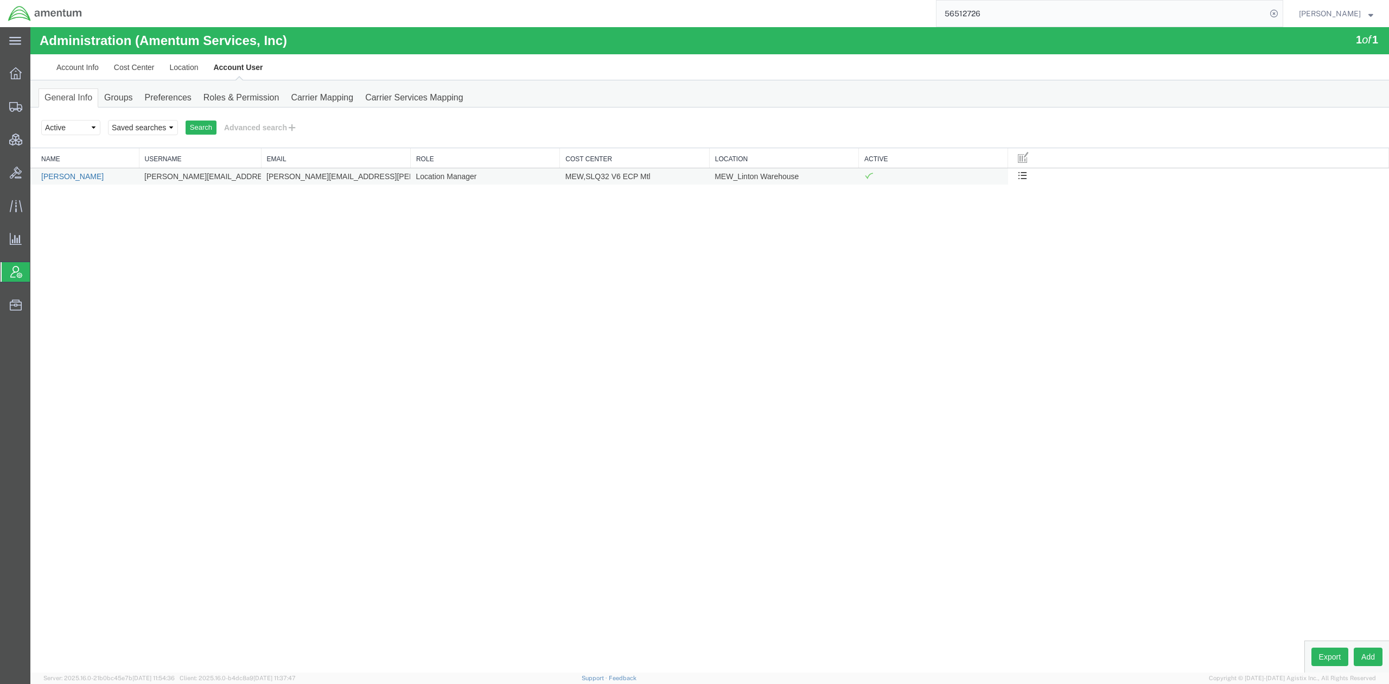
click at [72, 177] on link "Ashley Ramsey" at bounding box center [72, 176] width 62 height 9
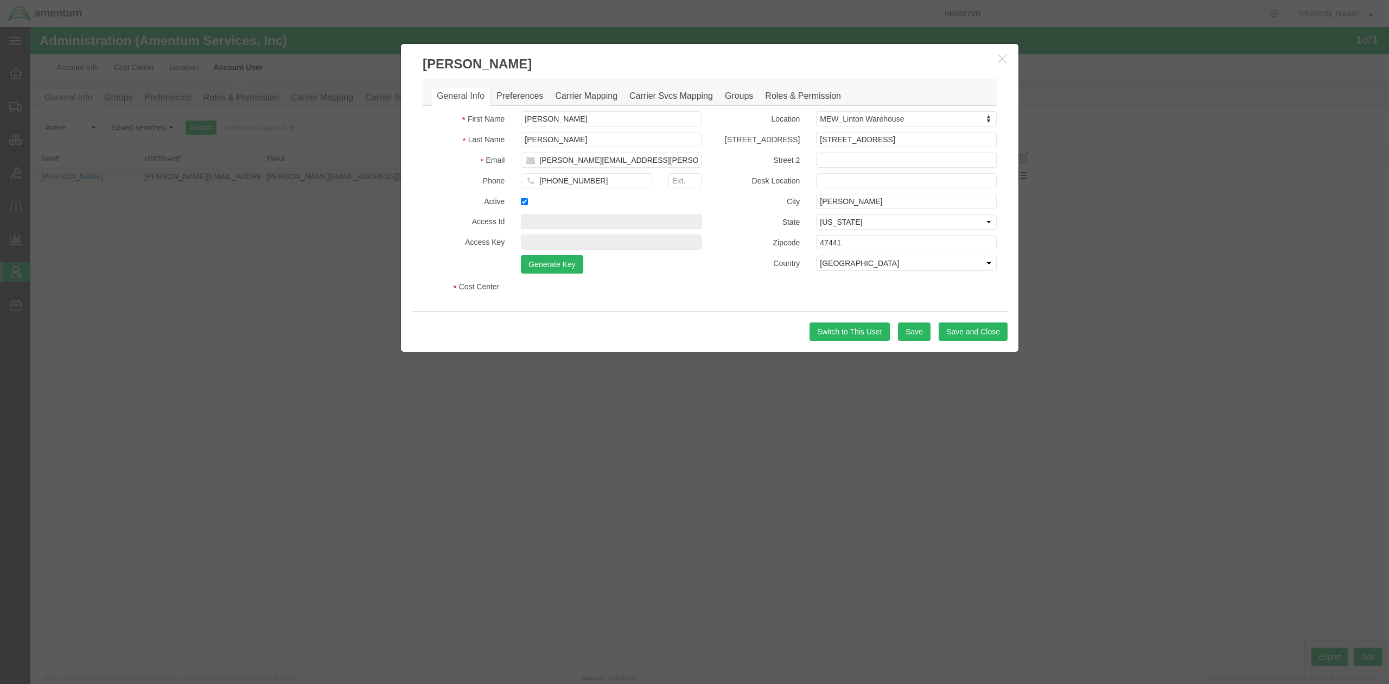
select select "COSTCENTER"
select select "DEPARTMENT"
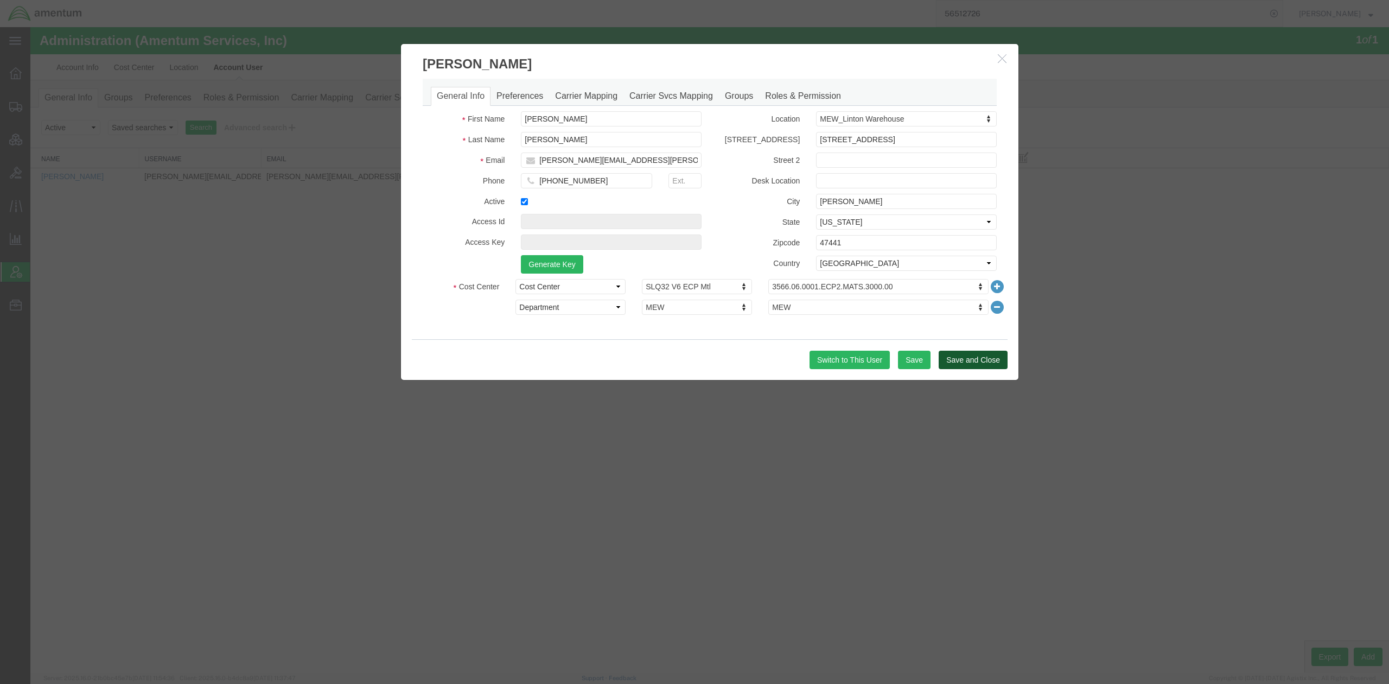
click at [812, 365] on button "Save and Close" at bounding box center [973, 360] width 69 height 18
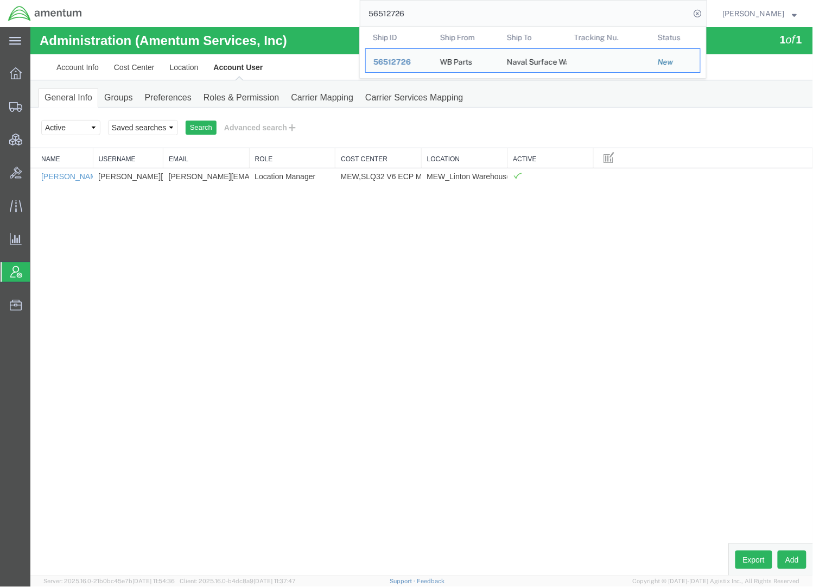
drag, startPoint x: 422, startPoint y: 7, endPoint x: 103, endPoint y: -35, distance: 321.9
click at [103, 0] on html "main_menu Created with Sketch. Collapse Menu Overview Shipments Shipment Manage…" at bounding box center [406, 293] width 813 height 587
paste input "01362"
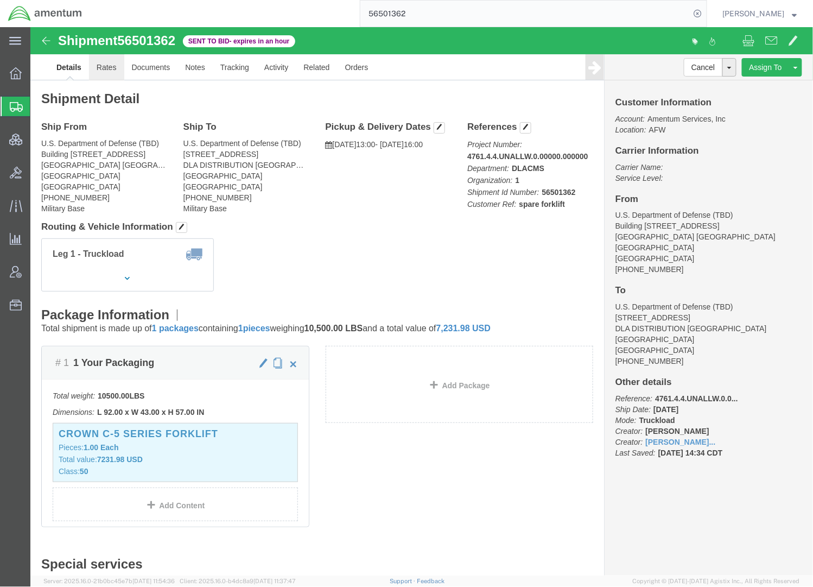
click link "Rates"
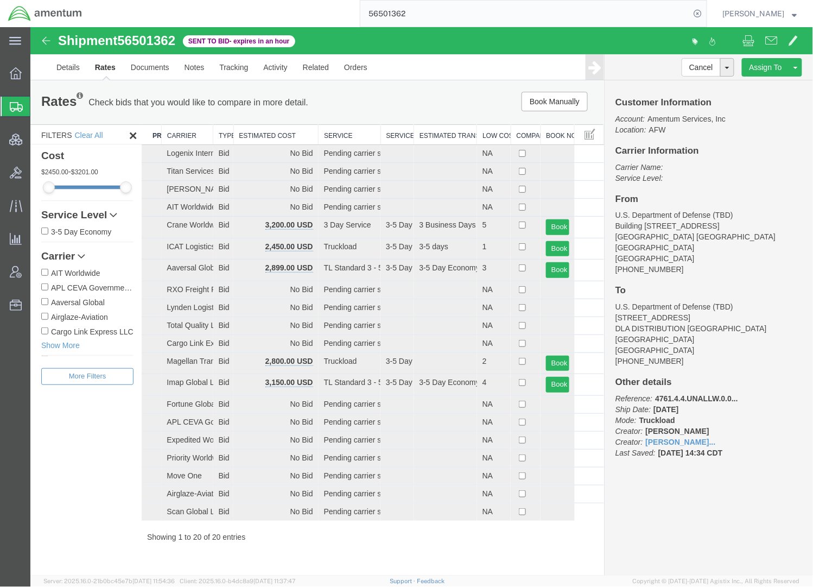
click at [263, 132] on th "Estimated Cost" at bounding box center [275, 134] width 85 height 20
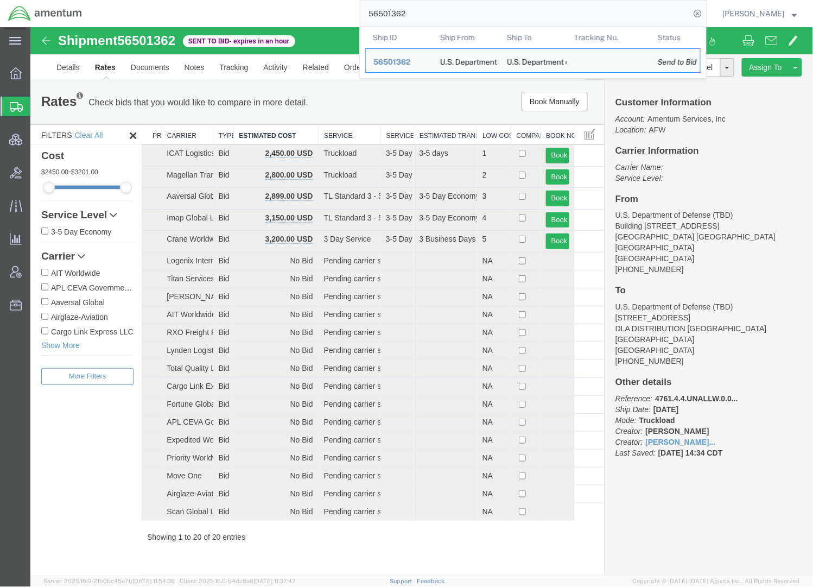
drag, startPoint x: 560, startPoint y: 7, endPoint x: 162, endPoint y: 14, distance: 398.4
click at [162, 14] on div "56501362 Ship ID Ship From Ship To Tracking Nu. Status Ship ID 56501362 Ship Fr…" at bounding box center [398, 13] width 617 height 27
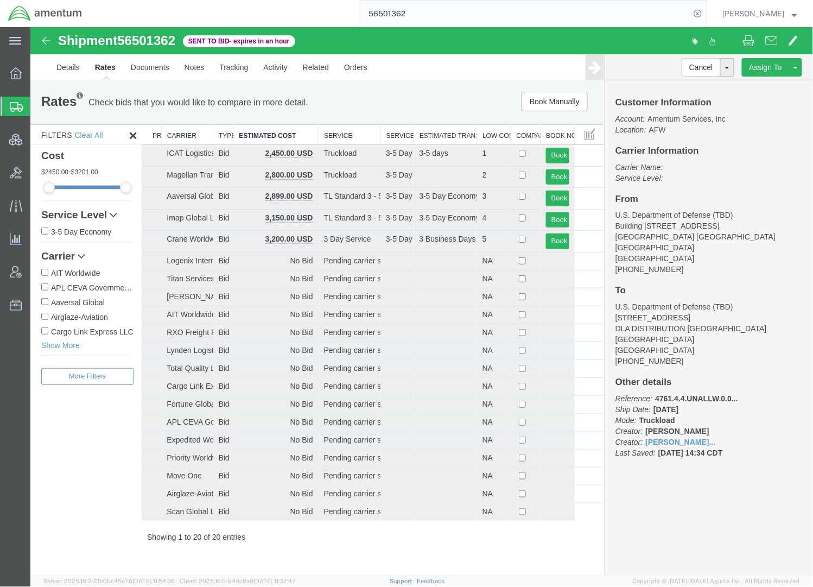
paste input "391973228696"
type input "391973228696"
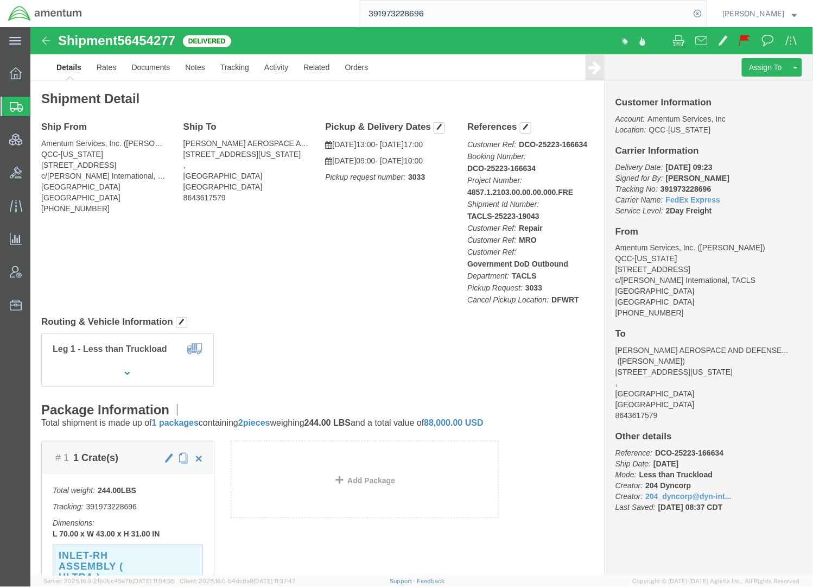
click div "Ship From Amentum Services, Inc. (Rebecca Thorstenson) QCC-Texas 4050 Valley Vi…"
click link "Rates"
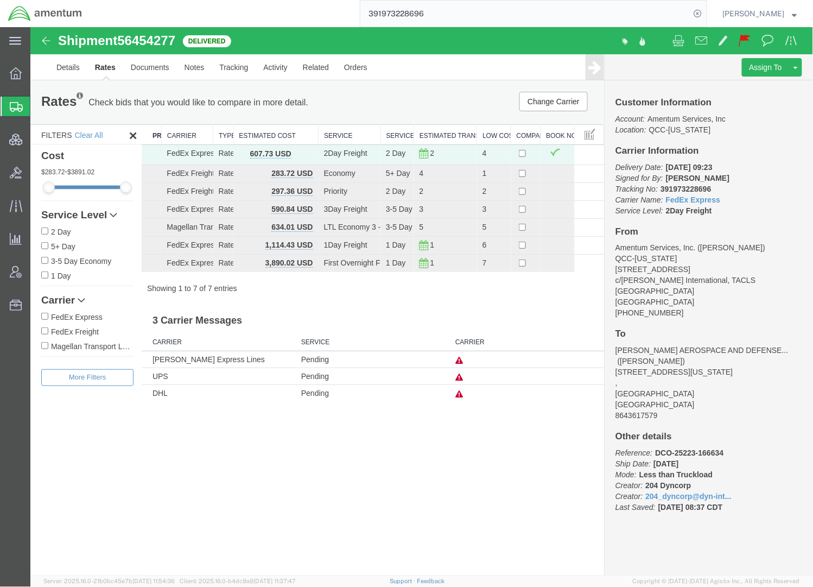
drag, startPoint x: 255, startPoint y: 521, endPoint x: 263, endPoint y: 505, distance: 17.7
click at [255, 521] on div "Shipment 56454277 7 of 7 Delivered Details Rates Documents Notes Tracking Activ…" at bounding box center [421, 301] width 783 height 548
drag, startPoint x: 179, startPoint y: 460, endPoint x: 98, endPoint y: 466, distance: 81.1
click at [179, 460] on div "Shipment 56454277 7 of 7 Delivered Details Rates Documents Notes Tracking Activ…" at bounding box center [421, 301] width 783 height 548
click at [239, 449] on div "Shipment 56454277 7 of 7 Delivered Details Rates Documents Notes Tracking Activ…" at bounding box center [421, 301] width 783 height 548
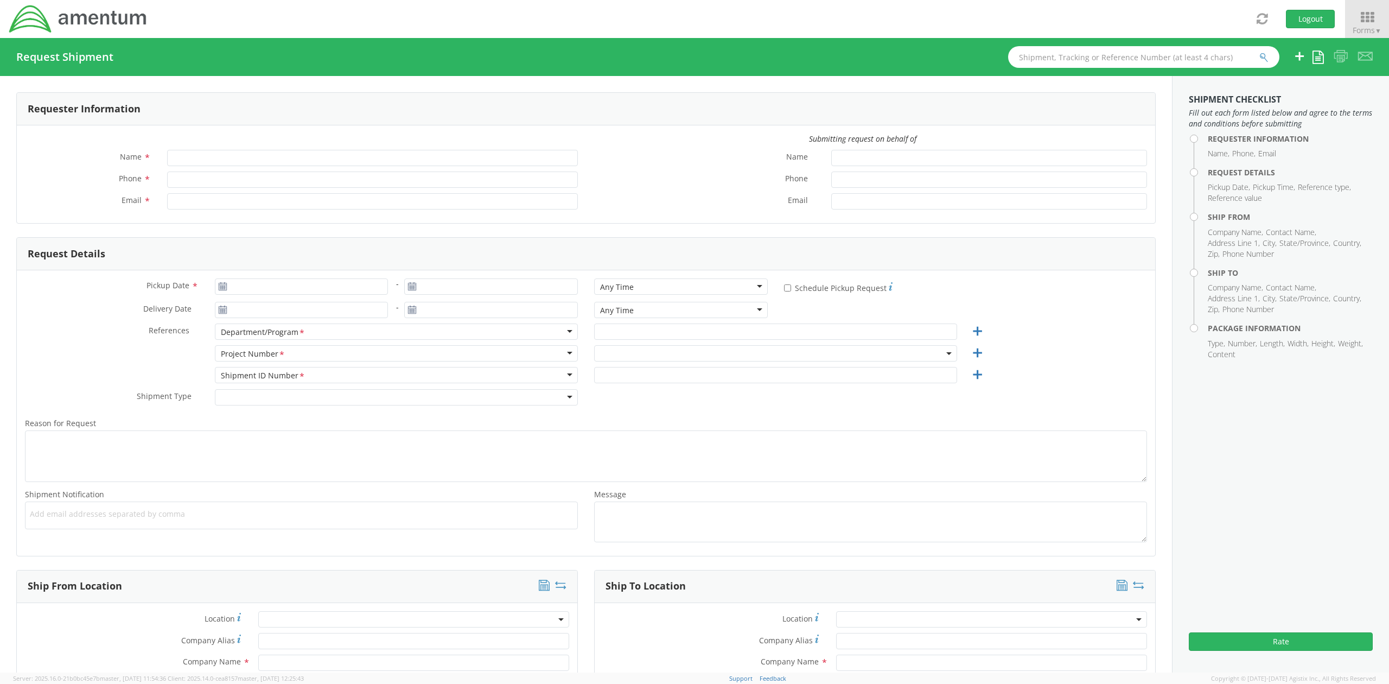
type input "[PERSON_NAME]"
type input "[PHONE_NUMBER]"
type input "jason.champagne2@amentum.com"
select select "OVHD.600294.PURCH"
click at [653, 357] on span "OVHD.600294.PURCH" at bounding box center [775, 353] width 351 height 10
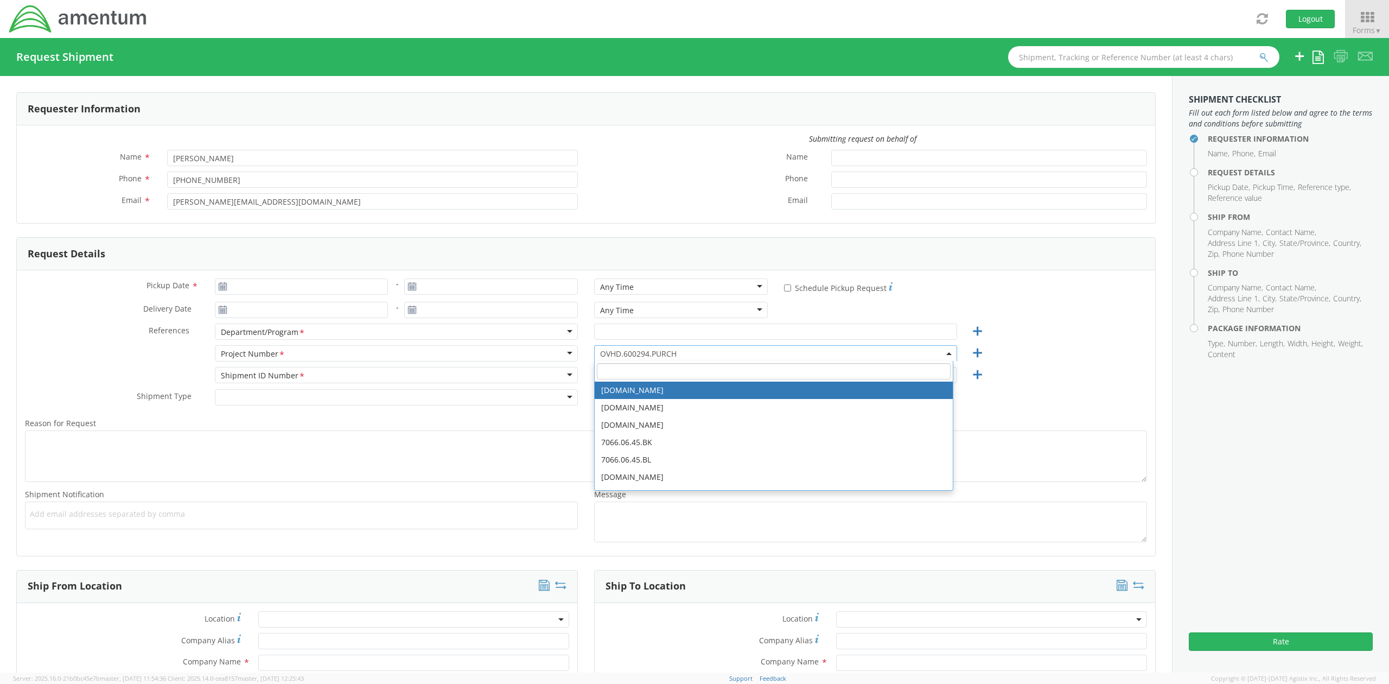
paste input "3566.06.0001.MTV7.MATS.3000.00"
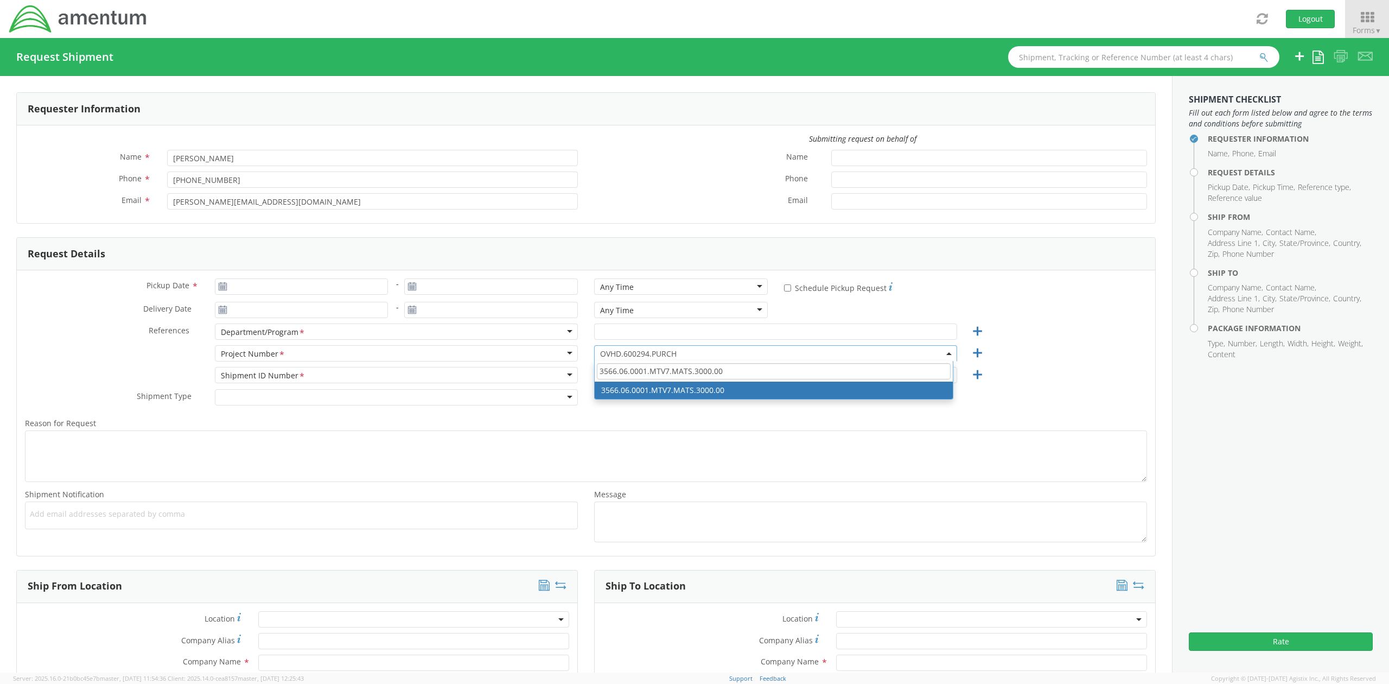
type input "3566.06.0001.MTV7.MATS.3000.00"
select select "3566.06.0001.MTV7.MATS.3000.00"
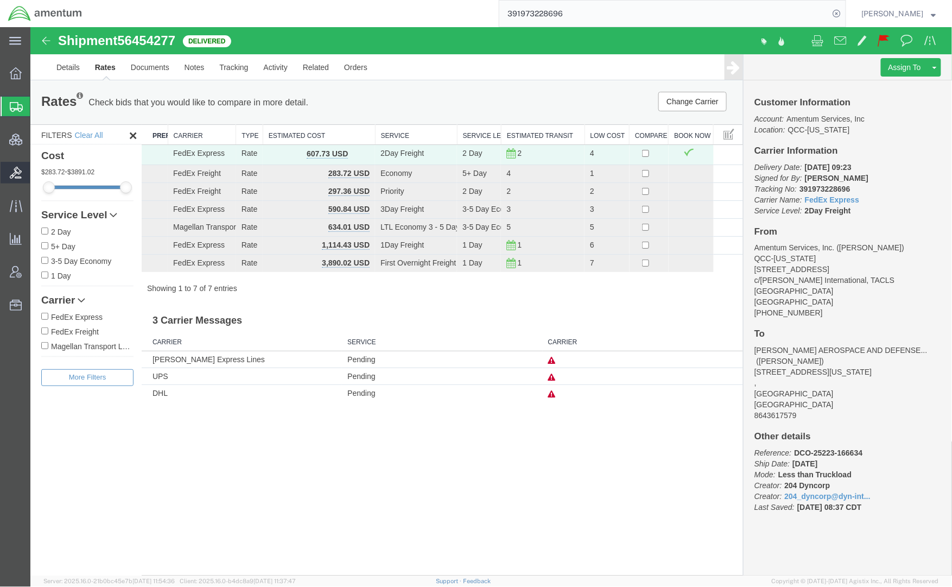
click at [37, 170] on span "Bids" at bounding box center [34, 173] width 8 height 22
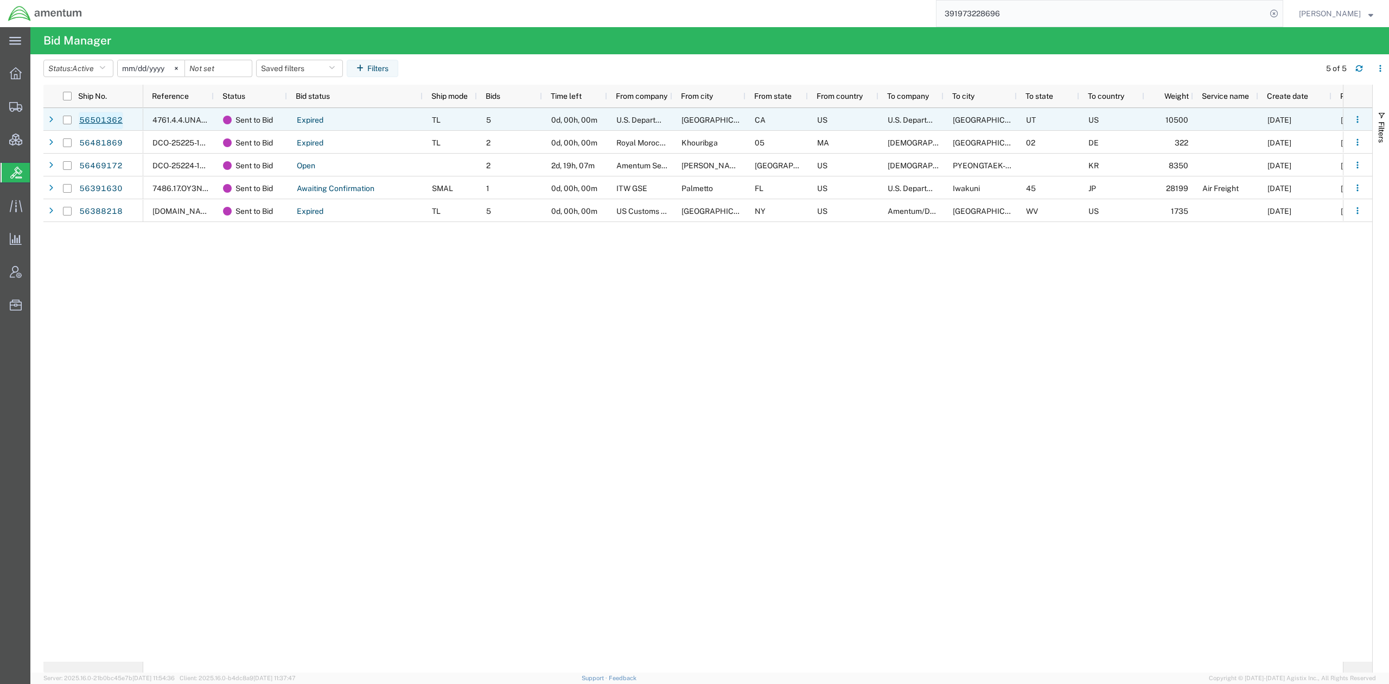
click at [113, 122] on link "56501362" at bounding box center [101, 120] width 45 height 17
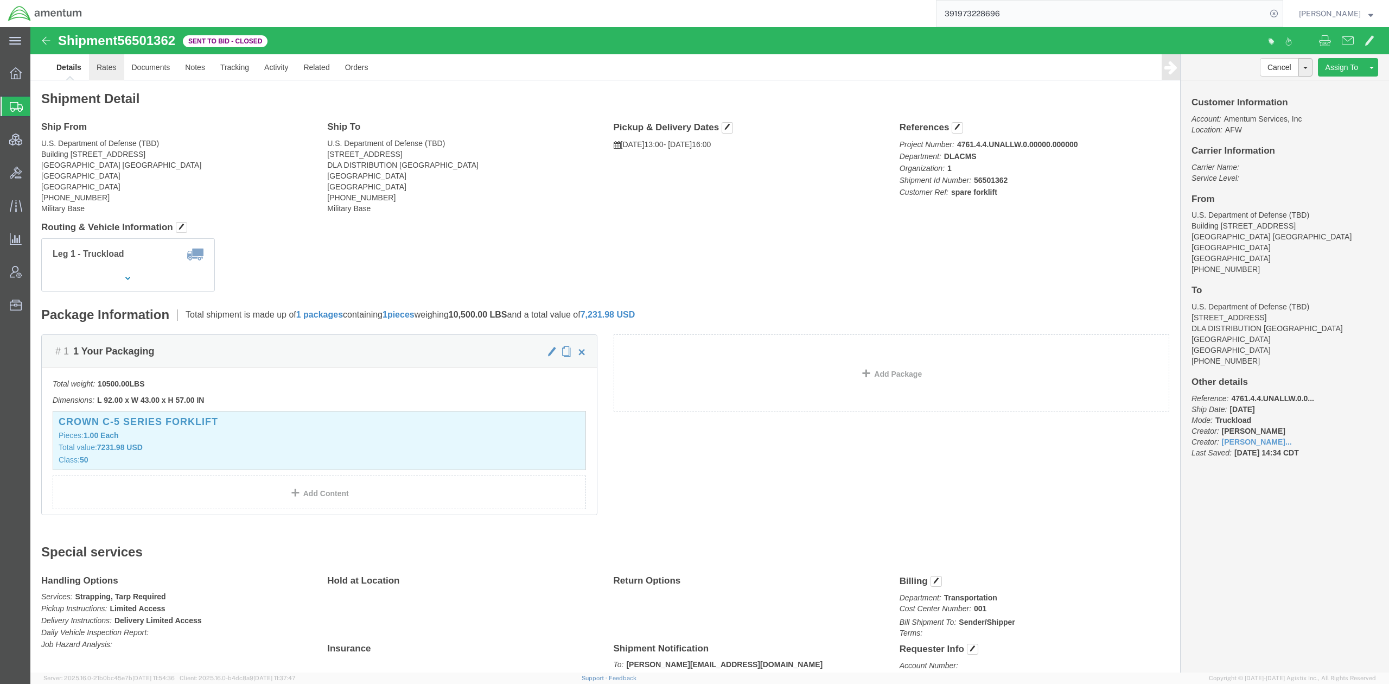
click link "Rates"
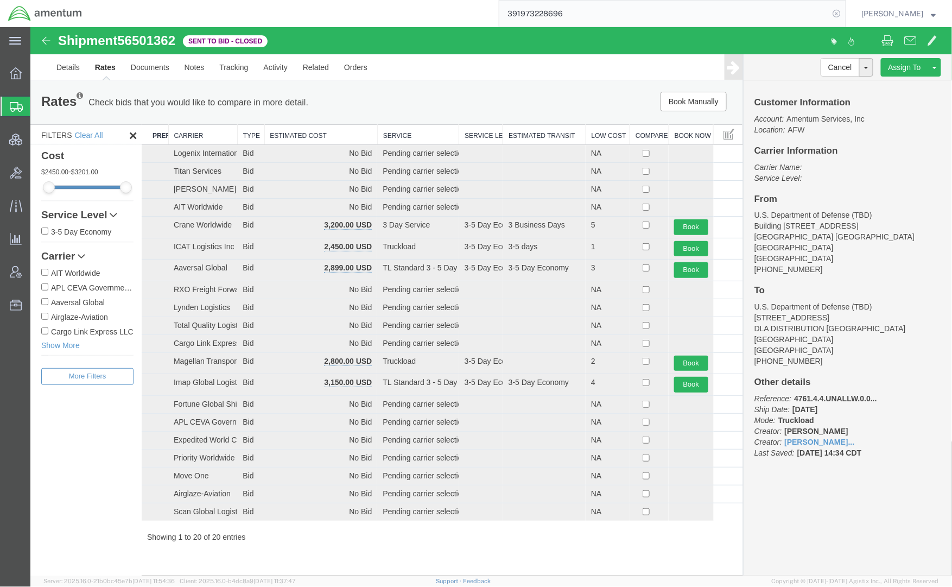
click at [833, 15] on icon at bounding box center [836, 13] width 15 height 15
click at [352, 135] on th "Estimated Cost" at bounding box center [320, 134] width 113 height 20
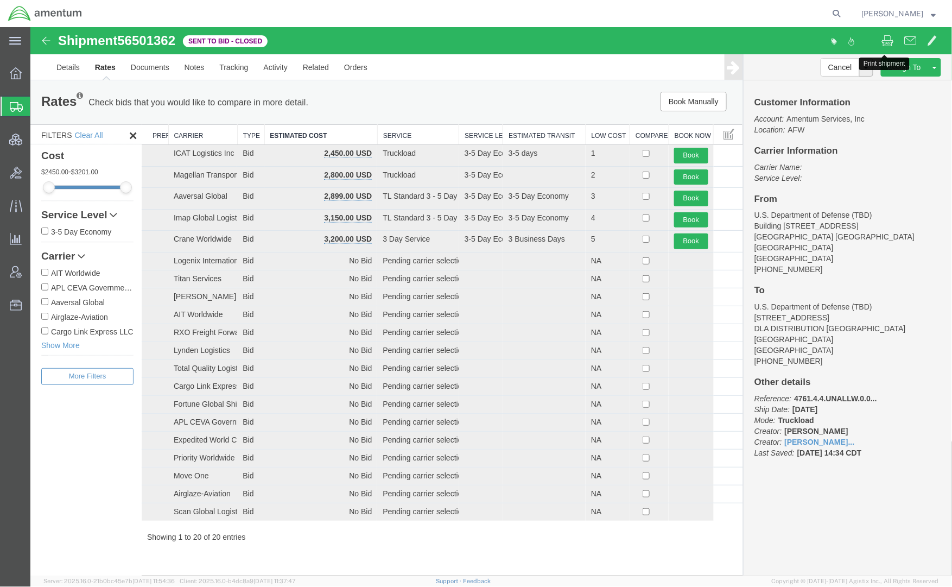
click at [883, 39] on span at bounding box center [887, 39] width 12 height 13
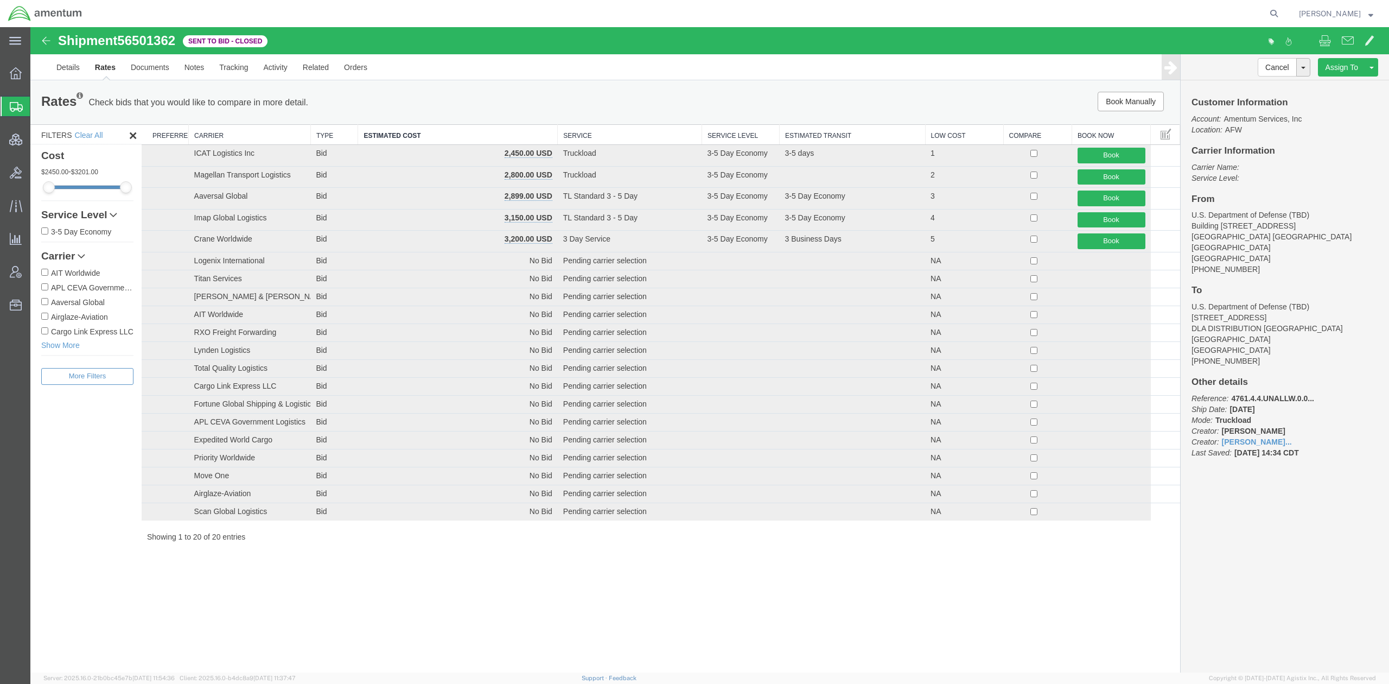
click at [582, 572] on div "Shipment 56501362 20 of 20 Sent to Bid - Closed Print shipment Details Rates Do…" at bounding box center [709, 349] width 1359 height 645
click at [951, 14] on icon at bounding box center [1274, 13] width 15 height 15
paste input "56510654"
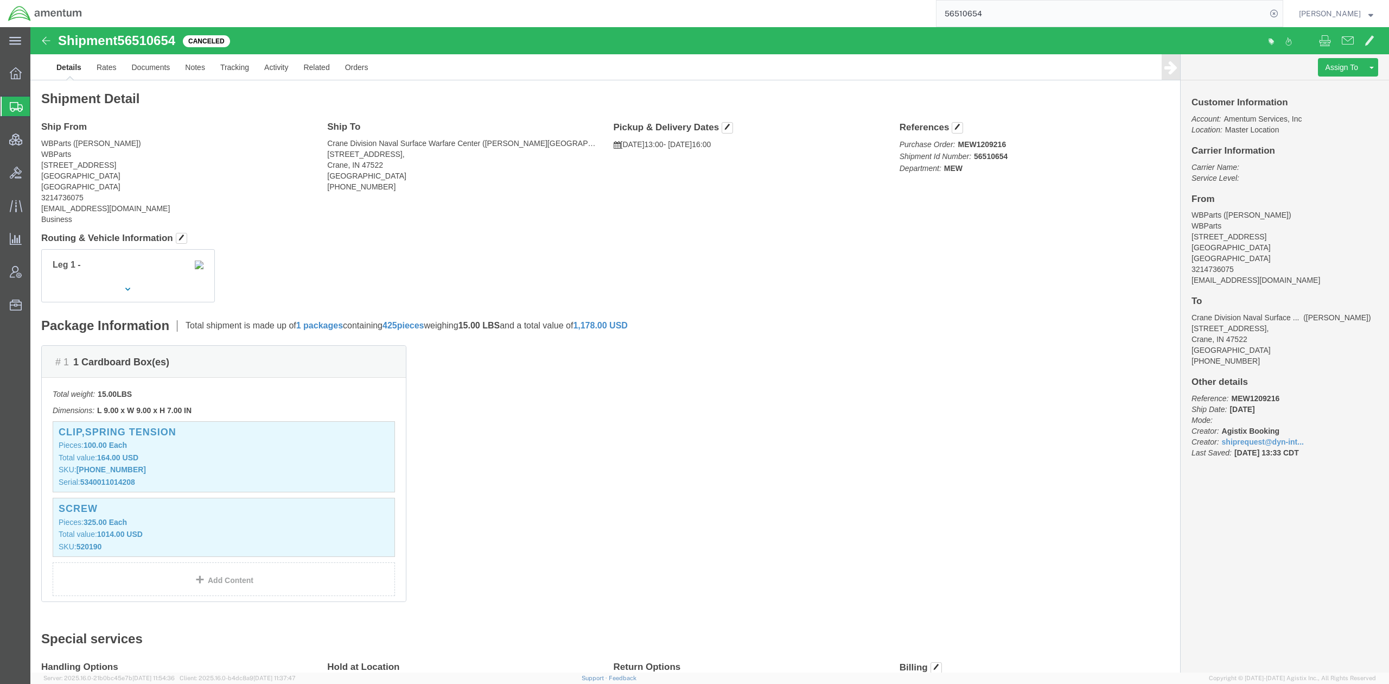
click at [39, 106] on span "Shipments" at bounding box center [34, 107] width 9 height 22
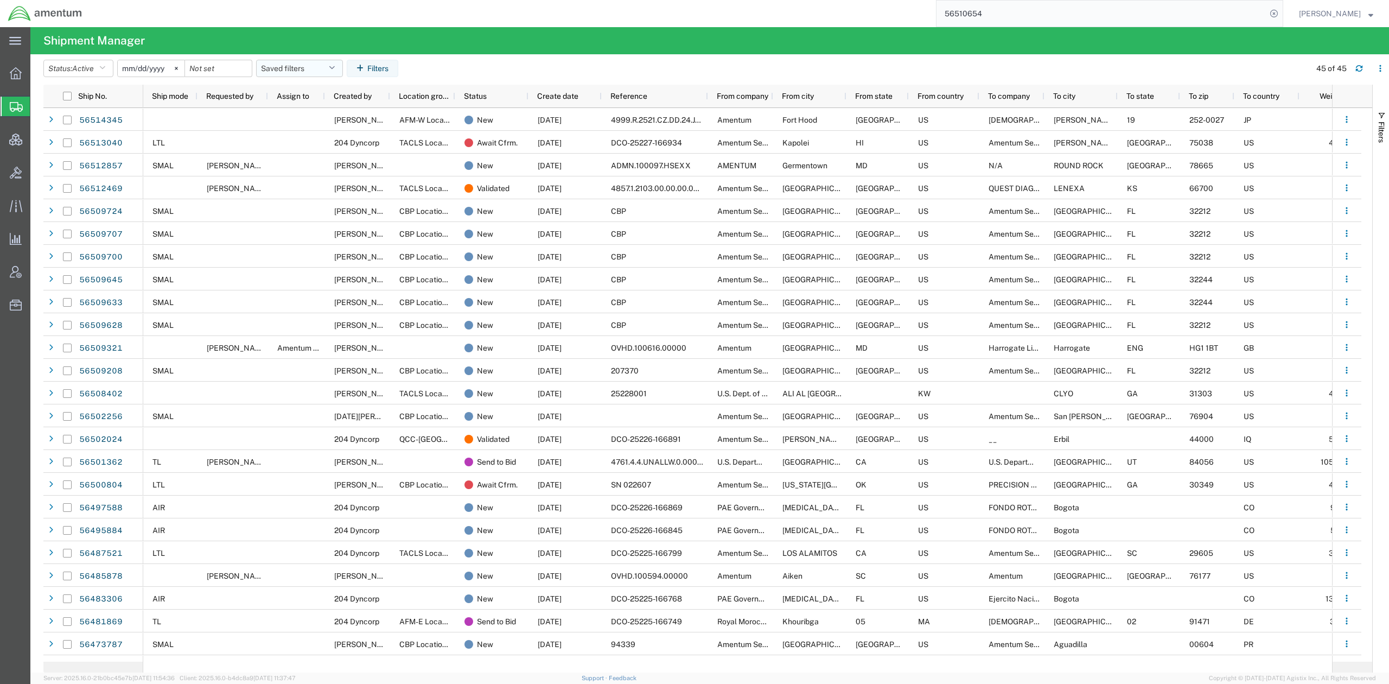
click at [295, 67] on button "Saved filters" at bounding box center [299, 68] width 87 height 17
click at [304, 131] on span "Active DCI shipments" at bounding box center [329, 136] width 142 height 20
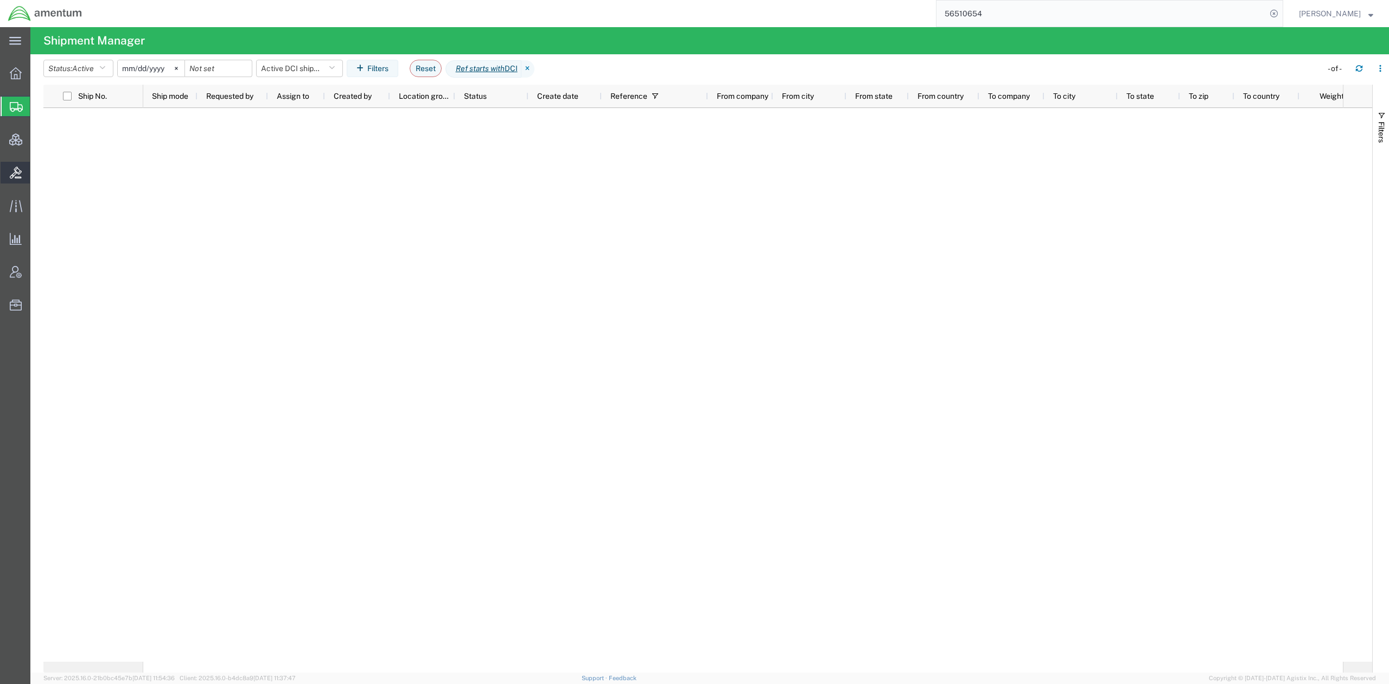
click at [37, 175] on span "Bids" at bounding box center [34, 173] width 8 height 22
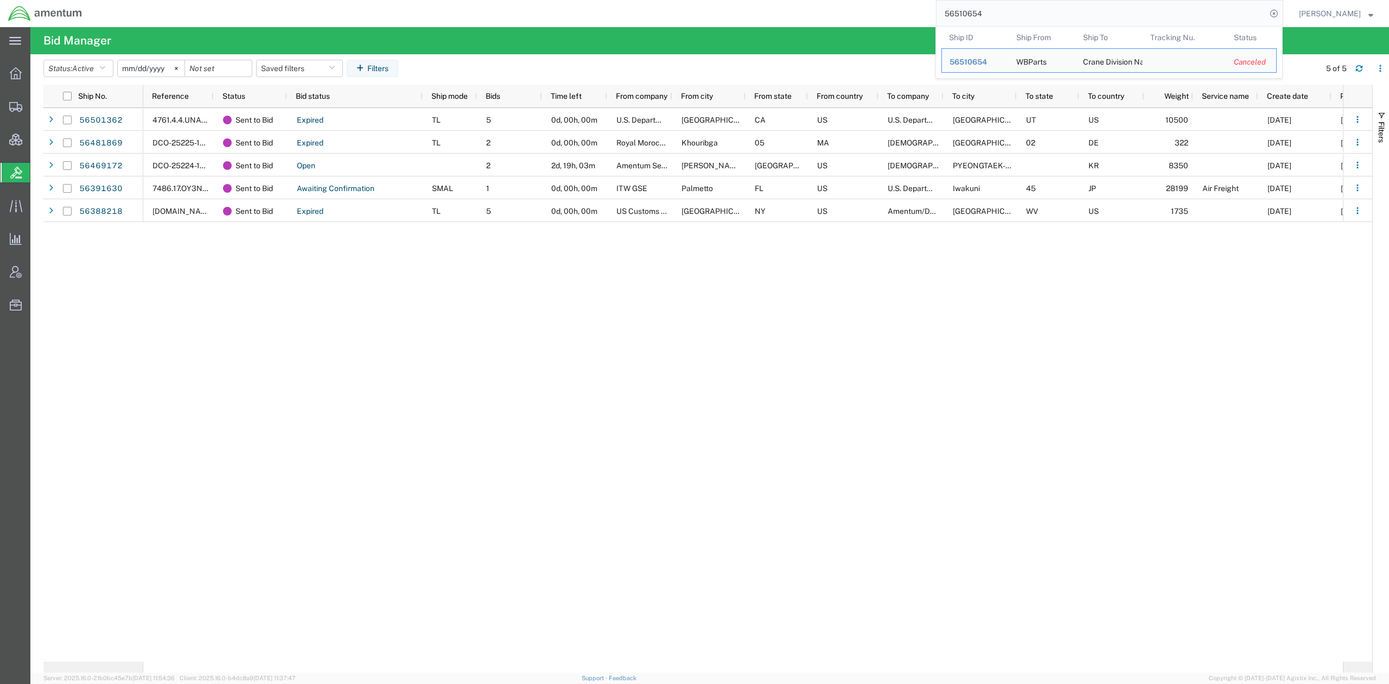
drag, startPoint x: 1123, startPoint y: 18, endPoint x: 782, endPoint y: 3, distance: 342.3
click at [782, 3] on div "56510654 Ship ID Ship From Ship To Tracking Nu. Status Ship ID 56510654 Ship Fr…" at bounding box center [686, 13] width 1193 height 27
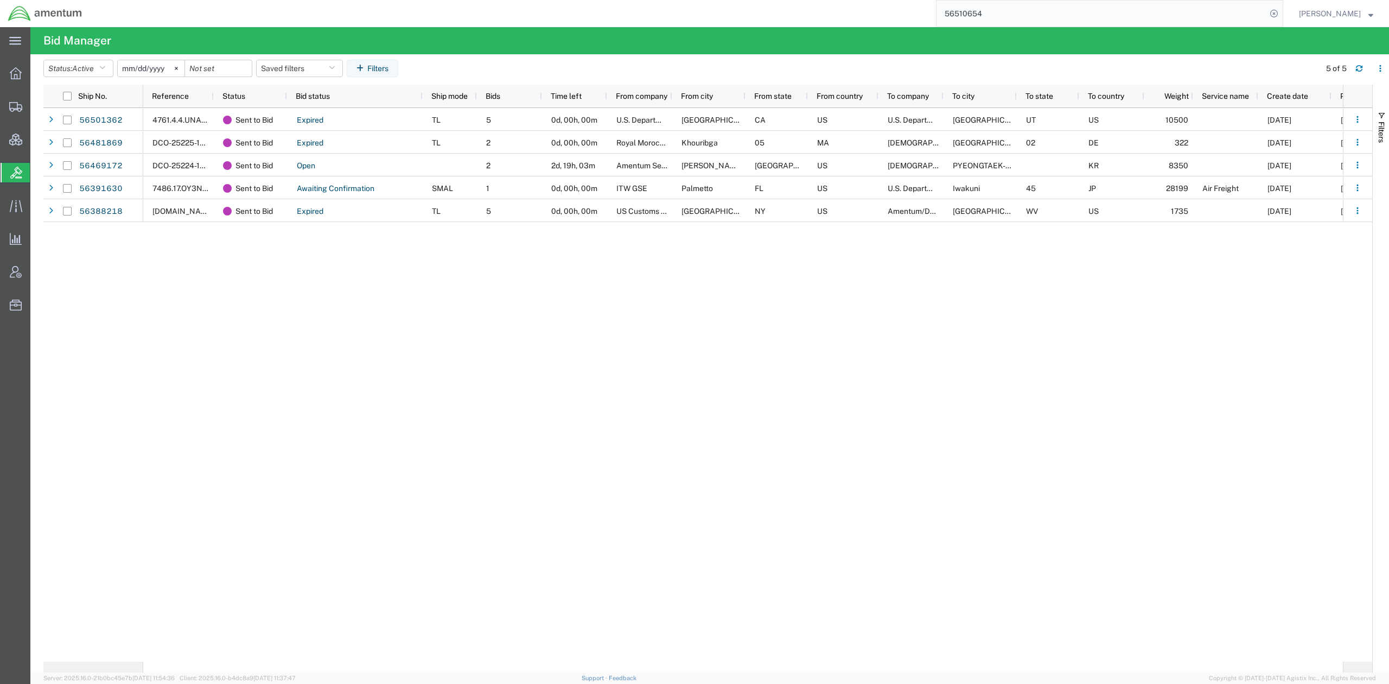
paste input "4345"
type input "56514345"
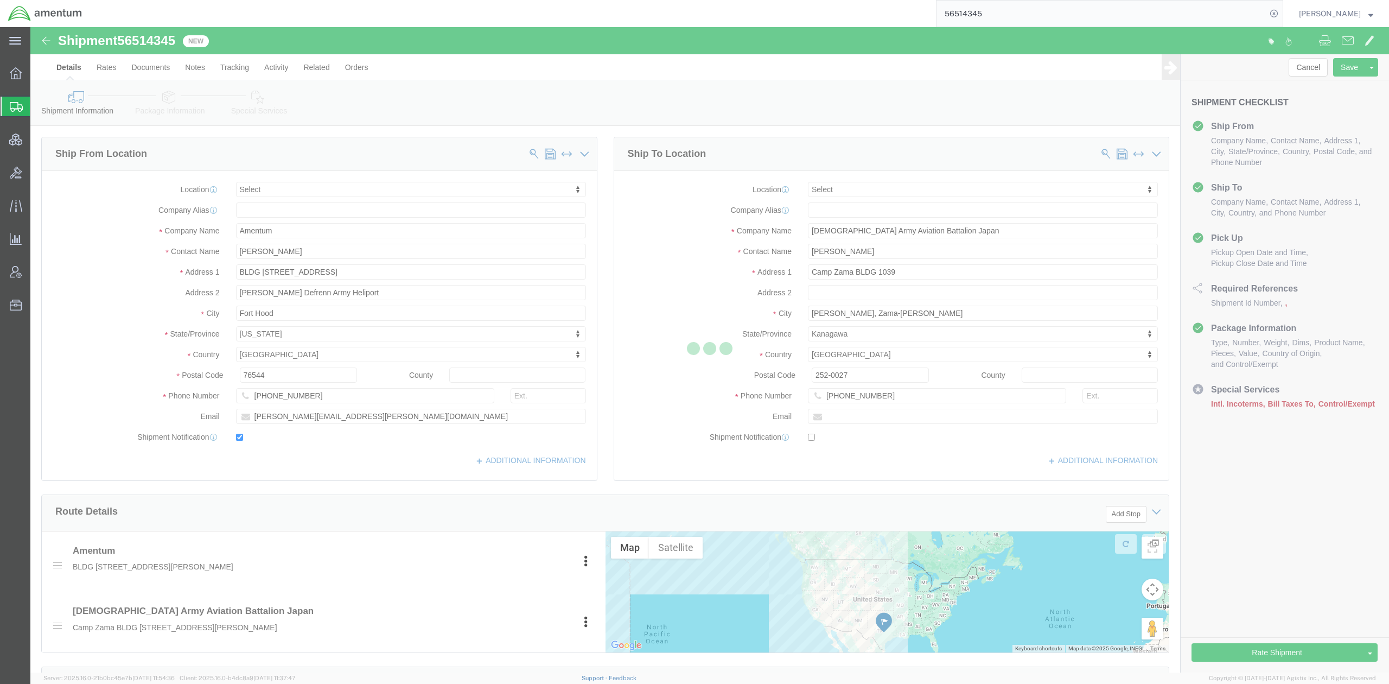
select select
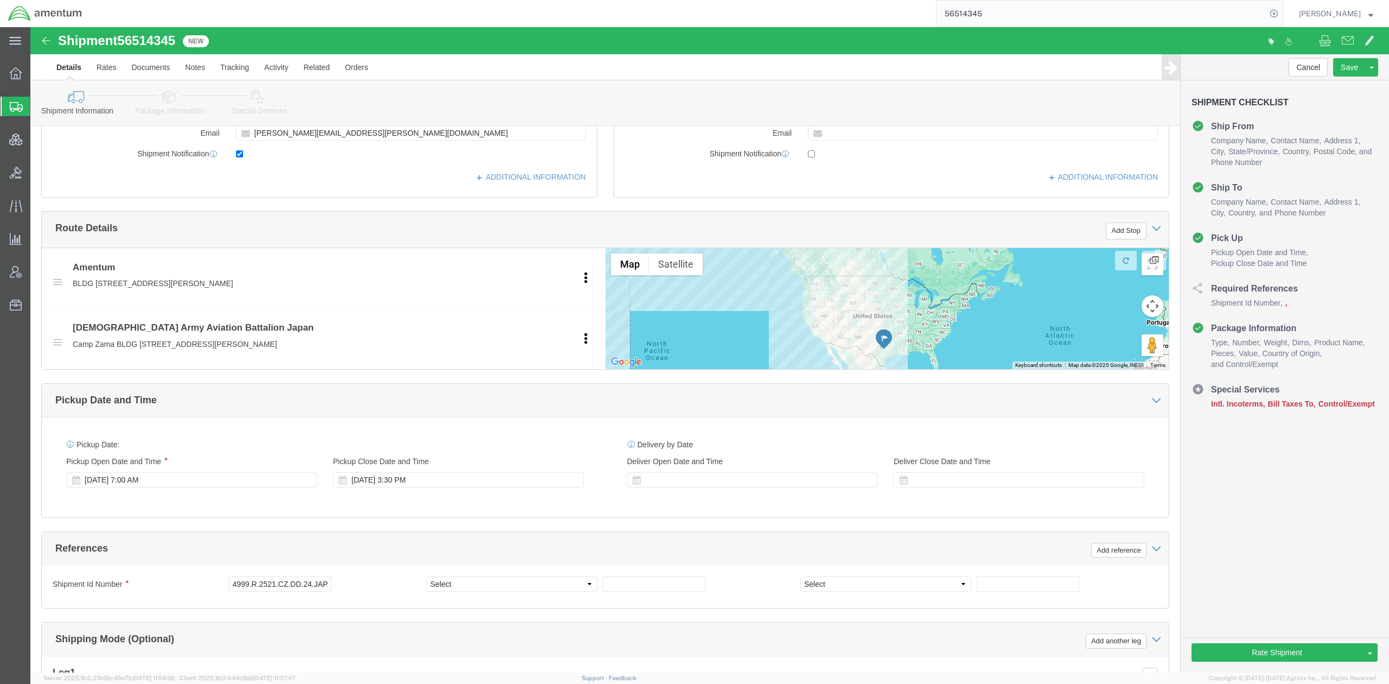
scroll to position [464, 0]
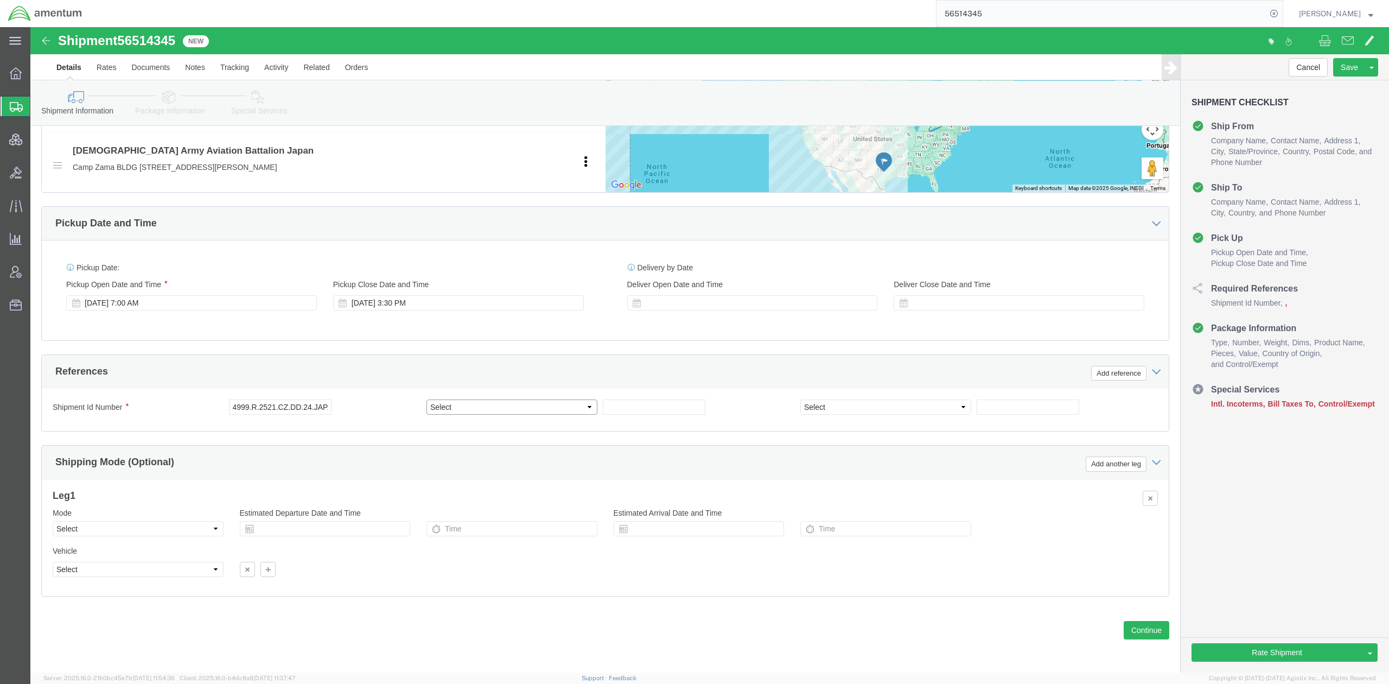
click select "Select Account Type Activity ID Airline Appointment Number ASN Batch Request # …"
select select "DEPT"
click select "Select Account Type Activity ID Airline Appointment Number ASN Batch Request # …"
click input "text"
type input "afm-w"
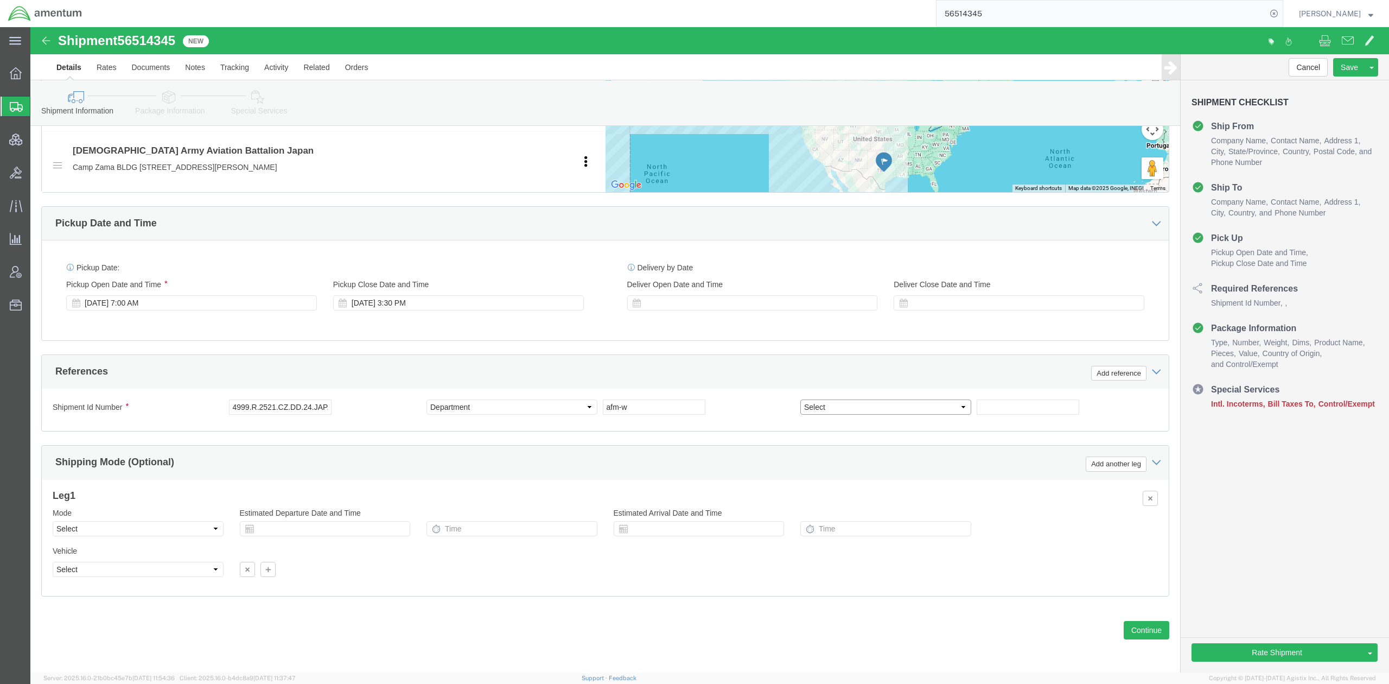
click select "Select Account Type Activity ID Airline Appointment Number ASN Batch Request # …"
click div "References Add reference"
drag, startPoint x: 199, startPoint y: 382, endPoint x: 380, endPoint y: 388, distance: 181.4
click div "Shipment Id Number 4999.R.2521.CZ.DD.24.JAPA.00"
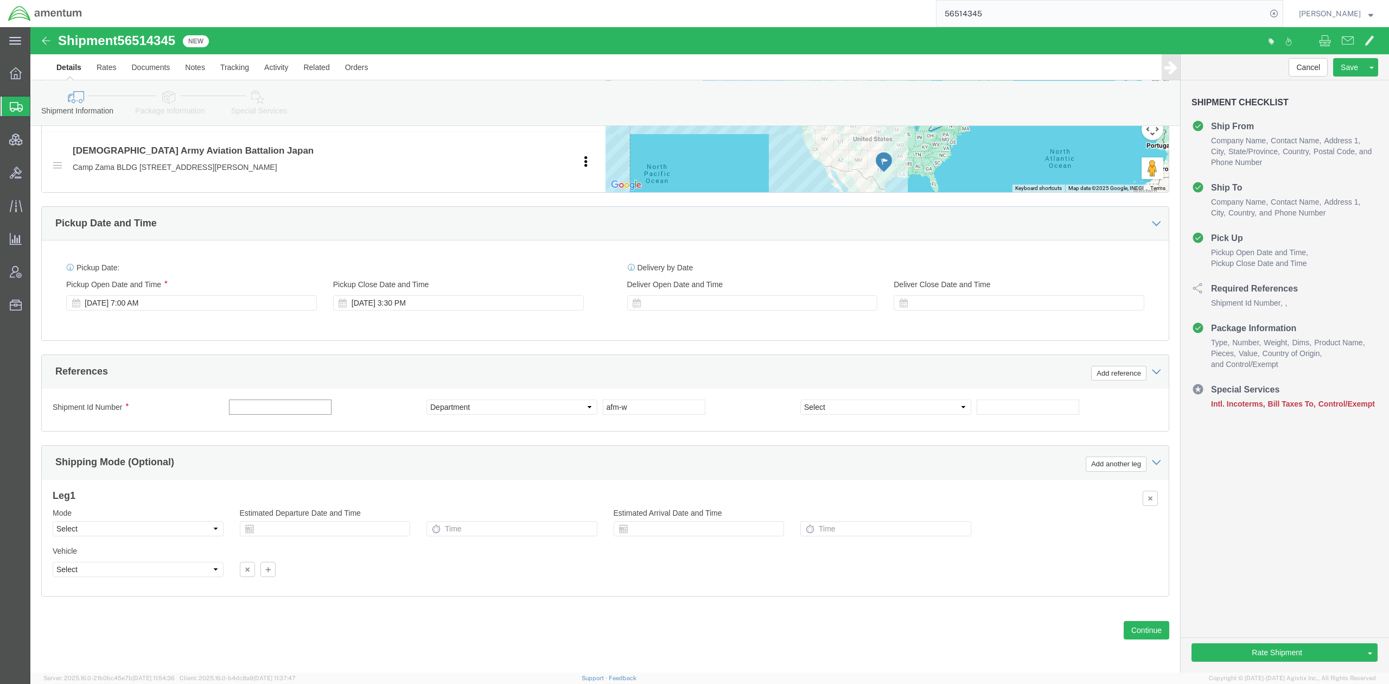
scroll to position [0, 0]
click select "Select Account Type Activity ID Airline Appointment Number ASN Batch Request # …"
select select "PROJNUM"
click select "Select Account Type Activity ID Airline Appointment Number ASN Batch Request # …"
click input "text"
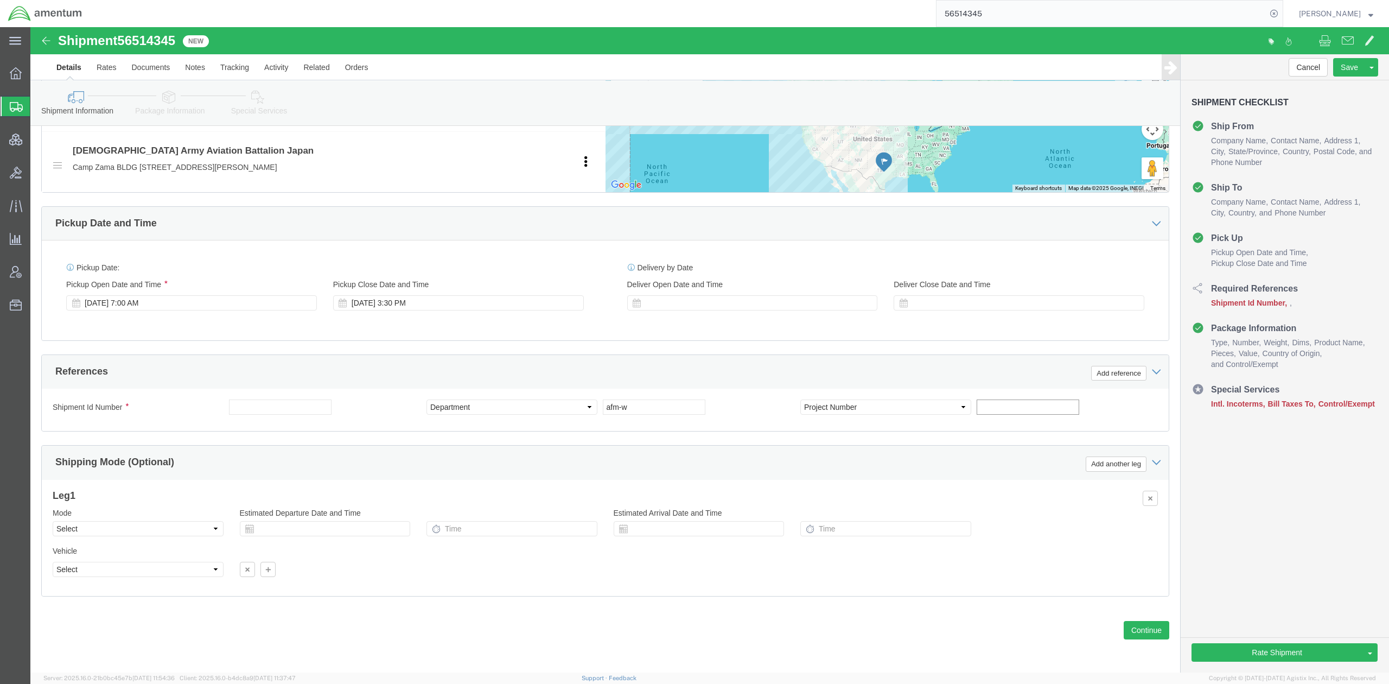
paste input "4999.R.2521.CZ.DD.24.JAPA.00"
type input "4999.R.2521.CZ.DD.24.JAPA.00"
drag, startPoint x: 148, startPoint y: 8, endPoint x: 91, endPoint y: 15, distance: 56.9
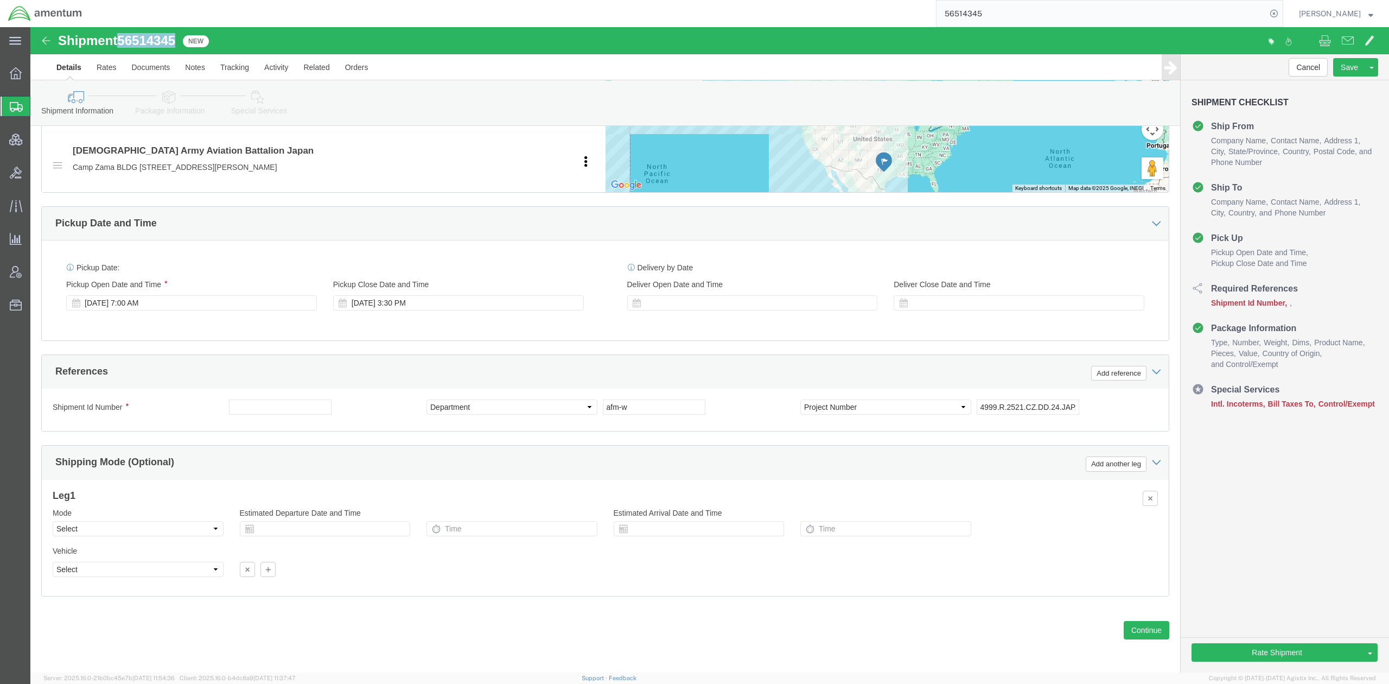
click span "56514345"
copy span "56514345"
click input "text"
paste input "56514345"
type input "56514345"
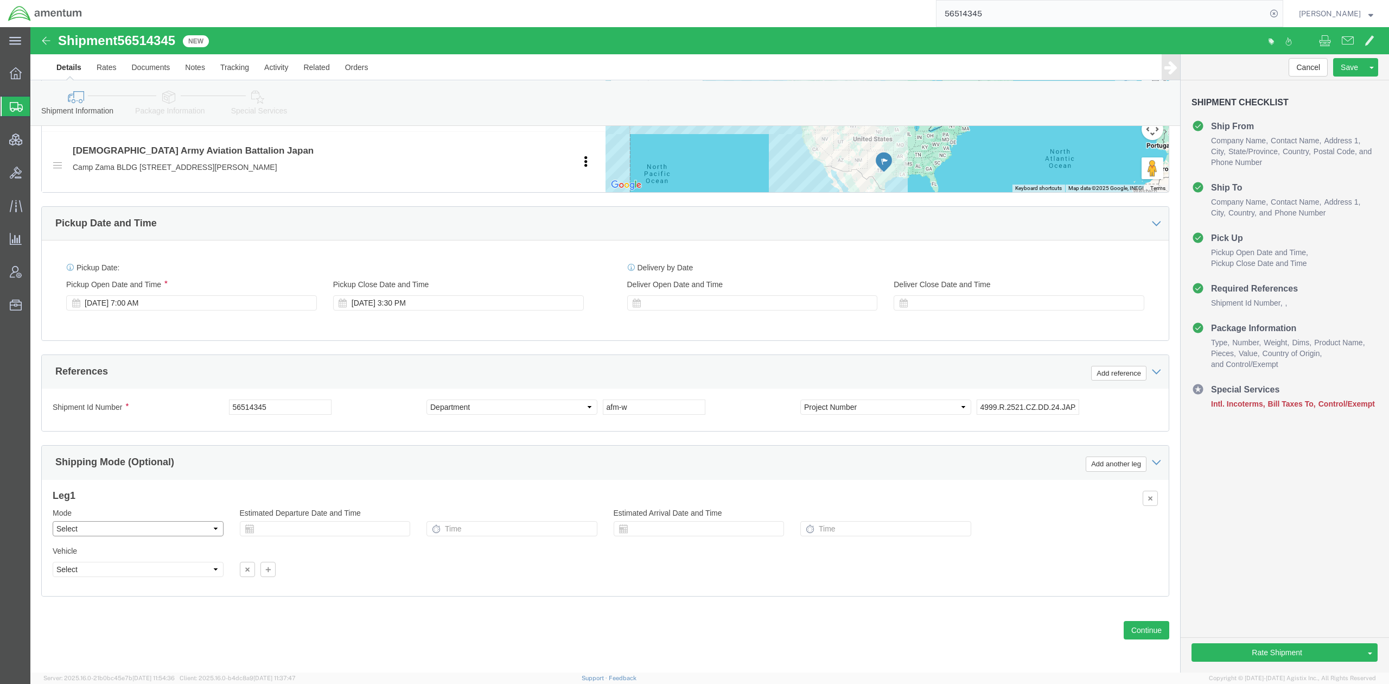
click select "Select Air Less than Truckload Multi-Leg Ocean Freight Rail Small Parcel Truckl…"
select select "SMAL"
click select "Select Air Less than Truckload Multi-Leg Ocean Freight Rail Small Parcel Truckl…"
click link "Package Information"
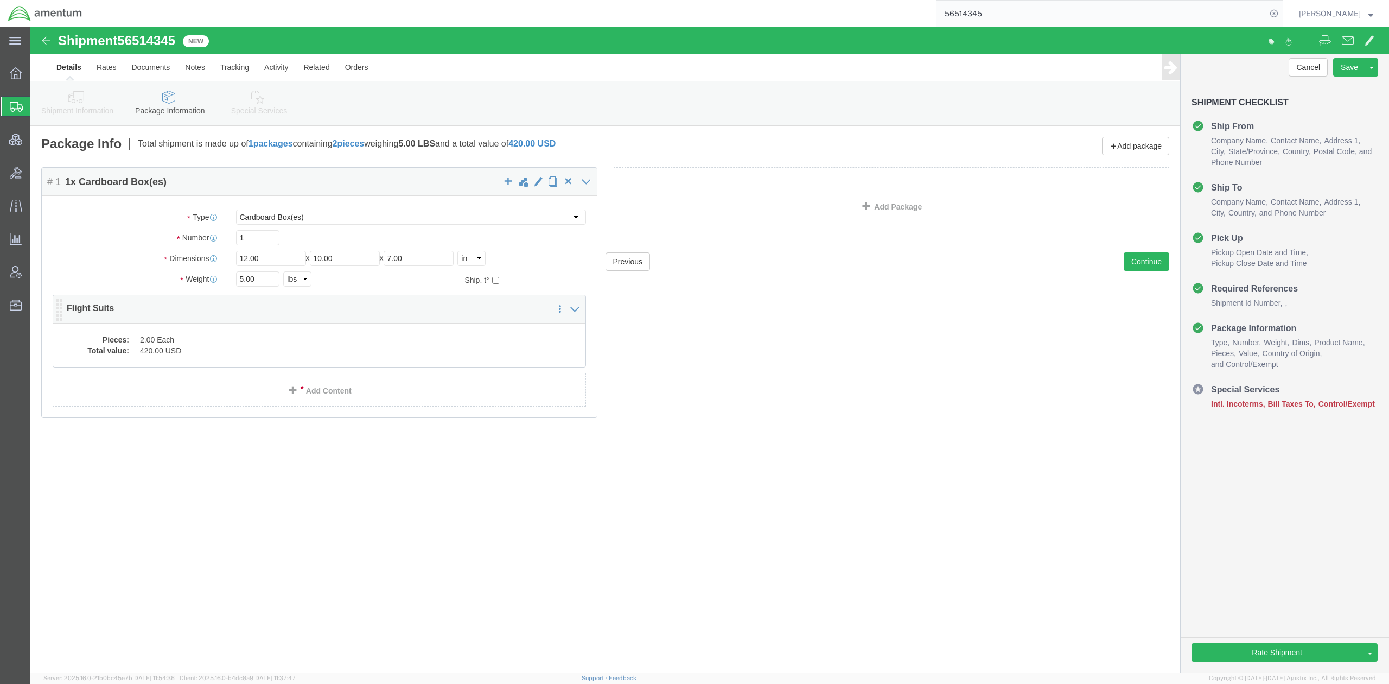
click dd "2.00 Each"
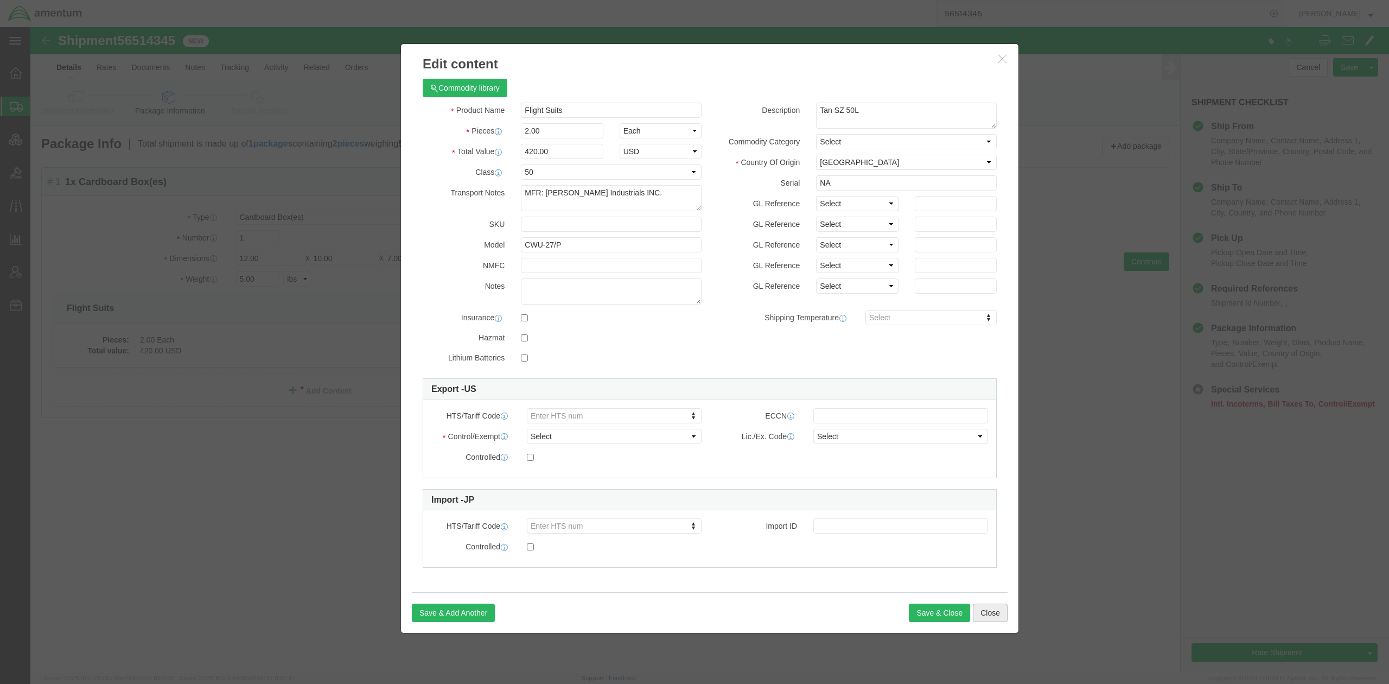
click button "Close"
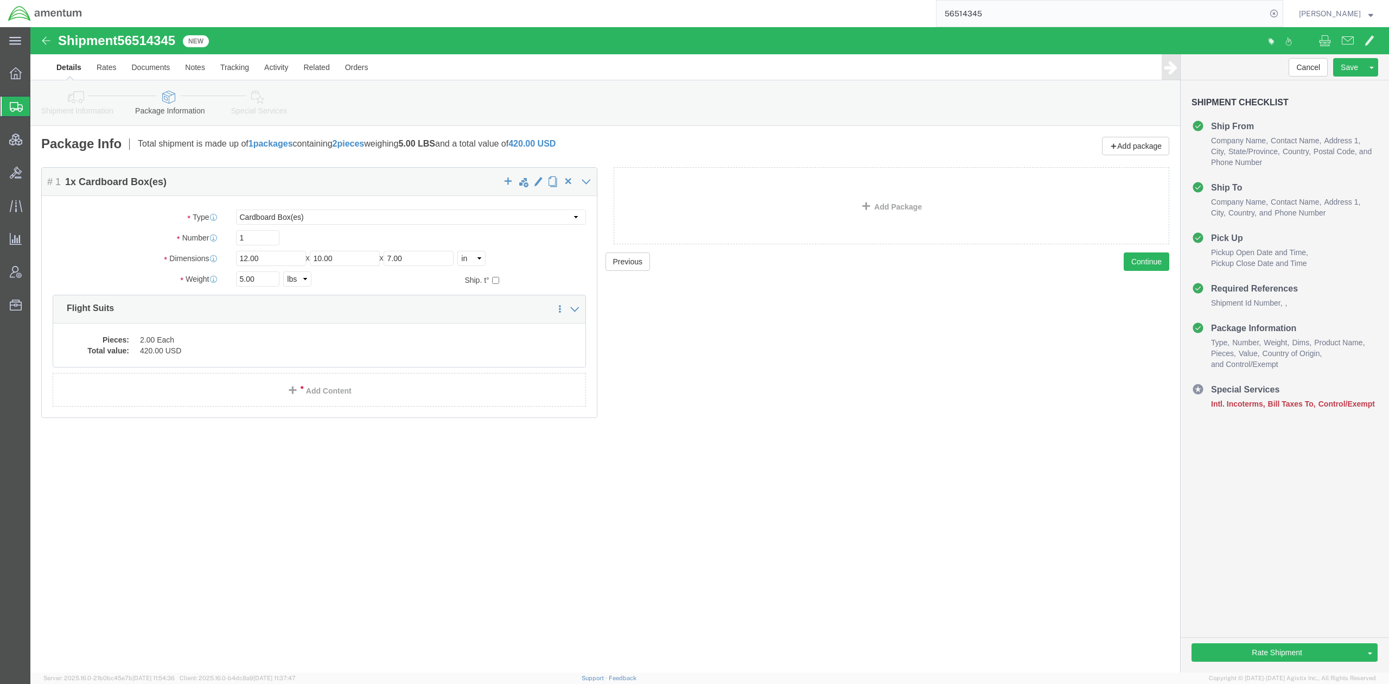
click icon
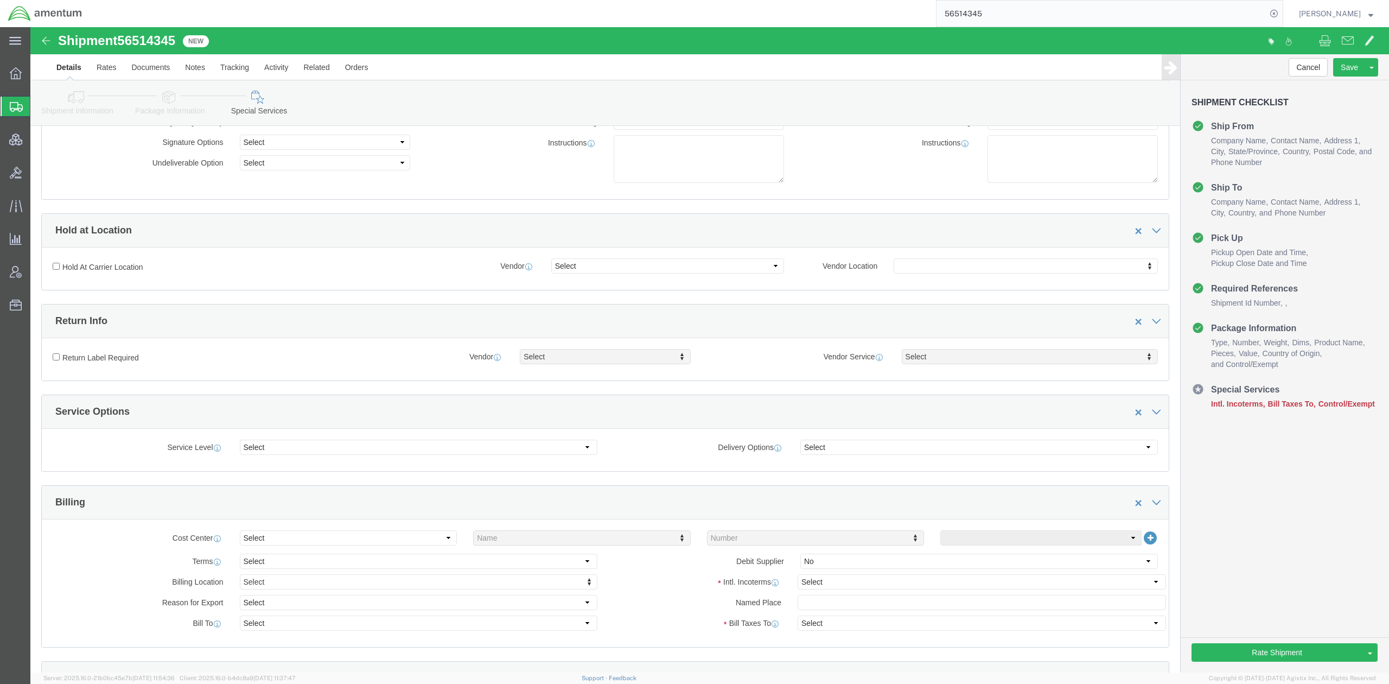
scroll to position [289, 0]
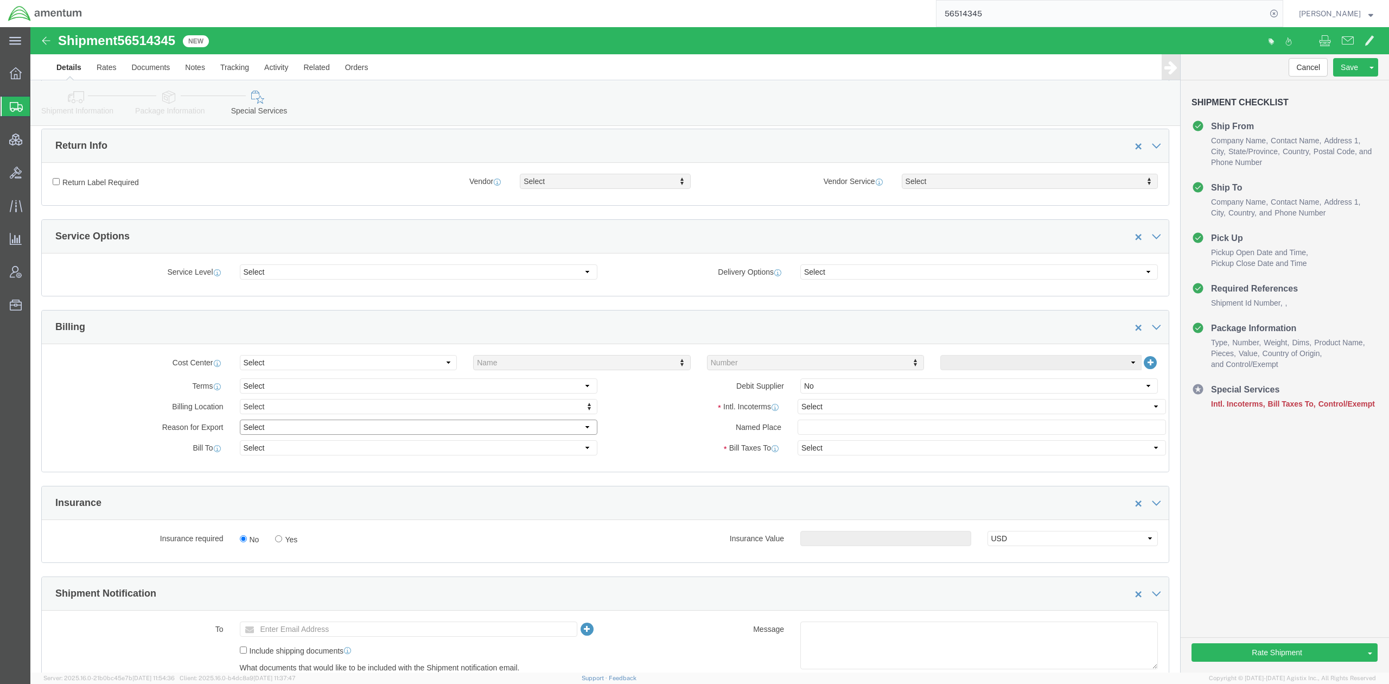
click select "Select Gift Personal Effects Repair/Warranty Return Sample Sold Temporary/Not S…"
select select "TEMPORARY"
click select "Select Gift Personal Effects Repair/Warranty Return Sample Sold Temporary/Not S…"
click select "Select Recipient Account Sender/Shipper Third Party Account"
select select "SHIP"
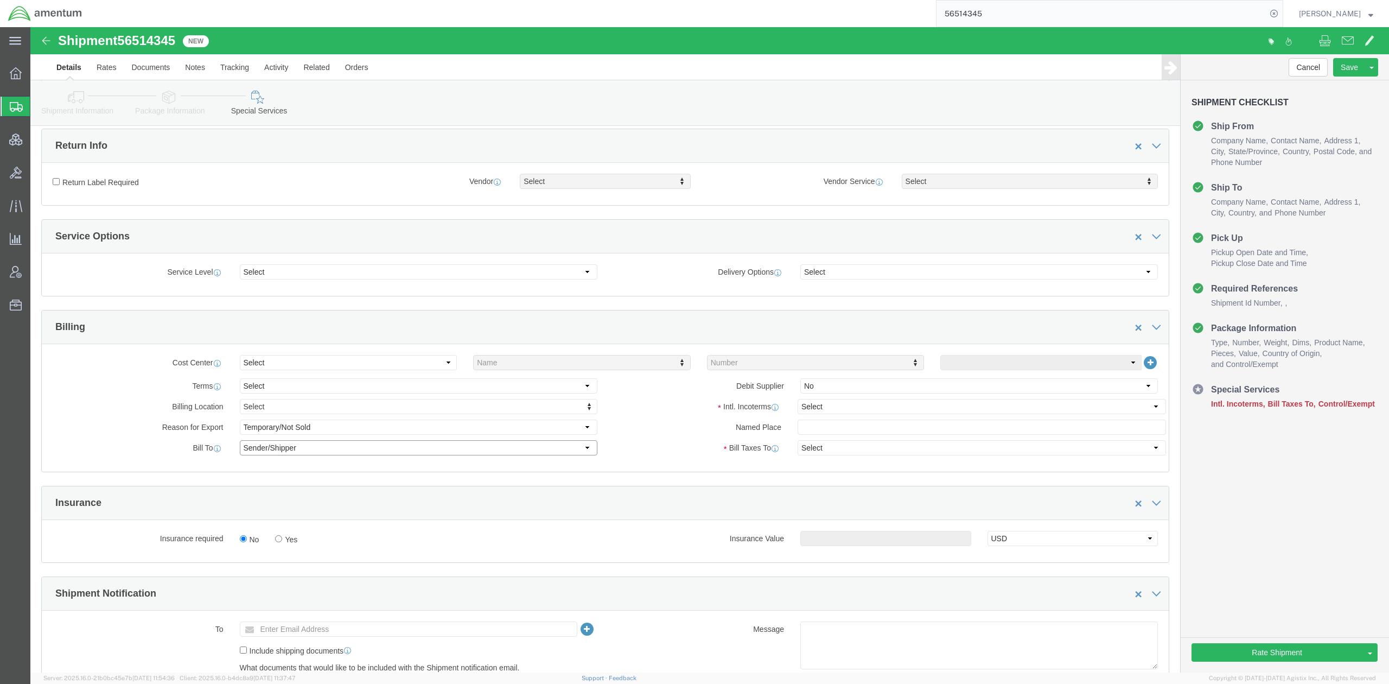
click select "Select Recipient Account Sender/Shipper Third Party Account"
click select "Select Carriage Insurance Paid Carriage Paid To Cost and Freight Cost Insurance…"
select select "DDP"
click select "Select Carriage Insurance Paid Carriage Paid To Cost and Freight Cost Insurance…"
click select "Select Recipient Account Sender/Shipper Third Party Account"
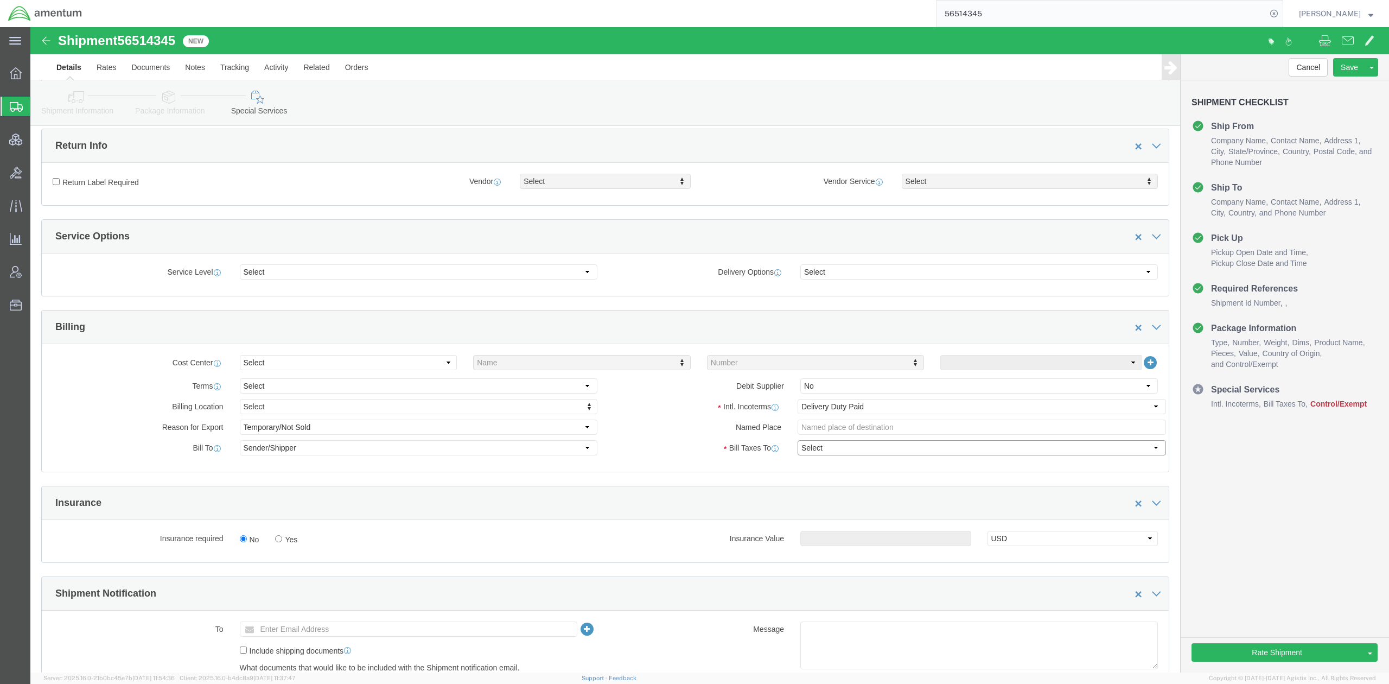
click select "Select Recipient Account Sender/Shipper Third Party Account"
paste input "[EMAIL_ADDRESS][DOMAIN_NAME]"
type input "[EMAIL_ADDRESS][DOMAIN_NAME]"
click ul "[EMAIL_ADDRESS][DOMAIN_NAME] (new)"
paste input "[EMAIL_ADDRESS][DOMAIN_NAME]"
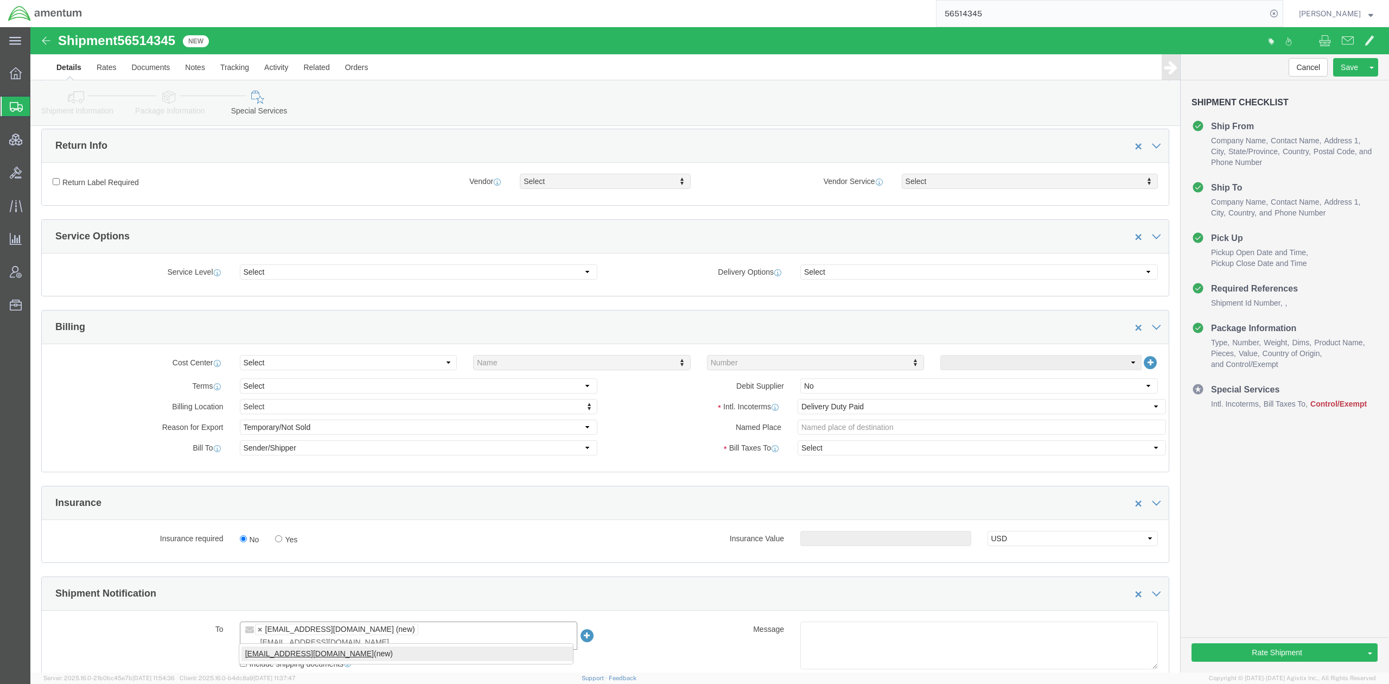
type input "[EMAIL_ADDRESS][DOMAIN_NAME]"
click icon
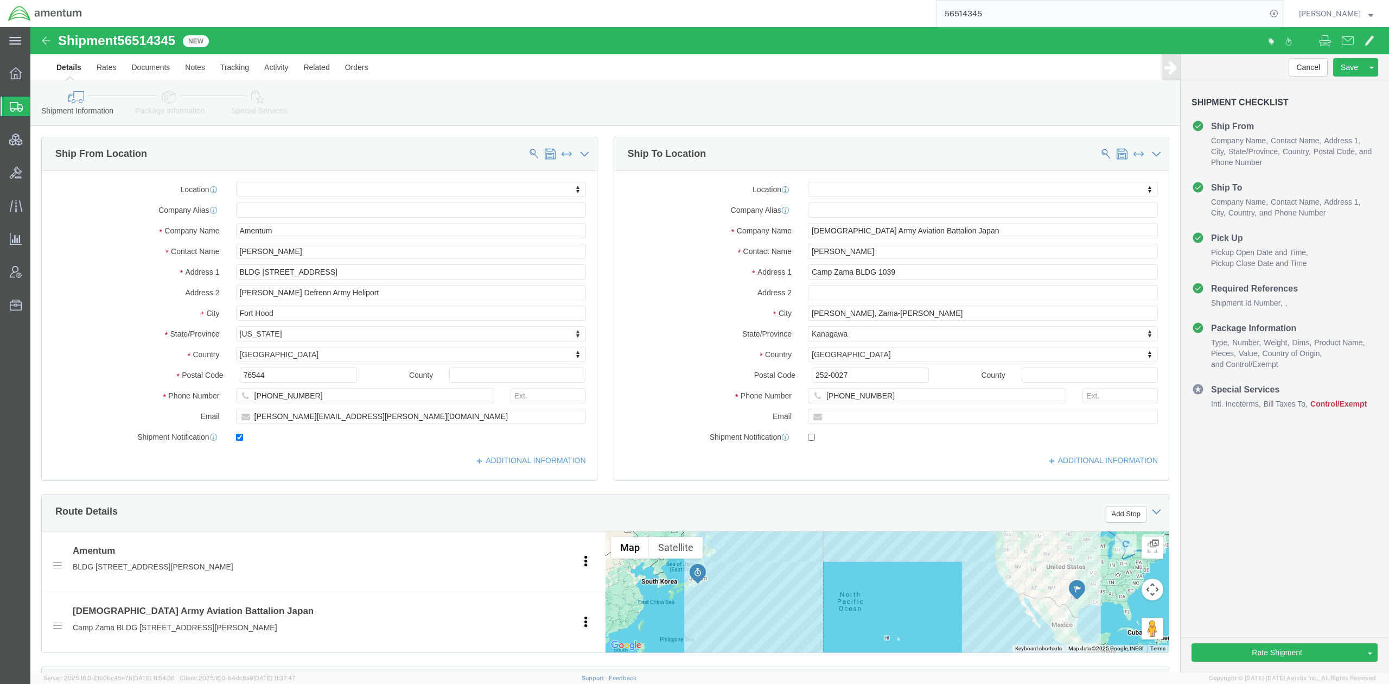
click div "Location My Profile Location [PHONE_NUMBER] [PHONE_NUMBER] [PHONE_NUMBER] [PHON…"
drag, startPoint x: 920, startPoint y: 227, endPoint x: 761, endPoint y: 240, distance: 160.1
click div "Location My Profile Location [PHONE_NUMBER] [PHONE_NUMBER] [PHONE_NUMBER] [PHON…"
click input "text"
paste input "[PERSON_NAME][EMAIL_ADDRESS][PERSON_NAME][DOMAIN_NAME]"
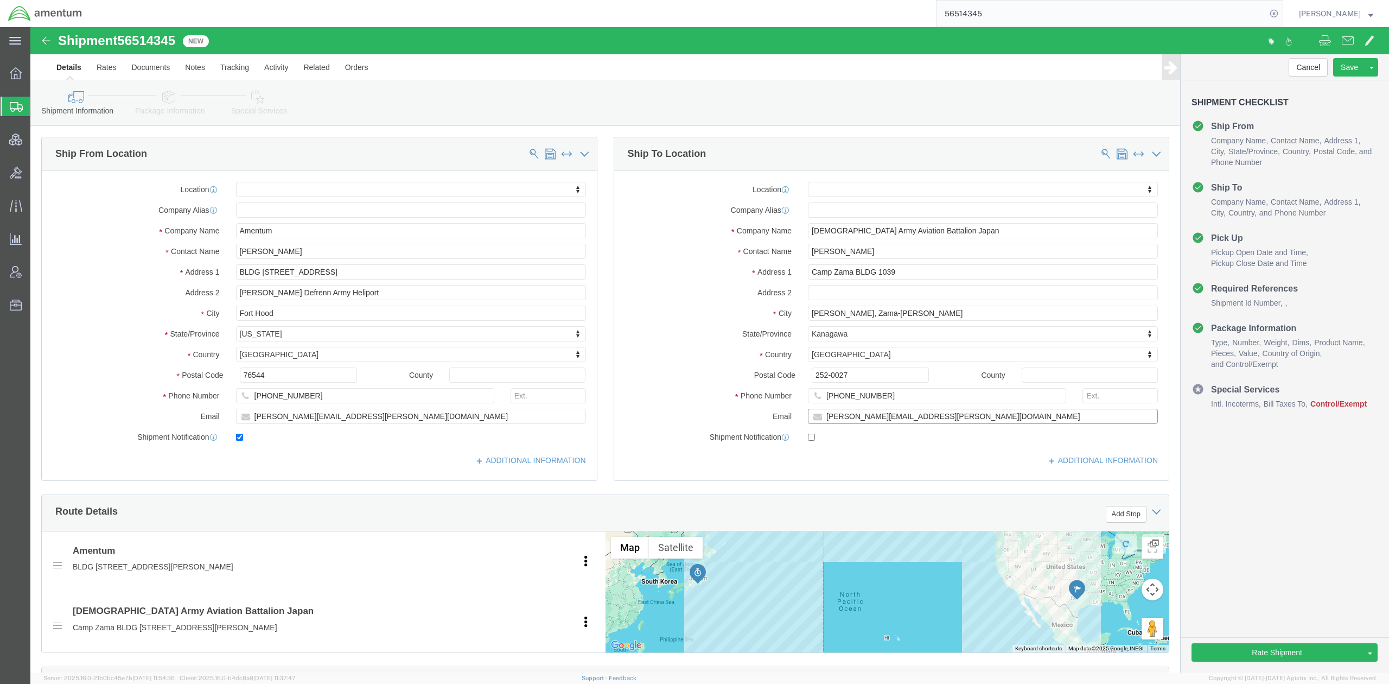
type input "[PERSON_NAME][EMAIL_ADDRESS][PERSON_NAME][DOMAIN_NAME]"
click div "Location My Profile Location [PHONE_NUMBER] [PHONE_NUMBER] [PHONE_NUMBER] [PHON…"
click input "text"
type input "c/o Amentum"
click input "text"
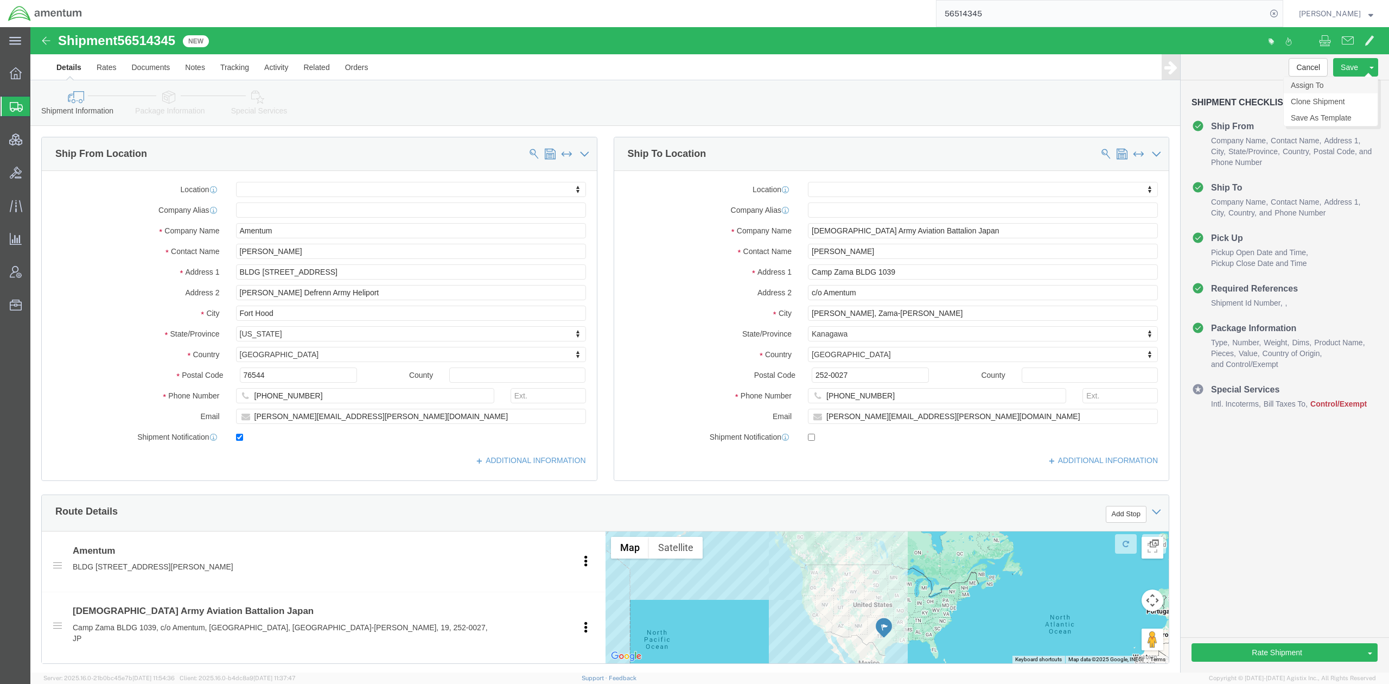
click link "Assign To"
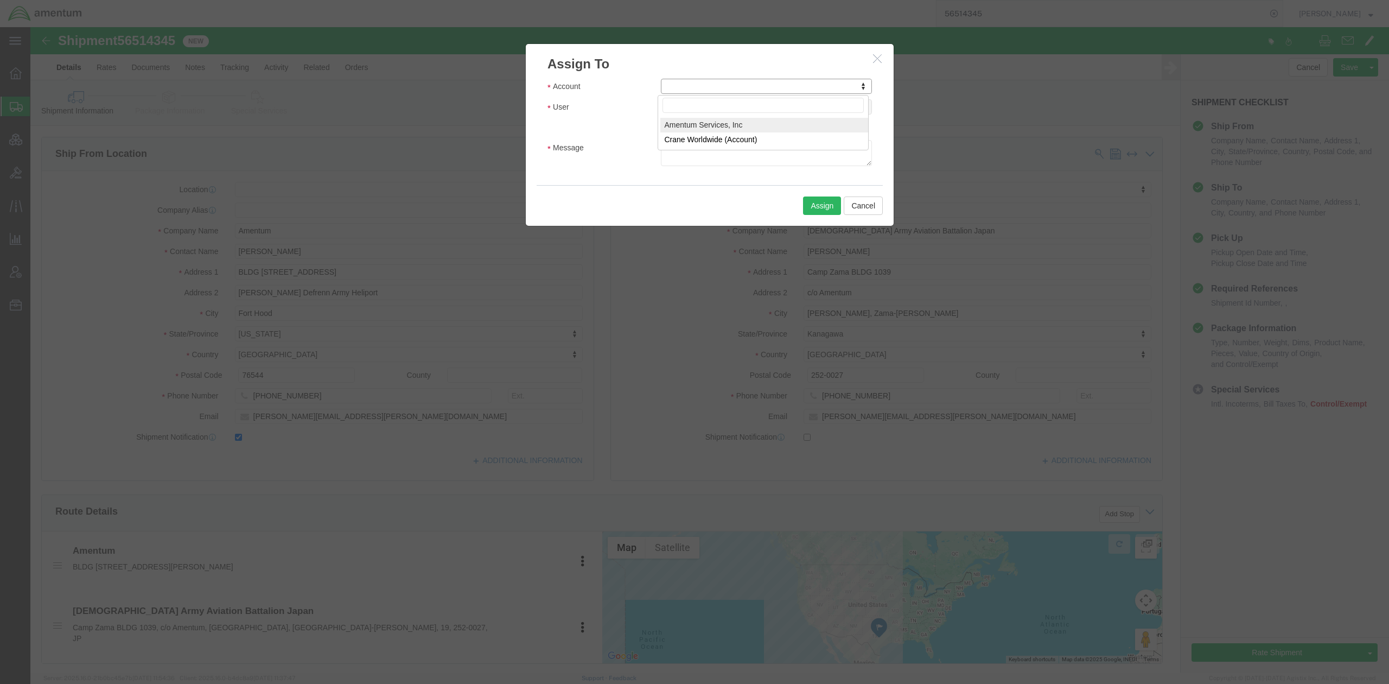
select select "101678"
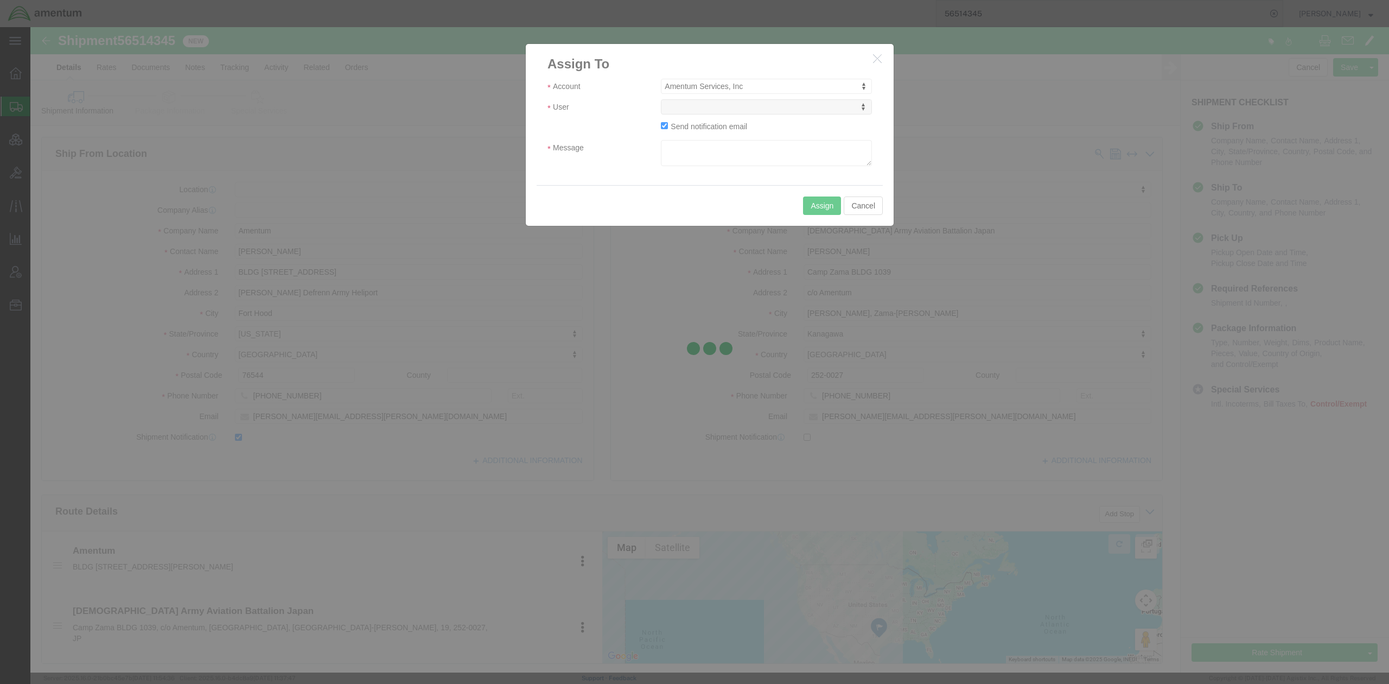
click at [773, 111] on div at bounding box center [709, 349] width 1359 height 645
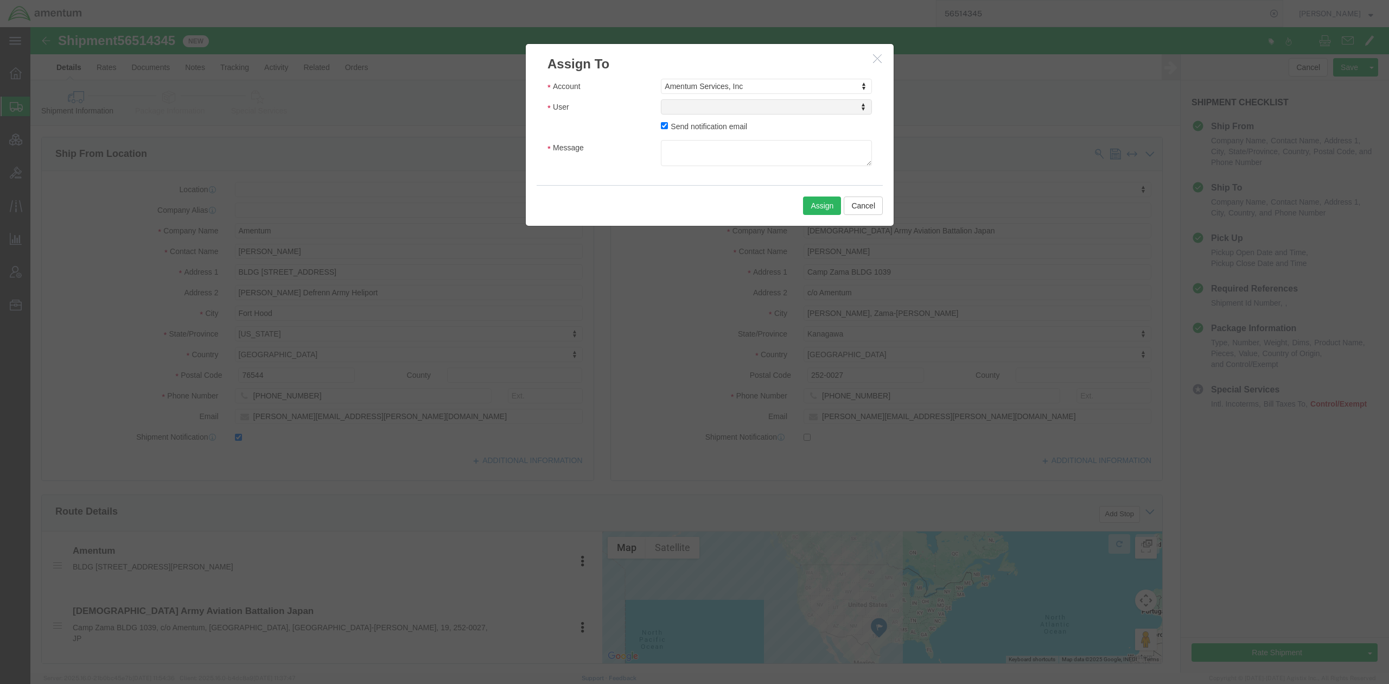
select select
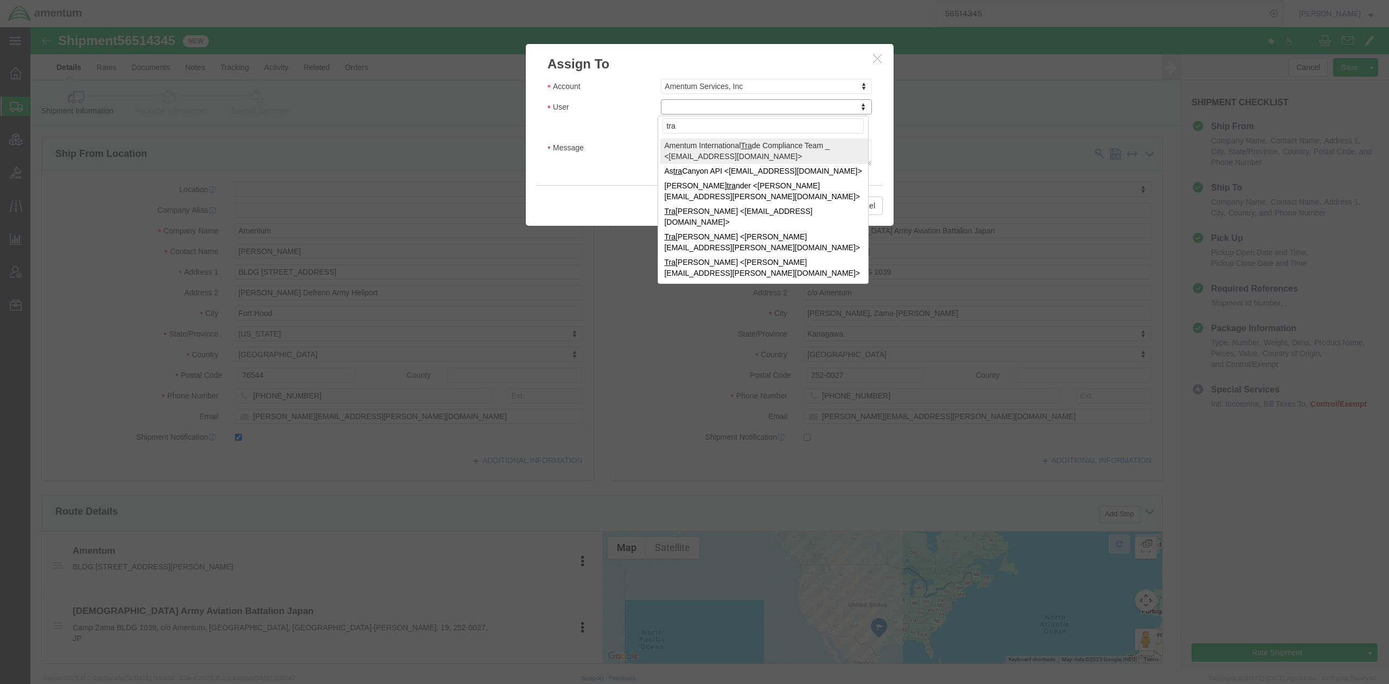
type input "tra"
select select "47300"
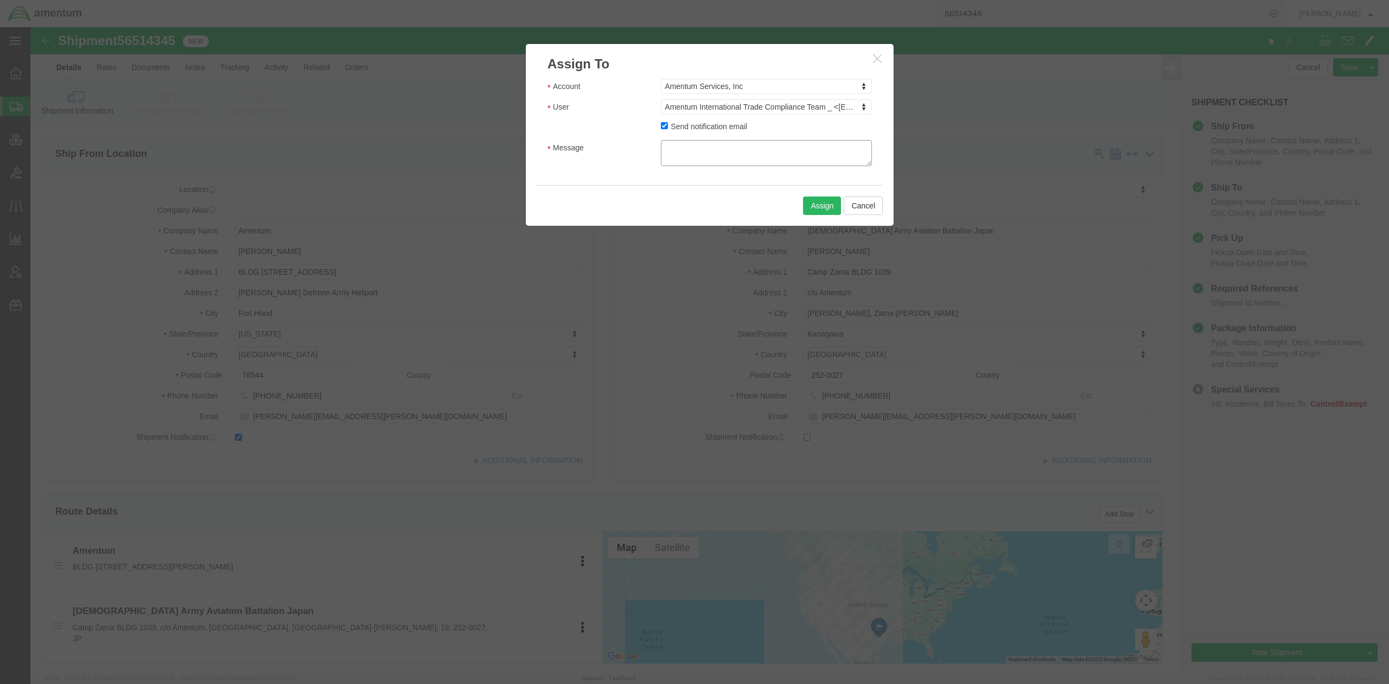
click textarea "Message"
drag, startPoint x: 788, startPoint y: 126, endPoint x: 448, endPoint y: 95, distance: 341.2
click div "Assign To Account Amentum Services, Inc Account Amentum Services, Inc Crane Wor…"
type textarea "Would you please review for US export?"
click button "Assign"
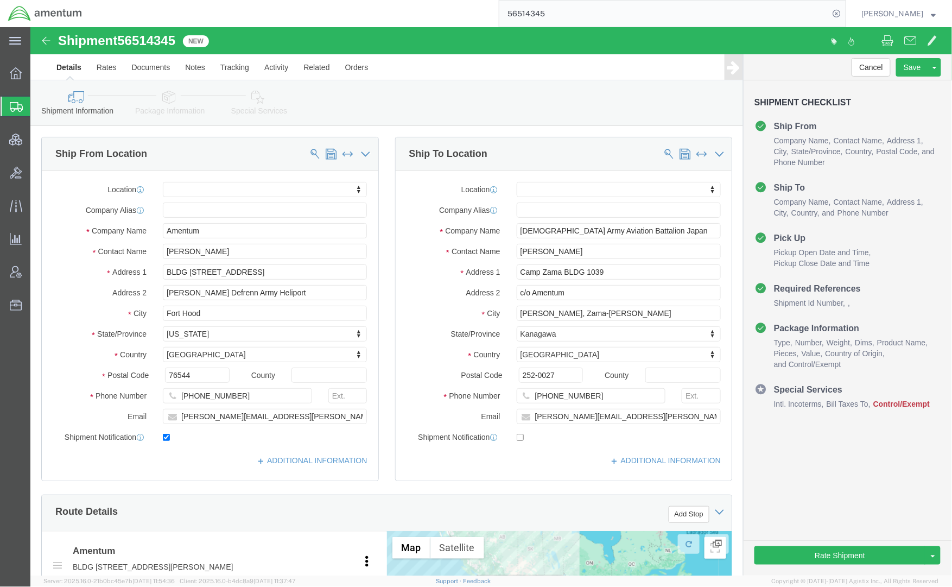
click div "Please fix the following errors Ship From Location Location My Profile Location…"
click button "Save"
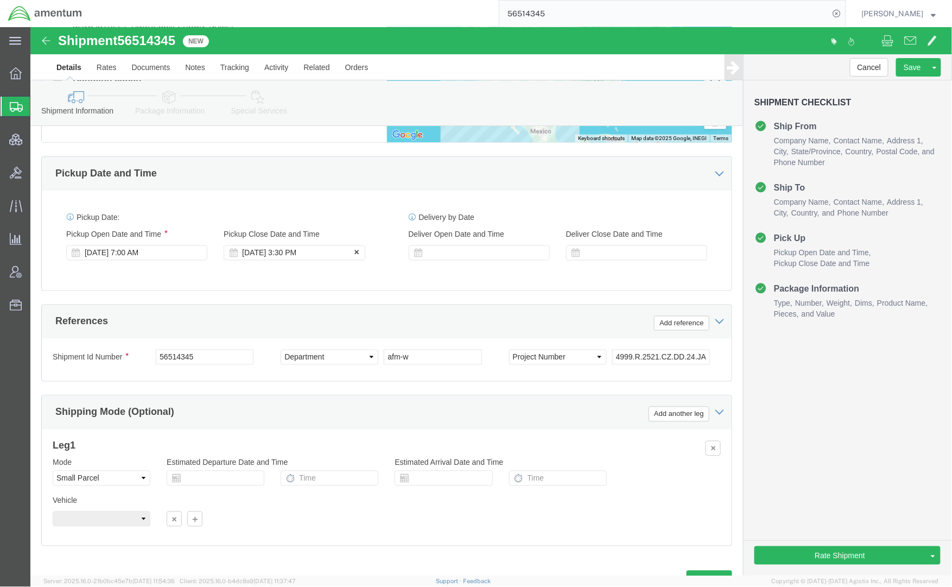
scroll to position [582, 0]
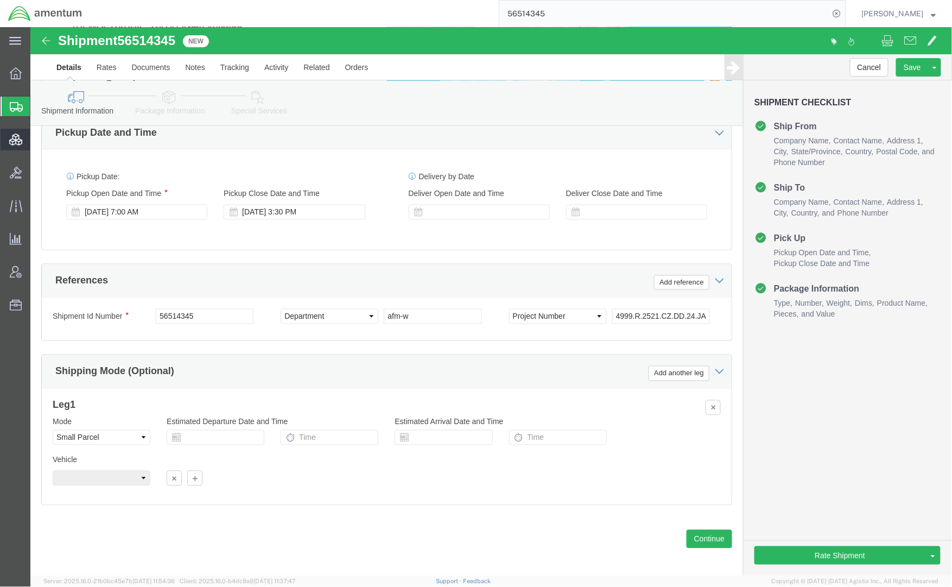
click at [39, 105] on span "Shipments" at bounding box center [34, 107] width 9 height 22
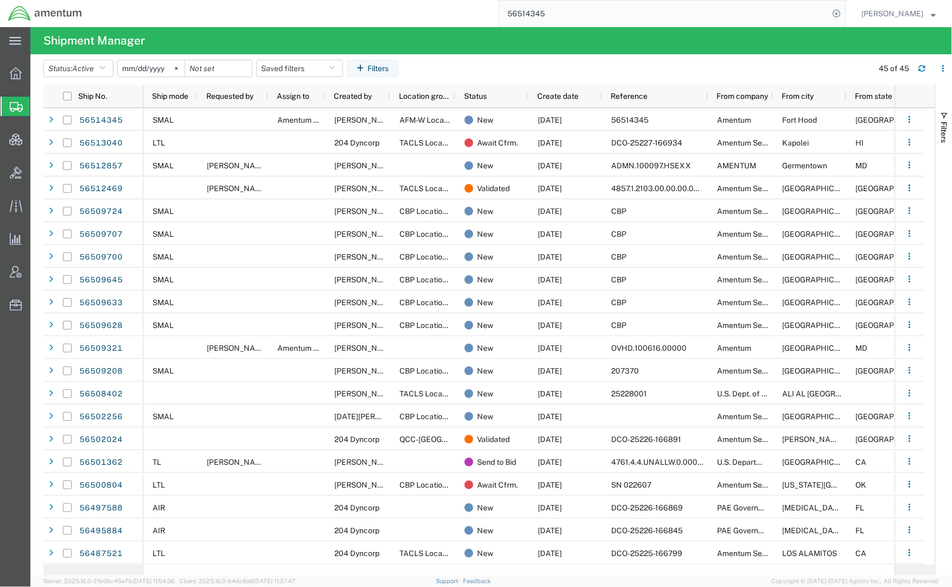
click at [460, 12] on div "56514345" at bounding box center [468, 13] width 756 height 27
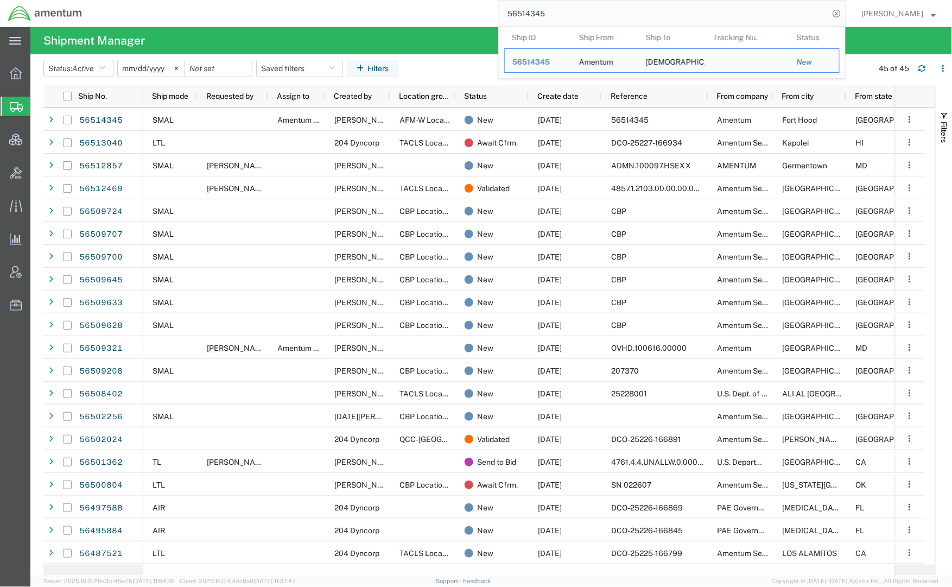
drag, startPoint x: 547, startPoint y: 15, endPoint x: 396, endPoint y: 2, distance: 151.4
click at [396, 3] on div "56514345 Ship ID Ship From Ship To Tracking Nu. Status Ship ID 56514345 Ship Fr…" at bounding box center [468, 13] width 756 height 27
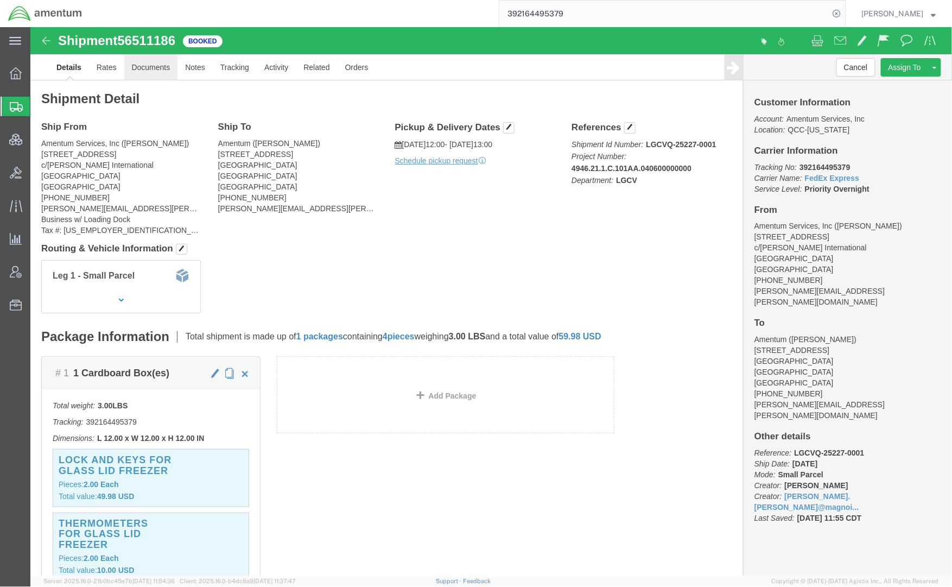
click link "Documents"
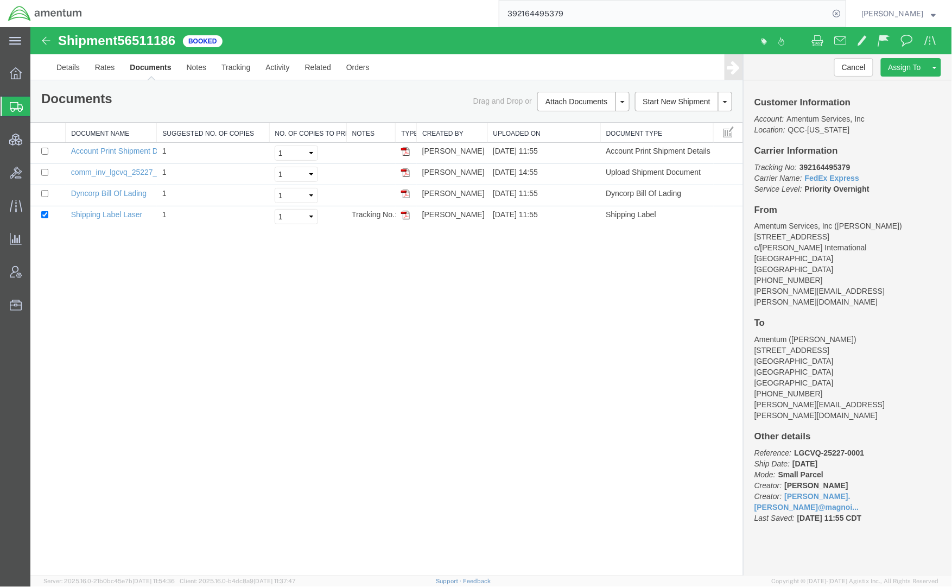
drag, startPoint x: 213, startPoint y: 282, endPoint x: 214, endPoint y: 276, distance: 5.5
click at [213, 282] on div "Shipment 56511186 4 of 4 Booked Details Rates Documents Notes Tracking Activity…" at bounding box center [491, 301] width 922 height 548
drag, startPoint x: 400, startPoint y: 8, endPoint x: 413, endPoint y: 7, distance: 13.1
click at [402, 8] on div "392164495379" at bounding box center [468, 13] width 756 height 27
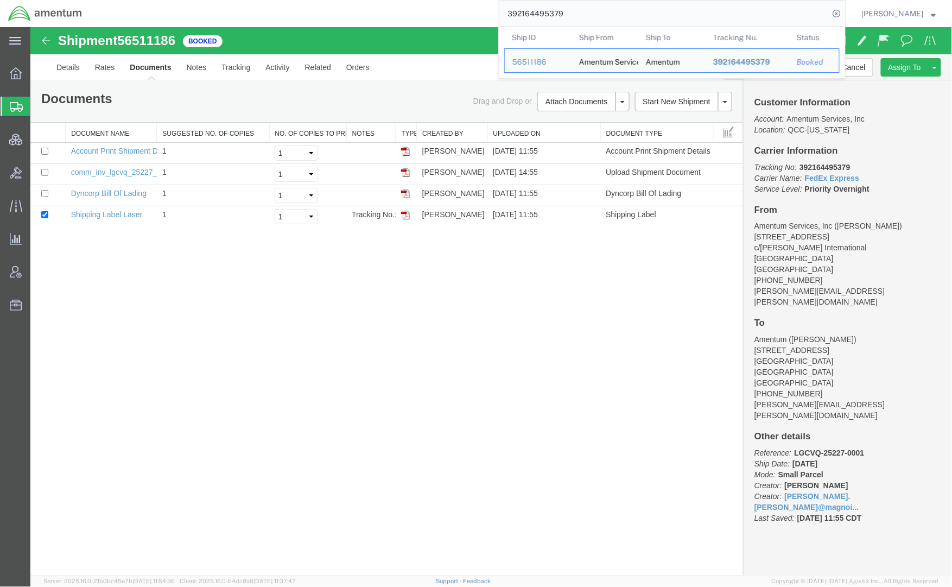
drag, startPoint x: 564, startPoint y: 9, endPoint x: 473, endPoint y: 12, distance: 91.2
click at [473, 12] on div "392164495379 Ship ID Ship From Ship To Tracking Nu. Status Ship ID 56511186 Shi…" at bounding box center [468, 13] width 756 height 27
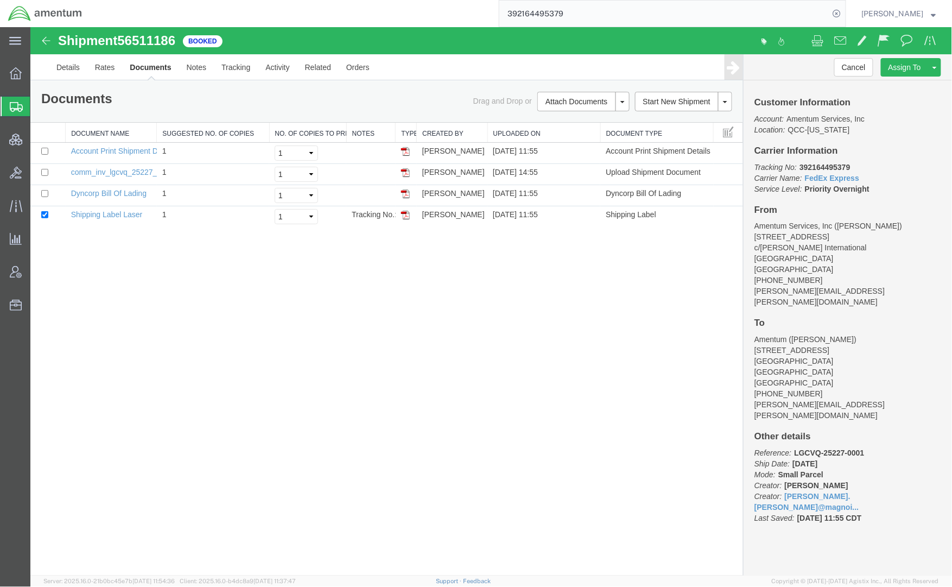
paste input "56514345"
type input "56514345"
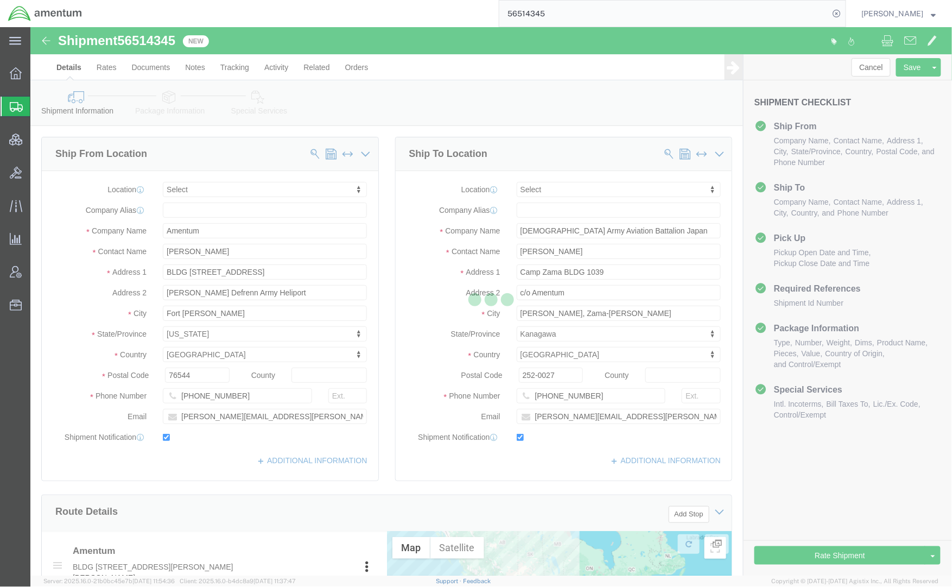
select select
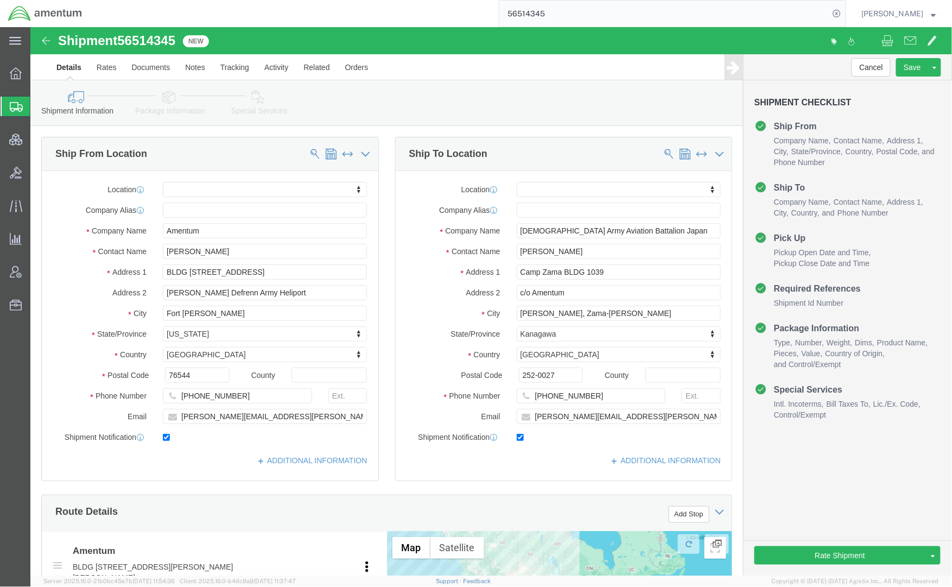
click link "Package Information"
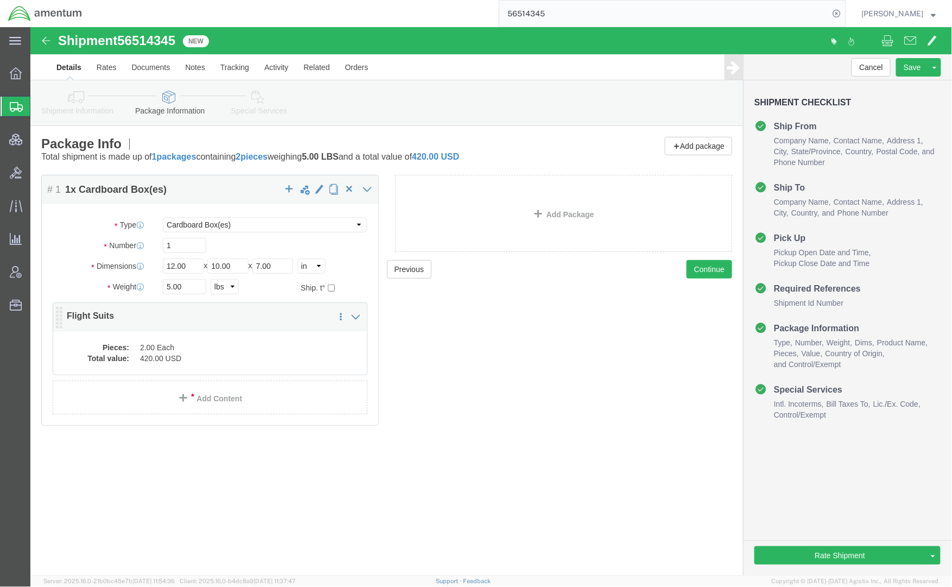
click dd "2.00 Each"
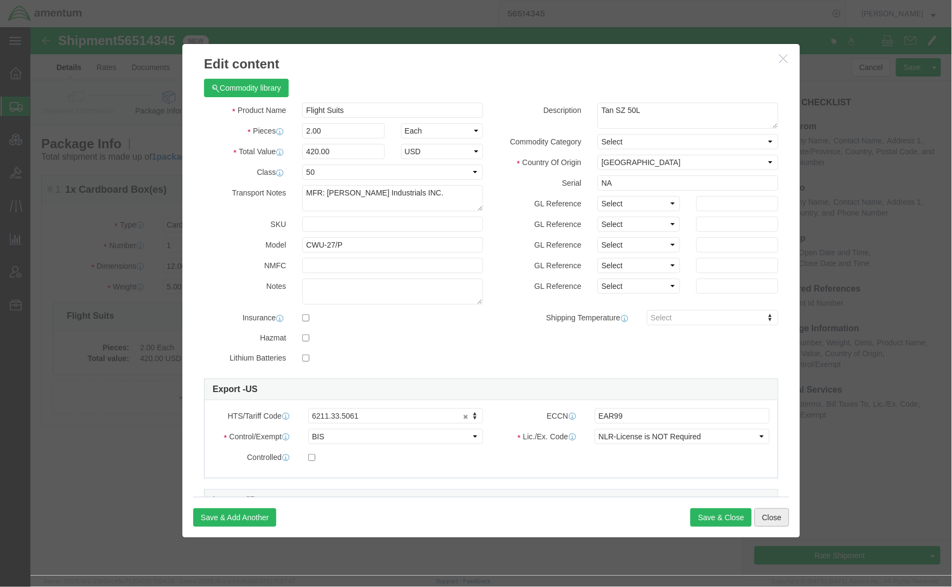
click button "Close"
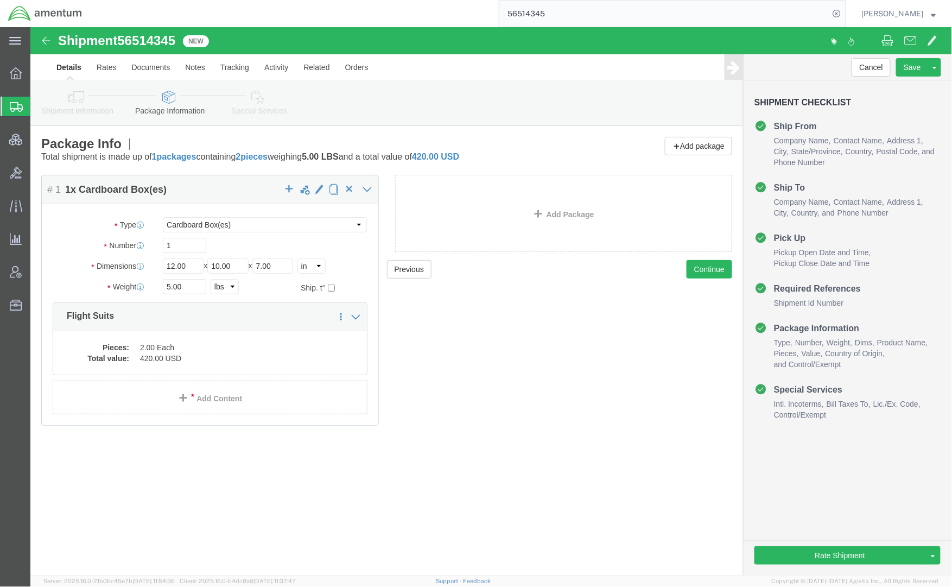
click icon
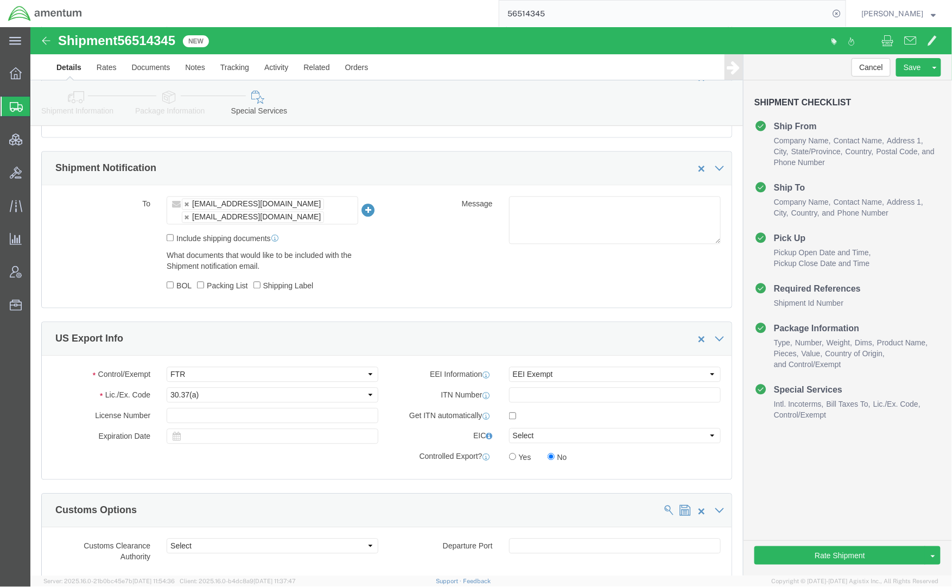
scroll to position [772, 0]
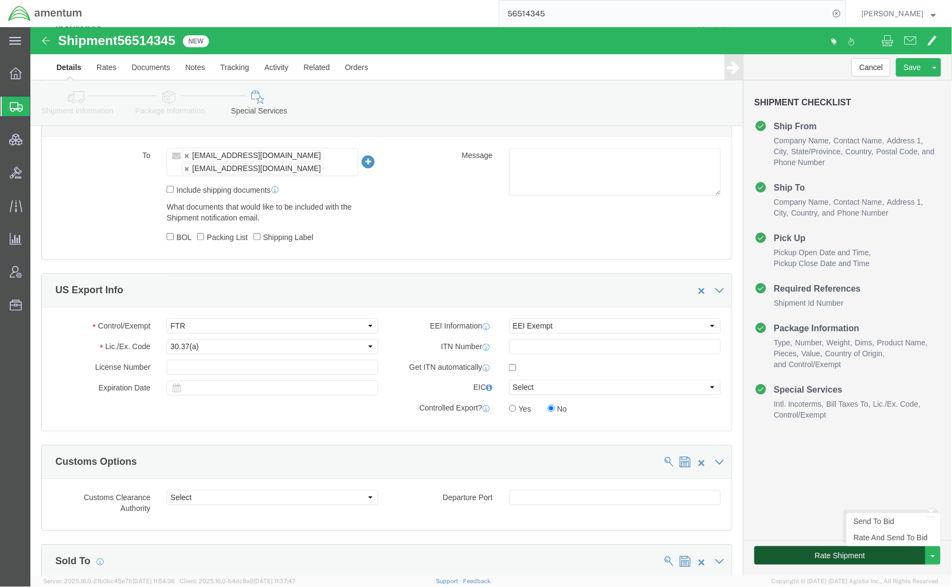
click button "Rate Shipment"
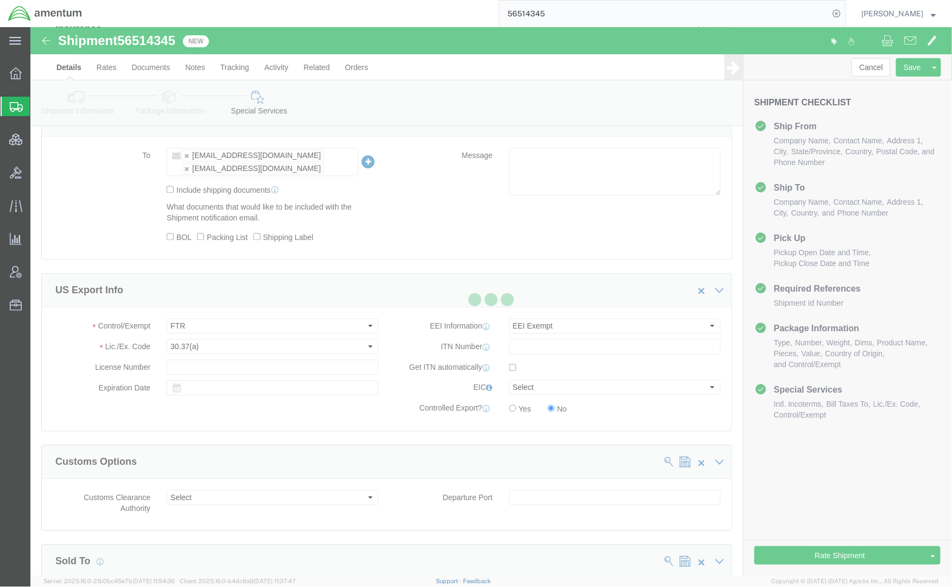
scroll to position [0, 0]
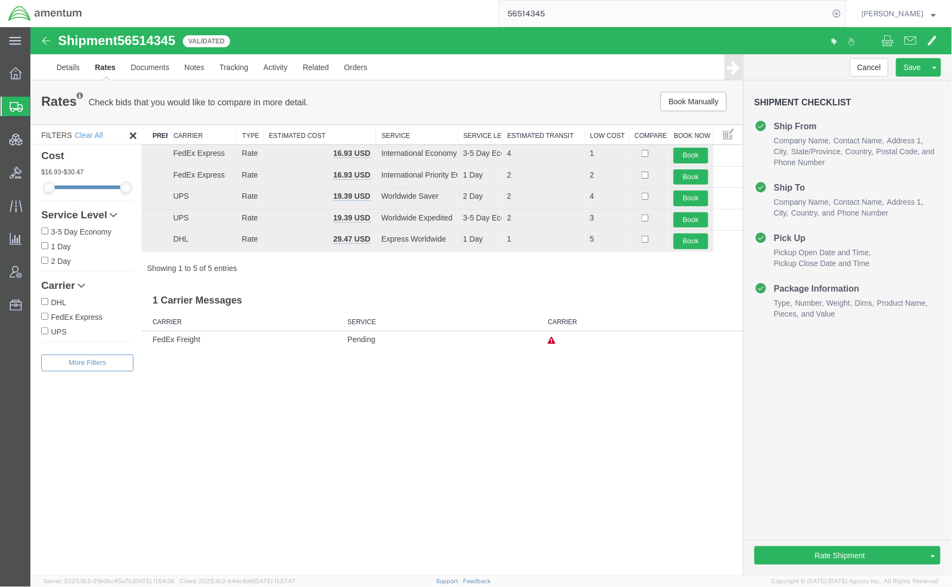
click at [199, 134] on th "Carrier" at bounding box center [201, 134] width 68 height 20
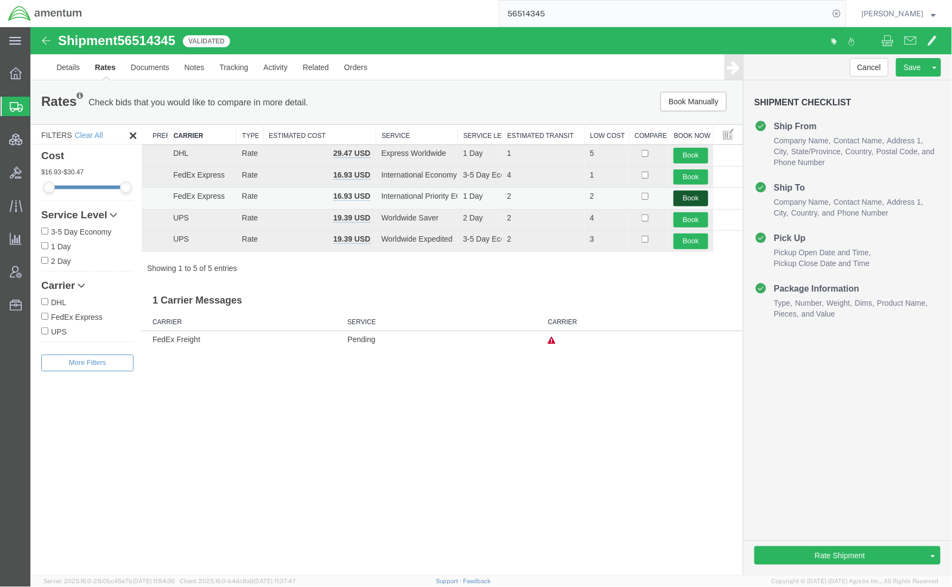
click at [684, 197] on button "Book" at bounding box center [690, 198] width 34 height 16
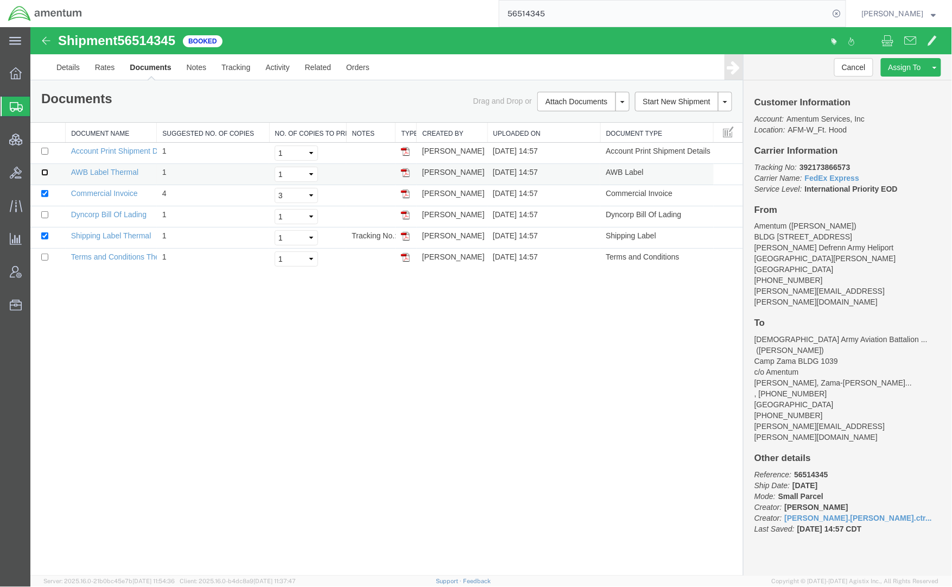
click at [41, 169] on input "checkbox" at bounding box center [44, 171] width 7 height 7
checkbox input "true"
drag, startPoint x: 849, startPoint y: 167, endPoint x: 797, endPoint y: 167, distance: 52.1
click at [797, 167] on p "Tracking No: 392173866573 Carrier Name: FedEx Express FedEx Express Service Lev…" at bounding box center [847, 177] width 187 height 33
copy b "392173866573"
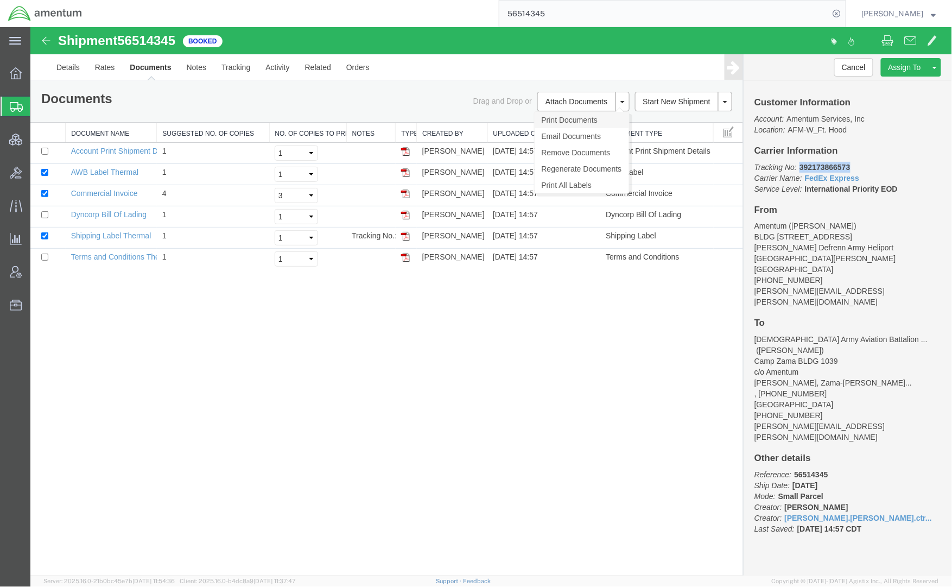
click at [598, 118] on link "Print Documents" at bounding box center [581, 119] width 94 height 16
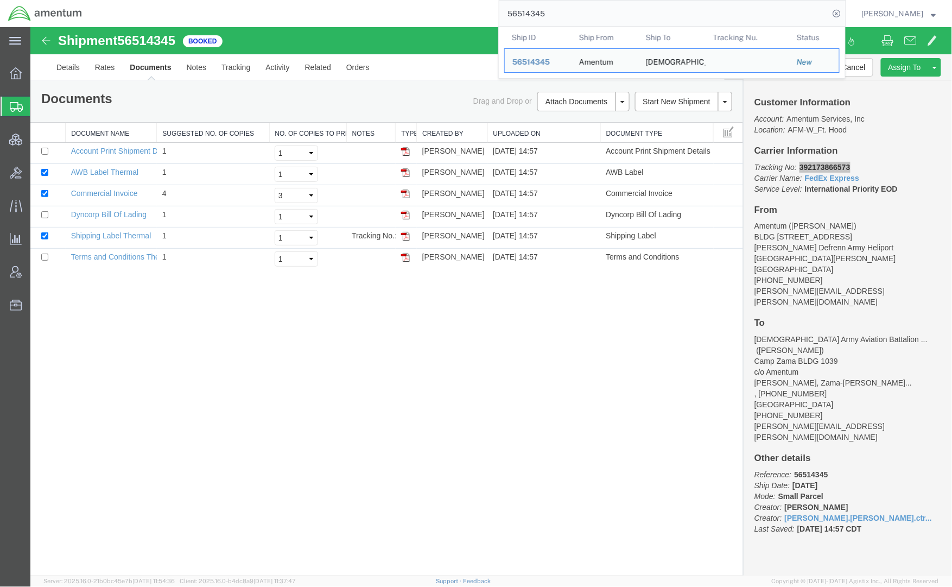
drag, startPoint x: 570, startPoint y: 21, endPoint x: 354, endPoint y: -15, distance: 218.4
click at [354, 0] on html "main_menu Created with Sketch. Collapse Menu Overview Shipments Shipment Manage…" at bounding box center [476, 293] width 952 height 587
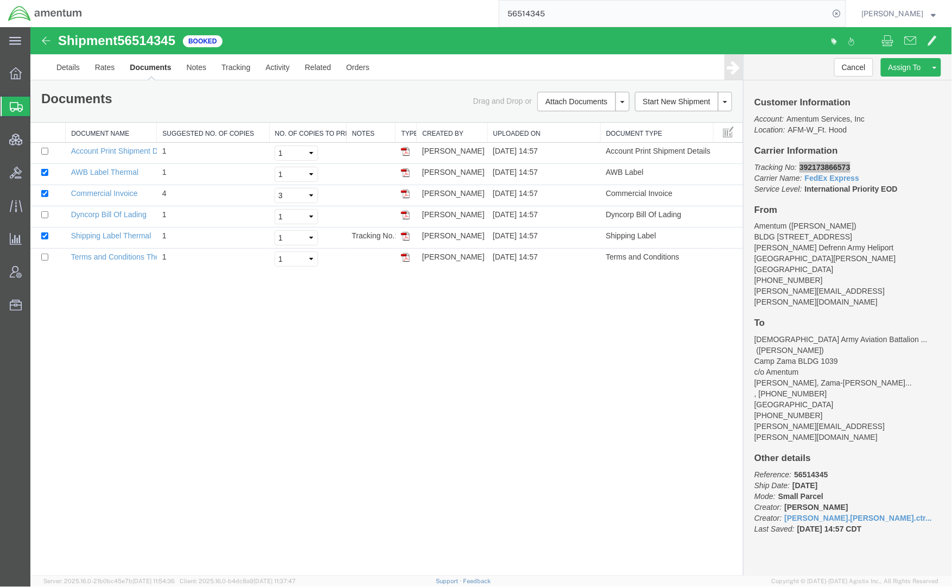
paste input "463676"
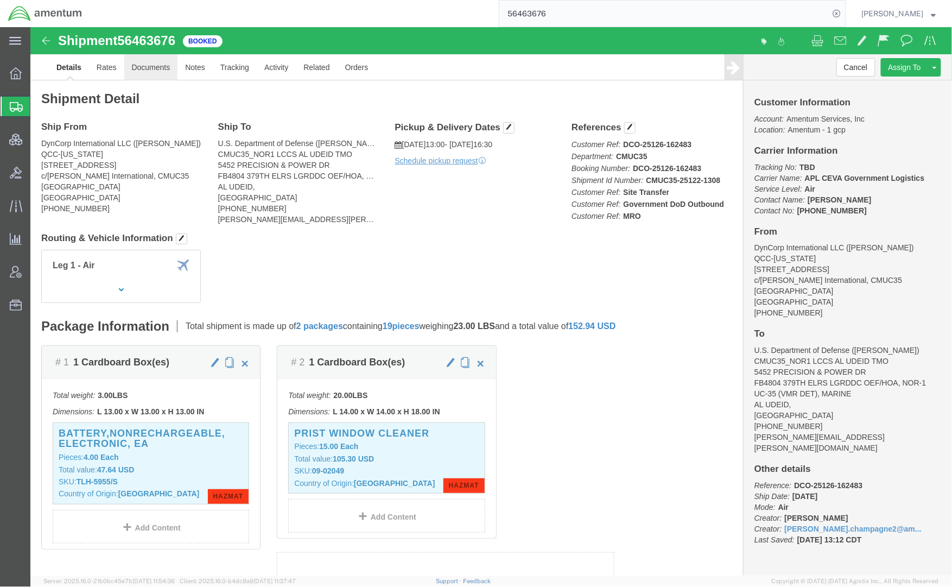
click link "Documents"
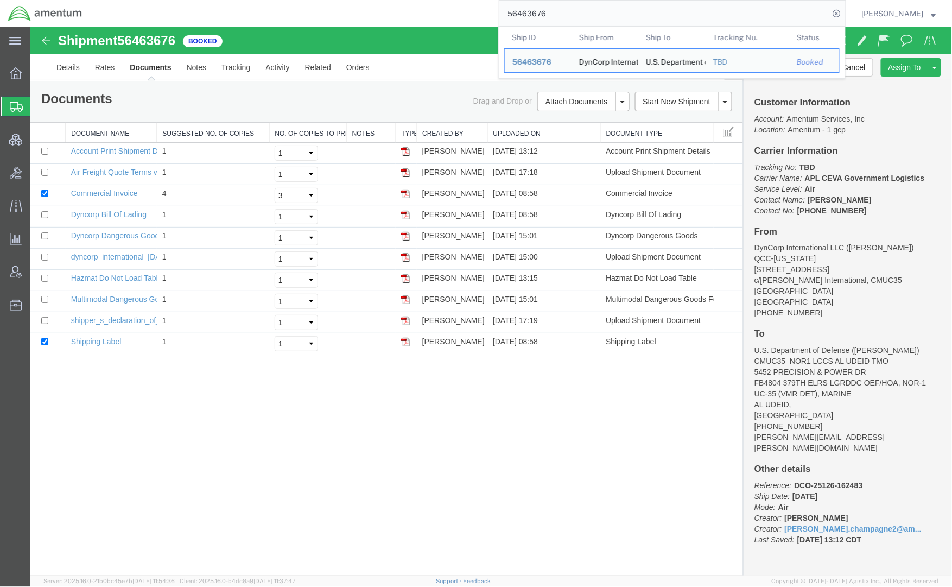
drag, startPoint x: 617, startPoint y: 18, endPoint x: 241, endPoint y: -35, distance: 379.2
click at [241, 0] on html "main_menu Created with Sketch. Collapse Menu Overview Shipments Shipment Manage…" at bounding box center [476, 293] width 952 height 587
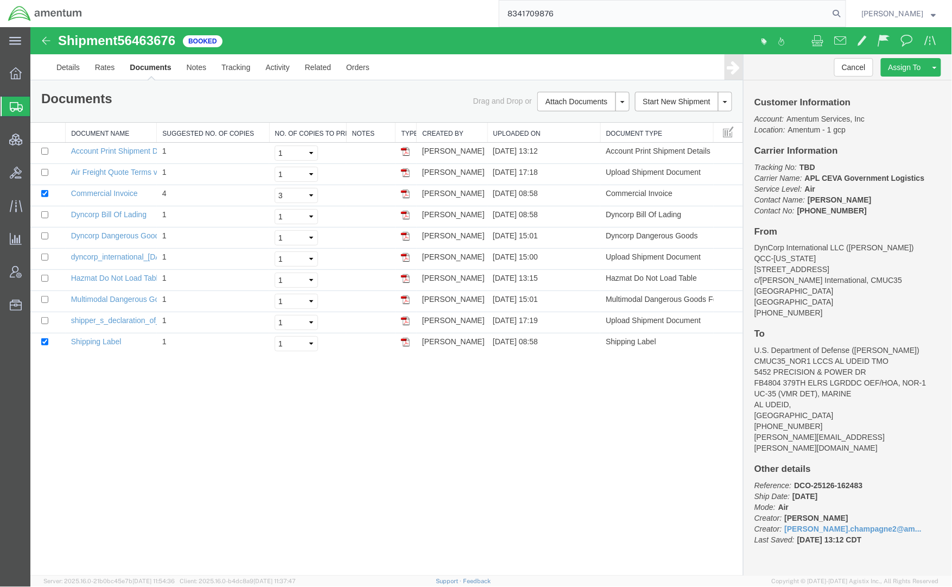
type input "8341709876"
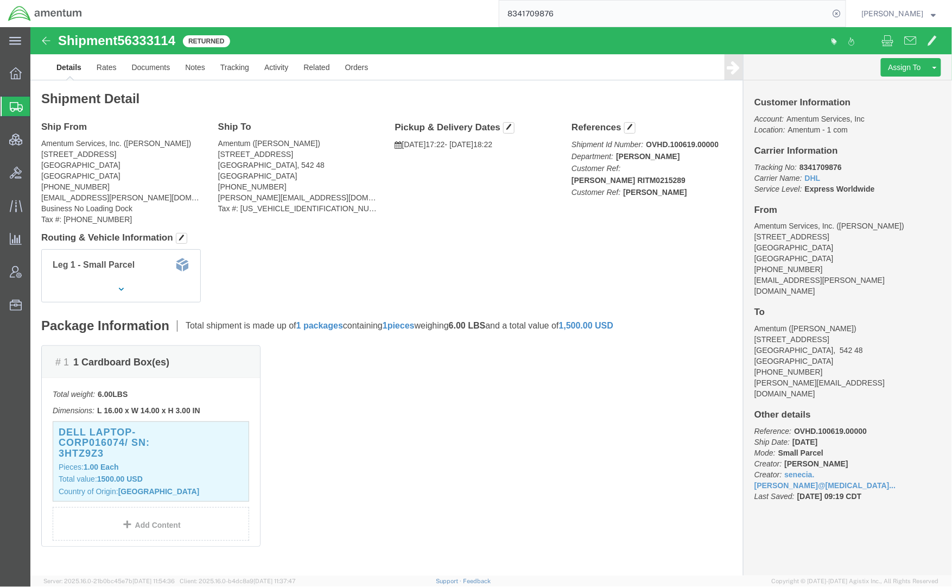
click at [39, 100] on span "Shipments" at bounding box center [34, 107] width 9 height 22
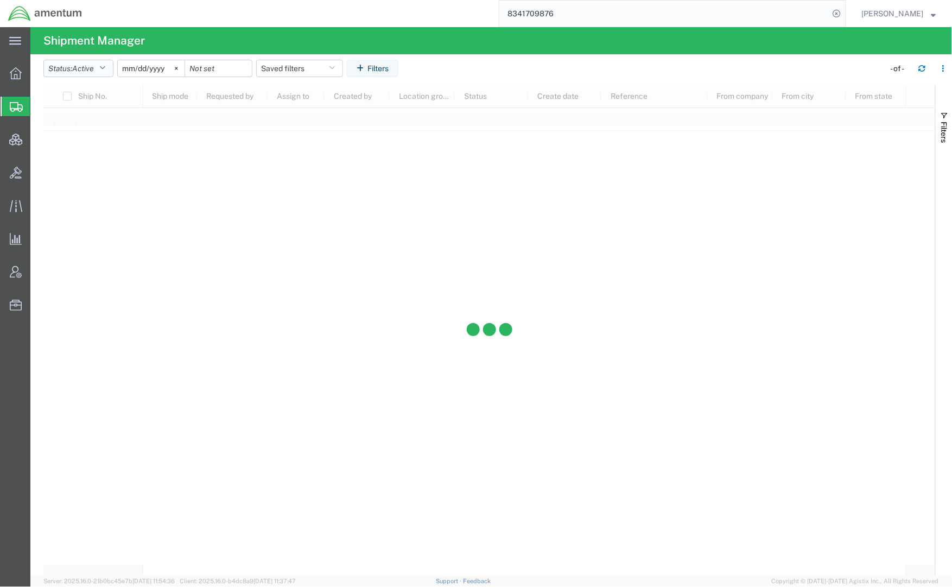
click at [86, 71] on span "Active" at bounding box center [83, 68] width 22 height 9
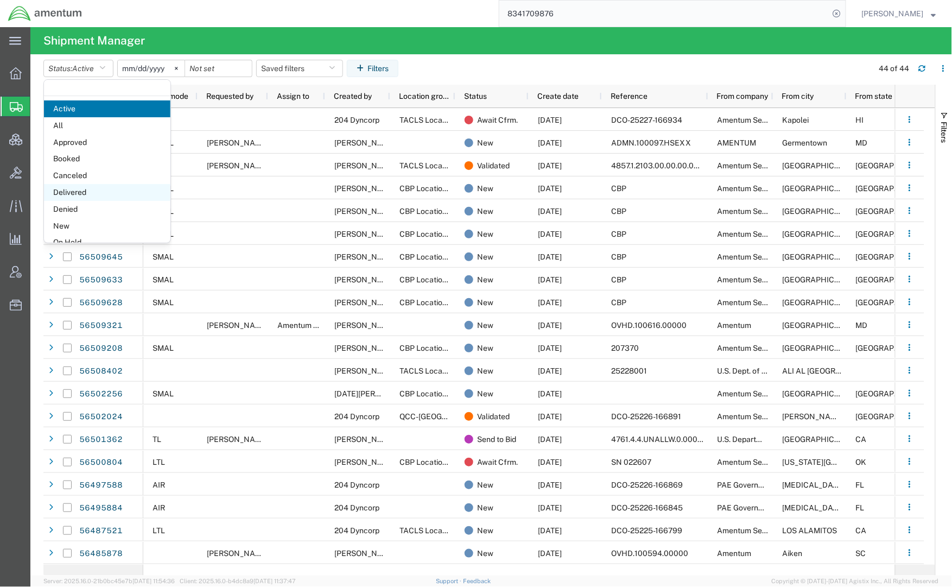
click at [86, 194] on span "Delivered" at bounding box center [107, 192] width 126 height 17
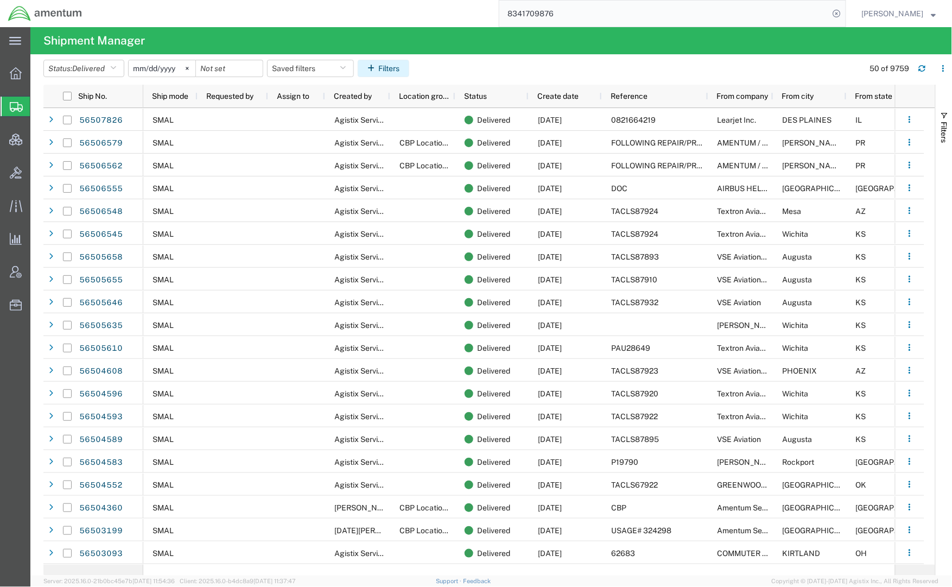
click at [394, 67] on button "Filters" at bounding box center [384, 68] width 52 height 17
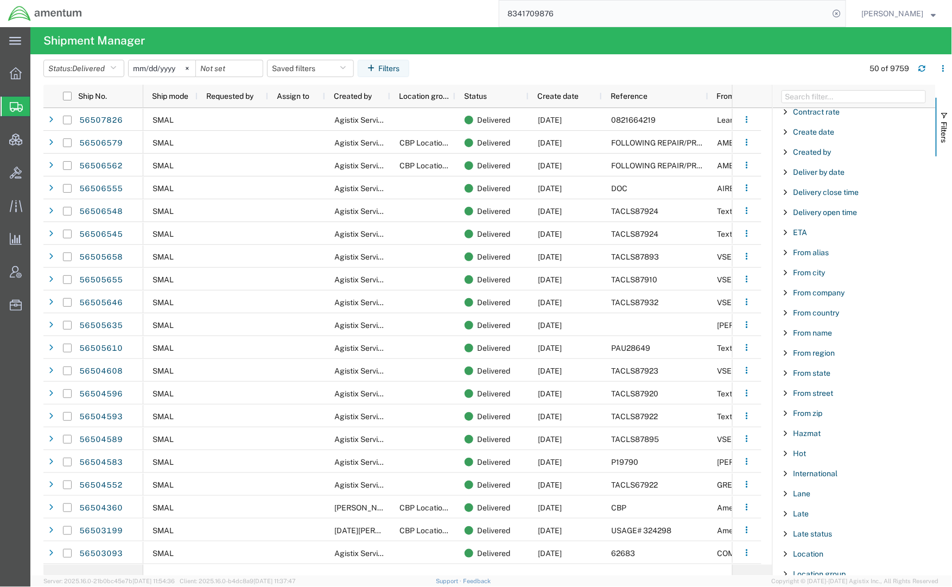
scroll to position [193, 0]
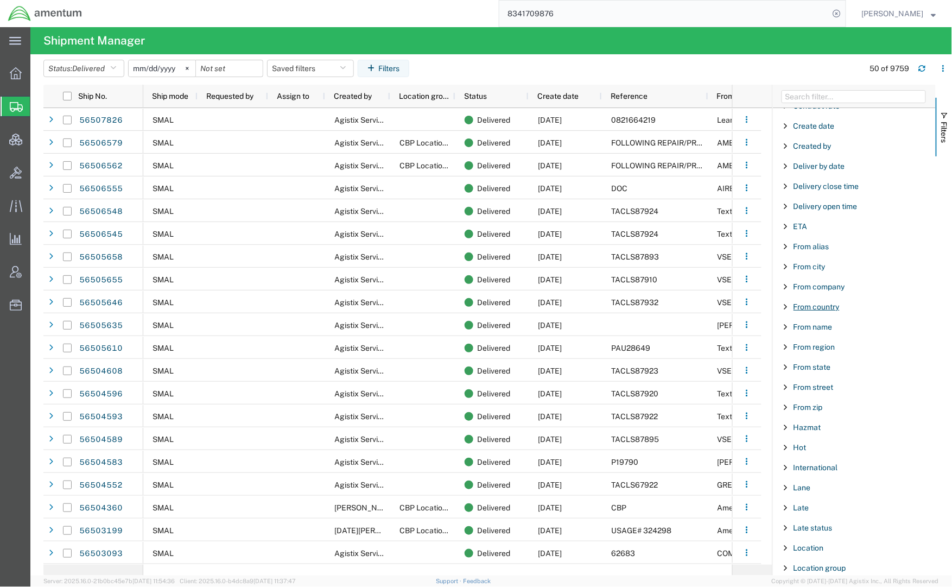
click at [827, 311] on span "From country" at bounding box center [816, 306] width 46 height 9
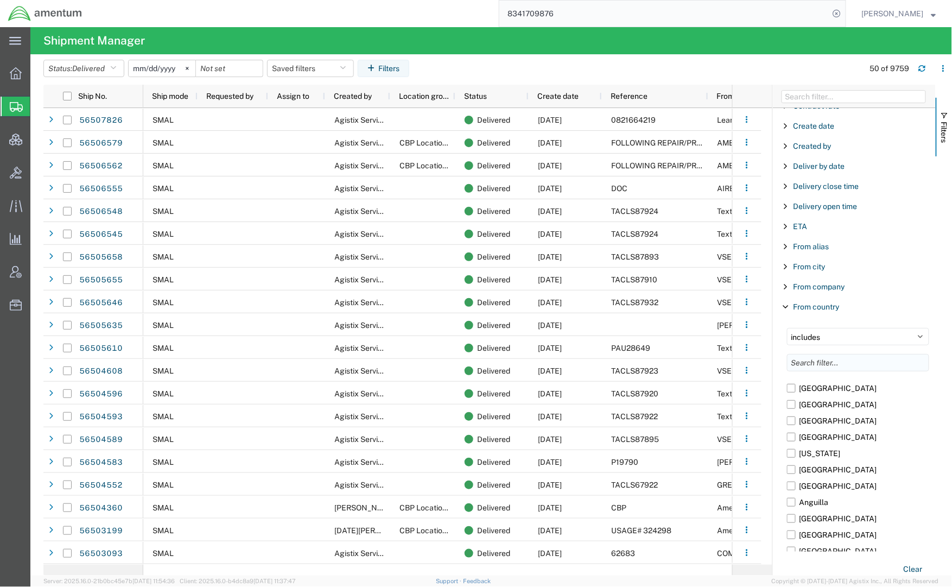
click at [825, 364] on input "Filter List 66 Filters" at bounding box center [858, 362] width 142 height 17
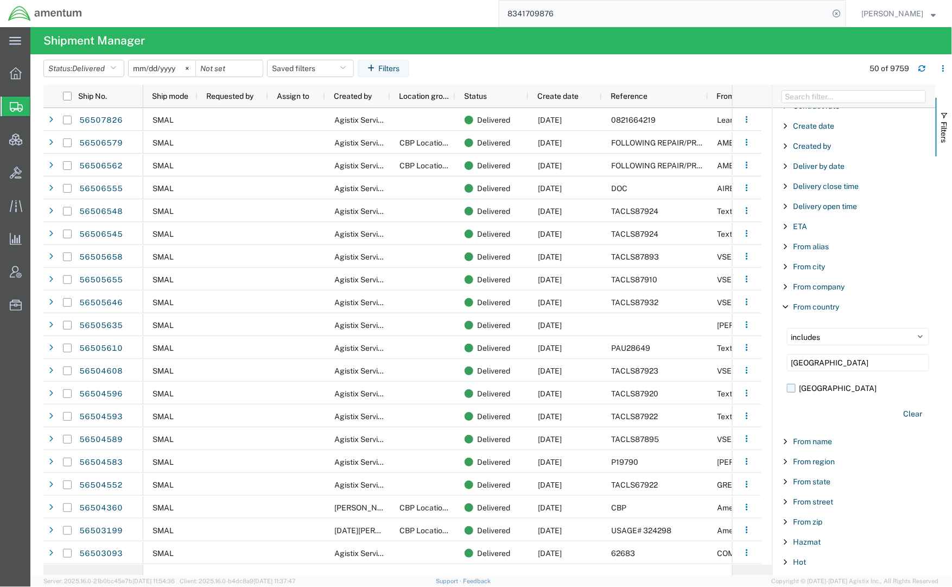
type input "greece"
click at [815, 392] on label "[GEOGRAPHIC_DATA]" at bounding box center [858, 388] width 142 height 16
click at [0, 0] on input "[GEOGRAPHIC_DATA]" at bounding box center [0, 0] width 0 height 0
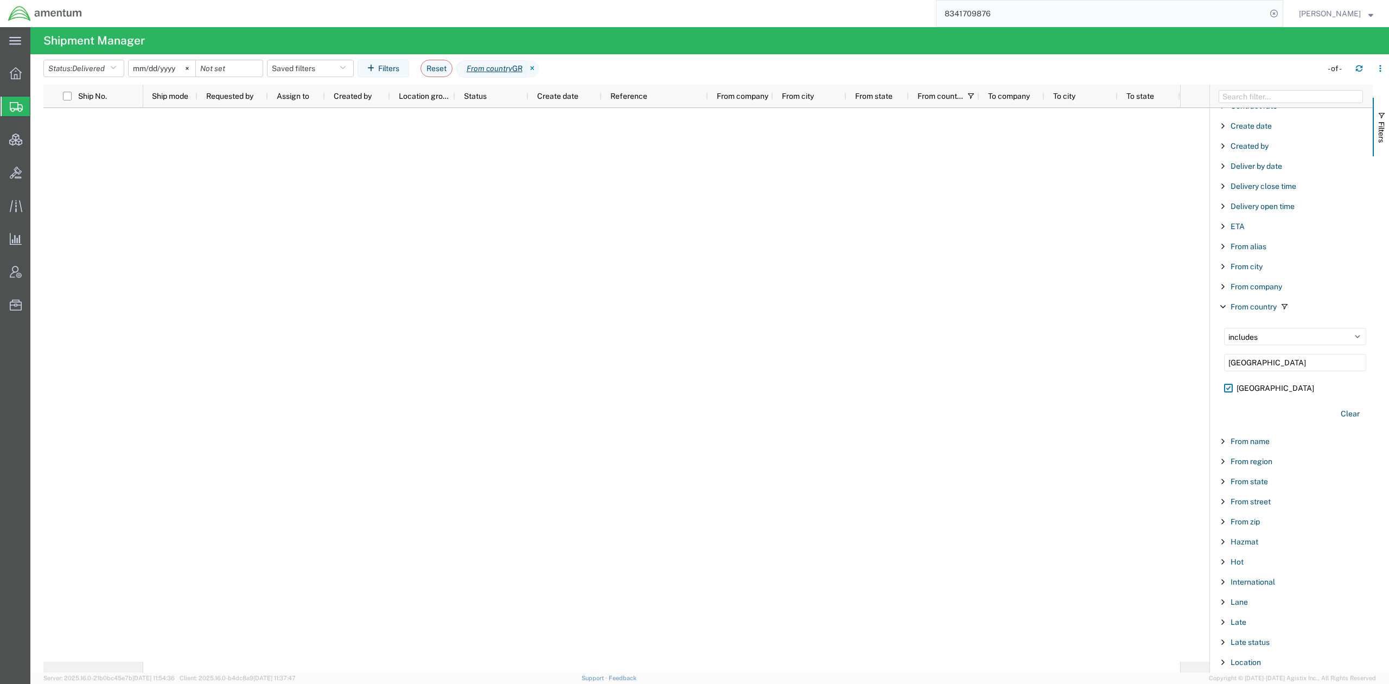
click at [951, 29] on agx-page-header "Shipment Manager" at bounding box center [709, 40] width 1359 height 27
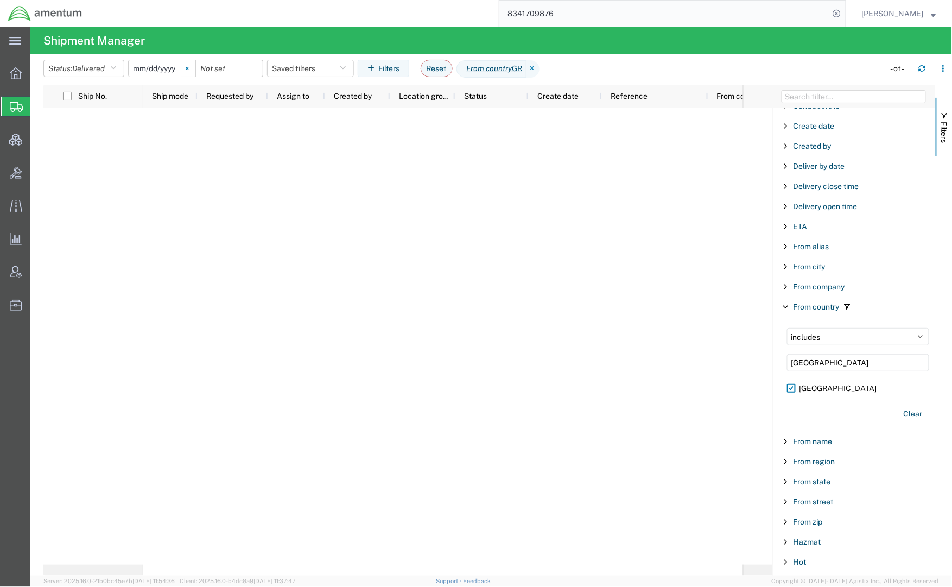
click at [189, 69] on icon at bounding box center [187, 68] width 3 height 3
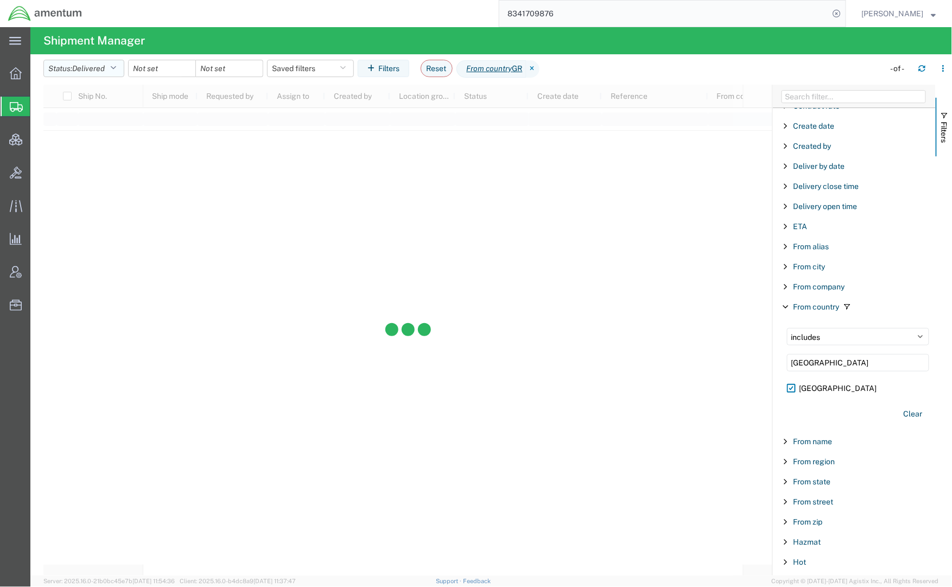
click at [105, 71] on span "Delivered" at bounding box center [88, 68] width 33 height 9
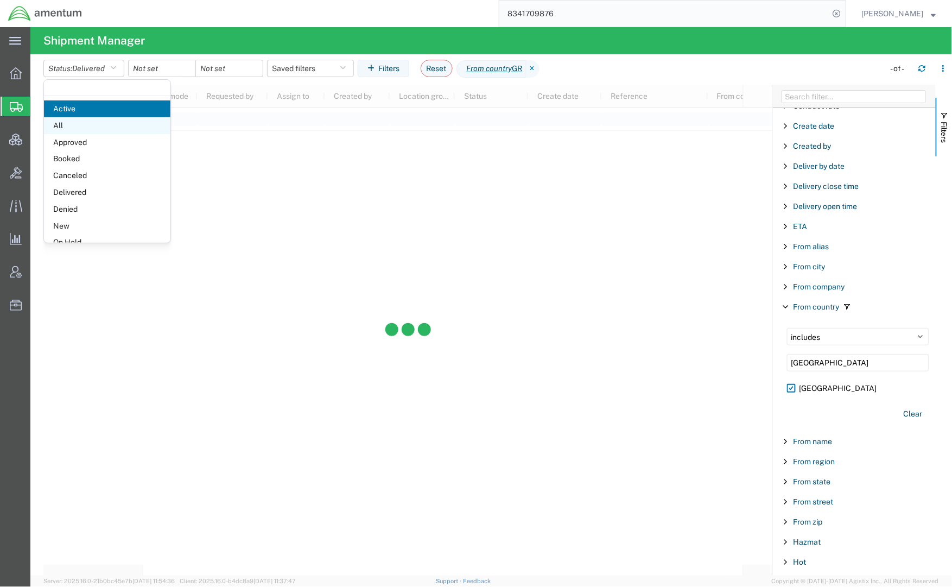
click at [77, 128] on span "All" at bounding box center [107, 125] width 126 height 17
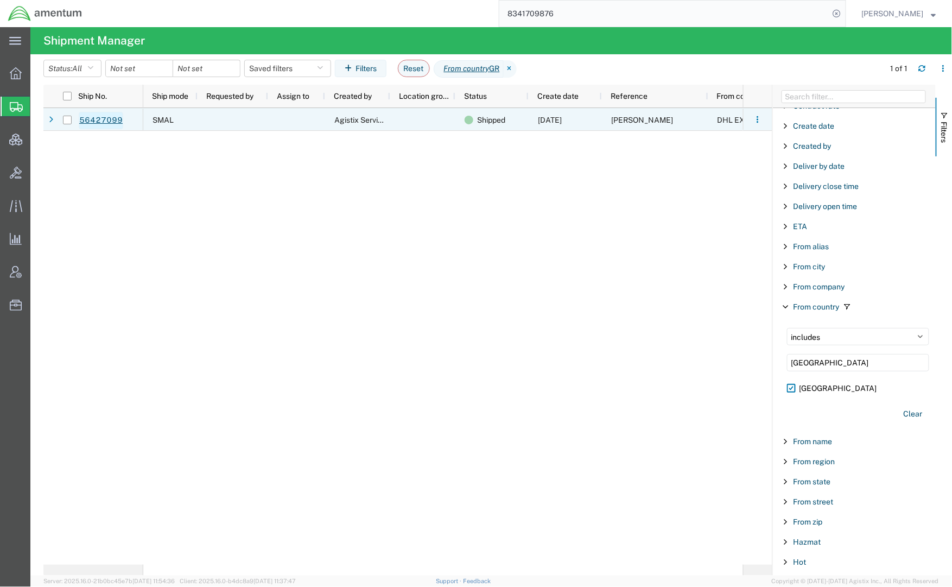
click at [107, 122] on link "56427099" at bounding box center [101, 120] width 45 height 17
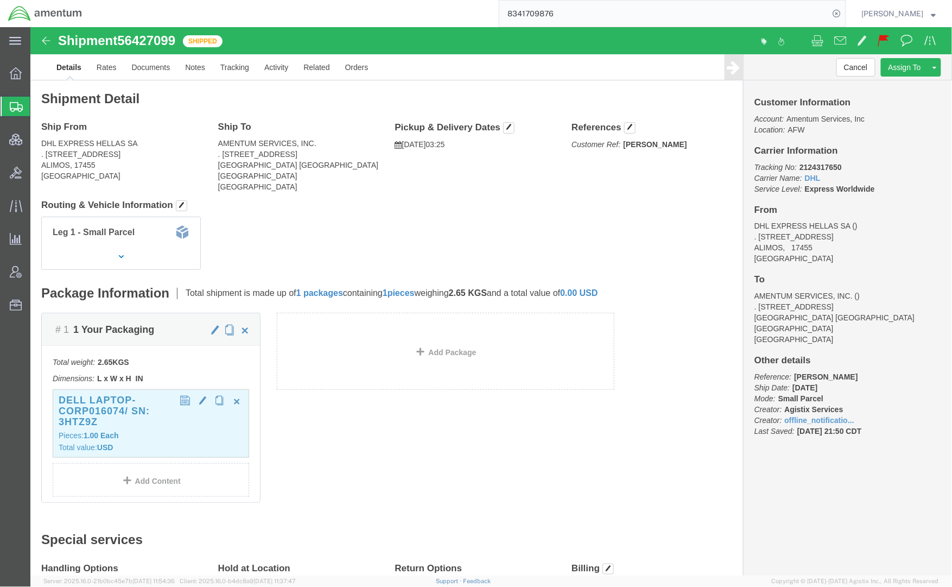
click div "DELL LAPTOP- CORP016074/ SN: 3HTZ9Z Pieces: 1.00 Each Total value: USD"
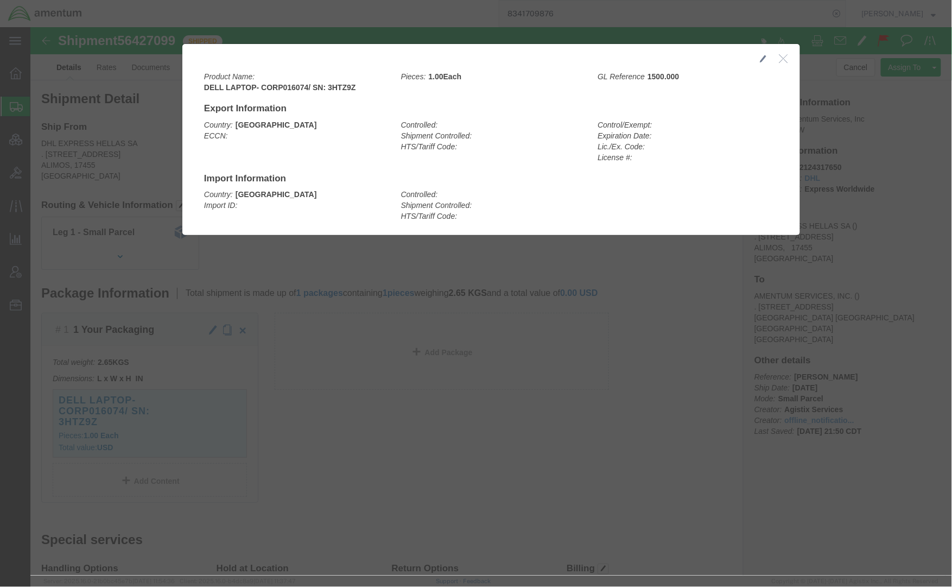
click icon "button"
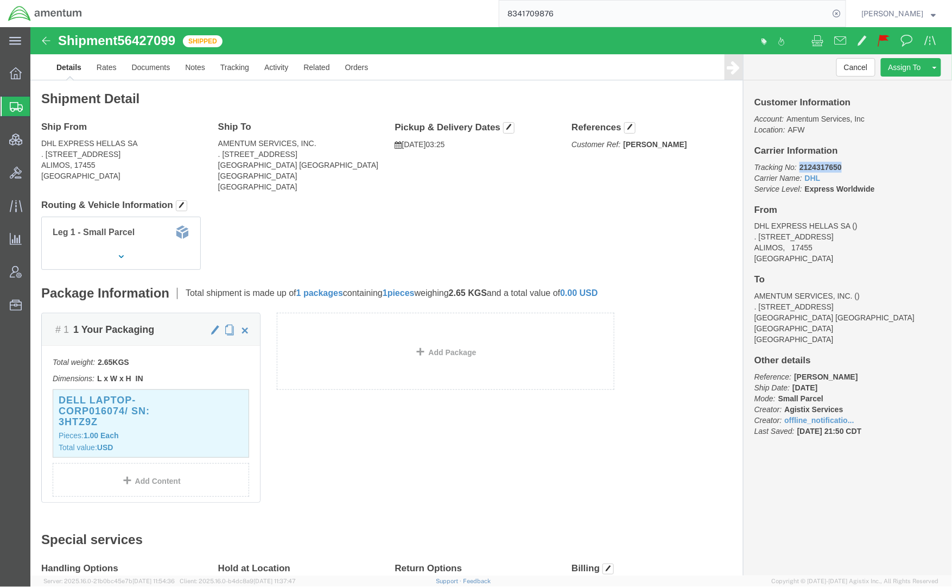
drag, startPoint x: 804, startPoint y: 139, endPoint x: 764, endPoint y: 141, distance: 39.7
click b "2124317650"
copy b "2124317650"
click link "Documents"
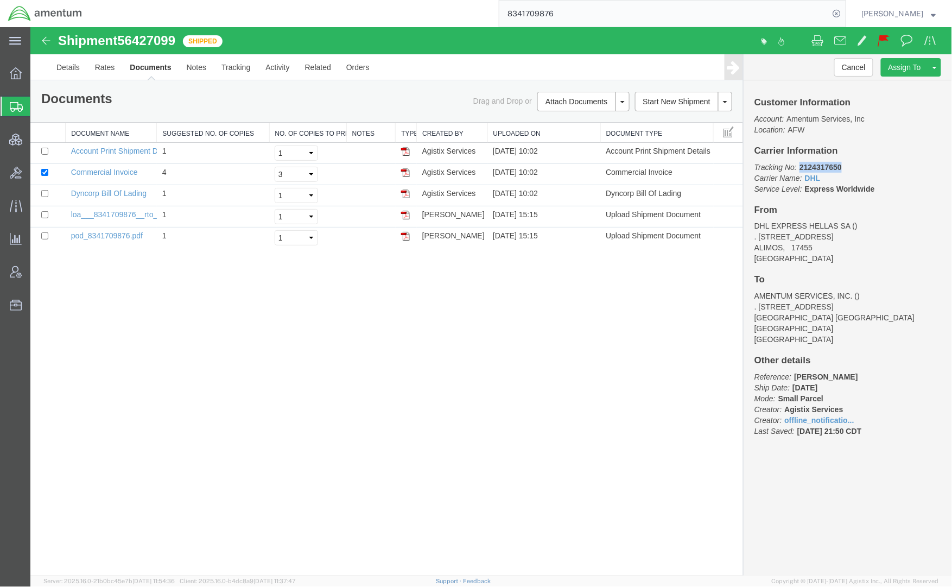
drag, startPoint x: 845, startPoint y: 167, endPoint x: 797, endPoint y: 169, distance: 47.8
click at [797, 169] on p "Tracking No: 2124317650 Carrier Name: DHL DHL Service Level: Express Worldwide" at bounding box center [847, 177] width 187 height 33
copy b "2124317650"
click at [63, 67] on link "Details" at bounding box center [67, 67] width 39 height 26
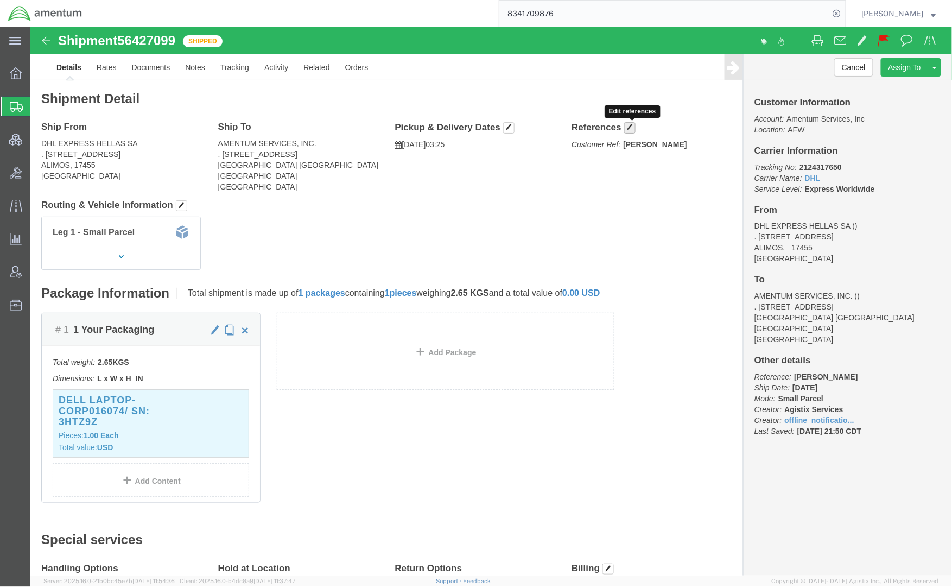
click span "button"
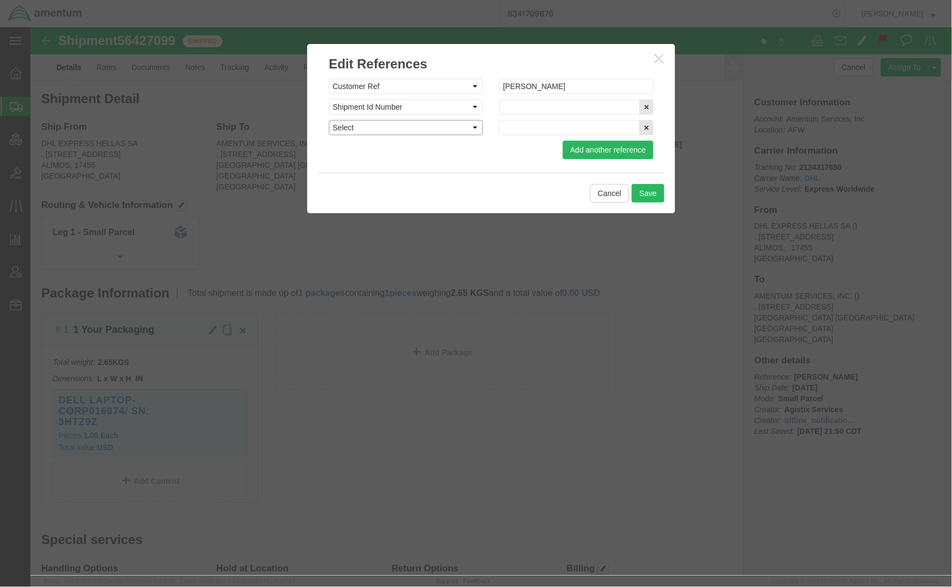
click select "Select Account Type Activity ID Airline Appointment Number ASN Batch Request # …"
select select "CUSTREF"
click select "Select Account Type Activity ID Airline Appointment Number ASN Batch Request # …"
click input "text"
paste input "8341709876"
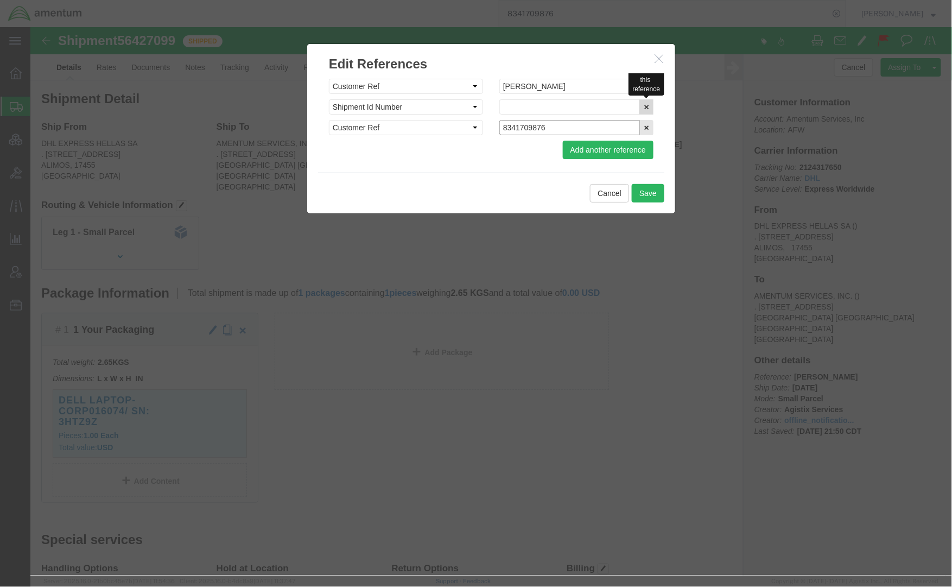
type input "8341709876"
click icon "button"
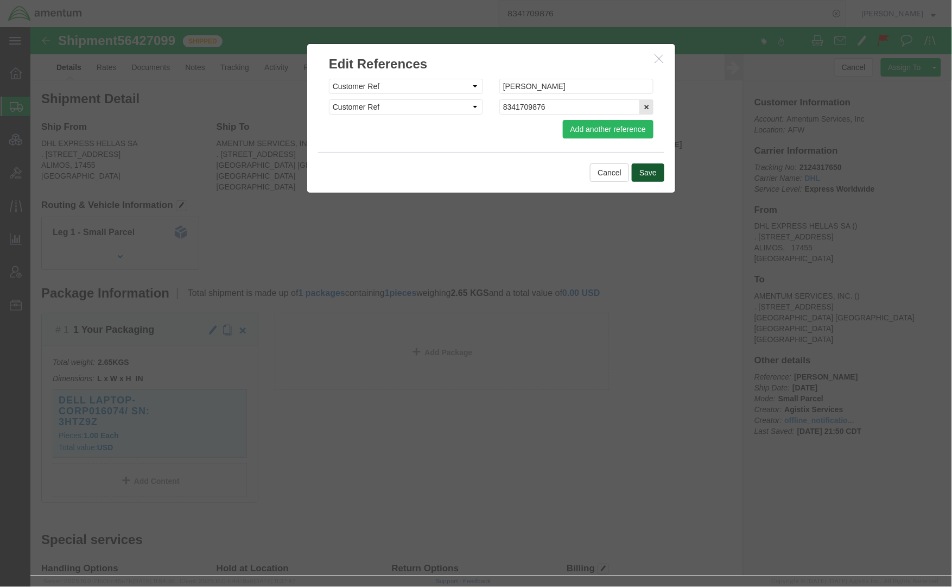
click button "Save"
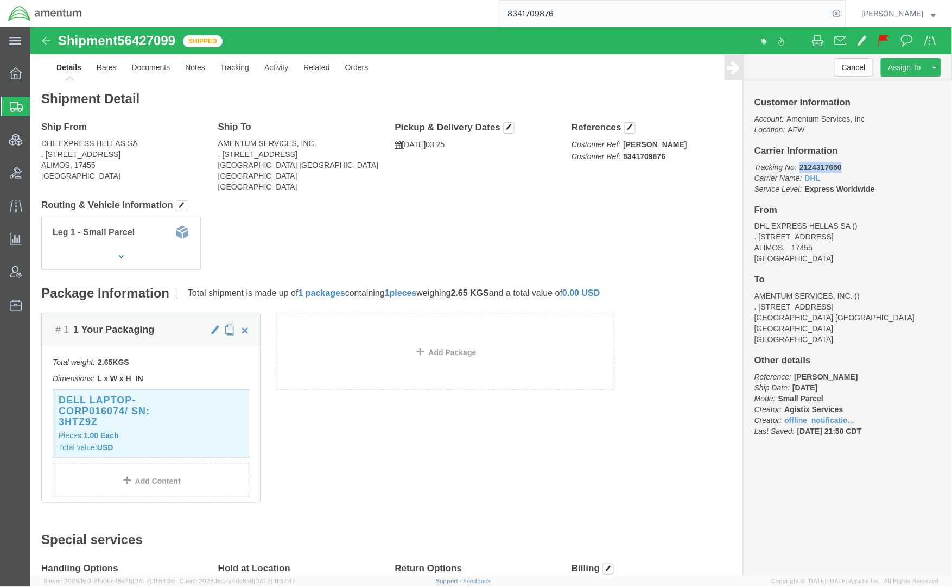
drag, startPoint x: 810, startPoint y: 137, endPoint x: 762, endPoint y: 143, distance: 48.7
click p "Tracking No: 2124317650 Carrier Name: DHL DHL Service Level: Express Worldwide"
copy b "2124317650"
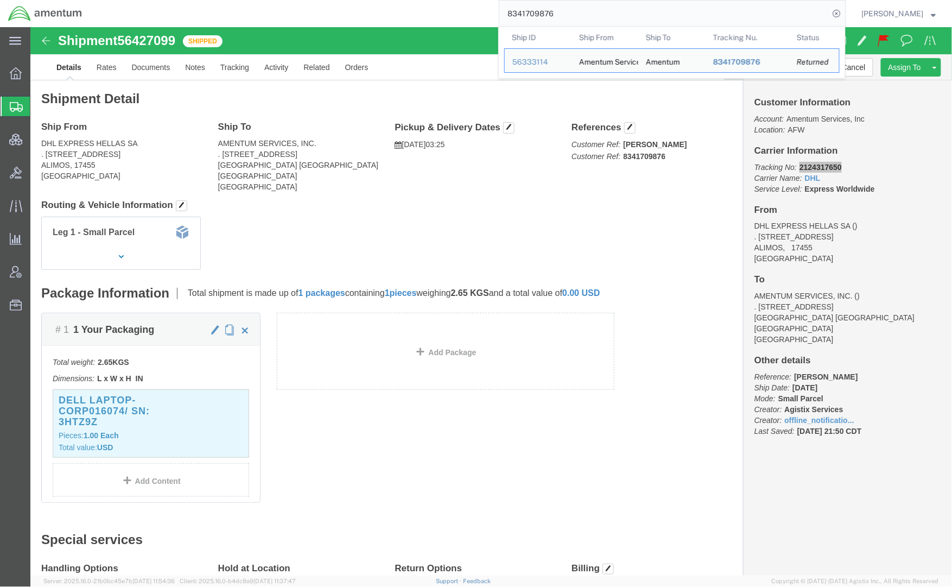
click at [755, 16] on input "8341709876" at bounding box center [664, 14] width 330 height 26
click at [532, 64] on div "56333114" at bounding box center [538, 61] width 52 height 11
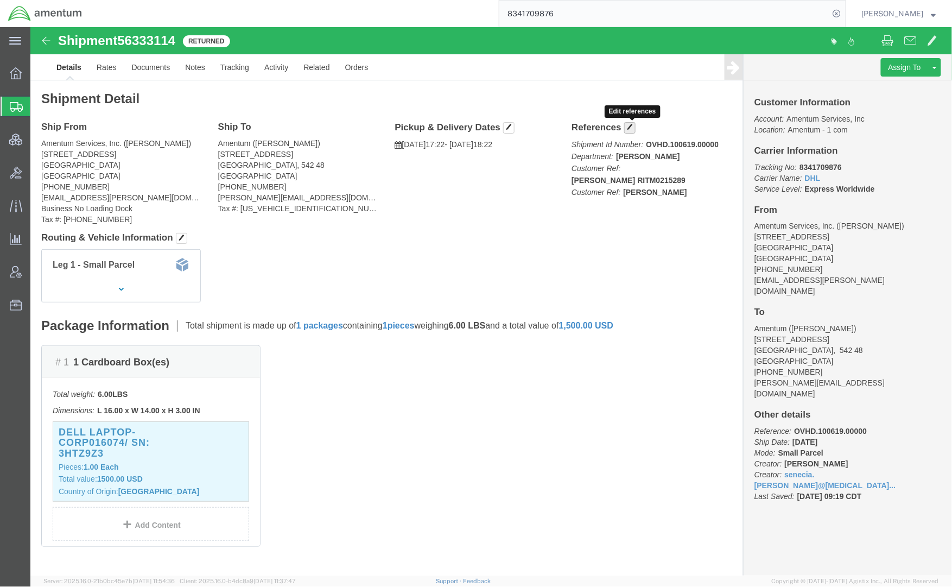
click button "button"
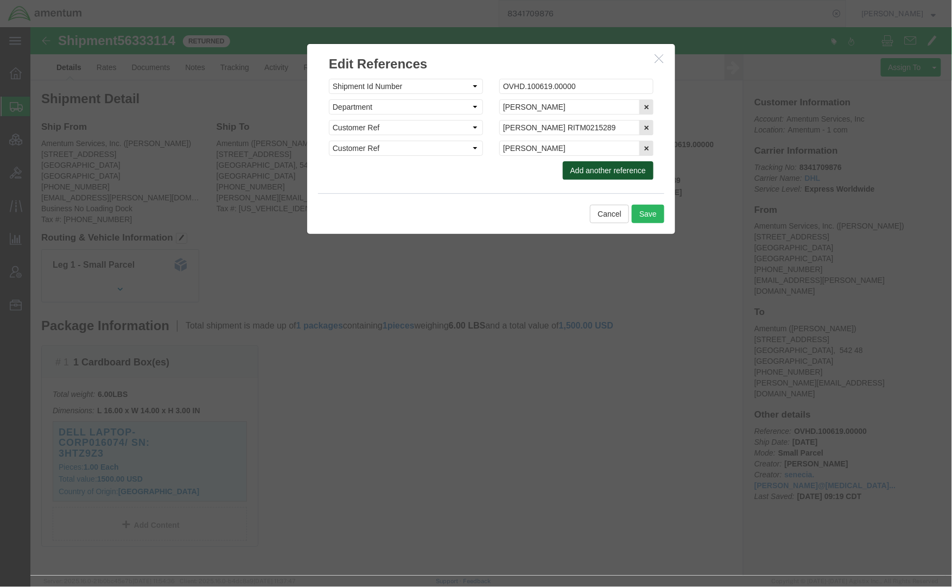
click button "Add another reference"
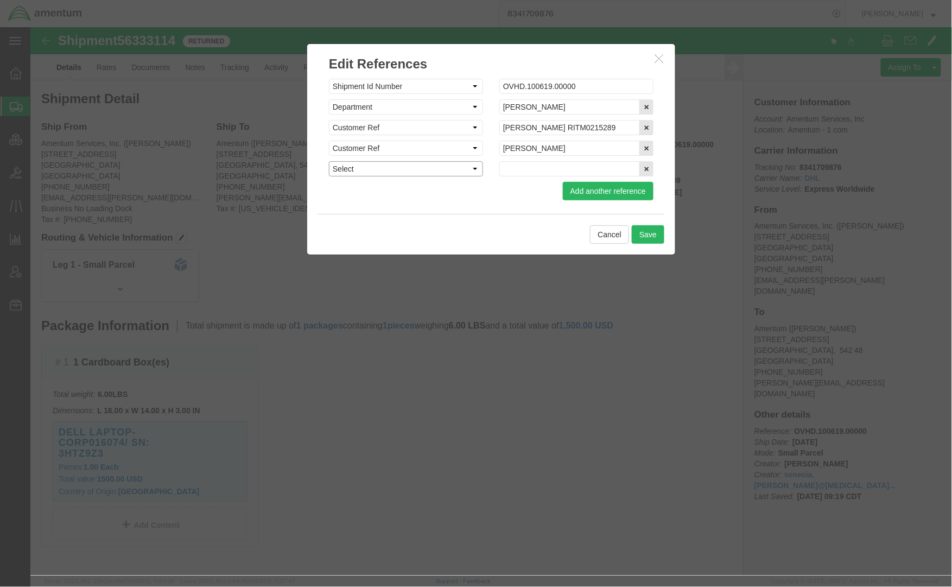
click select "Select Account Type Activity ID Airline Appointment Number ASN Batch Request # …"
select select "CUSTREF"
click select "Select Account Type Activity ID Airline Appointment Number ASN Batch Request # …"
click input "text"
paste input "2124317650"
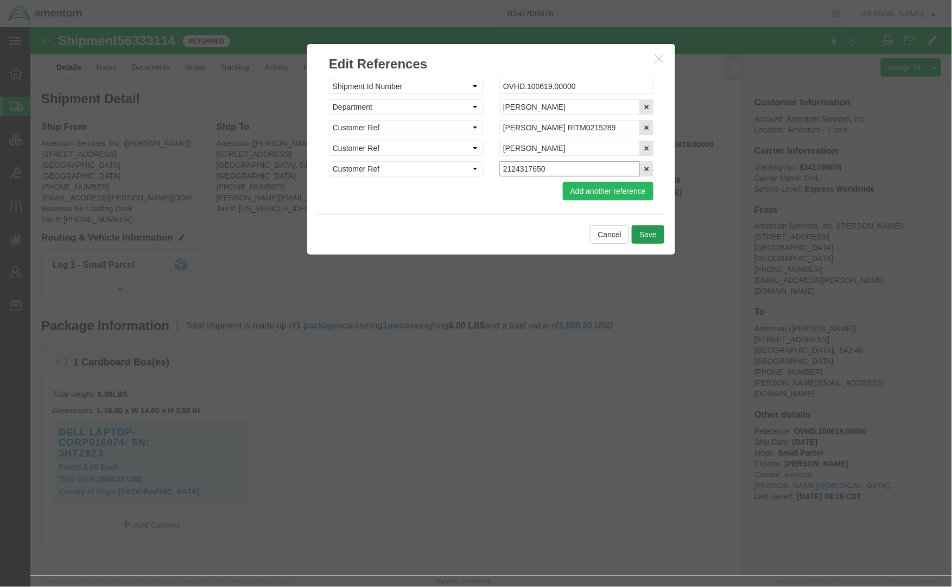
type input "2124317650"
click button "Save"
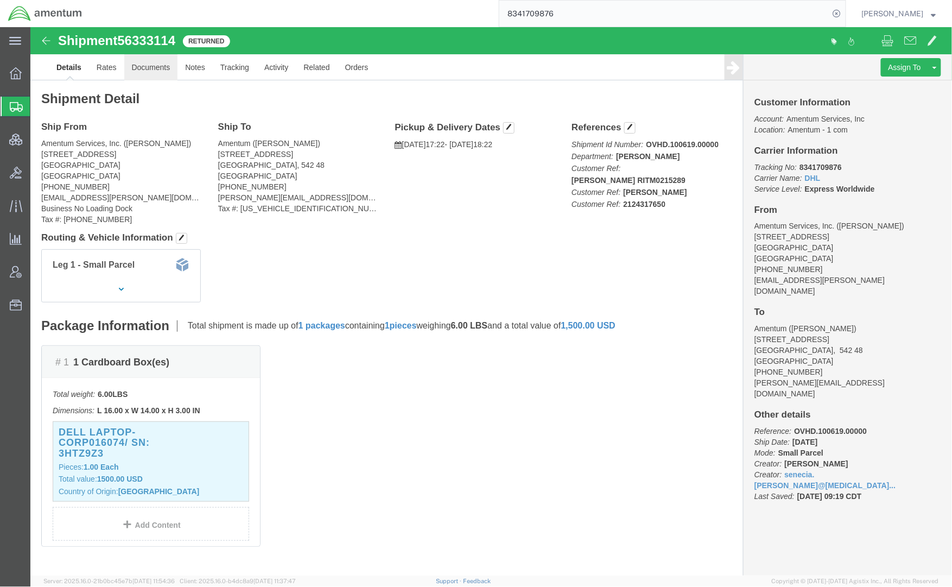
click link "Documents"
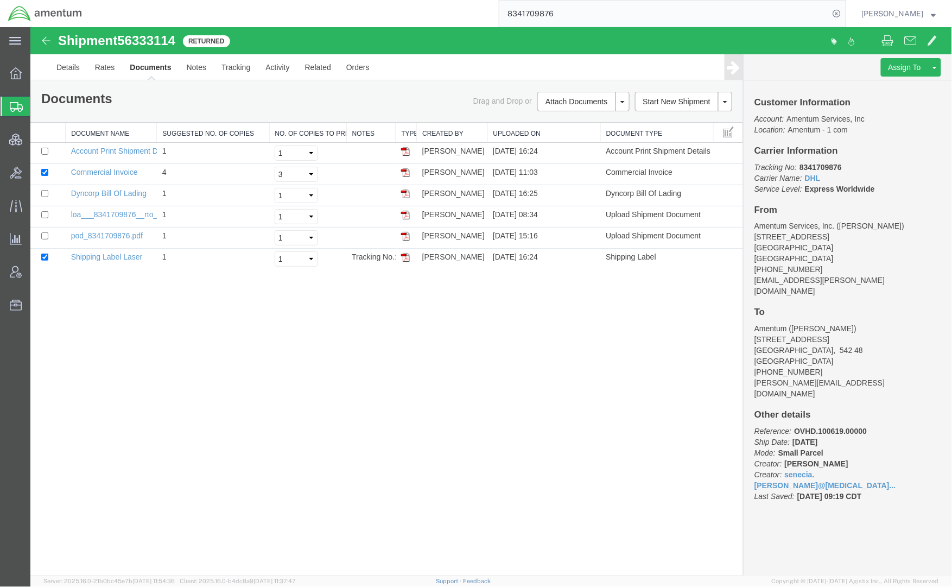
drag, startPoint x: 67, startPoint y: 105, endPoint x: 8, endPoint y: 20, distance: 104.0
click at [39, 105] on span "Shipments" at bounding box center [34, 107] width 9 height 22
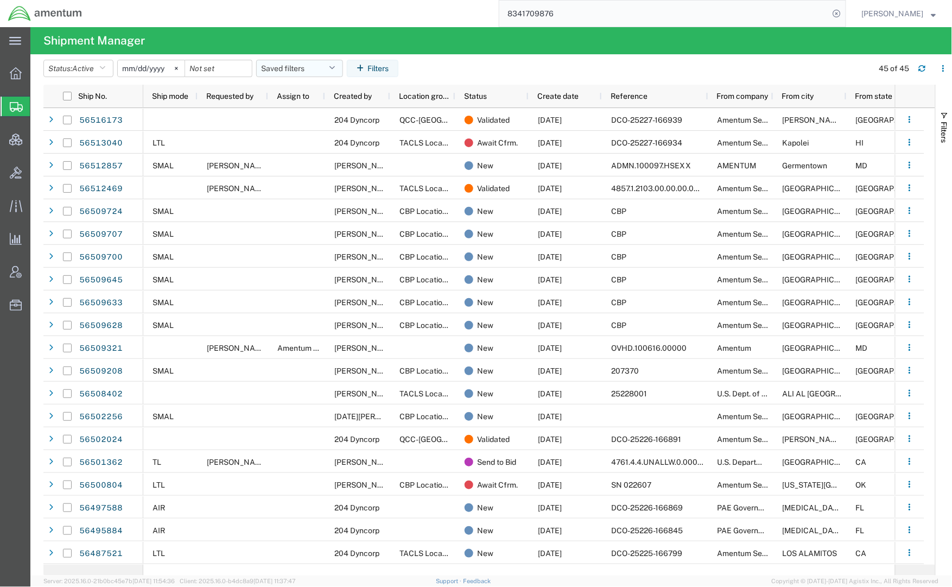
click at [278, 72] on button "Saved filters" at bounding box center [299, 68] width 87 height 17
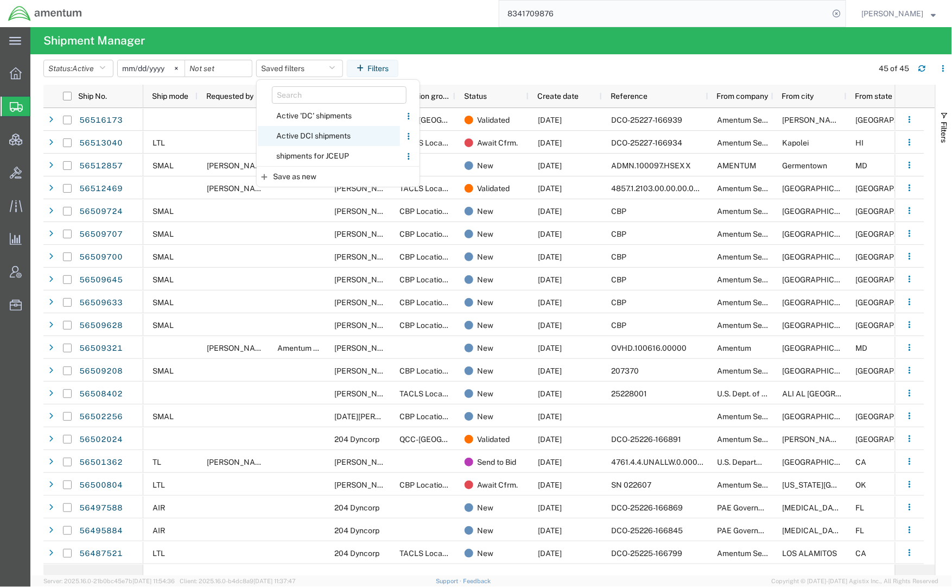
click at [287, 132] on span "Active DCI shipments" at bounding box center [329, 136] width 142 height 20
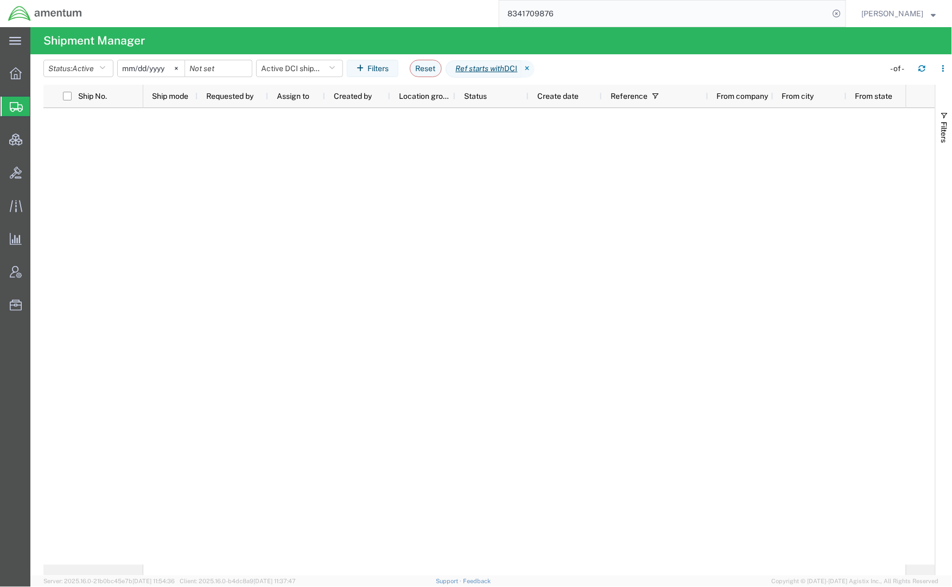
click at [265, 265] on div at bounding box center [524, 336] width 763 height 456
click at [39, 105] on span "Shipments" at bounding box center [34, 107] width 9 height 22
click at [838, 16] on icon at bounding box center [836, 13] width 15 height 15
click at [535, 66] on icon at bounding box center [528, 68] width 13 height 17
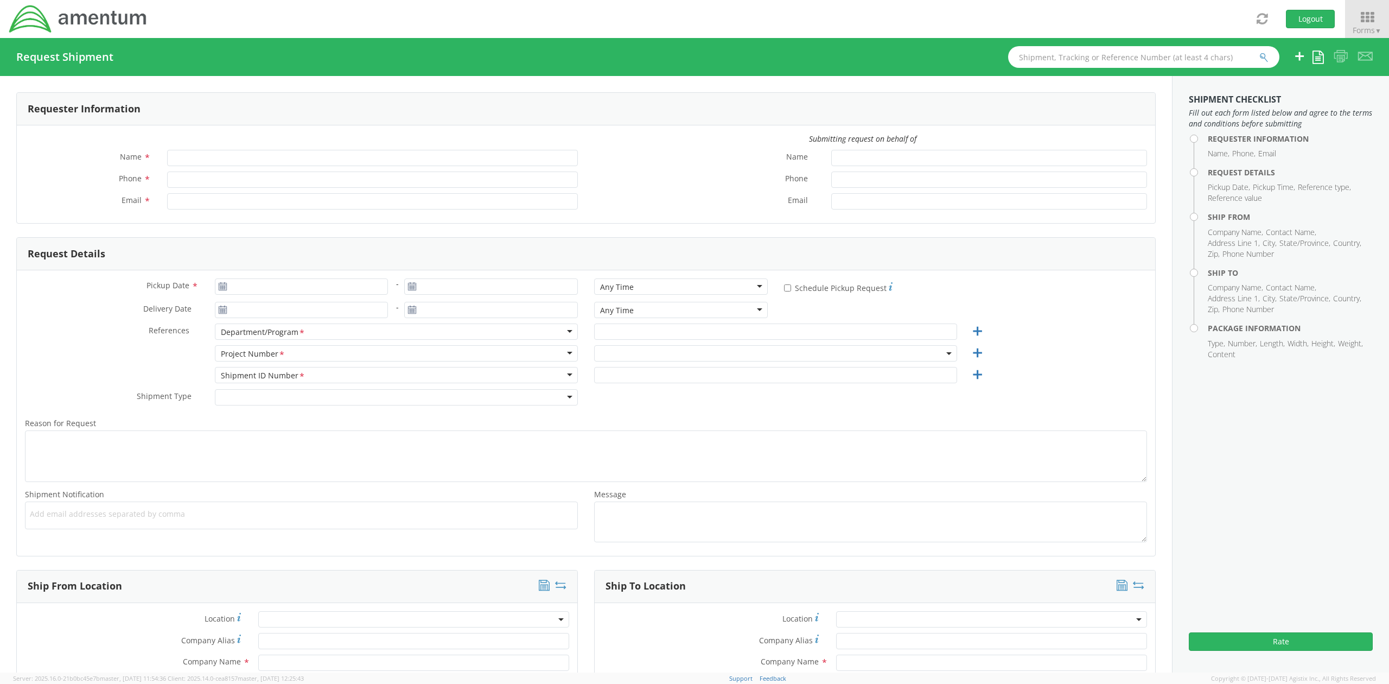
type input "[PERSON_NAME]"
type input "[PHONE_NUMBER]"
type input "[PERSON_NAME][EMAIL_ADDRESS][DOMAIN_NAME]"
select select "OVHD.600294.PURCH"
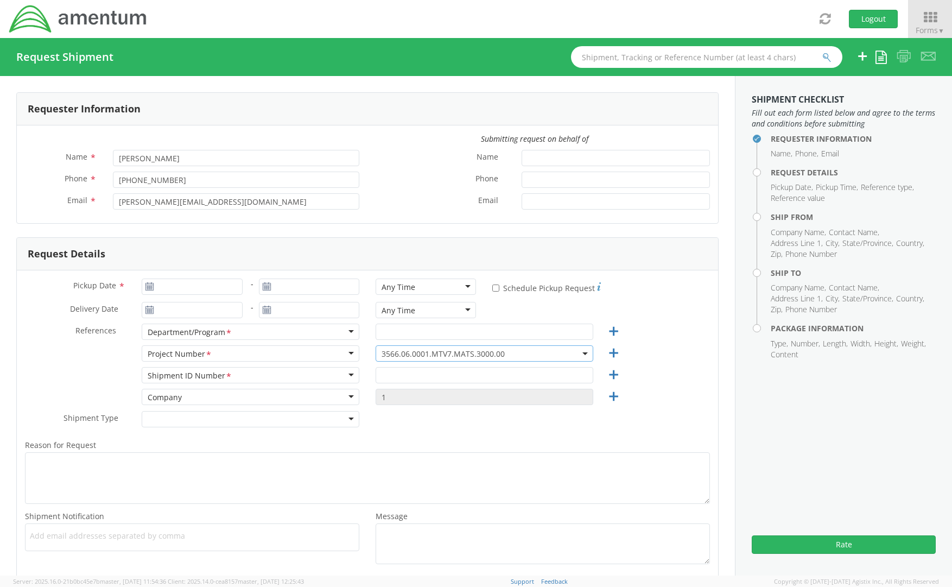
select select "3566.06.0001.MTV7.MATS.3000.00"
